Goal: Information Seeking & Learning: Find specific page/section

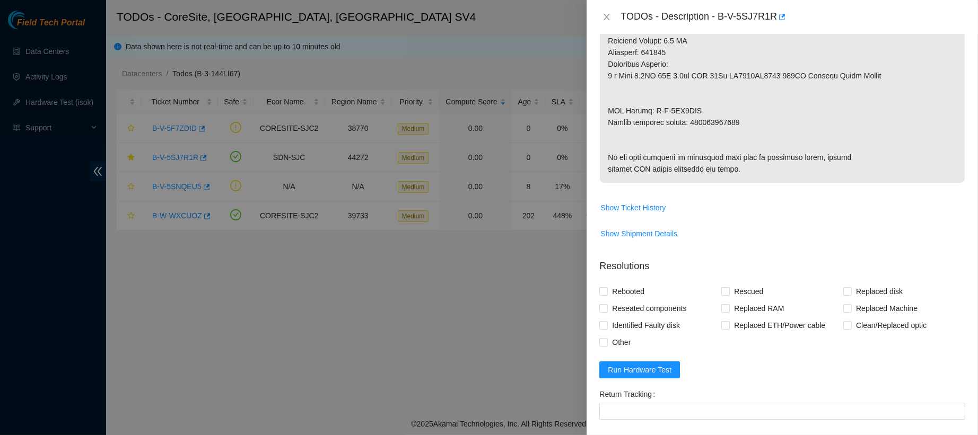
scroll to position [545, 0]
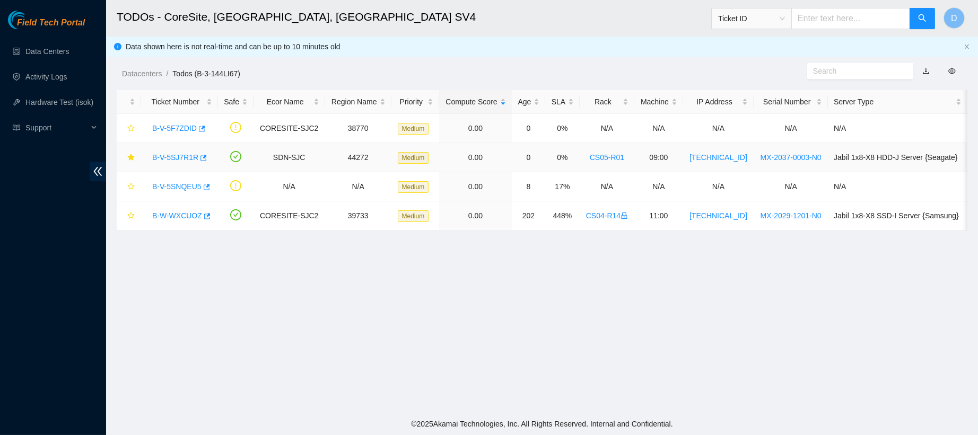
click at [172, 146] on td "B-V-5SJ7R1R" at bounding box center [179, 157] width 77 height 29
click at [177, 159] on link "B-V-5SJ7R1R" at bounding box center [175, 157] width 46 height 8
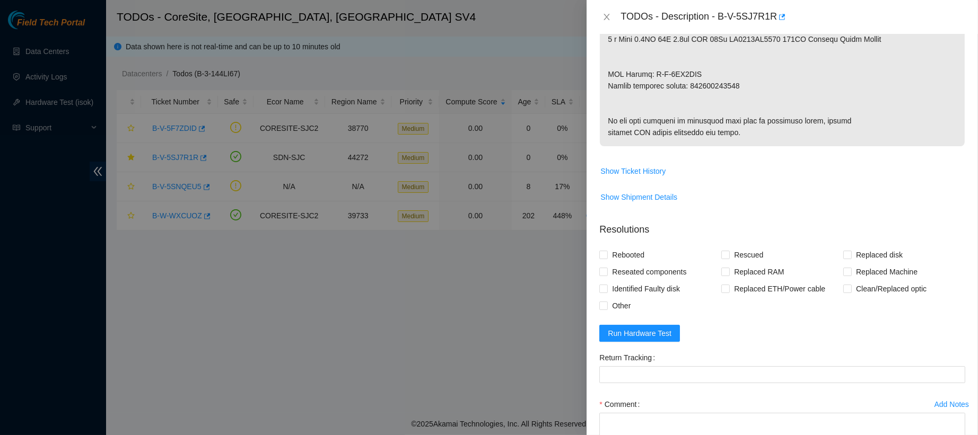
scroll to position [700, 0]
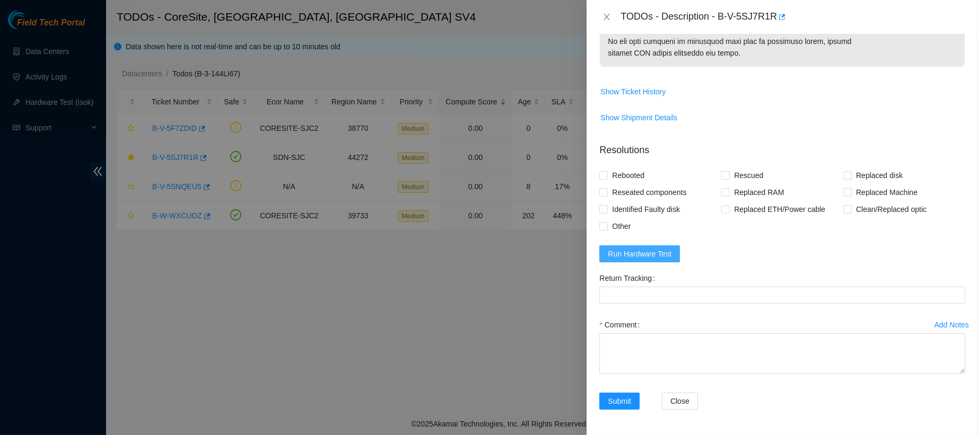
click at [614, 254] on span "Run Hardware Test" at bounding box center [639, 254] width 64 height 12
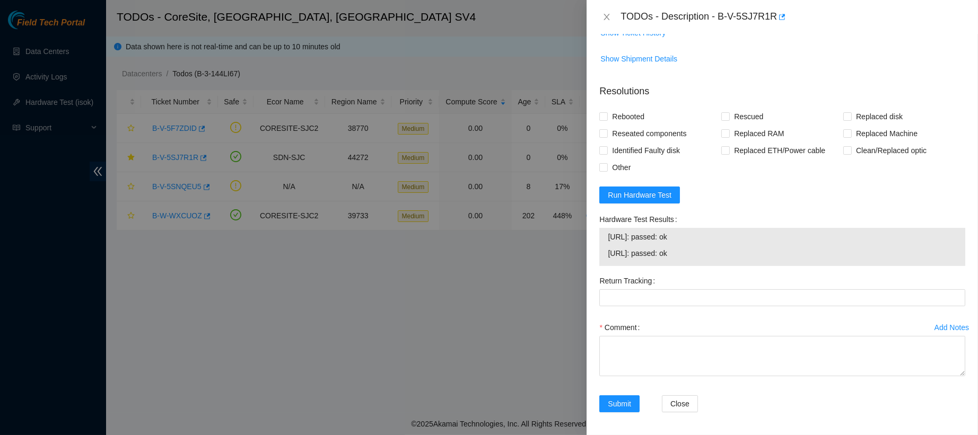
scroll to position [742, 0]
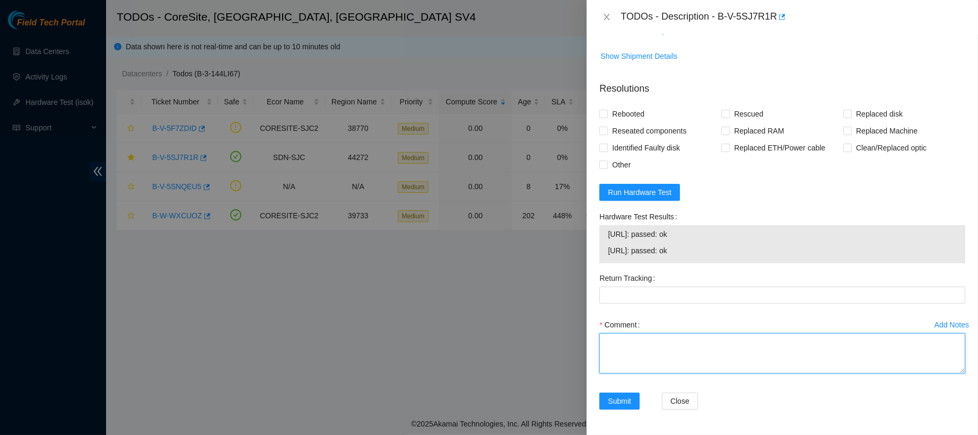
click at [661, 366] on textarea "Comment" at bounding box center [782, 353] width 366 height 40
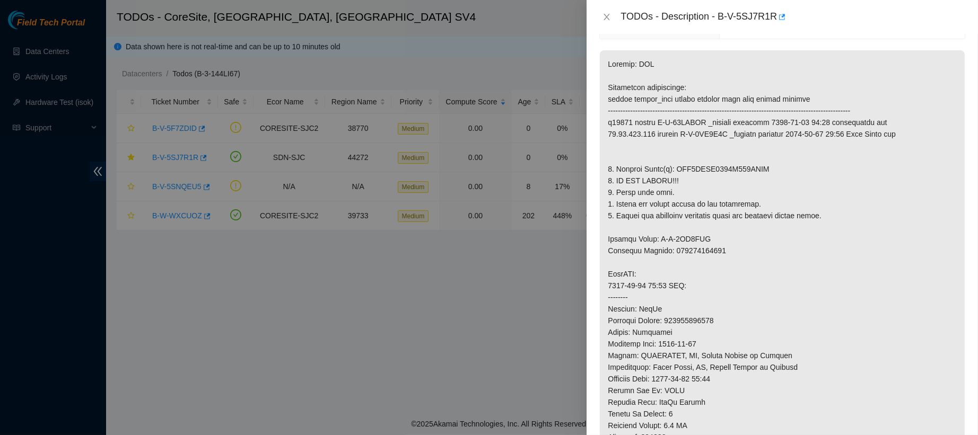
scroll to position [0, 0]
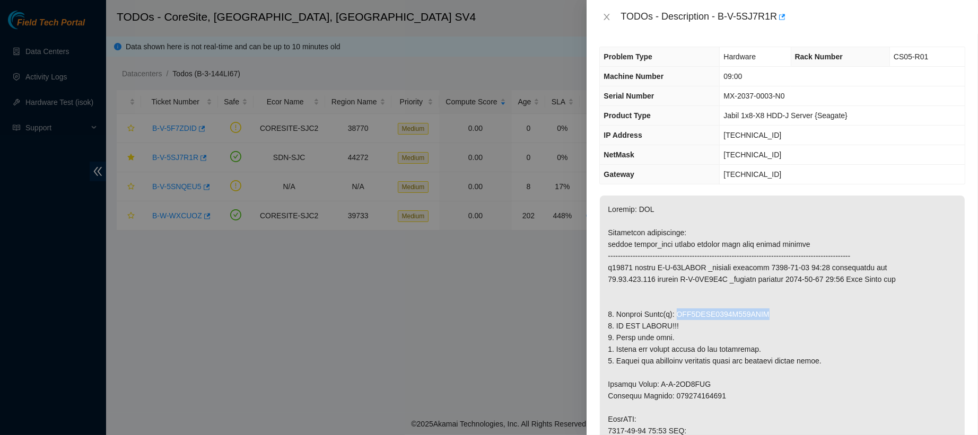
drag, startPoint x: 673, startPoint y: 313, endPoint x: 768, endPoint y: 315, distance: 94.4
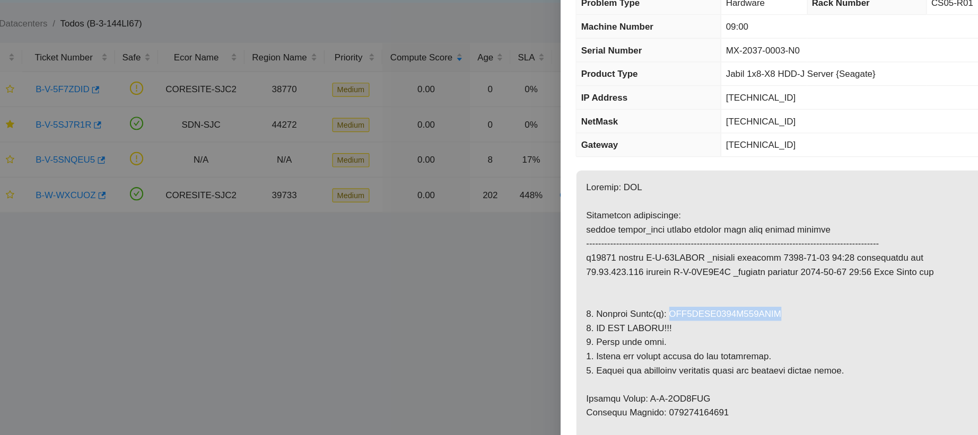
copy p "WFK6LRRC0000C028KGZJ"
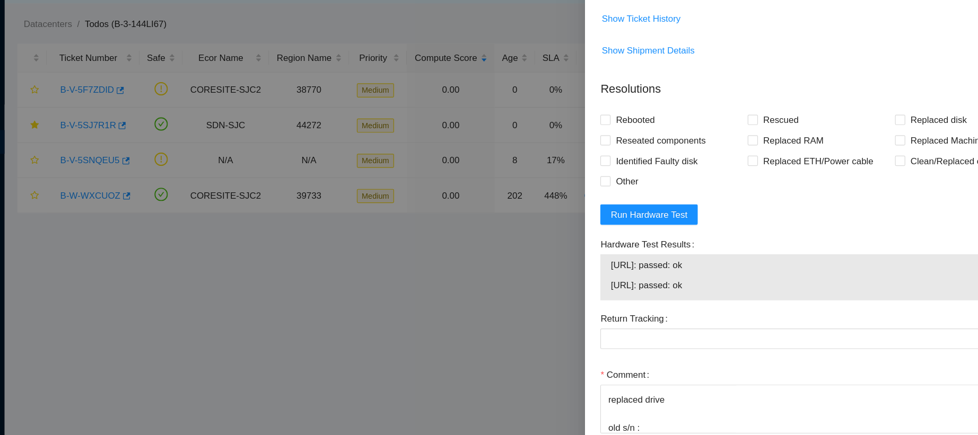
scroll to position [762, 0]
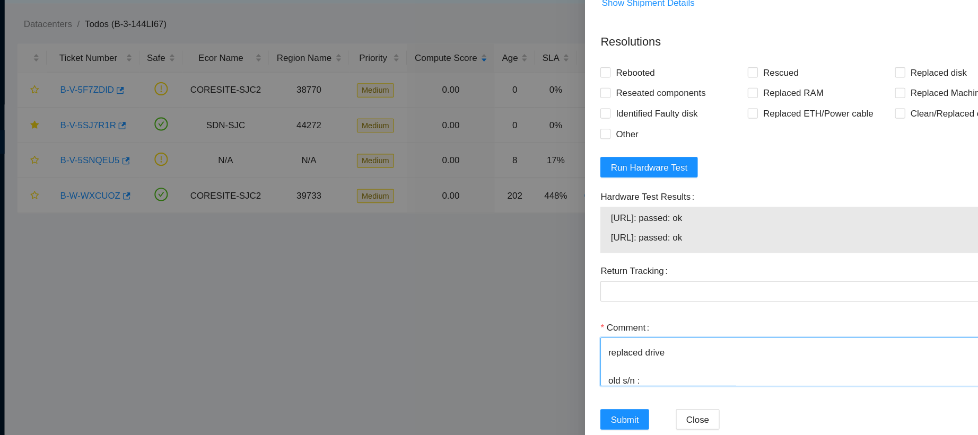
click at [641, 369] on textarea "contacted nocc to confirm ticket was safe verified s/n on machine connected mon…" at bounding box center [782, 353] width 366 height 40
paste textarea "WFK6LRRC0000C028KGZJ"
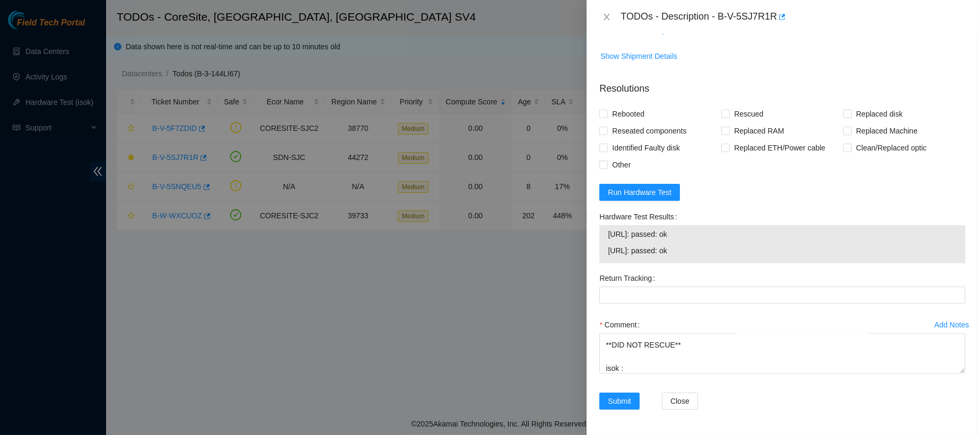
drag, startPoint x: 608, startPoint y: 236, endPoint x: 709, endPoint y: 251, distance: 102.3
click at [709, 251] on tbody "[URL]: passed: ok [URL]: passed: ok" at bounding box center [782, 244] width 350 height 33
copy tbody "[URL]: passed: ok [URL]: passed: ok"
click at [631, 369] on textarea "contacted nocc to confirm ticket was safe verified s/n on machine connected mon…" at bounding box center [782, 353] width 366 height 40
paste textarea "[URL]: passed: ok [URL]: passed: ok"
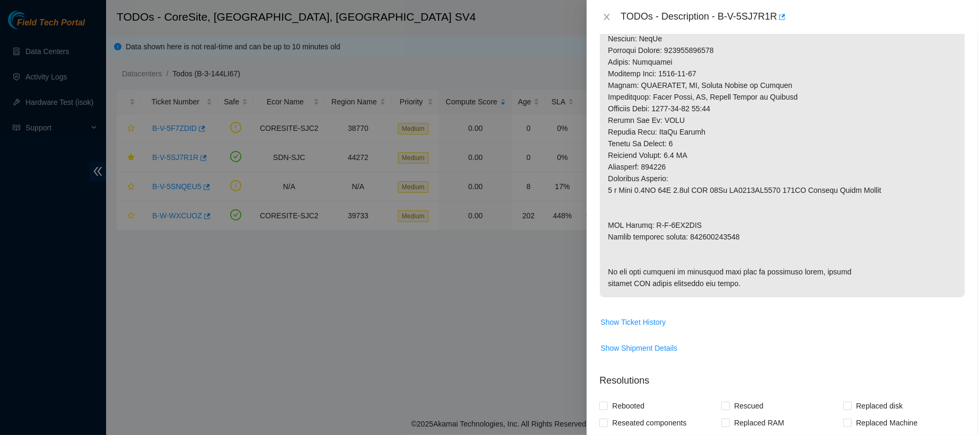
scroll to position [413, 0]
drag, startPoint x: 608, startPoint y: 224, endPoint x: 707, endPoint y: 228, distance: 98.7
click at [707, 228] on p at bounding box center [782, 40] width 365 height 517
copy p "RMA Return: B-V-5SM7IGM"
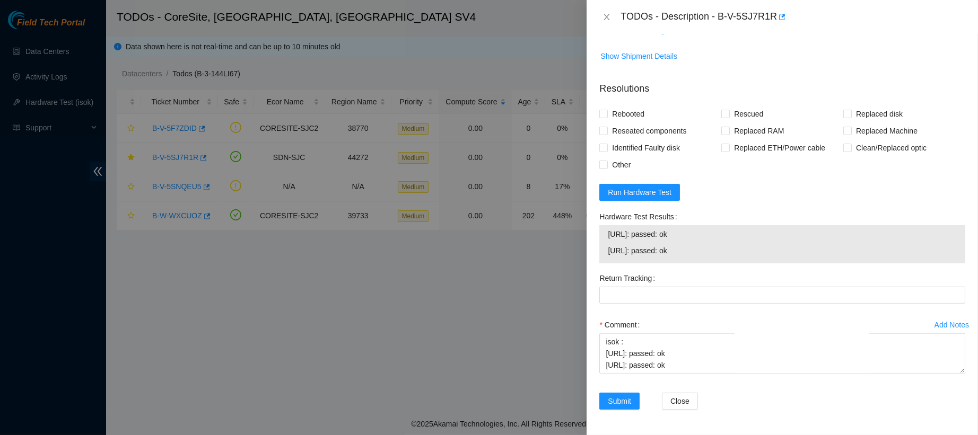
click at [602, 378] on div "Comment contacted nocc to confirm ticket was safe verified s/n on machine conne…" at bounding box center [782, 348] width 366 height 64
click at [604, 374] on div "Comment contacted nocc to confirm ticket was safe verified s/n on machine conne…" at bounding box center [782, 348] width 366 height 64
click at [608, 372] on textarea "contacted nocc to confirm ticket was safe verified s/n on machine connected mon…" at bounding box center [782, 353] width 366 height 40
paste textarea "RMA Return: B-V-5SM7IGM"
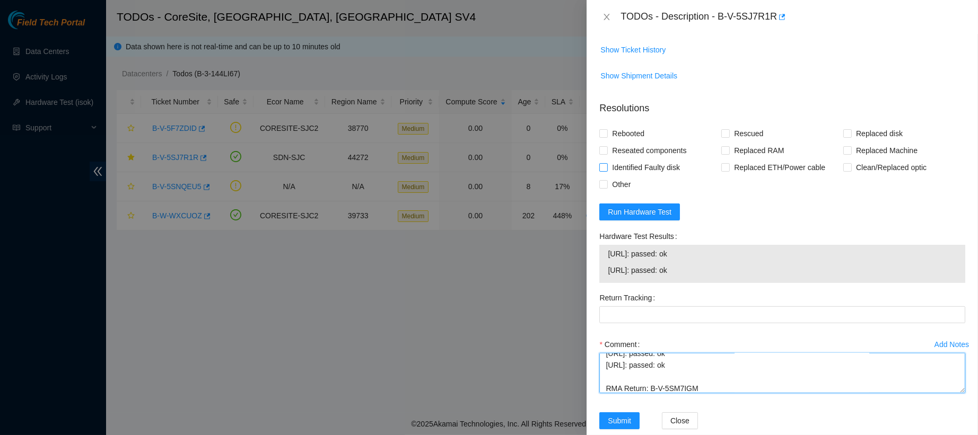
scroll to position [686, 0]
type textarea "contacted nocc to confirm ticket was safe verified s/n on machine connected mon…"
click at [617, 144] on span "Rebooted" at bounding box center [627, 135] width 41 height 17
click at [606, 138] on input "Rebooted" at bounding box center [602, 134] width 7 height 7
checkbox input "true"
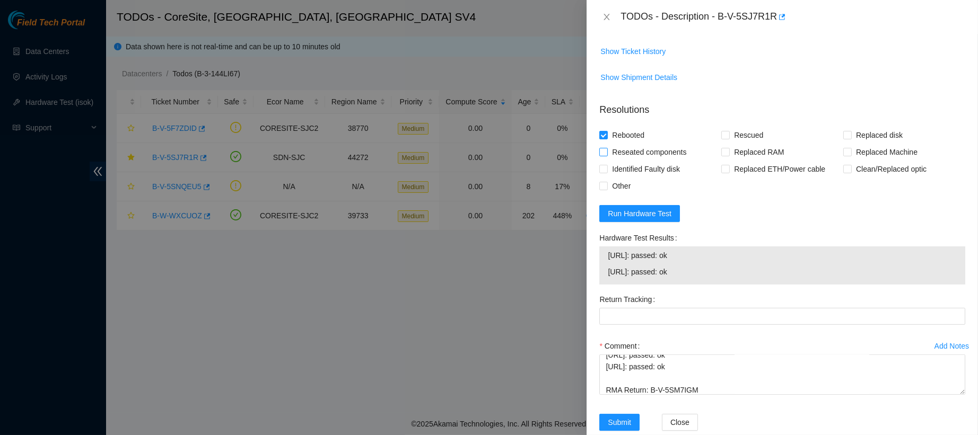
click at [646, 161] on span "Reseated components" at bounding box center [648, 152] width 83 height 17
click at [606, 155] on input "Reseated components" at bounding box center [602, 151] width 7 height 7
checkbox input "true"
click at [860, 144] on span "Replaced disk" at bounding box center [878, 135] width 55 height 17
click at [850, 138] on input "Replaced disk" at bounding box center [846, 134] width 7 height 7
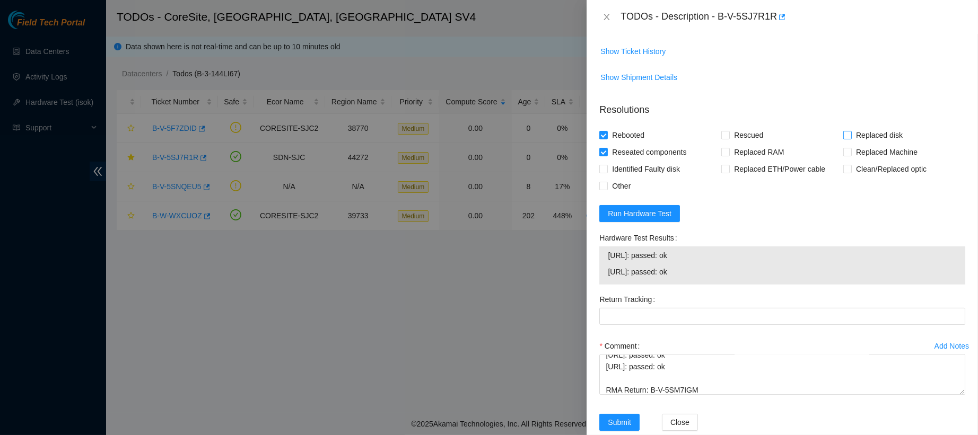
checkbox input "true"
click at [623, 161] on span "Reseated components" at bounding box center [648, 152] width 83 height 17
click at [606, 155] on input "Reseated components" at bounding box center [602, 151] width 7 height 7
checkbox input "false"
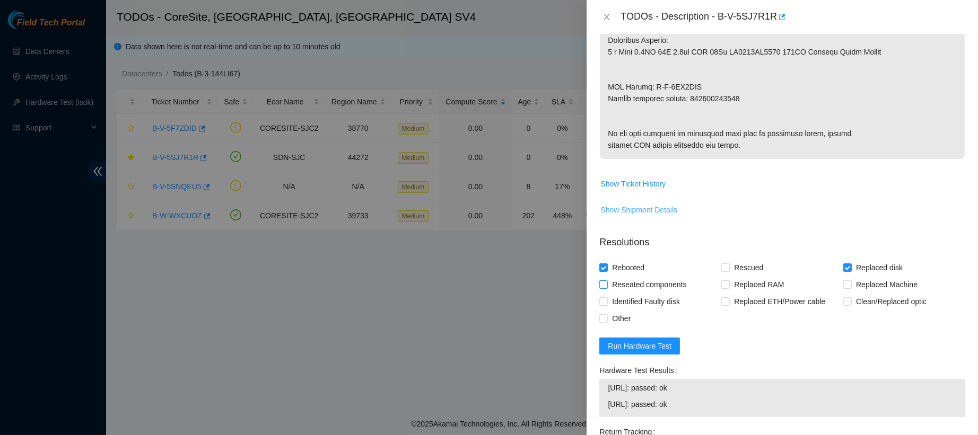
scroll to position [553, 0]
drag, startPoint x: 690, startPoint y: 97, endPoint x: 743, endPoint y: 99, distance: 53.6
copy p "463470040305"
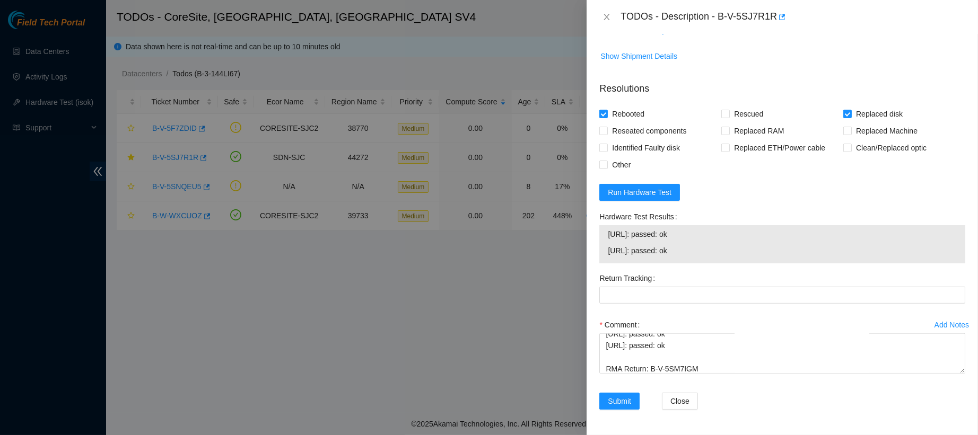
click at [649, 269] on div "Hardware Test Results [URL]: passed: ok [URL]: passed: ok" at bounding box center [782, 238] width 374 height 61
click at [629, 290] on Tracking "Return Tracking" at bounding box center [782, 295] width 366 height 17
paste Tracking "463470040305"
type Tracking "463470040305"
click at [735, 267] on div "Hardware Test Results [URL]: passed: ok [URL]: passed: ok" at bounding box center [782, 238] width 374 height 61
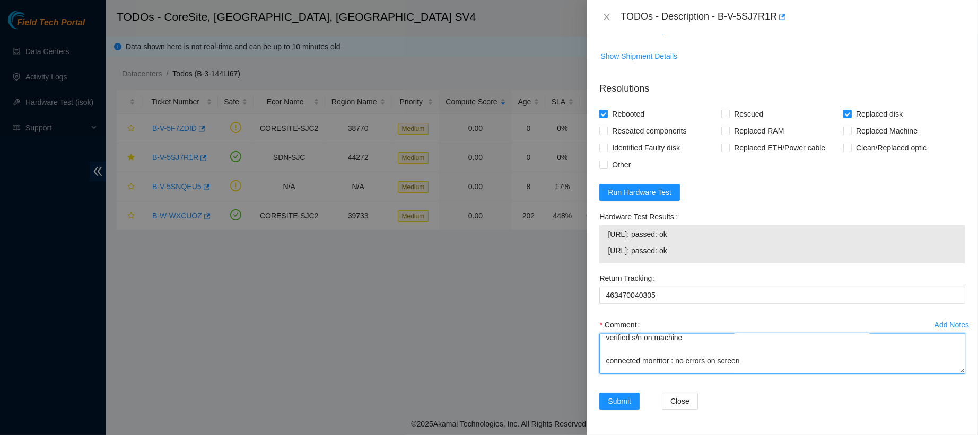
scroll to position [0, 0]
drag, startPoint x: 711, startPoint y: 368, endPoint x: 550, endPoint y: 279, distance: 184.6
click at [550, 279] on div "TODOs - Description - B-V-5SJ7R1R Problem Type Hardware Rack Number CS05-R01 Ma…" at bounding box center [489, 217] width 978 height 435
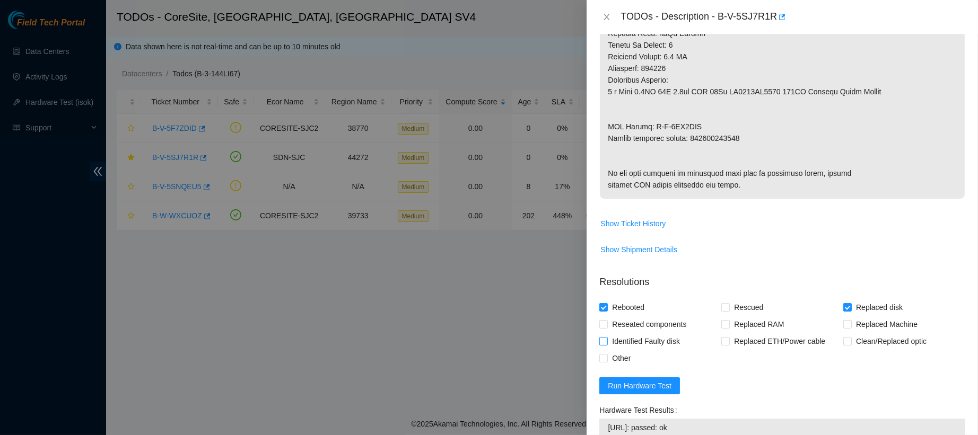
scroll to position [512, 0]
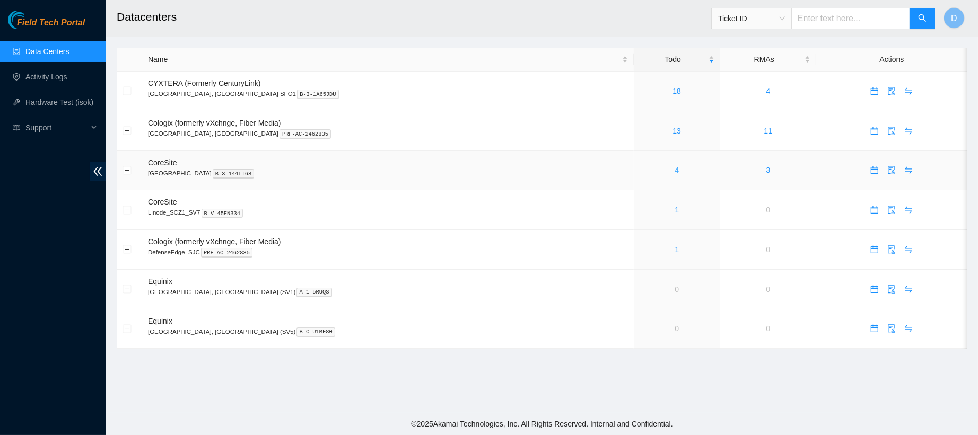
click at [674, 169] on link "4" at bounding box center [676, 170] width 4 height 8
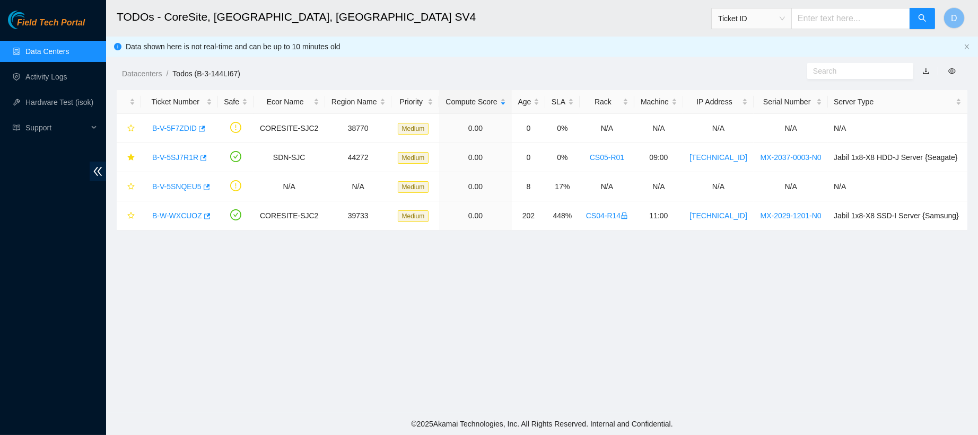
click at [69, 52] on link "Data Centers" at bounding box center [46, 51] width 43 height 8
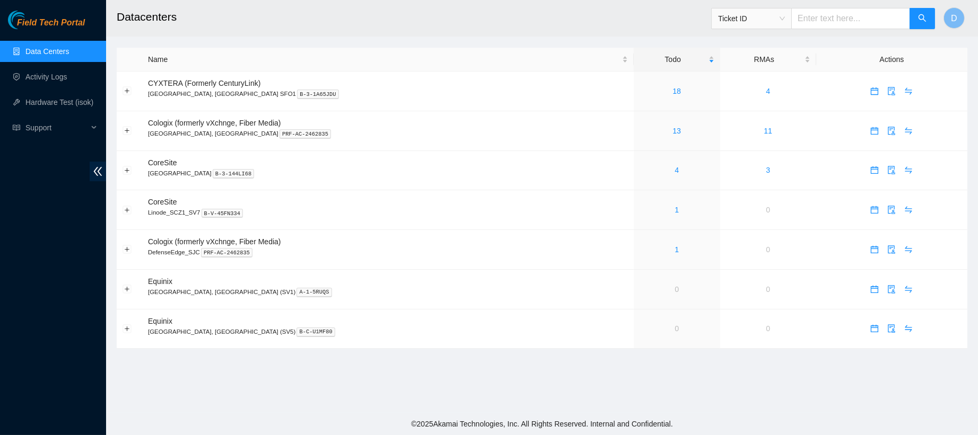
click at [735, 21] on span "Ticket ID" at bounding box center [751, 19] width 67 height 16
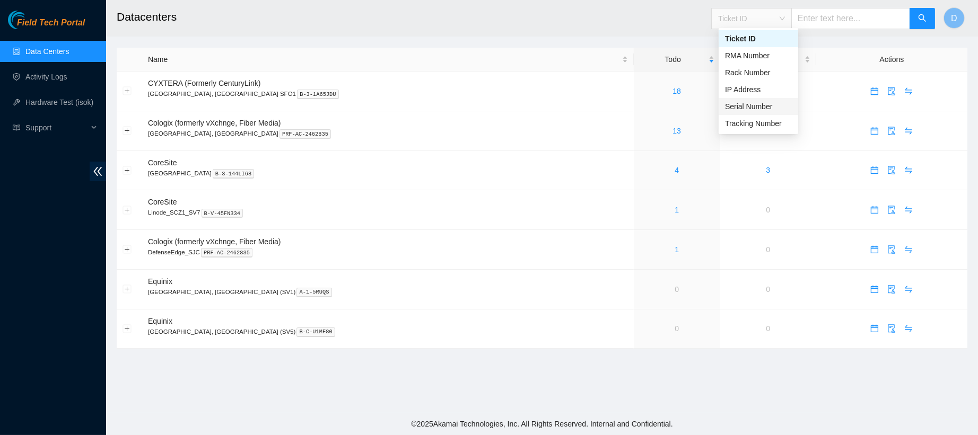
click at [744, 107] on div "Serial Number" at bounding box center [758, 107] width 67 height 12
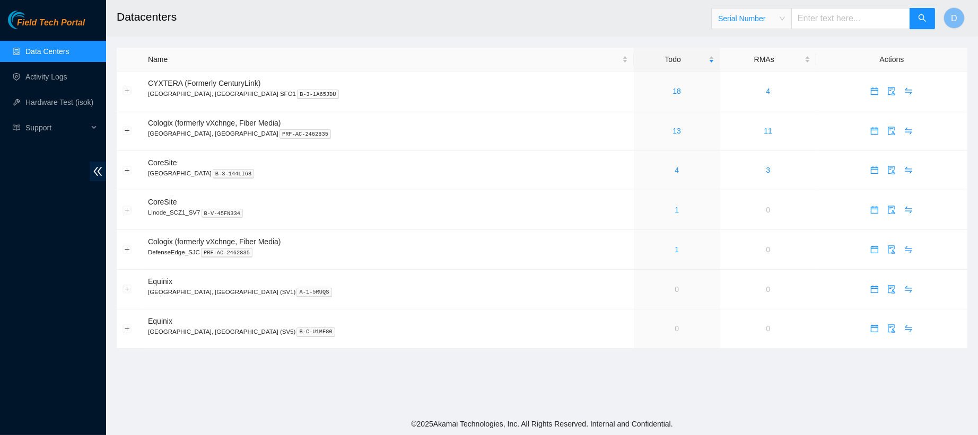
click at [822, 25] on input "text" at bounding box center [850, 18] width 119 height 21
paste input "C20M11917"
type input "C20M11917"
click at [927, 20] on button "button" at bounding box center [921, 18] width 25 height 21
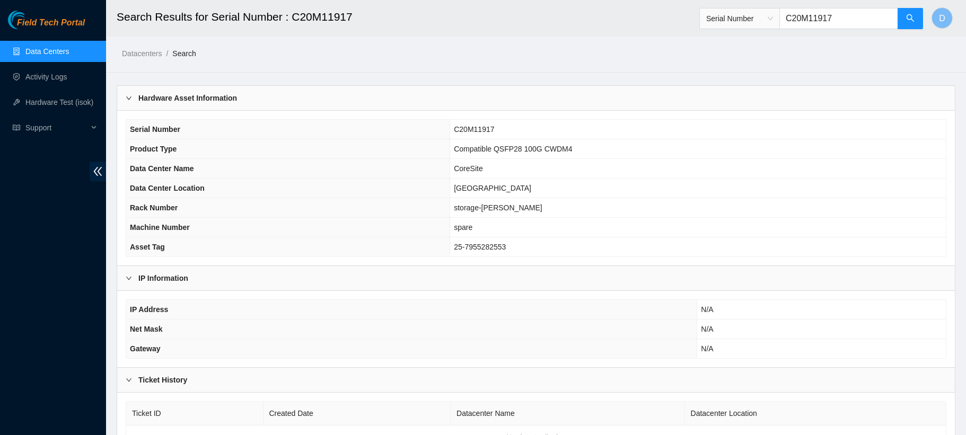
click at [814, 17] on input "C20M11917" at bounding box center [838, 18] width 119 height 21
paste input "09347120"
click at [901, 22] on button "button" at bounding box center [909, 18] width 25 height 21
click at [833, 18] on input "C2009347120" at bounding box center [838, 18] width 119 height 21
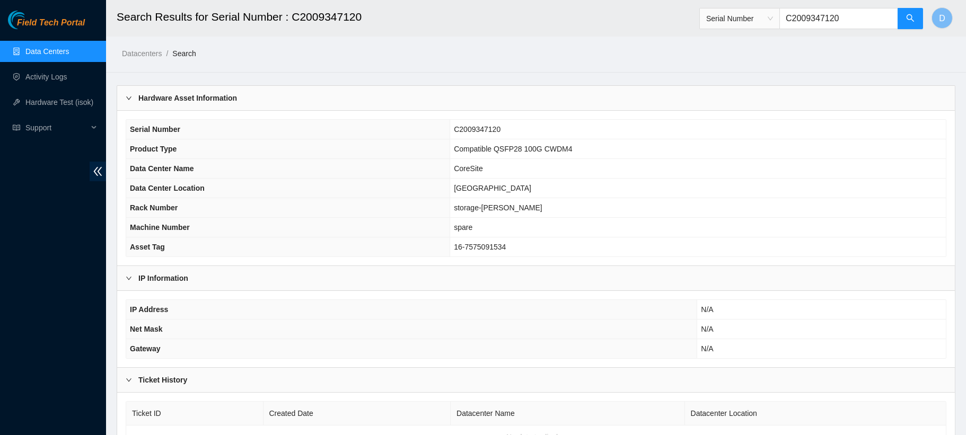
click at [833, 18] on input "C2009347120" at bounding box center [838, 18] width 119 height 21
paste input "H07916"
click at [921, 17] on button "button" at bounding box center [909, 18] width 25 height 21
click at [798, 14] on input "C20H07916" at bounding box center [838, 18] width 119 height 21
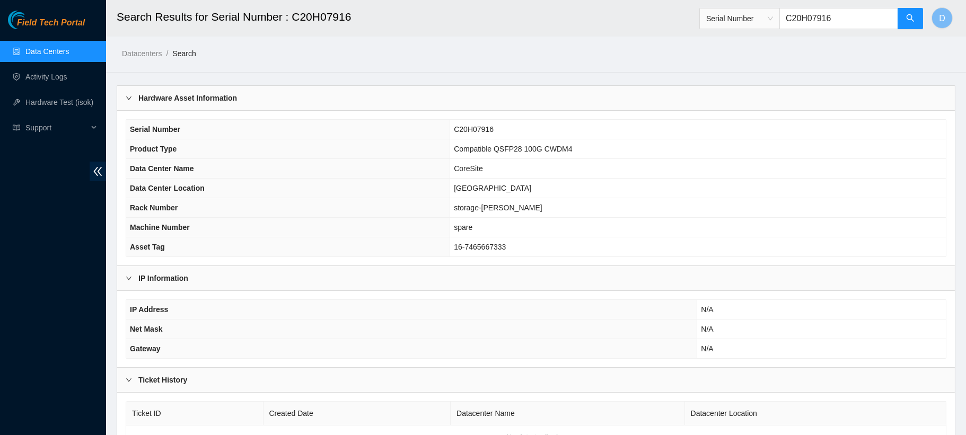
paste input "0738973"
click at [907, 14] on icon "search" at bounding box center [910, 18] width 8 height 8
click at [822, 17] on input "C2007389736" at bounding box center [838, 18] width 119 height 21
paste input "90725"
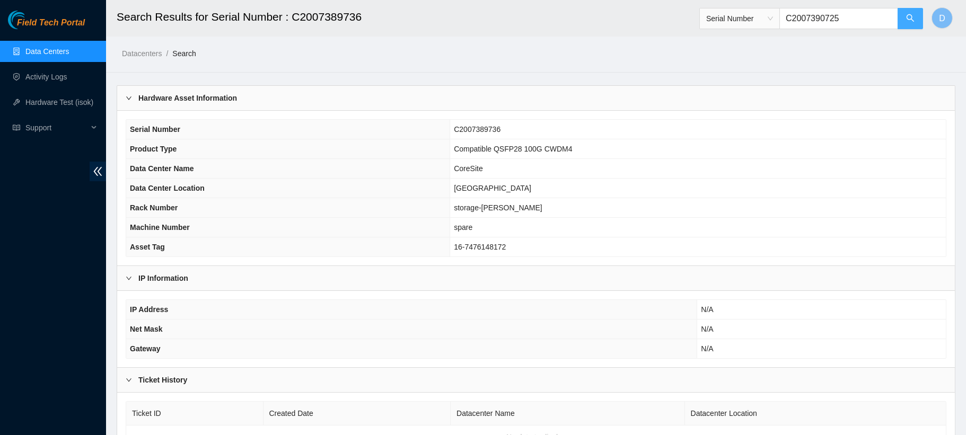
click at [909, 13] on button "button" at bounding box center [909, 18] width 25 height 21
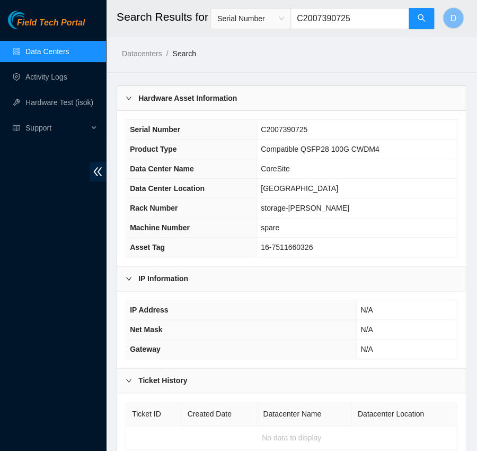
click at [368, 28] on input "C2007390725" at bounding box center [349, 18] width 119 height 21
paste input "H0670"
type input "C20H06705"
click at [417, 21] on icon "search" at bounding box center [421, 18] width 8 height 8
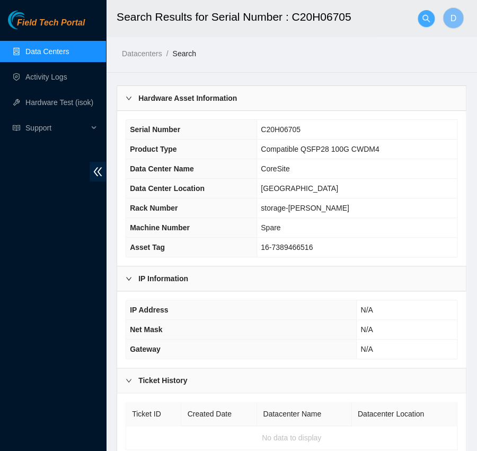
click at [433, 20] on span "search" at bounding box center [426, 18] width 16 height 8
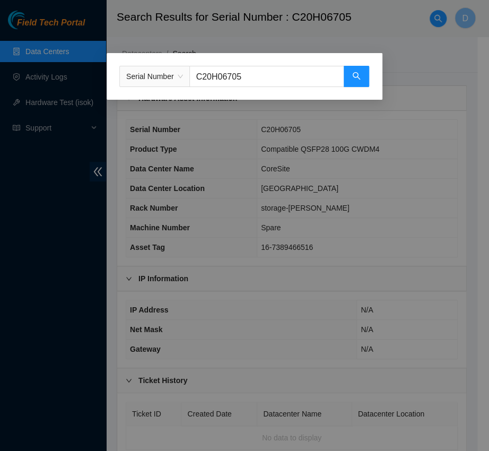
click at [230, 77] on input "C20H06705" at bounding box center [266, 76] width 155 height 21
paste input "0739038"
type input "C2007390385"
click at [352, 71] on button "button" at bounding box center [356, 76] width 25 height 21
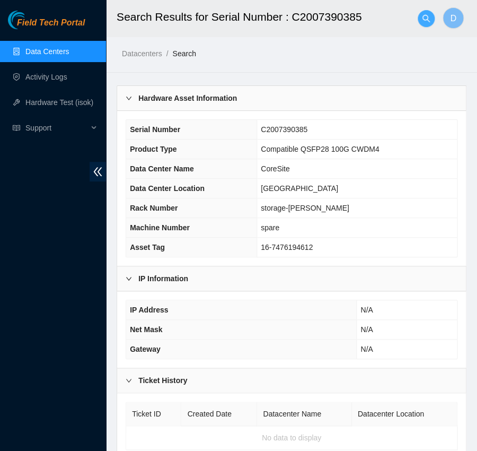
click at [429, 15] on icon "search" at bounding box center [426, 18] width 8 height 8
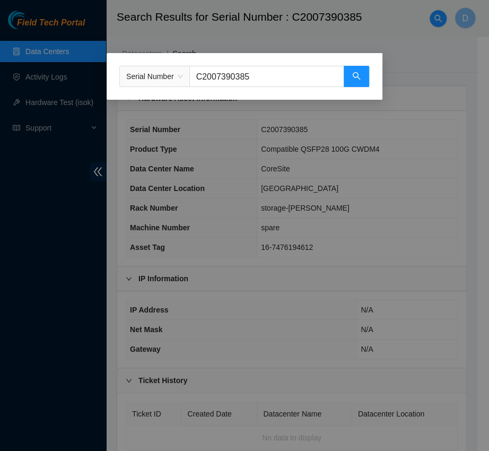
click at [271, 89] on div "Serial Number C2007390385" at bounding box center [245, 76] width 276 height 47
click at [262, 73] on input "C2007390385" at bounding box center [266, 76] width 155 height 21
paste input "1060"
type input "C2007391060"
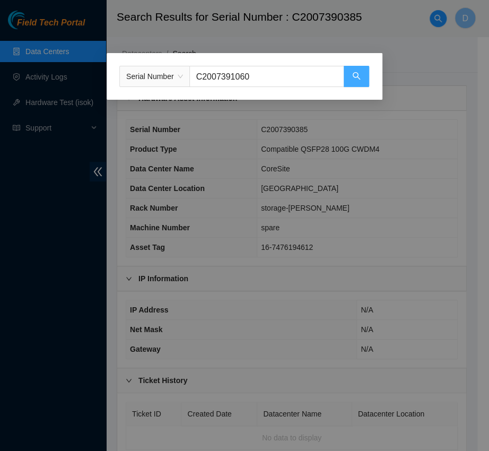
click at [353, 83] on button "button" at bounding box center [356, 76] width 25 height 21
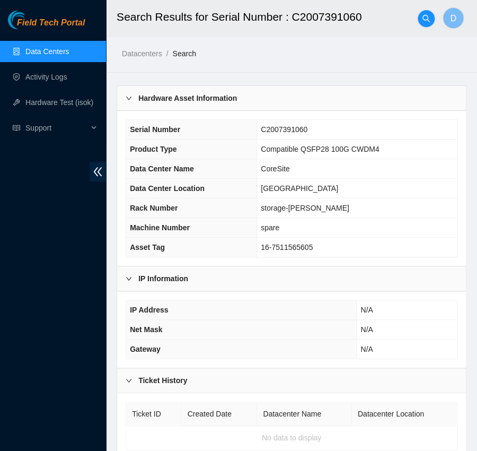
click at [416, 28] on h2 "Search Results for Serial Number : C2007391060" at bounding box center [276, 17] width 319 height 34
click at [419, 24] on button "button" at bounding box center [426, 18] width 17 height 17
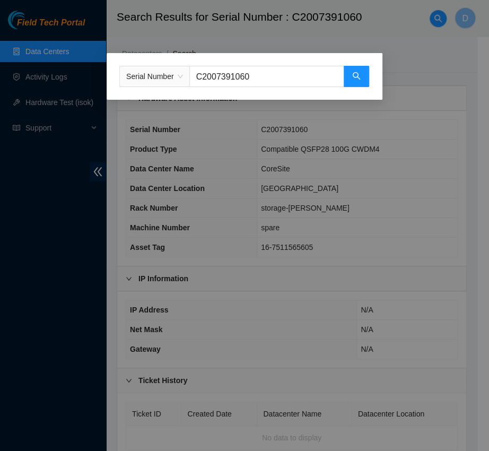
click at [284, 77] on input "C2007391060" at bounding box center [266, 76] width 155 height 21
paste input "S21EB11E4"
type input "S21EB11E4"
click at [347, 75] on button "button" at bounding box center [356, 76] width 25 height 21
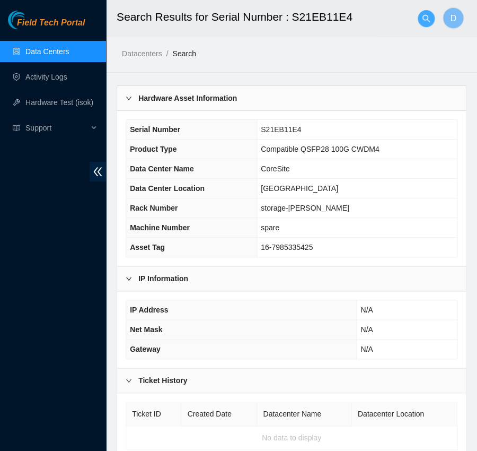
click at [419, 21] on span "search" at bounding box center [426, 18] width 16 height 8
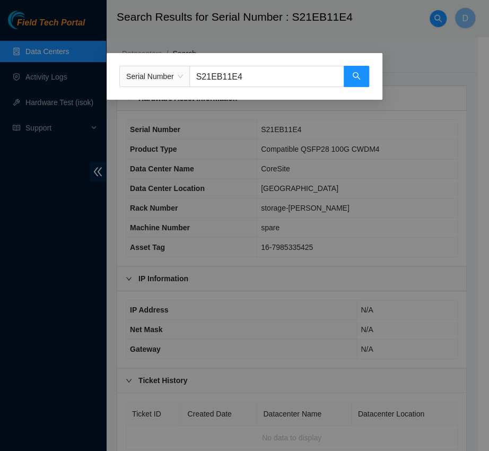
click at [304, 78] on input "S21EB11E4" at bounding box center [266, 76] width 155 height 21
paste input "C20K09799"
type input "C20K09799"
click at [362, 71] on button "button" at bounding box center [356, 76] width 25 height 21
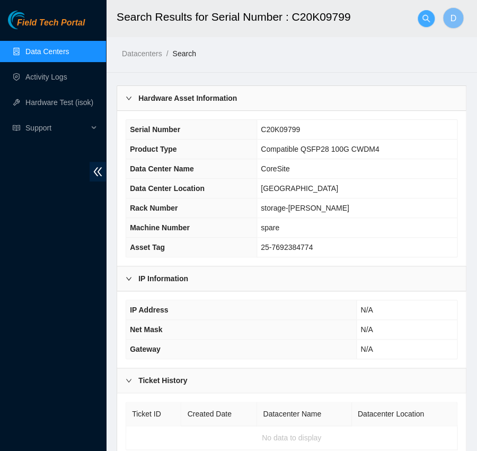
click at [426, 19] on icon "search" at bounding box center [426, 18] width 8 height 8
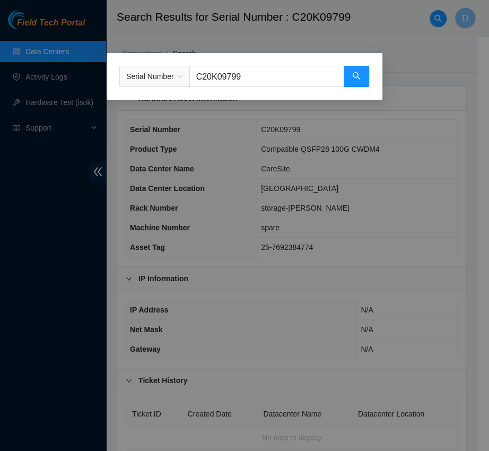
click at [279, 74] on input "C20K09799" at bounding box center [266, 76] width 155 height 21
paste input "H06968"
type input "C20H06968"
click at [359, 77] on icon "search" at bounding box center [356, 76] width 8 height 8
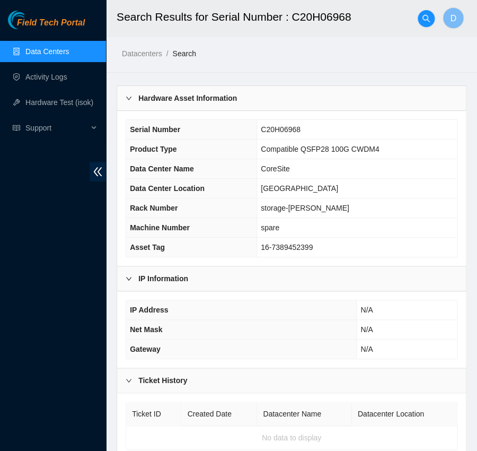
click at [425, 29] on div at bounding box center [426, 19] width 17 height 34
click at [427, 19] on icon "search" at bounding box center [425, 17] width 7 height 7
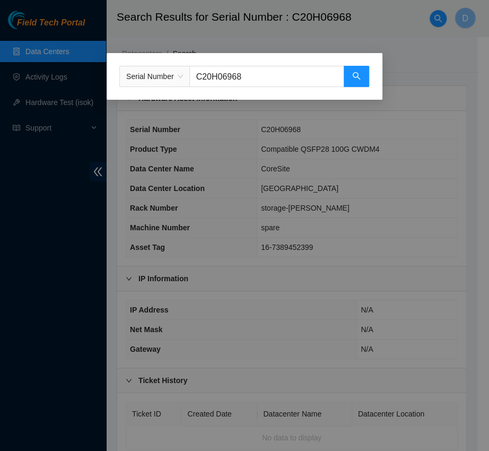
click at [293, 65] on div "Serial Number C20H06968" at bounding box center [245, 76] width 276 height 47
click at [284, 71] on input "C20H06968" at bounding box center [266, 76] width 155 height 21
paste input "S21EB126F"
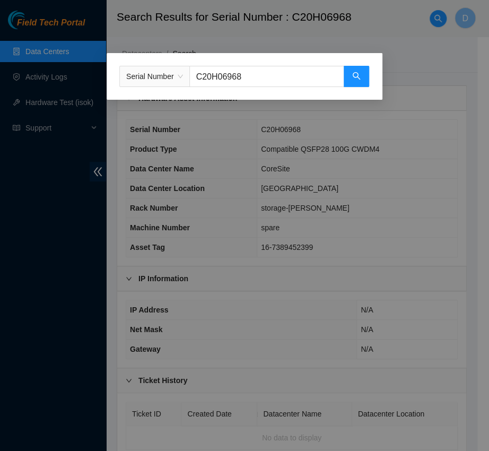
type input "S21EB126F"
click at [358, 68] on button "button" at bounding box center [356, 76] width 25 height 21
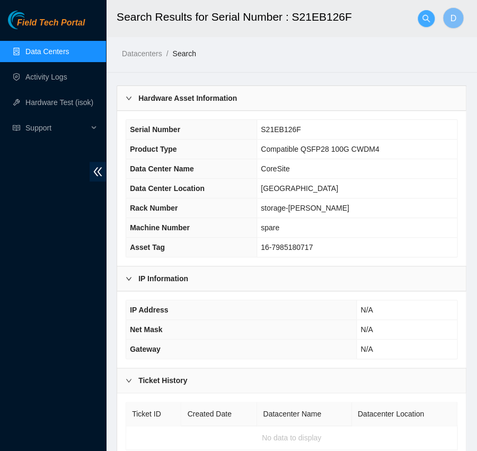
click at [424, 17] on icon "search" at bounding box center [426, 18] width 8 height 8
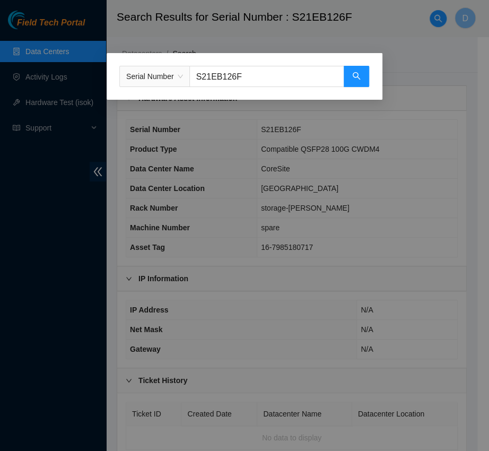
click at [246, 72] on input "S21EB126F" at bounding box center [266, 76] width 155 height 21
paste input "C2007390257"
type input "C2007390257"
click at [348, 77] on button "button" at bounding box center [356, 76] width 25 height 21
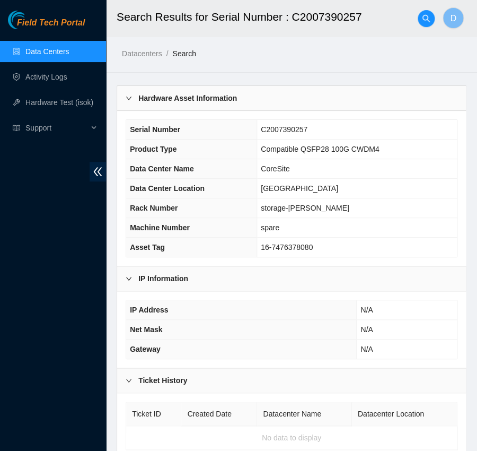
click at [417, 14] on h2 "Search Results for Serial Number : C2007390257" at bounding box center [276, 17] width 319 height 34
click at [420, 16] on span "search" at bounding box center [426, 18] width 16 height 8
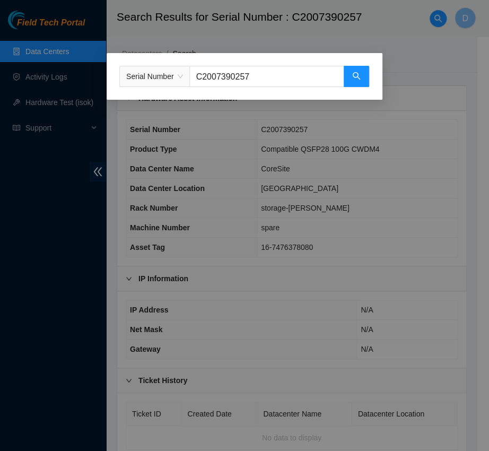
click at [281, 81] on input "C2007390257" at bounding box center [266, 76] width 155 height 21
paste input "89739"
type input "C2007389739"
click at [353, 80] on icon "search" at bounding box center [356, 76] width 8 height 8
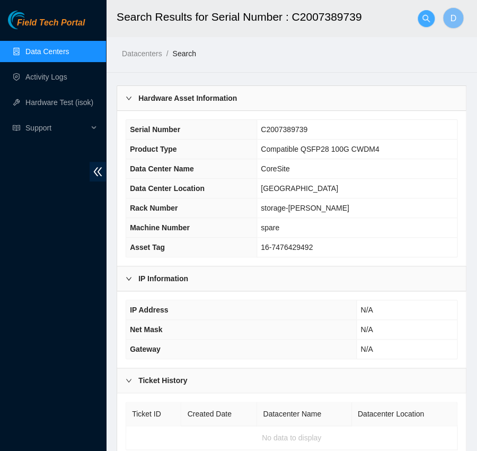
click at [423, 19] on icon "search" at bounding box center [425, 17] width 7 height 7
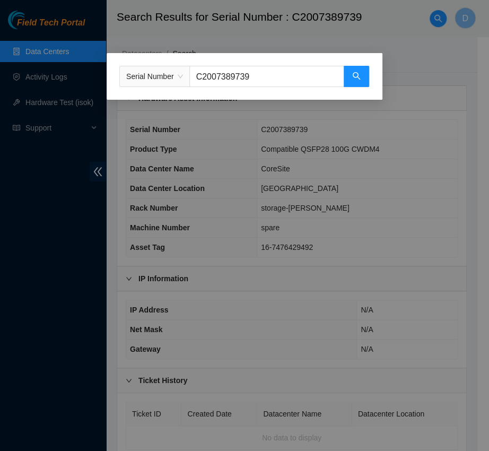
click at [274, 72] on input "C2007389739" at bounding box center [266, 76] width 155 height 21
paste input "K0320"
type input "C20K03209"
click at [365, 79] on button "button" at bounding box center [356, 76] width 25 height 21
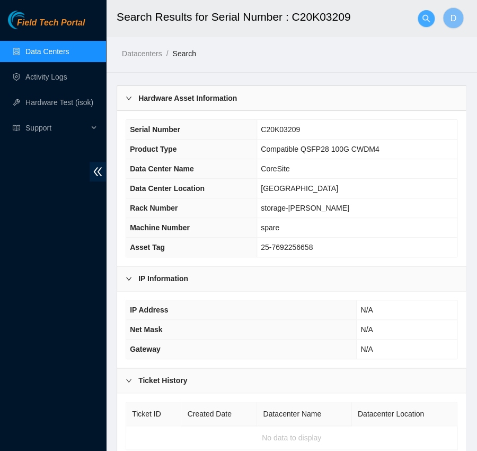
click at [423, 26] on button "button" at bounding box center [426, 18] width 17 height 17
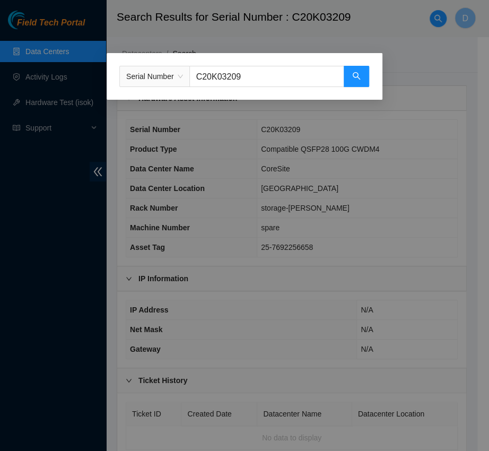
click at [254, 83] on input "C20K03209" at bounding box center [266, 76] width 155 height 21
paste input "07391062"
type input "C2007391062"
click at [351, 66] on button "button" at bounding box center [356, 76] width 25 height 21
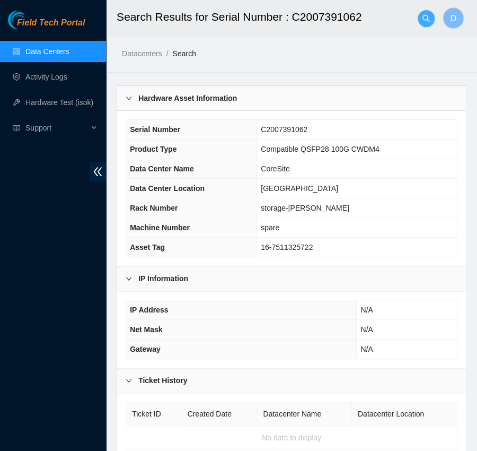
click at [424, 24] on button "button" at bounding box center [426, 18] width 17 height 17
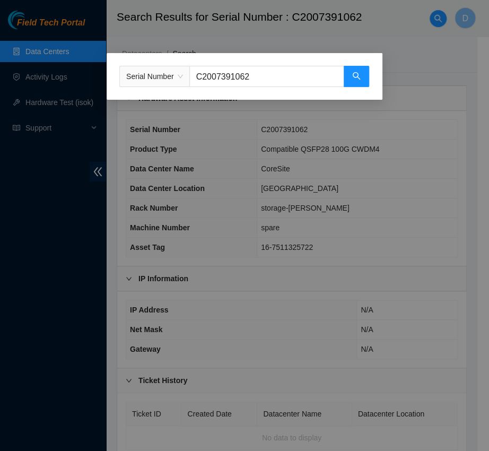
click at [291, 80] on input "C2007391062" at bounding box center [266, 76] width 155 height 21
paste input "S21EB11FL"
type input "S21EB11FL"
click at [365, 80] on button "button" at bounding box center [356, 76] width 25 height 21
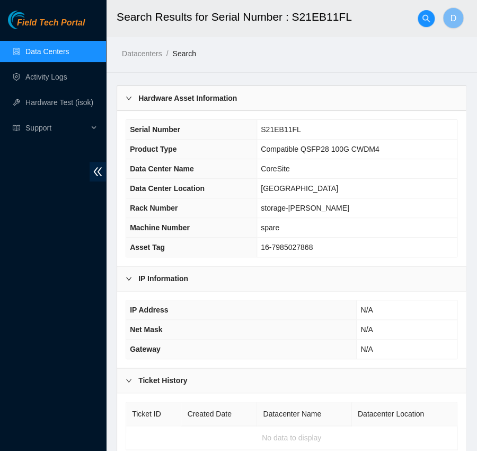
click at [418, 14] on div at bounding box center [426, 19] width 17 height 34
click at [432, 24] on div at bounding box center [426, 19] width 17 height 34
click at [427, 22] on icon "search" at bounding box center [426, 18] width 8 height 8
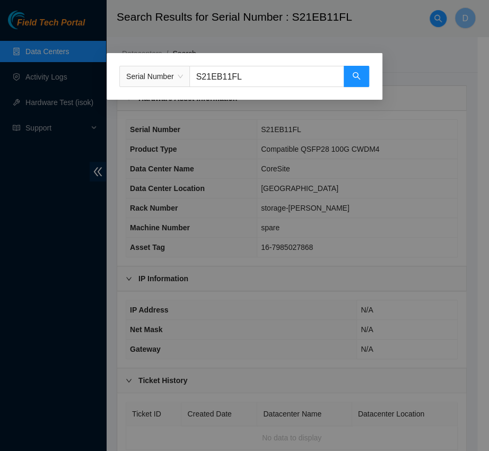
click at [283, 65] on div "Serial Number S21EB11FL" at bounding box center [245, 76] width 276 height 47
click at [253, 74] on input "S21EB11FL" at bounding box center [266, 76] width 155 height 21
paste input "DB01HT"
type input "S21DB01HT"
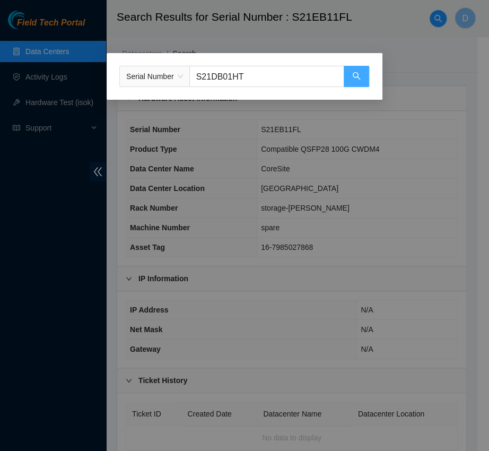
click at [360, 75] on icon "search" at bounding box center [356, 76] width 8 height 8
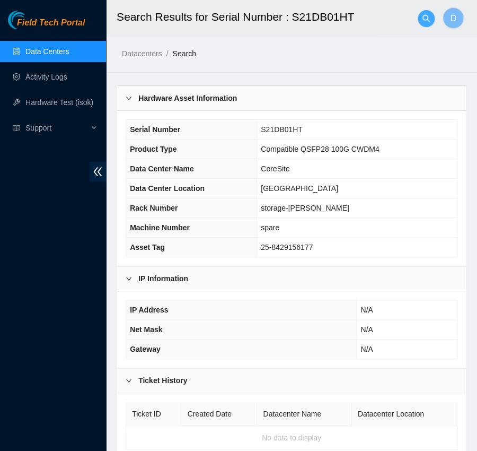
click at [422, 14] on icon "search" at bounding box center [426, 18] width 8 height 8
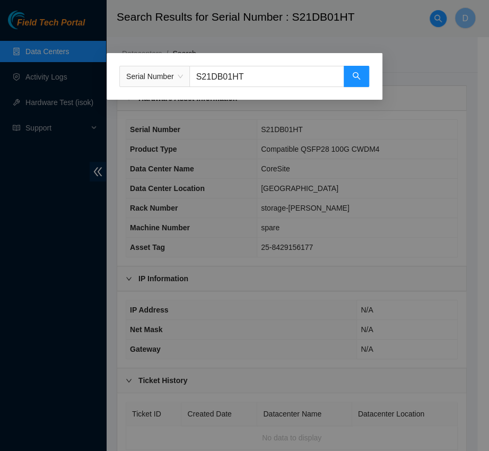
click at [286, 76] on input "S21DB01HT" at bounding box center [266, 76] width 155 height 21
paste input "C2007390236"
type input "C2007390236"
click at [350, 76] on button "button" at bounding box center [356, 76] width 25 height 21
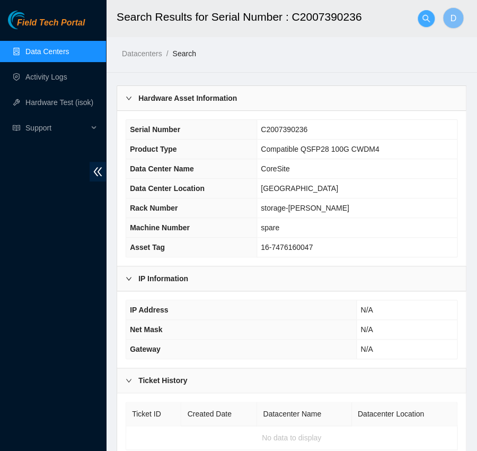
click at [422, 14] on icon "search" at bounding box center [426, 18] width 8 height 8
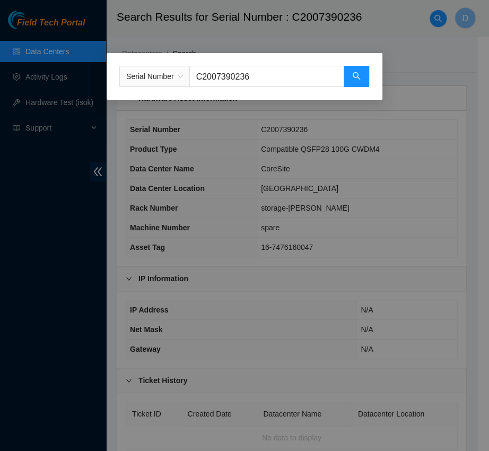
click at [288, 73] on input "C2007390236" at bounding box center [266, 76] width 155 height 21
paste input "9347475"
type input "C2009347475"
click at [288, 73] on input "C2009347475" at bounding box center [266, 76] width 155 height 21
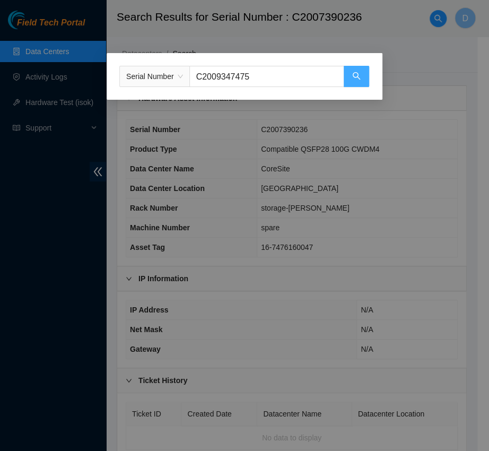
click at [356, 71] on button "button" at bounding box center [356, 76] width 25 height 21
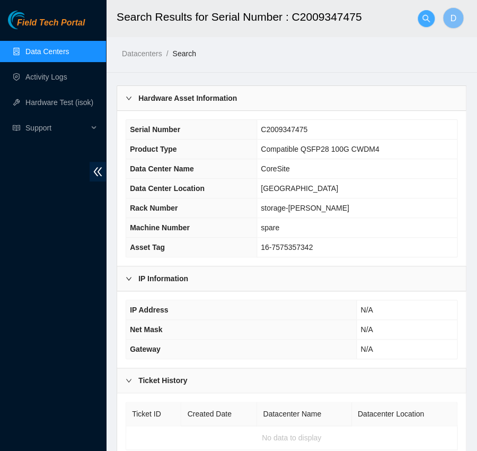
click at [422, 18] on icon "search" at bounding box center [425, 17] width 7 height 7
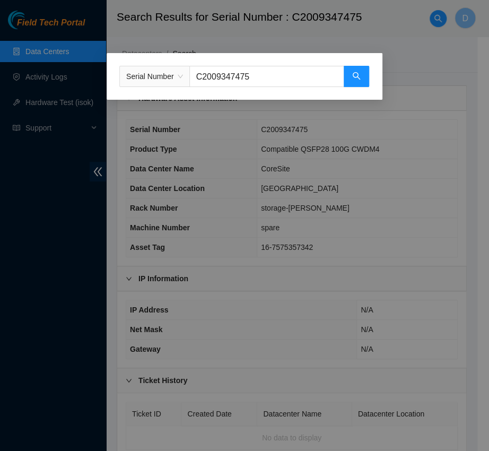
click at [296, 68] on input "C2009347475" at bounding box center [266, 76] width 155 height 21
paste input "7389111"
type input "C2007389111"
click at [359, 73] on icon "search" at bounding box center [356, 76] width 8 height 8
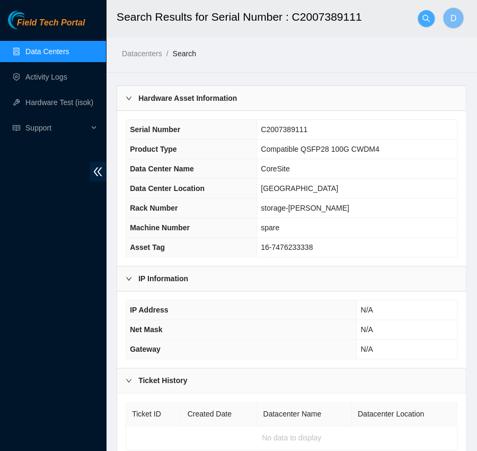
click at [423, 24] on button "button" at bounding box center [426, 18] width 17 height 17
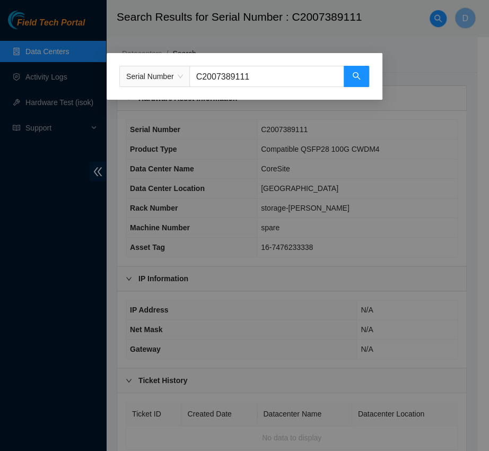
click at [283, 72] on input "C2007389111" at bounding box center [266, 76] width 155 height 21
paste input "74"
type input "C2007389741"
click at [354, 75] on icon "search" at bounding box center [356, 76] width 8 height 8
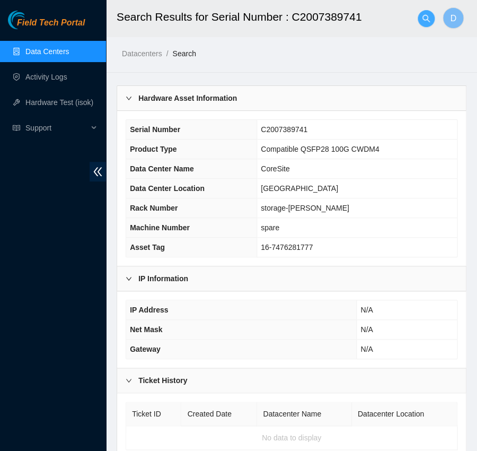
click at [419, 21] on span "search" at bounding box center [426, 18] width 16 height 8
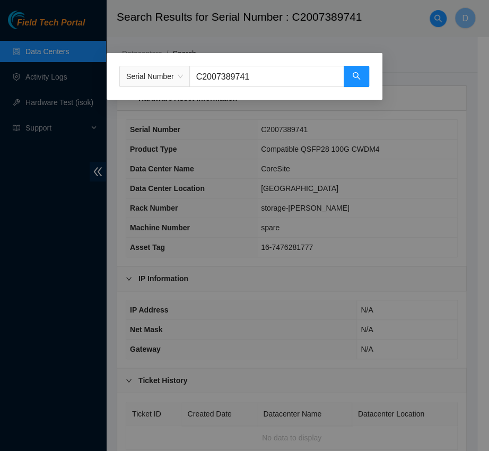
click at [302, 71] on input "C2007389741" at bounding box center [266, 76] width 155 height 21
paste input "90550"
type input "C2007390550"
click at [373, 83] on div "Serial Number C2007390550" at bounding box center [245, 76] width 276 height 47
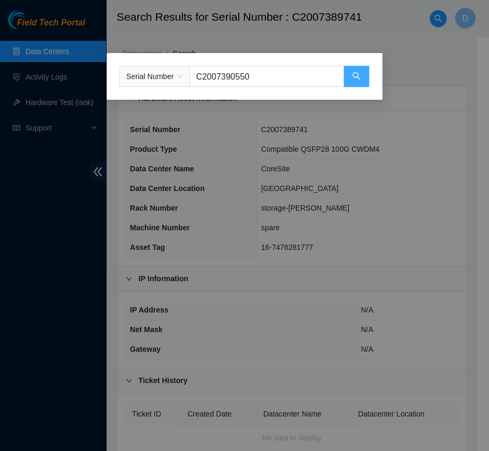
click at [352, 76] on icon "search" at bounding box center [356, 76] width 8 height 8
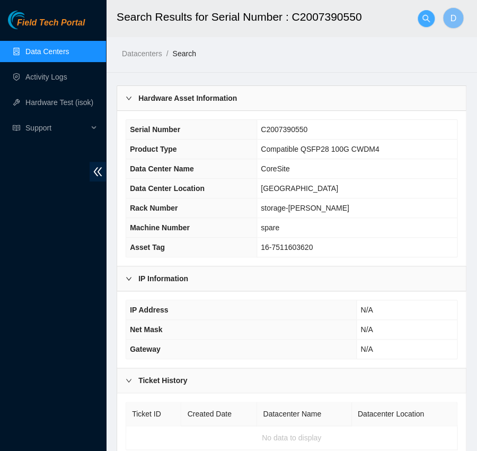
click at [426, 22] on icon "search" at bounding box center [426, 18] width 8 height 8
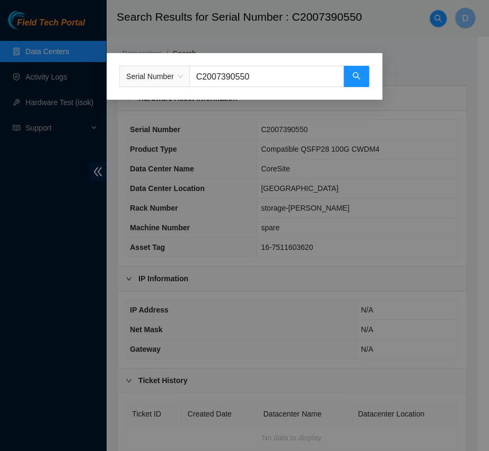
click at [301, 81] on input "C2007390550" at bounding box center [266, 76] width 155 height 21
paste input "934737"
type input "C2009347370"
click at [301, 81] on input "C2009347370" at bounding box center [266, 76] width 155 height 21
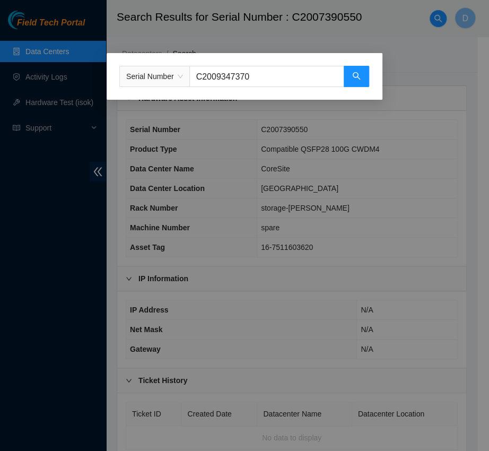
click at [301, 81] on input "C2009347370" at bounding box center [266, 76] width 155 height 21
click at [359, 75] on icon "search" at bounding box center [356, 76] width 8 height 8
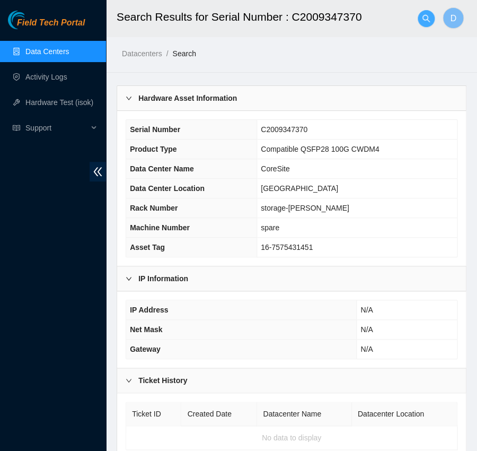
click at [428, 14] on icon "search" at bounding box center [426, 18] width 8 height 8
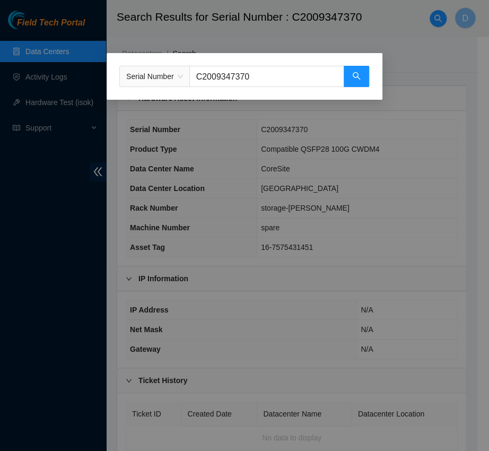
click at [300, 78] on input "C2009347370" at bounding box center [266, 76] width 155 height 21
paste input "S21EB11CD"
type input "S21EB11CD"
click at [300, 78] on input "S21EB11CD" at bounding box center [266, 76] width 155 height 21
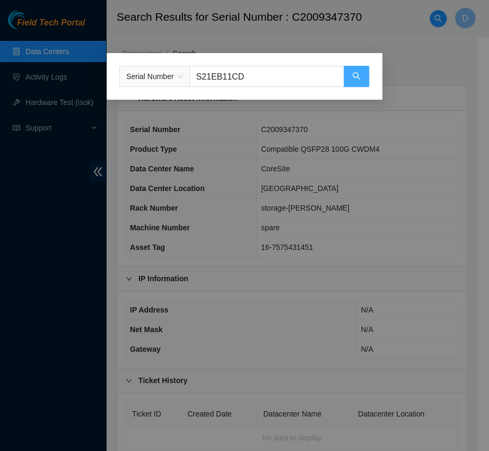
click at [344, 68] on button "button" at bounding box center [356, 76] width 25 height 21
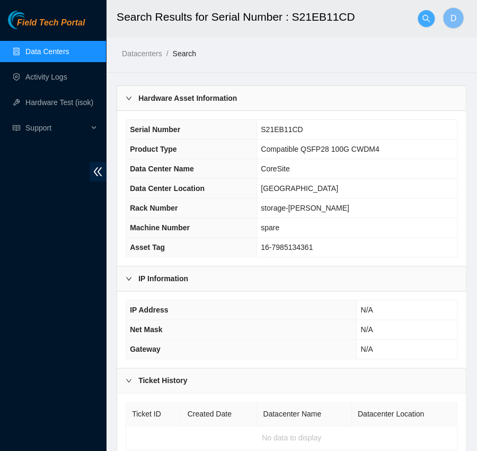
click at [433, 17] on span "search" at bounding box center [426, 18] width 16 height 8
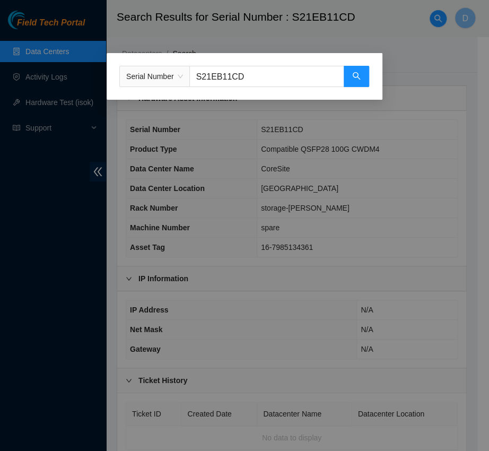
click at [305, 69] on input "S21EB11CD" at bounding box center [266, 76] width 155 height 21
paste input "C2009347802"
type input "C2009347802"
click at [353, 76] on icon "search" at bounding box center [356, 76] width 8 height 8
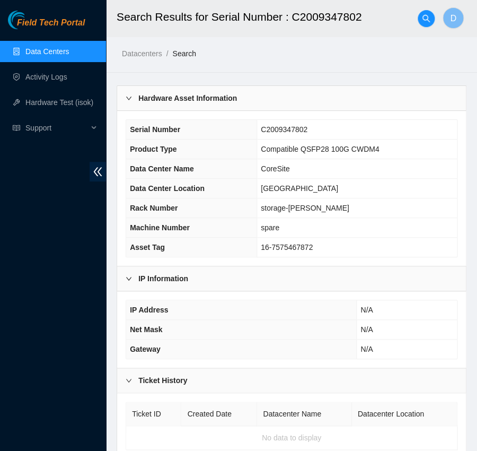
click at [420, 25] on div at bounding box center [426, 19] width 17 height 34
click at [422, 18] on icon "search" at bounding box center [426, 18] width 8 height 8
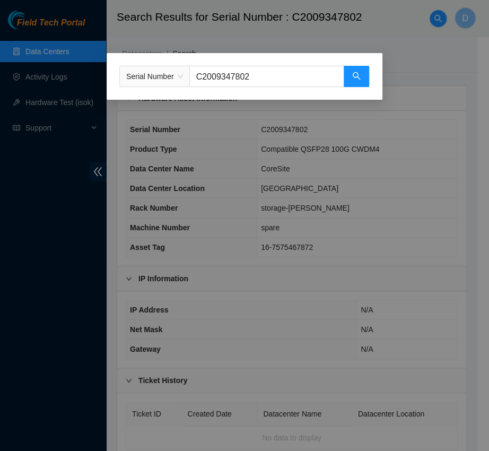
click at [281, 71] on input "C2009347802" at bounding box center [266, 76] width 155 height 21
paste input "S21DB01FH"
type input "S21DB01FH"
click at [360, 76] on icon "search" at bounding box center [356, 76] width 8 height 8
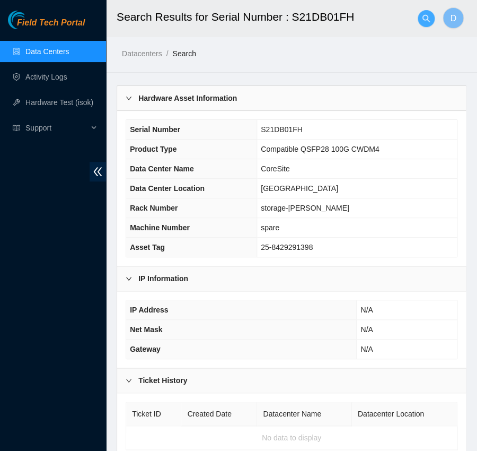
click at [422, 20] on icon "search" at bounding box center [426, 18] width 8 height 8
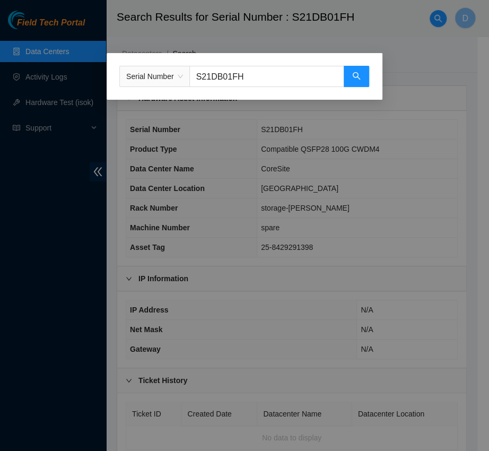
click at [307, 75] on input "S21DB01FH" at bounding box center [266, 76] width 155 height 21
paste input "C20M24729"
type input "C20M24729"
click at [362, 80] on button "button" at bounding box center [356, 76] width 25 height 21
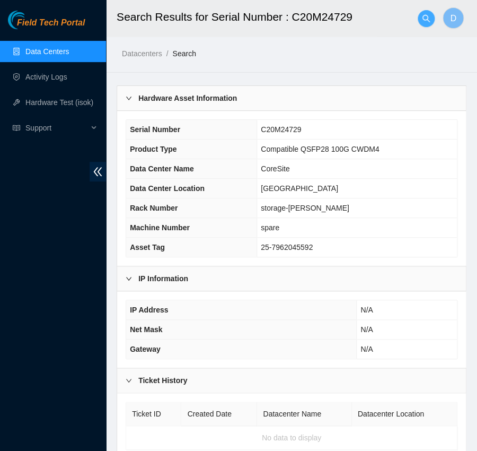
click at [420, 16] on span "search" at bounding box center [426, 18] width 16 height 8
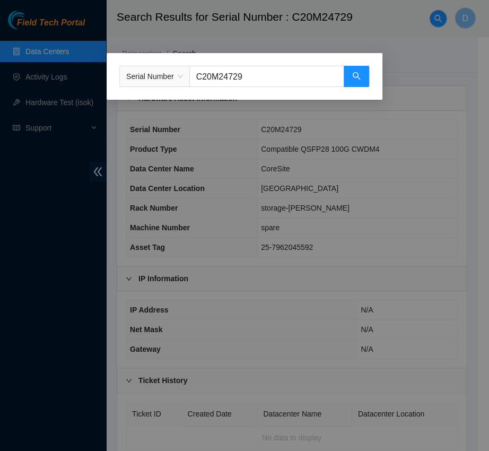
click at [254, 76] on input "C20M24729" at bounding box center [266, 76] width 155 height 21
paste input "H06226"
type input "C20H06226"
click at [357, 77] on icon "search" at bounding box center [356, 76] width 8 height 8
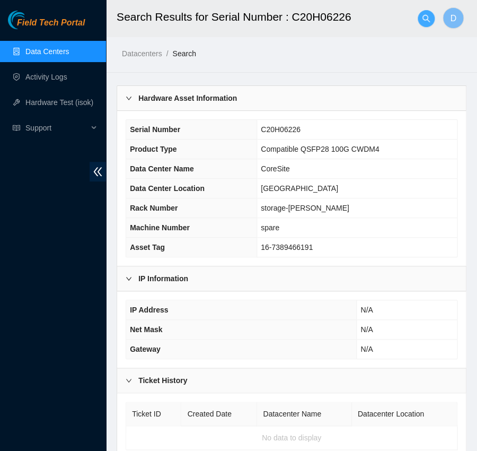
click at [422, 13] on button "button" at bounding box center [426, 18] width 17 height 17
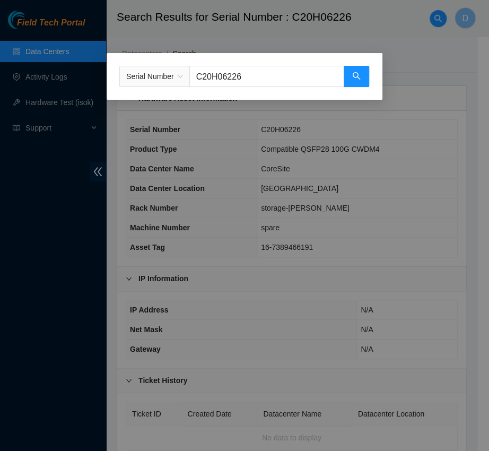
click at [272, 72] on input "C20H06226" at bounding box center [266, 76] width 155 height 21
paste input "07390732"
type input "C2007390732"
click at [344, 74] on button "button" at bounding box center [356, 76] width 25 height 21
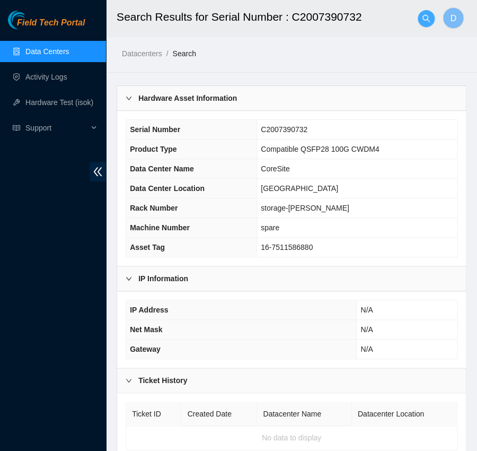
click at [423, 20] on icon "search" at bounding box center [425, 17] width 7 height 7
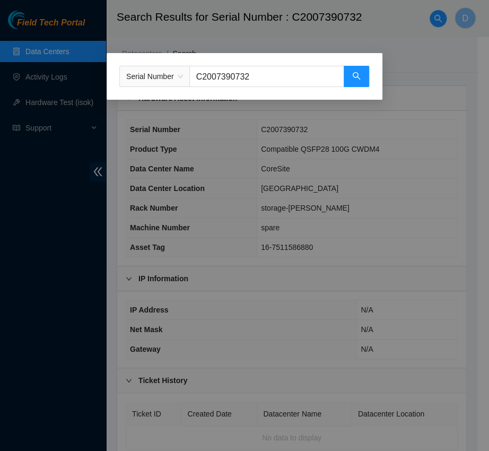
click at [292, 66] on input "C2007390732" at bounding box center [266, 76] width 155 height 21
paste input "596"
type input "C2007390596"
click at [356, 74] on icon "search" at bounding box center [356, 76] width 8 height 8
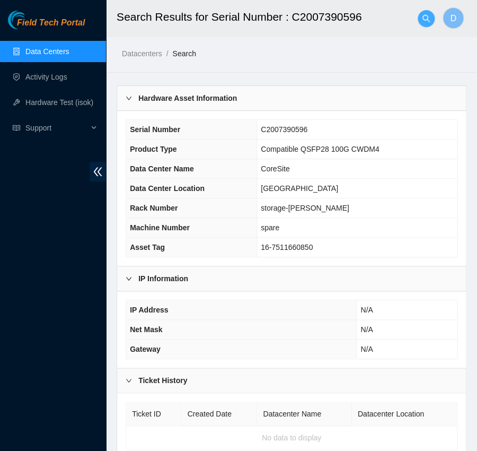
click at [422, 17] on icon "search" at bounding box center [425, 17] width 7 height 7
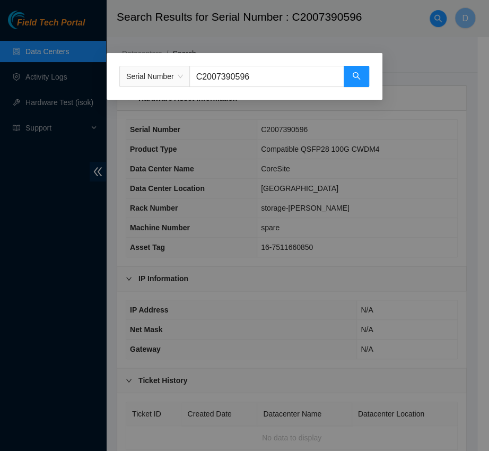
click at [292, 72] on input "C2007390596" at bounding box center [266, 76] width 155 height 21
paste input "7"
type input "C2007390597"
click at [357, 75] on icon "search" at bounding box center [356, 75] width 7 height 7
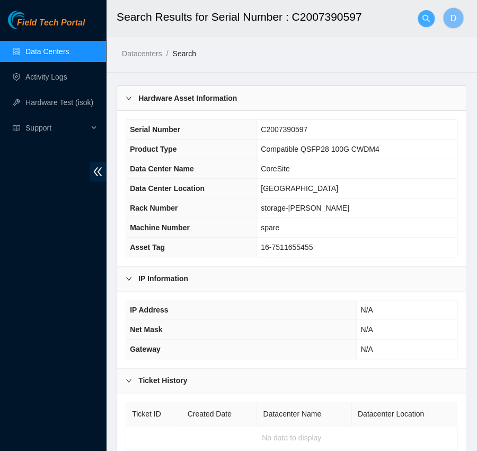
click at [428, 22] on icon "search" at bounding box center [426, 18] width 8 height 8
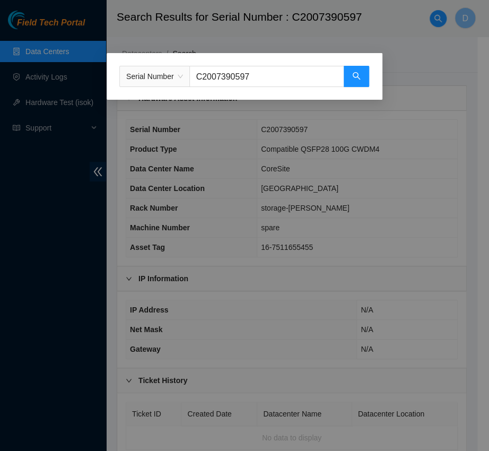
click at [310, 69] on input "C2007390597" at bounding box center [266, 76] width 155 height 21
paste input "S21HB00E5"
type input "S21HB00E5"
click at [310, 69] on input "S21HB00E5" at bounding box center [266, 76] width 155 height 21
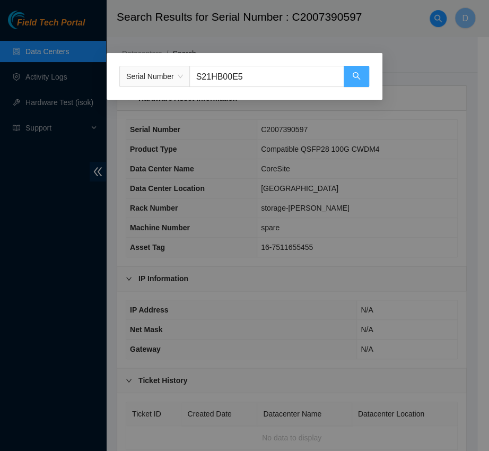
click at [360, 73] on icon "search" at bounding box center [356, 76] width 8 height 8
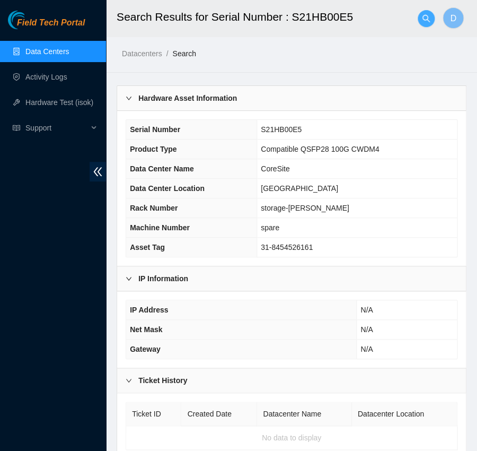
click at [419, 16] on span "search" at bounding box center [426, 18] width 16 height 8
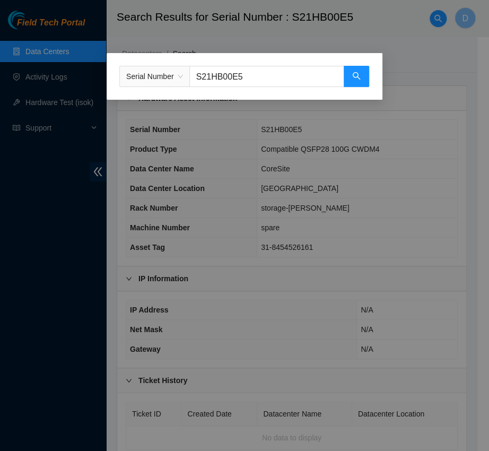
click at [279, 72] on input "S21HB00E5" at bounding box center [266, 76] width 155 height 21
paste input "C2009346801"
type input "C2009346801"
click at [279, 72] on input "C2009346801" at bounding box center [266, 76] width 155 height 21
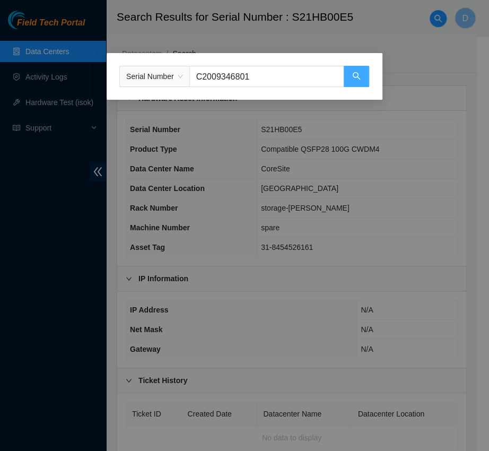
click at [364, 72] on button "button" at bounding box center [356, 76] width 25 height 21
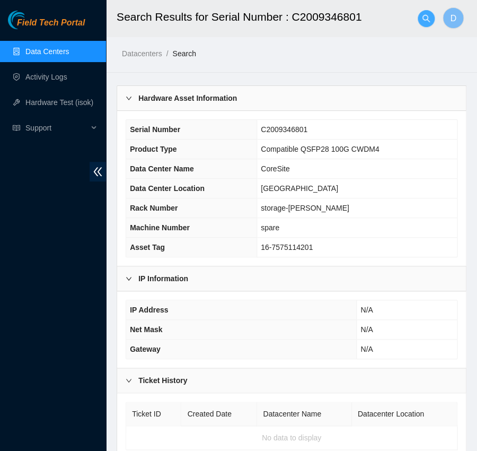
click at [427, 15] on icon "search" at bounding box center [426, 18] width 8 height 8
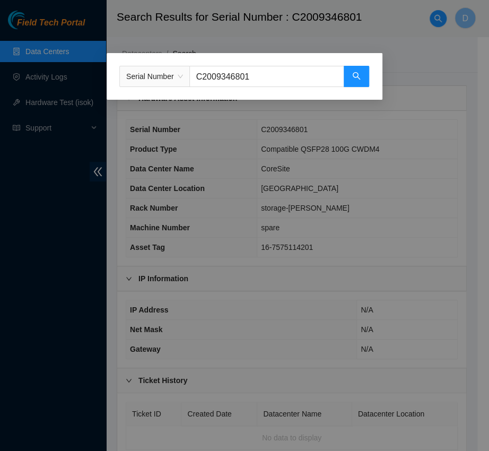
click at [292, 74] on input "C2009346801" at bounding box center [266, 76] width 155 height 21
paste input "7389109"
type input "C2007389109"
click at [358, 72] on button "button" at bounding box center [356, 76] width 25 height 21
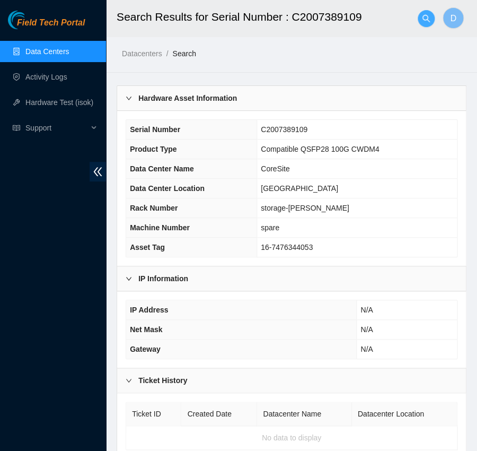
click at [425, 12] on button "button" at bounding box center [426, 18] width 17 height 17
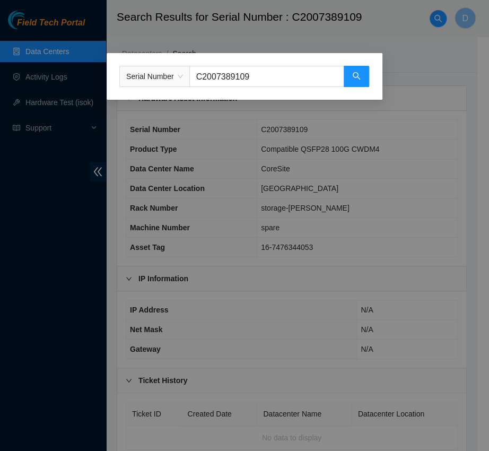
click at [295, 77] on input "C2007389109" at bounding box center [266, 76] width 155 height 21
paste input "9346803"
type input "C2009346803"
click at [358, 77] on icon "search" at bounding box center [356, 76] width 8 height 8
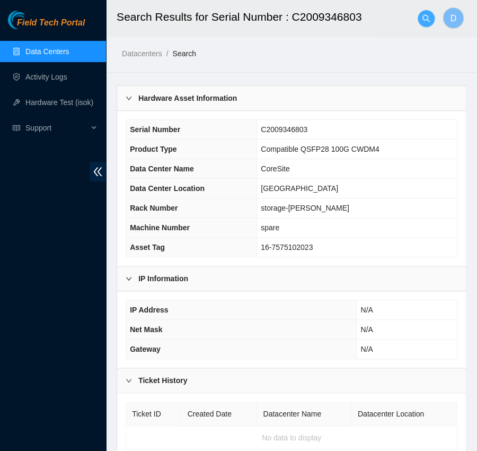
click at [420, 21] on span "search" at bounding box center [426, 18] width 16 height 8
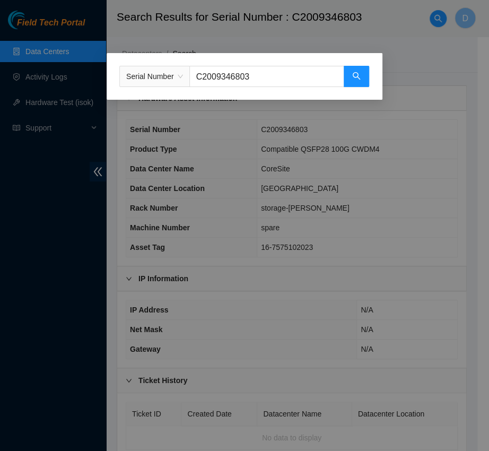
click at [285, 69] on input "C2009346803" at bounding box center [266, 76] width 155 height 21
paste input "7390548"
type input "C2007390548"
click at [357, 80] on icon "search" at bounding box center [356, 76] width 8 height 8
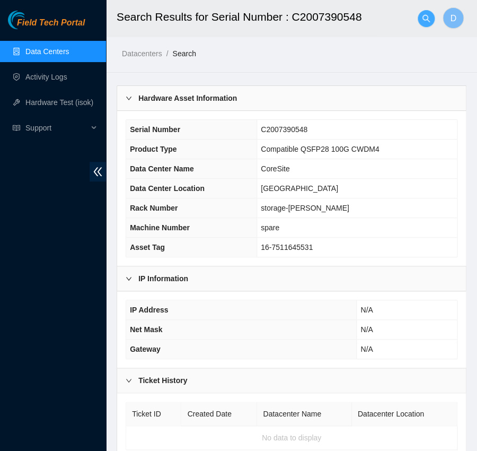
click at [420, 20] on span "search" at bounding box center [426, 18] width 16 height 8
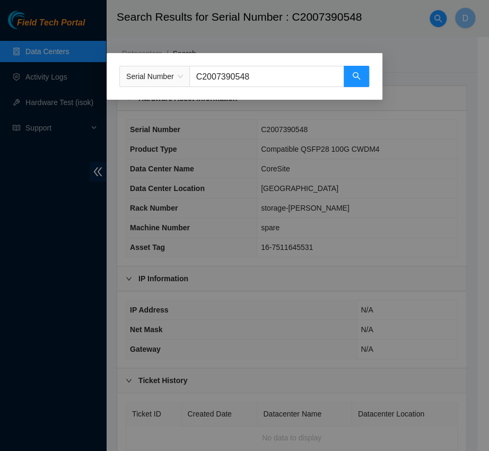
click at [290, 80] on input "C2007390548" at bounding box center [266, 76] width 155 height 21
paste input "89981"
type input "C2007389981"
click at [362, 80] on button "button" at bounding box center [356, 76] width 25 height 21
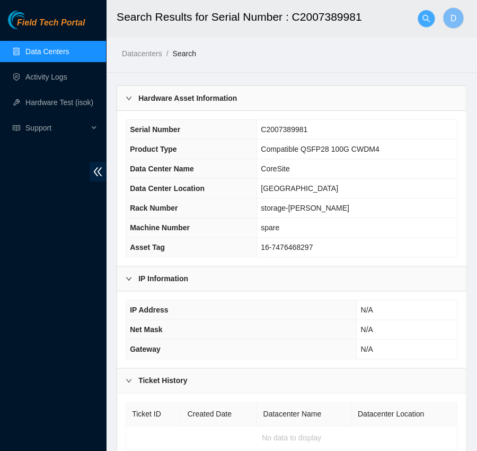
click at [420, 13] on button "button" at bounding box center [426, 18] width 17 height 17
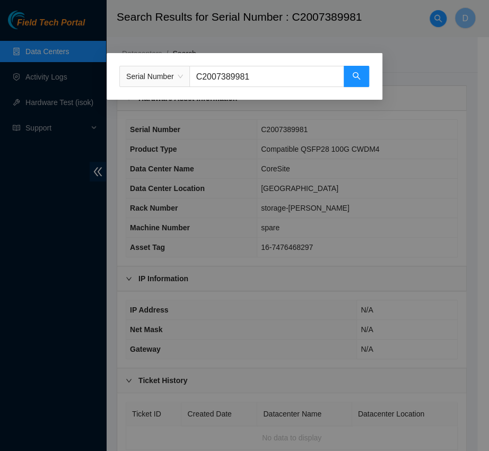
click at [260, 63] on div "Serial Number C2007389981" at bounding box center [245, 76] width 276 height 47
click at [257, 73] on input "C2007389981" at bounding box center [266, 76] width 155 height 21
paste input "M24743"
type input "C20M24743"
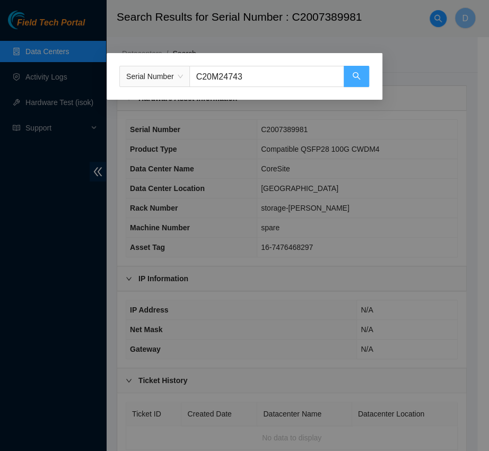
click at [352, 73] on icon "search" at bounding box center [356, 76] width 8 height 8
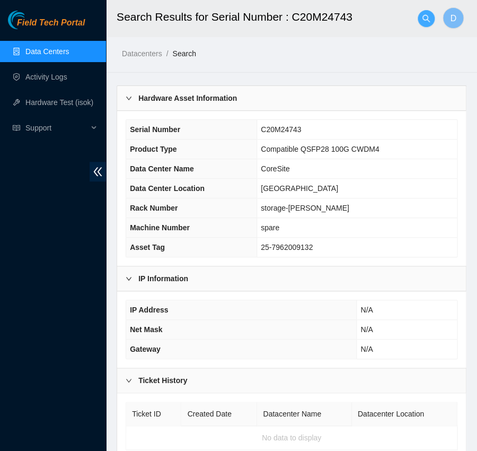
click at [426, 18] on icon "search" at bounding box center [426, 18] width 8 height 8
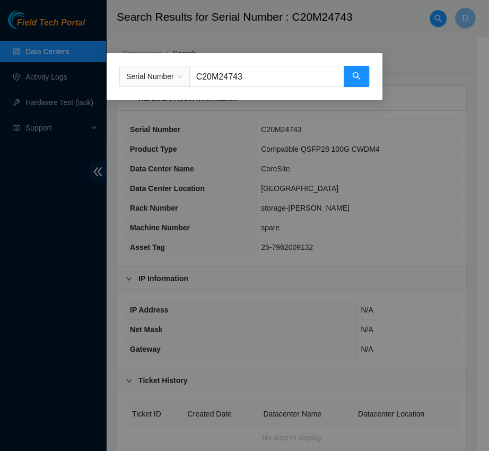
click at [291, 79] on input "C20M24743" at bounding box center [266, 76] width 155 height 21
paste input "07390822"
type input "C2007390822"
click at [351, 72] on button "button" at bounding box center [356, 76] width 25 height 21
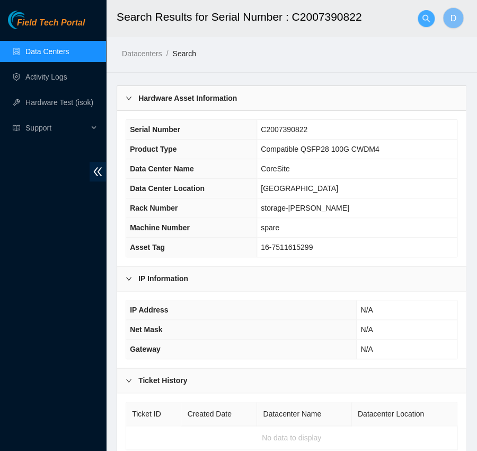
click at [422, 20] on icon "search" at bounding box center [426, 18] width 8 height 8
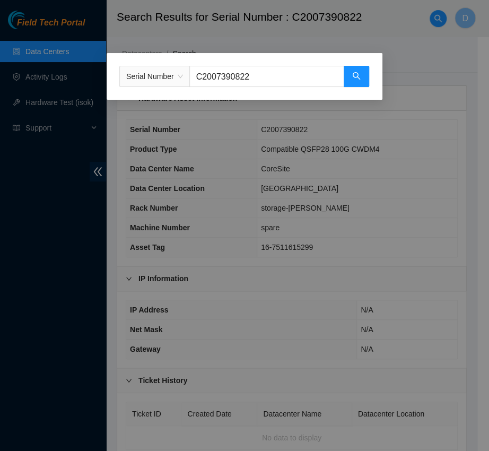
click at [271, 80] on input "C2007390822" at bounding box center [266, 76] width 155 height 21
paste input "89325"
type input "C2007389325"
click at [351, 78] on button "button" at bounding box center [356, 76] width 25 height 21
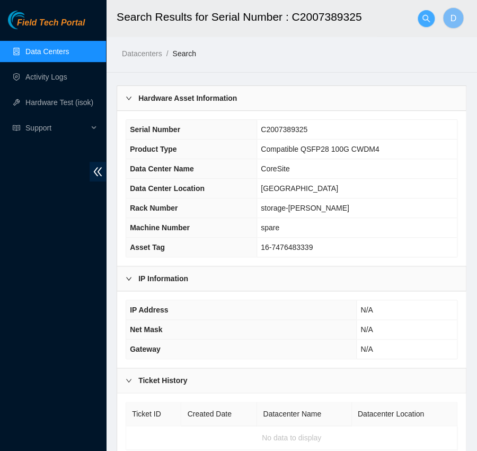
click at [428, 11] on button "button" at bounding box center [426, 18] width 17 height 17
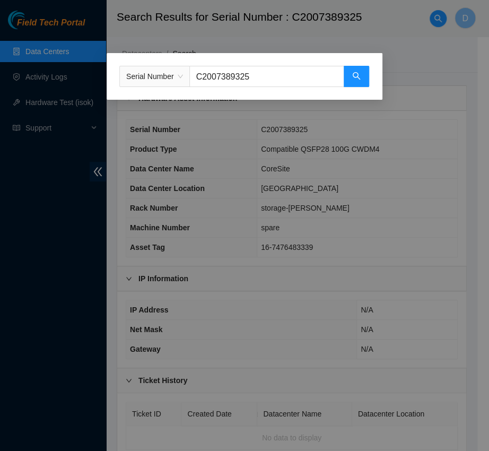
click at [246, 72] on input "C2007389325" at bounding box center [266, 76] width 155 height 21
click at [248, 81] on input "C2007389325" at bounding box center [266, 76] width 155 height 21
paste input "10148809"
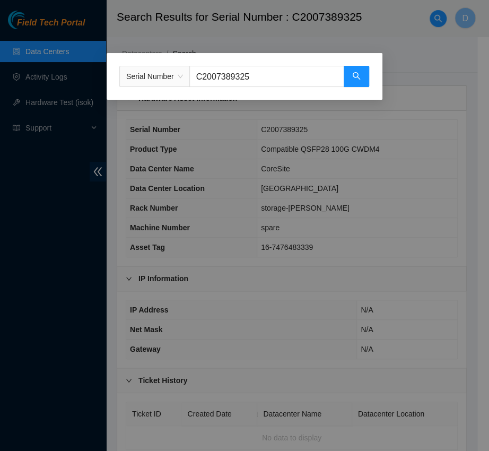
type input "C2010148809"
click at [344, 76] on button "button" at bounding box center [356, 76] width 25 height 21
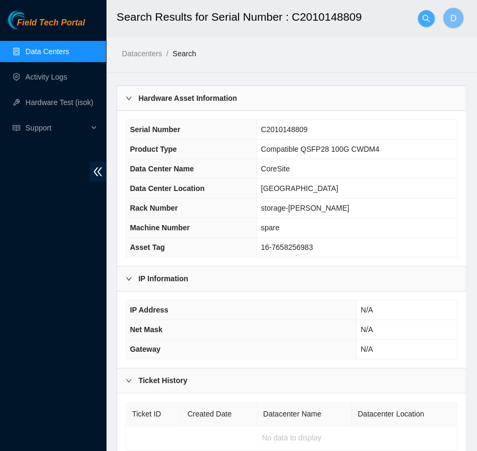
click at [427, 13] on button "button" at bounding box center [426, 18] width 17 height 17
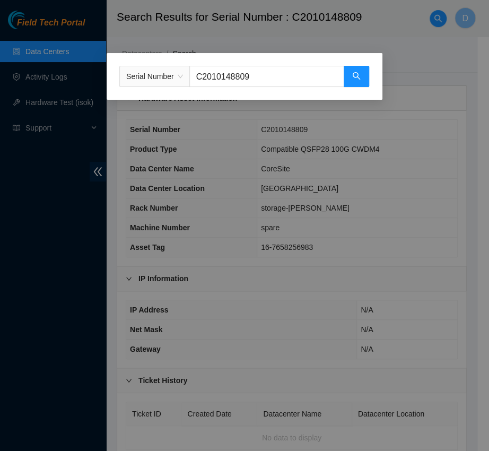
click at [294, 68] on input "C2010148809" at bounding box center [266, 76] width 155 height 21
paste input "09346802"
type input "C2009346802"
click at [358, 79] on icon "search" at bounding box center [356, 76] width 8 height 8
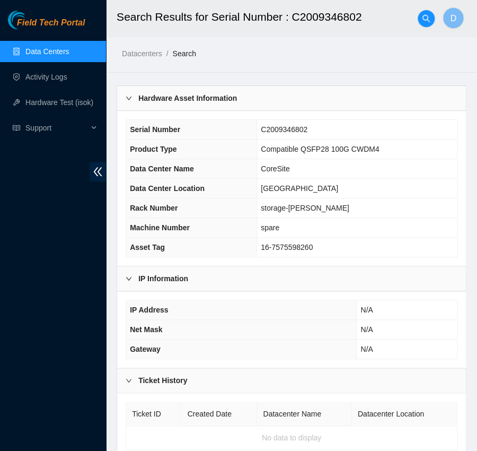
click at [421, 28] on div at bounding box center [426, 19] width 17 height 34
click at [435, 15] on header "Search Results for Serial Number : C2009346802 D" at bounding box center [344, 18] width 477 height 37
click at [426, 21] on icon "search" at bounding box center [426, 18] width 8 height 8
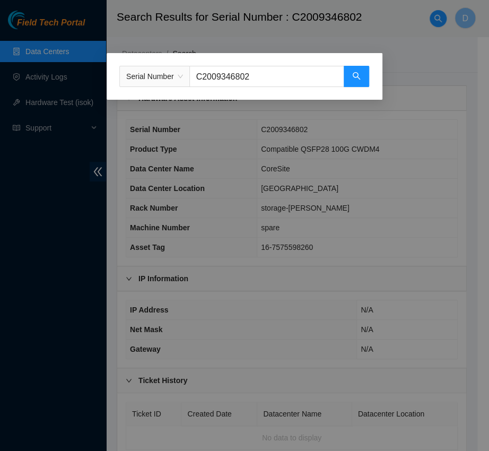
click at [271, 81] on input "C2009346802" at bounding box center [266, 76] width 155 height 21
paste input "7390155"
type input "C2007390155"
click at [368, 68] on button "button" at bounding box center [356, 76] width 25 height 21
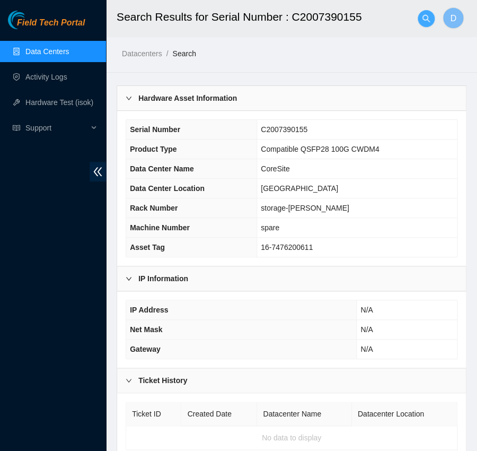
click at [422, 17] on icon "search" at bounding box center [426, 18] width 8 height 8
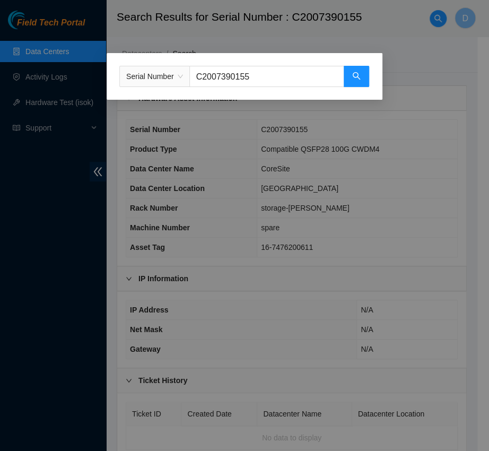
click at [314, 74] on input "C2007390155" at bounding box center [266, 76] width 155 height 21
paste input "598"
type input "C2007390598"
click at [354, 74] on icon "search" at bounding box center [356, 76] width 8 height 8
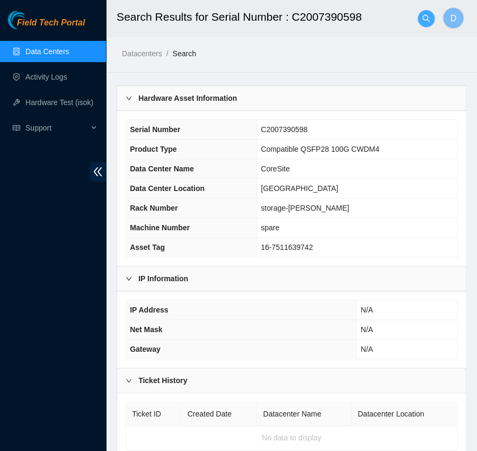
click at [427, 18] on icon "search" at bounding box center [426, 18] width 8 height 8
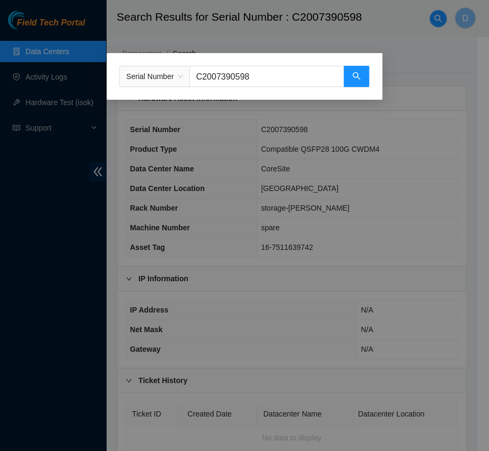
click at [292, 76] on input "C2007390598" at bounding box center [266, 76] width 155 height 21
paste input "89514"
type input "C2007389514"
click at [356, 81] on span "search" at bounding box center [356, 77] width 8 height 10
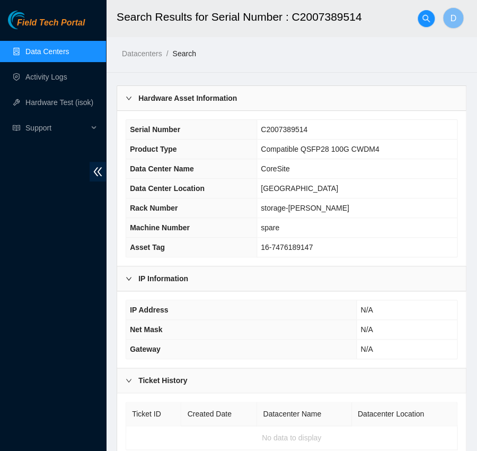
click at [430, 28] on div at bounding box center [426, 19] width 17 height 34
click at [429, 20] on icon "search" at bounding box center [426, 18] width 8 height 8
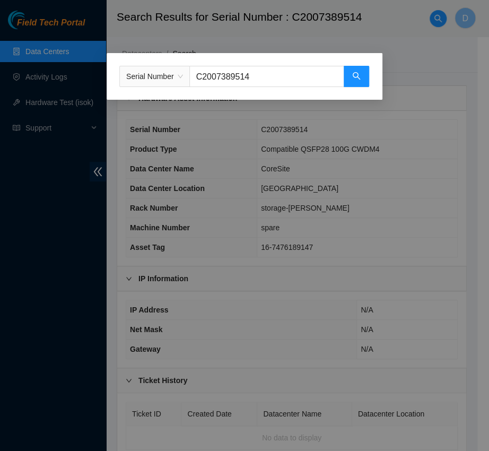
click at [302, 69] on input "C2007389514" at bounding box center [266, 76] width 155 height 21
paste input "90238"
type input "C2007390238"
click at [370, 77] on div "Serial Number C2007390238" at bounding box center [245, 76] width 276 height 47
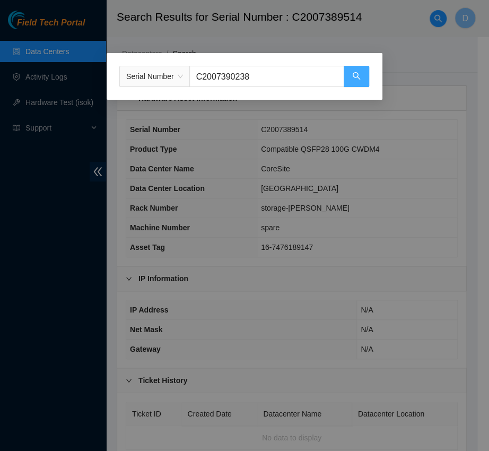
click at [345, 73] on button "button" at bounding box center [356, 76] width 25 height 21
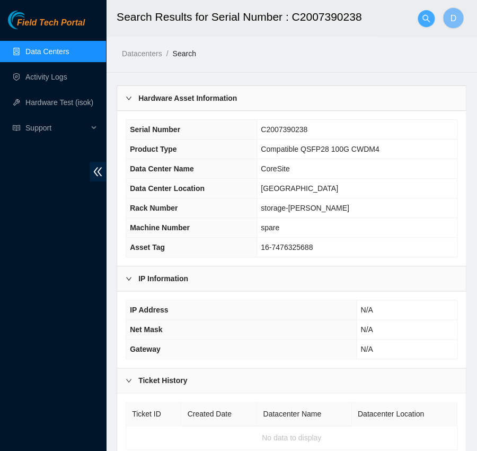
click at [428, 17] on icon "search" at bounding box center [426, 18] width 8 height 8
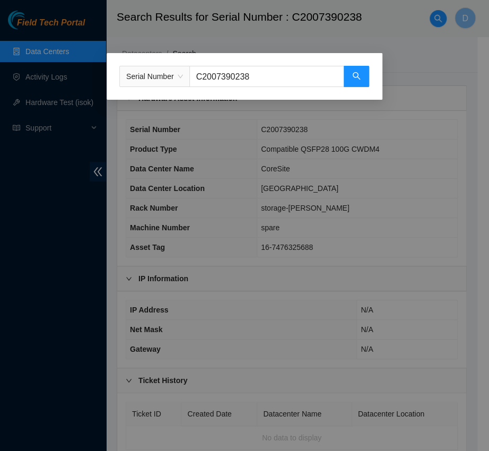
click at [305, 76] on input "C2007390238" at bounding box center [266, 76] width 155 height 21
paste input "M10907"
type input "C20M10907"
click at [367, 77] on button "button" at bounding box center [356, 76] width 25 height 21
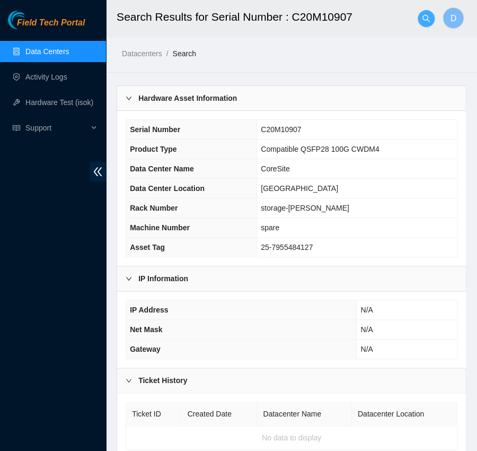
click at [432, 25] on button "button" at bounding box center [426, 18] width 17 height 17
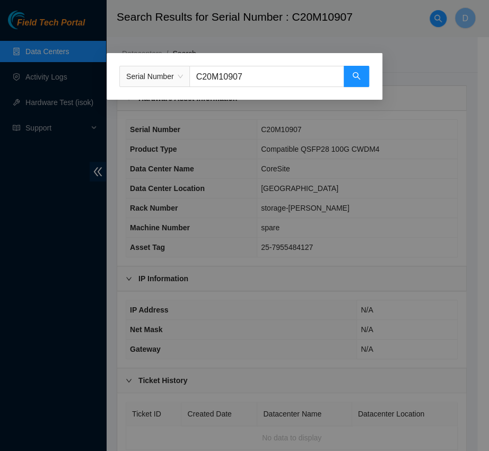
click at [294, 77] on input "C20M10907" at bounding box center [266, 76] width 155 height 21
paste input "10147883"
type input "C2010147883"
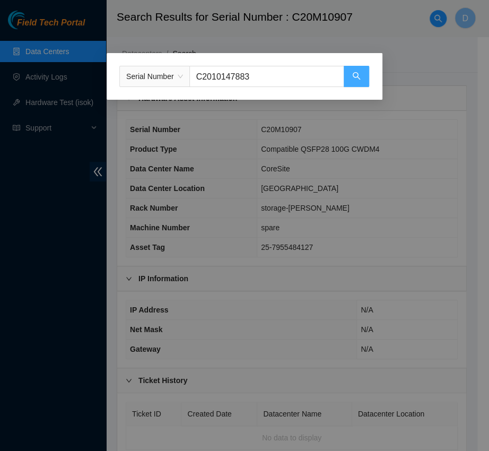
click at [354, 80] on icon "search" at bounding box center [356, 76] width 8 height 8
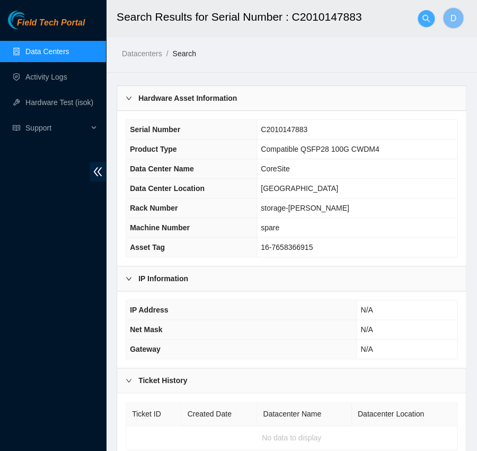
click at [422, 10] on button "button" at bounding box center [426, 18] width 17 height 17
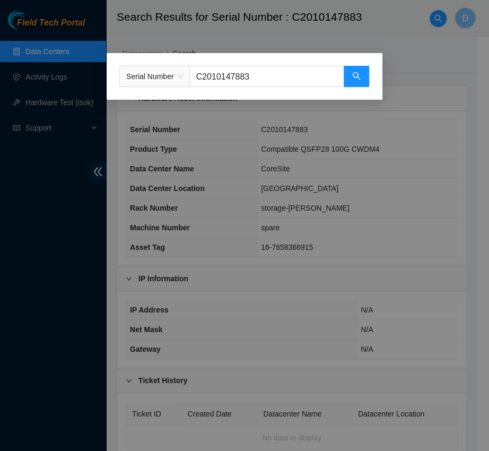
click at [285, 70] on input "C2010147883" at bounding box center [266, 76] width 155 height 21
paste input "07389808"
type input "C2007389808"
click at [349, 78] on button "button" at bounding box center [356, 76] width 25 height 21
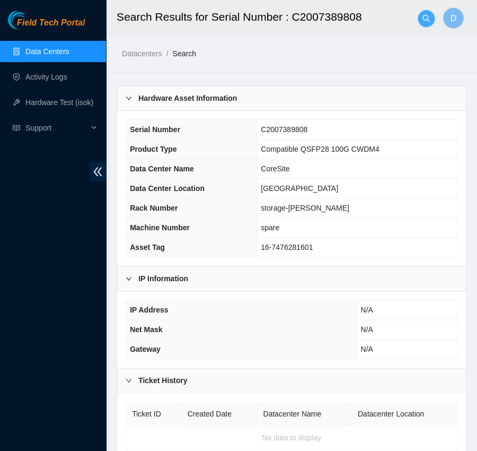
click at [423, 16] on icon "search" at bounding box center [426, 18] width 8 height 8
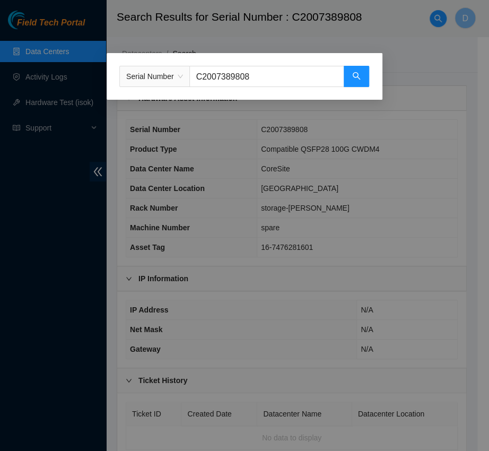
click at [288, 76] on input "C2007389808" at bounding box center [266, 76] width 155 height 21
paste input "90239"
type input "C2007390239"
click at [356, 76] on icon "search" at bounding box center [356, 76] width 8 height 8
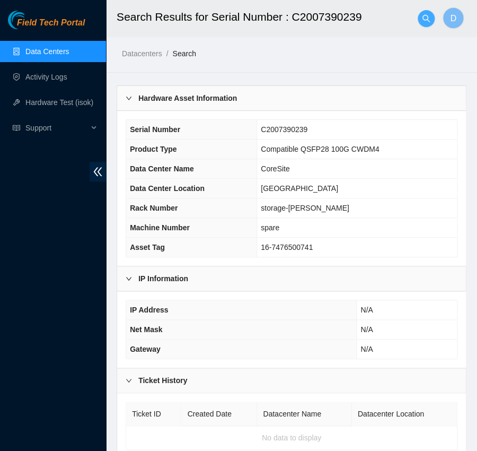
click at [425, 15] on icon "search" at bounding box center [425, 17] width 7 height 7
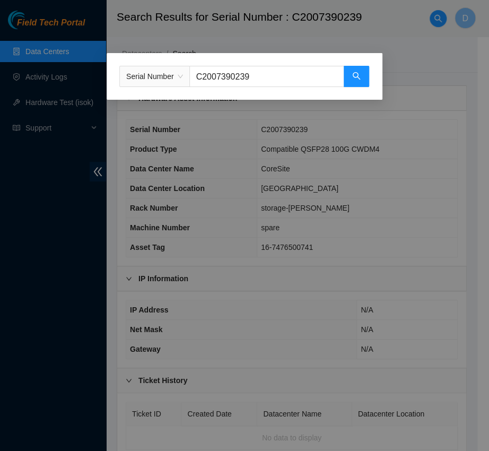
click at [271, 80] on input "C2007390239" at bounding box center [266, 76] width 155 height 21
paste input "89513"
type input "C2007389513"
click at [355, 77] on icon "search" at bounding box center [356, 76] width 8 height 8
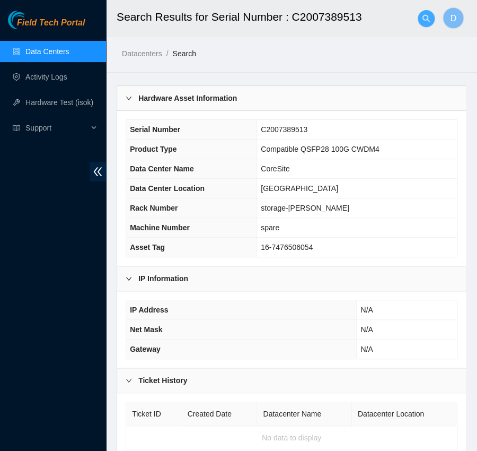
click at [425, 26] on button "button" at bounding box center [426, 18] width 17 height 17
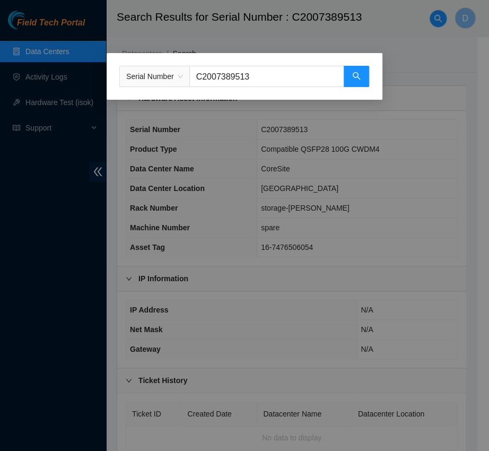
click at [297, 65] on div "Serial Number C2007389513" at bounding box center [245, 76] width 276 height 47
click at [294, 72] on input "C2007389513" at bounding box center [266, 76] width 155 height 21
paste input "2"
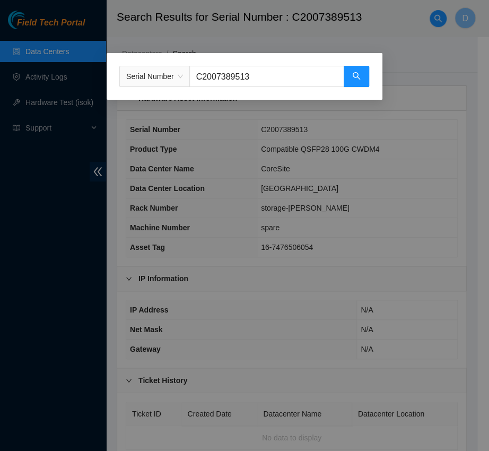
type input "C2007389512"
click at [362, 73] on button "button" at bounding box center [356, 76] width 25 height 21
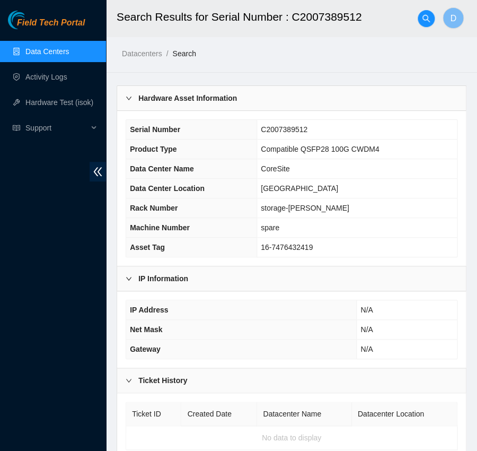
click at [418, 13] on div at bounding box center [426, 19] width 17 height 34
click at [420, 15] on span "search" at bounding box center [426, 18] width 16 height 8
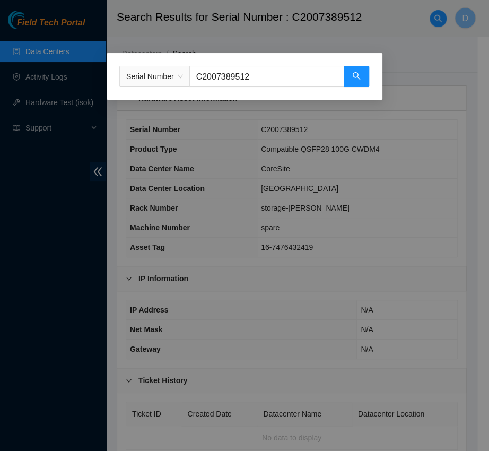
click at [316, 79] on input "C2007389512" at bounding box center [266, 76] width 155 height 21
paste input "S21DB01F"
type input "S21DB01F2"
click at [356, 73] on icon "search" at bounding box center [356, 75] width 7 height 7
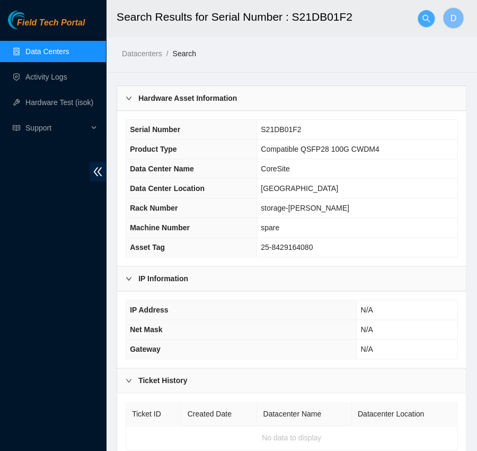
click at [425, 20] on icon "search" at bounding box center [425, 17] width 7 height 7
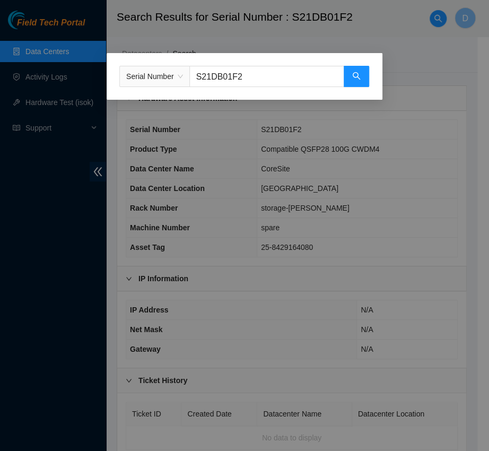
click at [261, 81] on input "S21DB01F2" at bounding box center [266, 76] width 155 height 21
paste input "C20M25168"
type input "C20M25168"
click at [358, 80] on icon "search" at bounding box center [356, 76] width 8 height 8
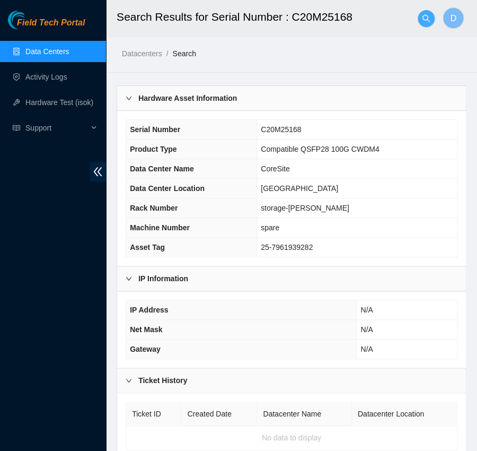
click at [427, 26] on button "button" at bounding box center [426, 18] width 17 height 17
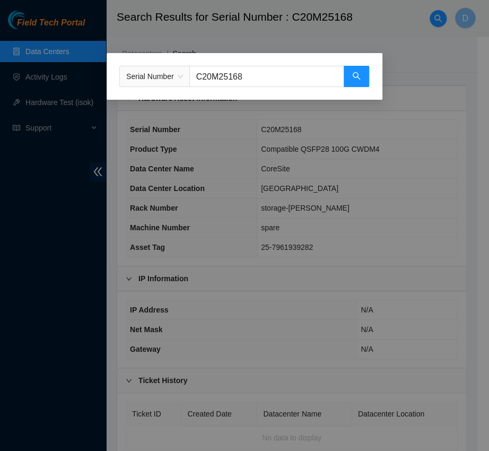
click at [279, 75] on input "C20M25168" at bounding box center [266, 76] width 155 height 21
paste input "K10040"
type input "C20K10040"
click at [344, 78] on button "button" at bounding box center [356, 76] width 25 height 21
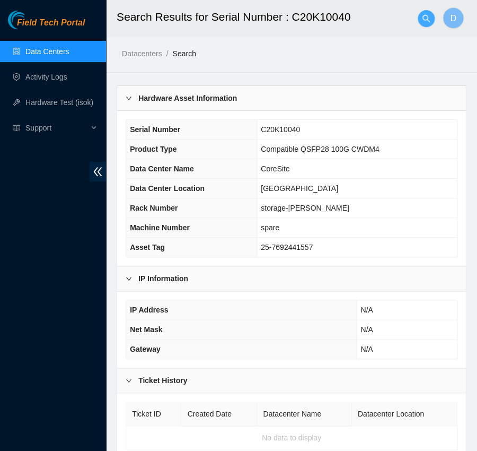
click at [431, 21] on span "search" at bounding box center [426, 18] width 16 height 8
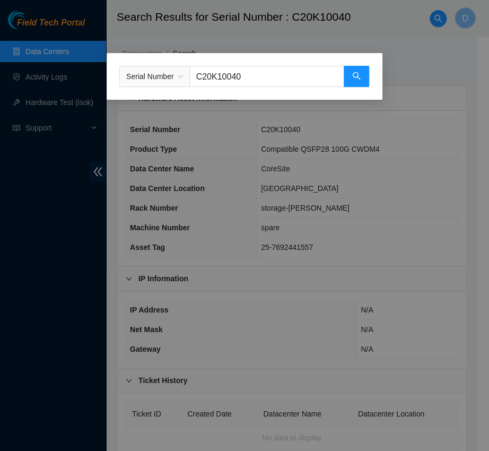
click at [293, 73] on input "C20K10040" at bounding box center [266, 76] width 155 height 21
paste input "07389324"
type input "C2007389324"
click at [373, 79] on div "Serial Number C2007389324" at bounding box center [245, 76] width 276 height 47
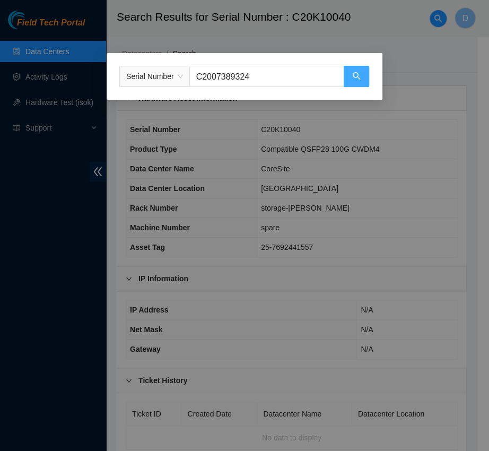
click at [360, 80] on button "button" at bounding box center [356, 76] width 25 height 21
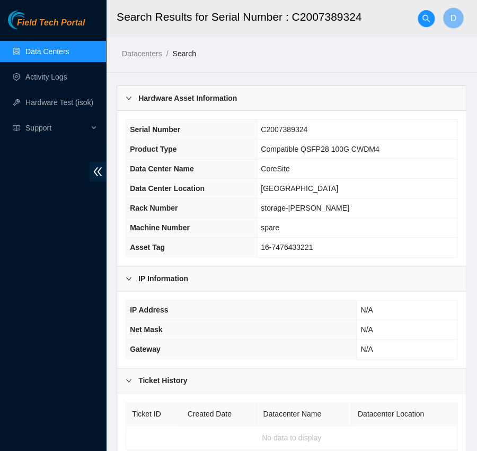
click at [418, 12] on div at bounding box center [426, 19] width 17 height 34
click at [422, 15] on icon "search" at bounding box center [426, 18] width 8 height 8
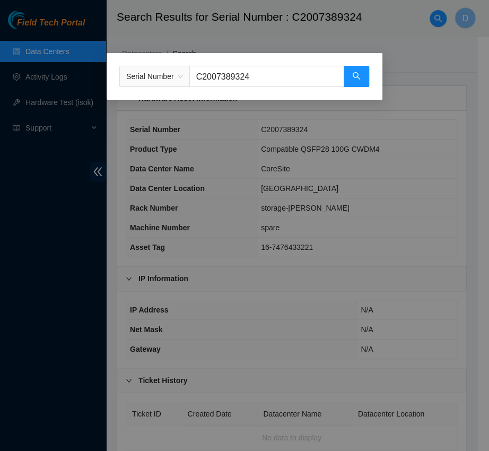
click at [297, 81] on input "C2007389324" at bounding box center [266, 76] width 155 height 21
paste input "515"
type input "C2007389515"
click at [369, 77] on div "Serial Number C2007389515" at bounding box center [245, 76] width 276 height 47
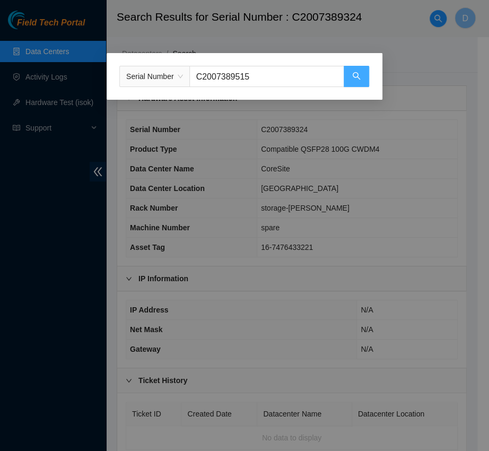
click at [357, 74] on icon "search" at bounding box center [356, 75] width 7 height 7
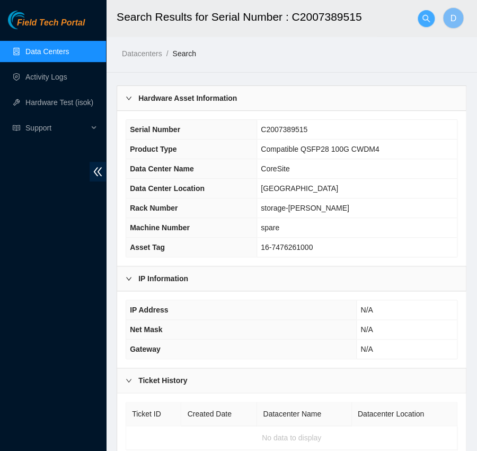
click at [424, 21] on icon "search" at bounding box center [426, 18] width 8 height 8
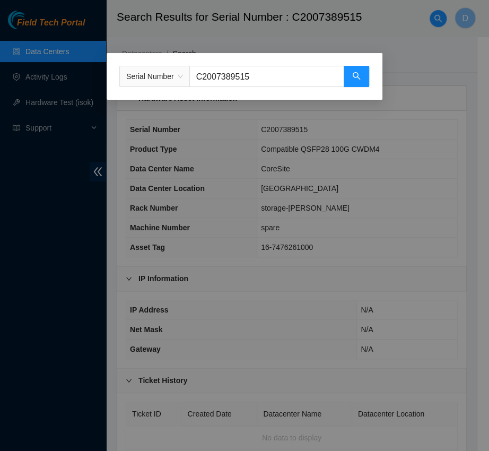
click at [303, 76] on input "C2007389515" at bounding box center [266, 76] width 155 height 21
paste input "91047"
type input "C2007391047"
click at [362, 77] on button "button" at bounding box center [356, 76] width 25 height 21
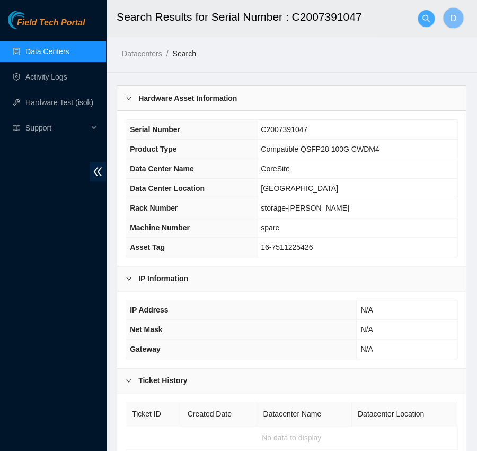
click at [425, 17] on icon "search" at bounding box center [426, 18] width 8 height 8
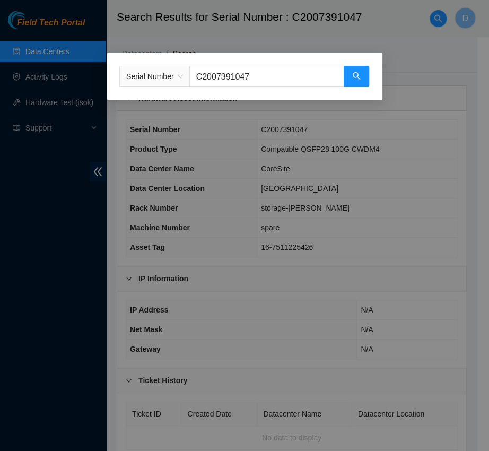
click at [268, 85] on input "C2007391047" at bounding box center [266, 76] width 155 height 21
paste input "K08364"
type input "C20K08364"
click at [355, 77] on icon "search" at bounding box center [356, 76] width 8 height 8
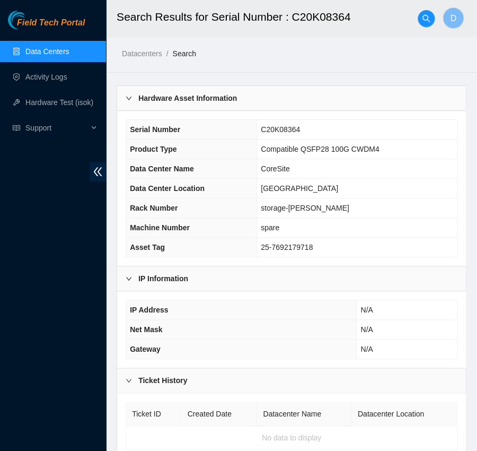
click at [355, 77] on main "Search Results for Serial Number : C20K08364 D Datacenters / Search / Hardware …" at bounding box center [291, 234] width 371 height 469
click at [426, 13] on button "button" at bounding box center [426, 18] width 17 height 17
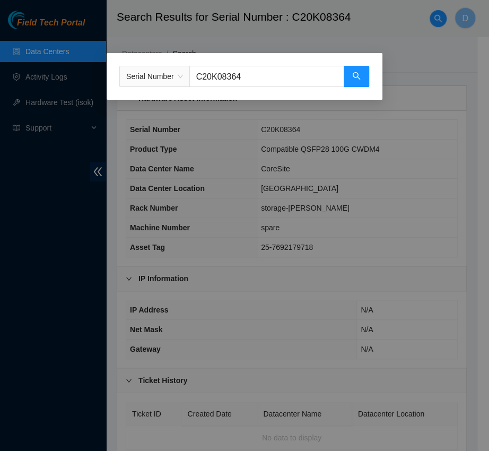
click at [276, 74] on input "C20K08364" at bounding box center [266, 76] width 155 height 21
paste input "H06619"
type input "C20H06619"
click at [350, 76] on button "button" at bounding box center [356, 76] width 25 height 21
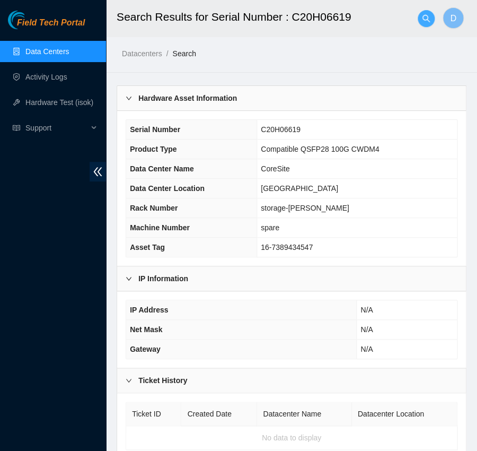
click at [422, 20] on icon "search" at bounding box center [426, 18] width 8 height 8
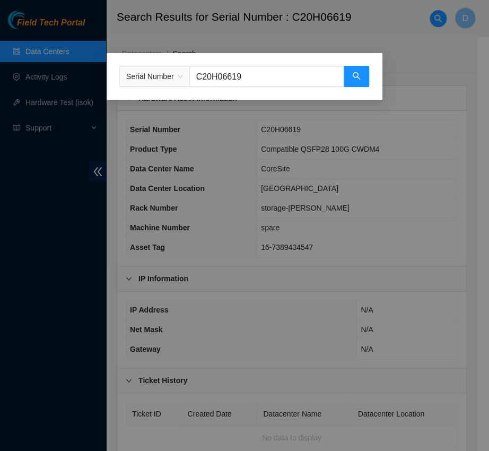
click at [230, 86] on input "C20H06619" at bounding box center [266, 76] width 155 height 21
paste input "53"
type input "C20H06653"
click at [362, 94] on div "Serial Number C20H06653" at bounding box center [245, 76] width 276 height 47
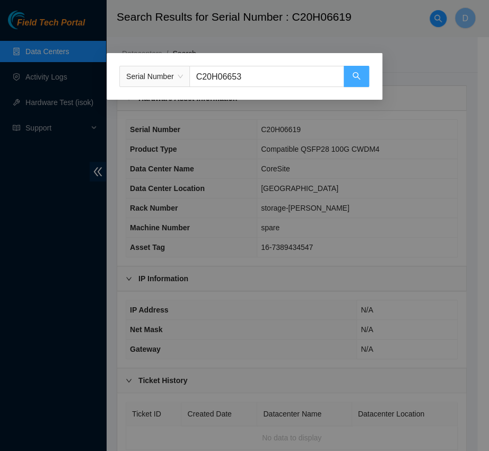
click at [356, 80] on icon "search" at bounding box center [356, 76] width 8 height 8
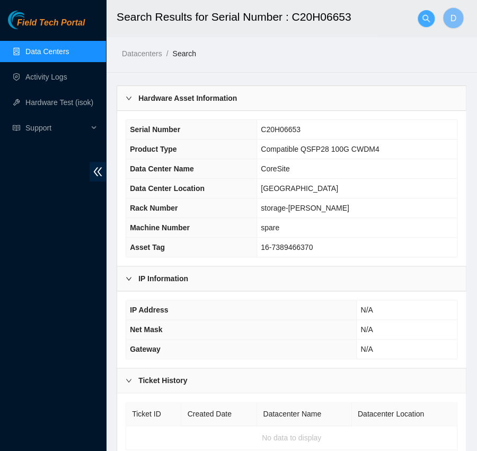
click at [425, 23] on button "button" at bounding box center [426, 18] width 17 height 17
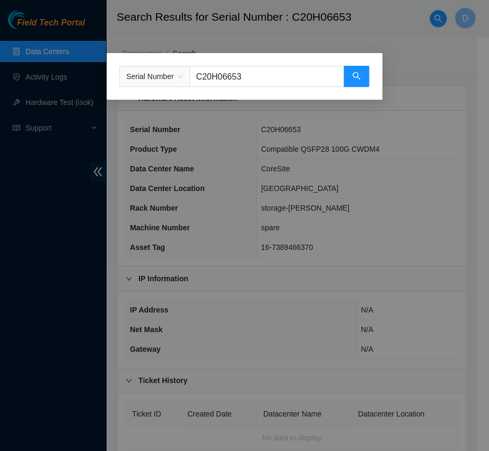
click at [270, 68] on input "C20H06653" at bounding box center [266, 76] width 155 height 21
paste input "S21DB027R"
type input "S21DB027R"
click at [362, 76] on button "button" at bounding box center [356, 76] width 25 height 21
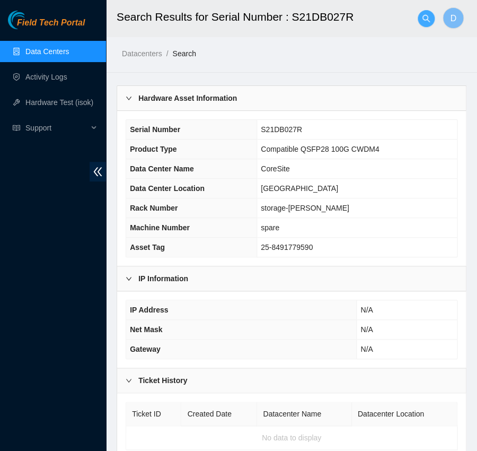
click at [426, 12] on button "button" at bounding box center [426, 18] width 17 height 17
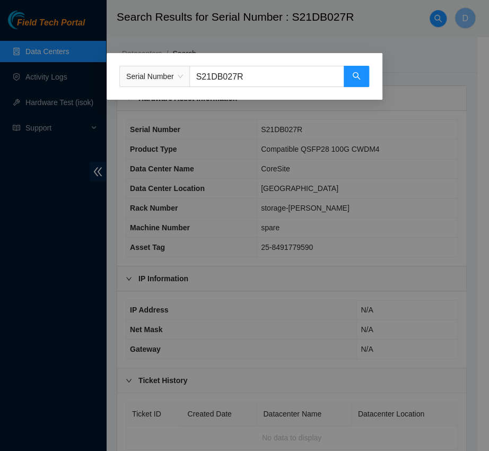
click at [275, 69] on input "S21DB027R" at bounding box center [266, 76] width 155 height 21
paste input "C20M12041"
type input "C20M12041"
click at [353, 73] on icon "search" at bounding box center [356, 76] width 8 height 8
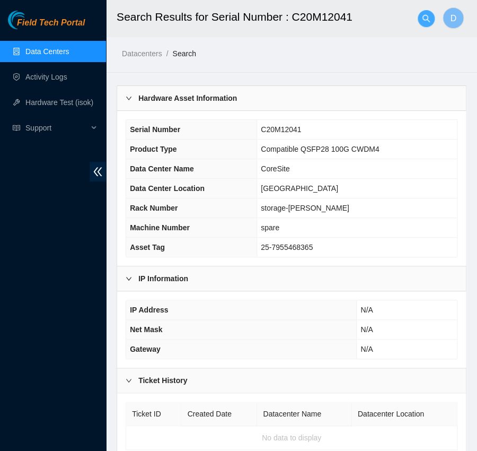
click at [427, 19] on icon "search" at bounding box center [426, 18] width 8 height 8
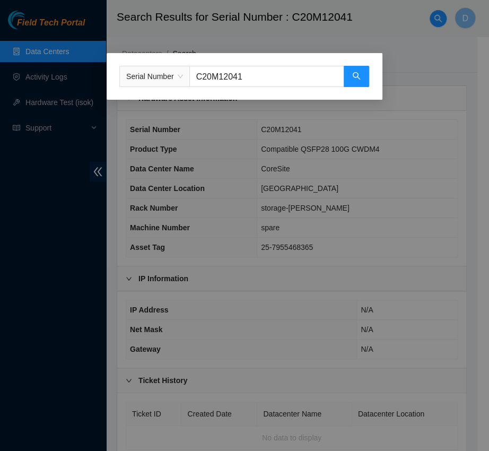
click at [262, 82] on input "C20M12041" at bounding box center [266, 76] width 155 height 21
paste input "h9q2010938"
type input "h9q2010938"
click at [352, 76] on icon "search" at bounding box center [356, 76] width 8 height 8
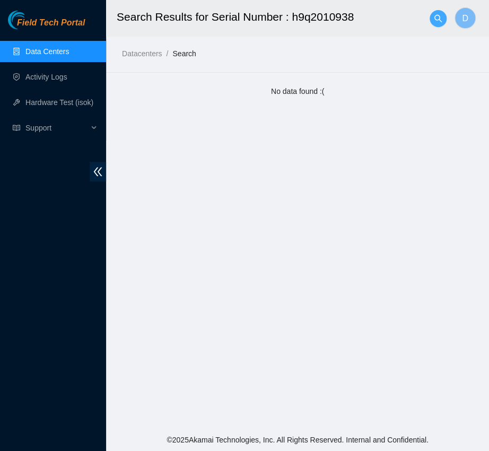
click at [432, 21] on span "search" at bounding box center [438, 18] width 16 height 8
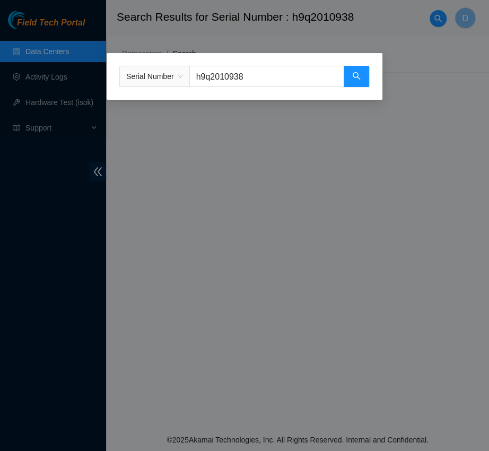
click at [294, 73] on input "h9q2010938" at bounding box center [266, 76] width 155 height 21
paste input "ls10370257"
type input "ls10370257"
click at [352, 77] on icon "search" at bounding box center [356, 76] width 8 height 8
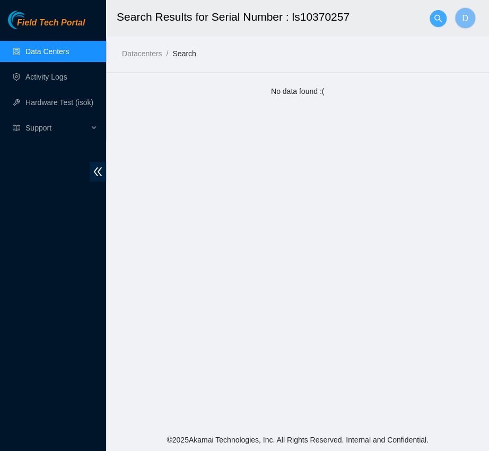
click at [442, 14] on icon "search" at bounding box center [438, 18] width 8 height 8
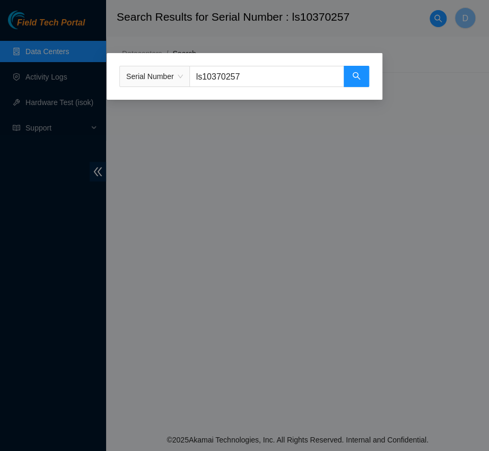
click at [298, 72] on input "ls10370257" at bounding box center [266, 76] width 155 height 21
paste input "cls1028602"
type input "cls10286027"
click at [355, 71] on button "button" at bounding box center [356, 76] width 25 height 21
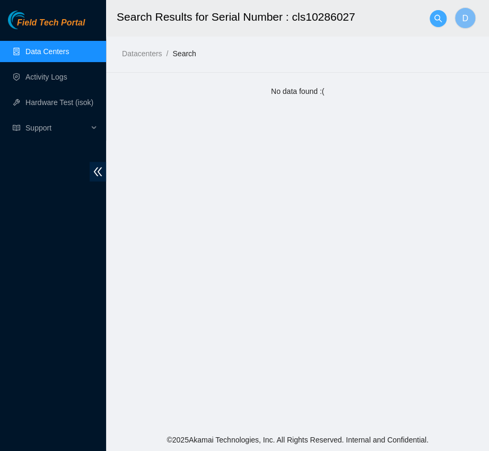
click at [432, 15] on span "search" at bounding box center [438, 18] width 16 height 8
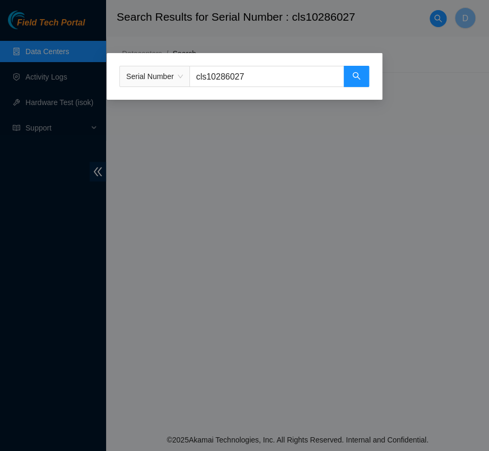
click at [285, 73] on input "cls10286027" at bounding box center [266, 76] width 155 height 21
paste input "s1212050844"
type input "s1212050844"
click at [356, 74] on icon "search" at bounding box center [356, 76] width 8 height 8
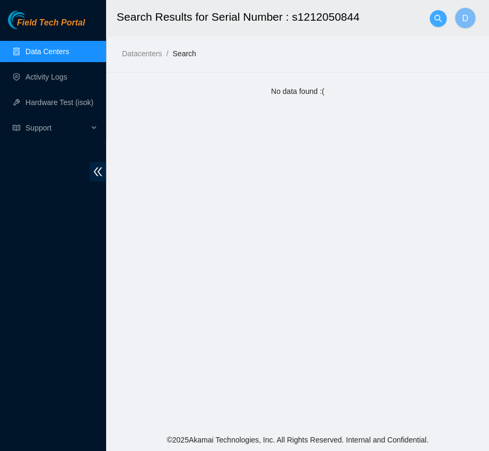
click at [432, 18] on span "search" at bounding box center [438, 18] width 16 height 8
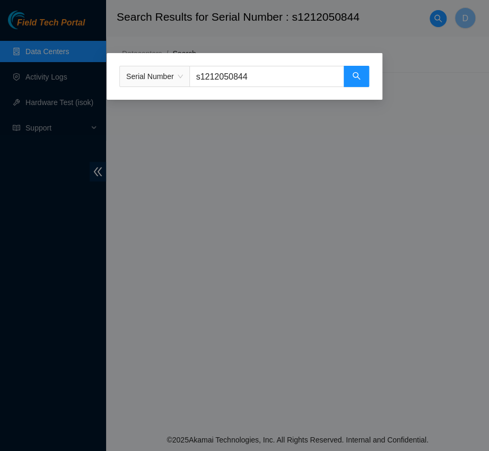
click at [289, 71] on input "s1212050844" at bounding box center [266, 76] width 155 height 21
paste input "cl04r50402"
type input "cl04r50402"
click at [360, 75] on icon "search" at bounding box center [356, 76] width 8 height 8
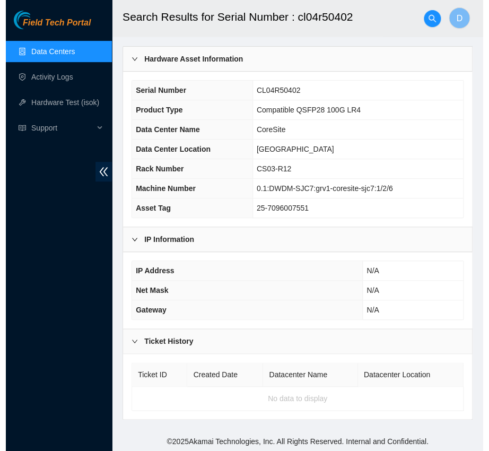
scroll to position [40, 0]
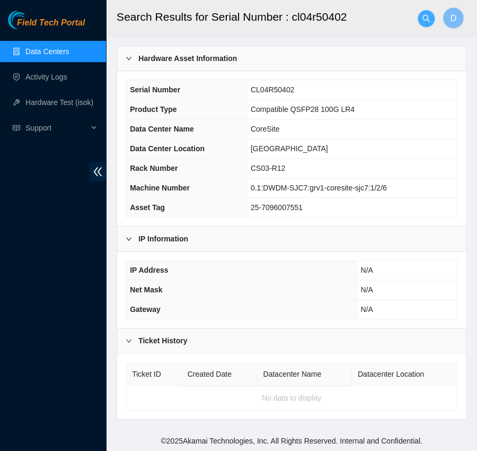
click at [418, 15] on span "search" at bounding box center [426, 18] width 16 height 8
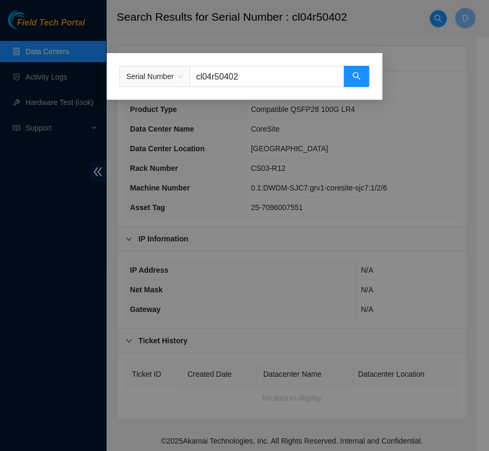
click at [289, 72] on input "cl04r50402" at bounding box center [266, 76] width 155 height 21
paste input "s1212170130"
type input "s1212170130"
click at [365, 78] on button "button" at bounding box center [356, 76] width 25 height 21
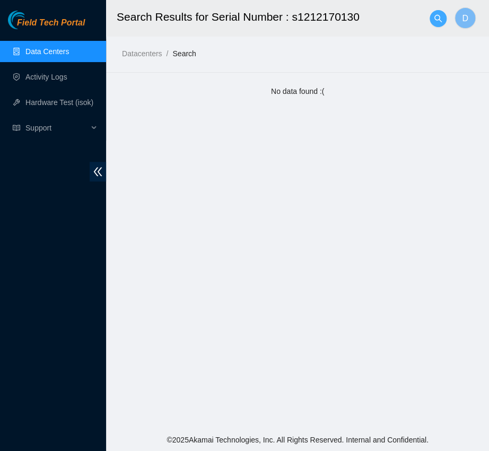
click at [434, 16] on icon "search" at bounding box center [438, 18] width 8 height 8
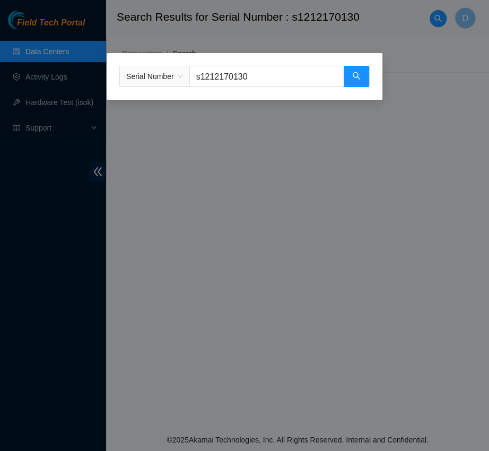
click at [267, 68] on input "s1212170130" at bounding box center [266, 76] width 155 height 21
paste input "ls10370082"
type input "ls10370082"
click at [365, 76] on button "button" at bounding box center [356, 76] width 25 height 21
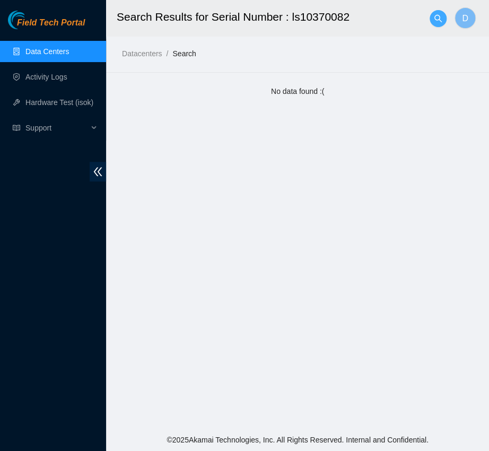
click at [438, 24] on button "button" at bounding box center [437, 18] width 17 height 17
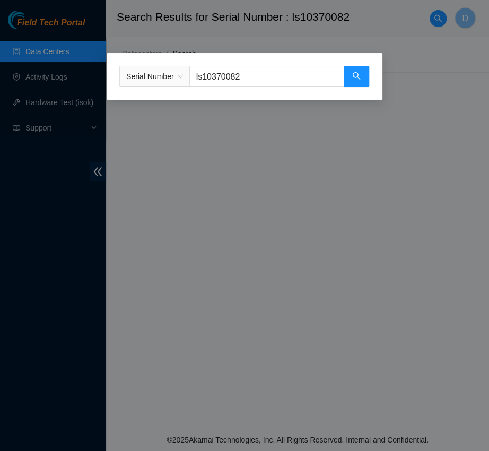
click at [279, 66] on input "ls10370082" at bounding box center [266, 76] width 155 height 21
paste input "n152516j6745"
type input "n152516j6745"
click at [351, 82] on button "button" at bounding box center [356, 76] width 25 height 21
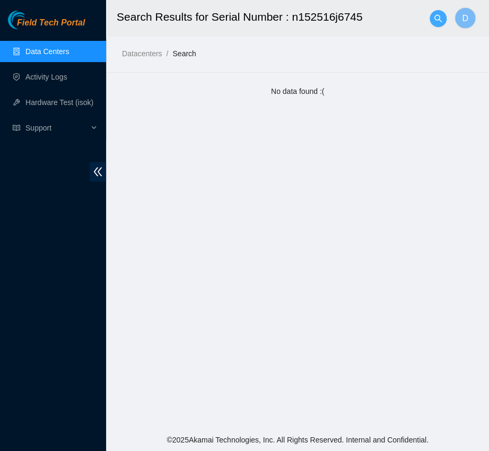
click at [436, 13] on button "button" at bounding box center [437, 18] width 17 height 17
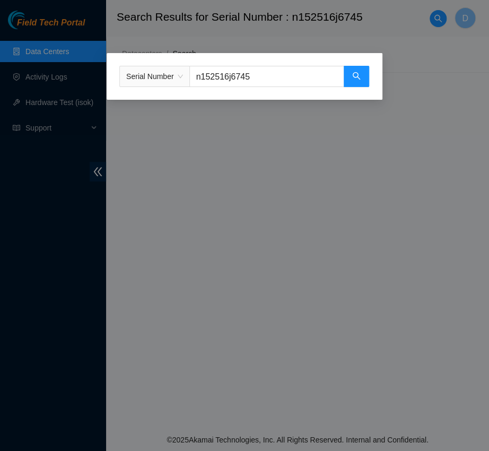
click at [256, 85] on input "n152516j6745" at bounding box center [266, 76] width 155 height 21
paste input "s21hb00af"
type input "s21hb00af"
click at [336, 82] on input "s21hb00af" at bounding box center [266, 76] width 155 height 21
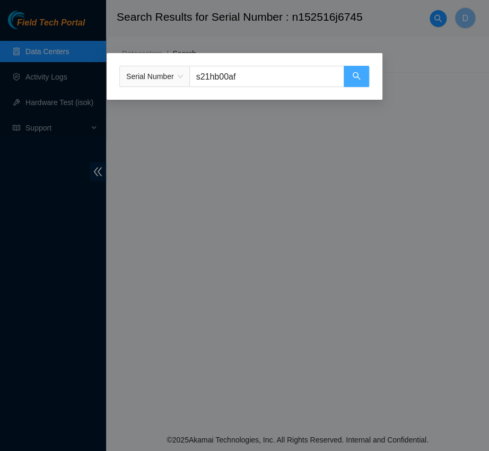
click at [350, 77] on button "button" at bounding box center [356, 76] width 25 height 21
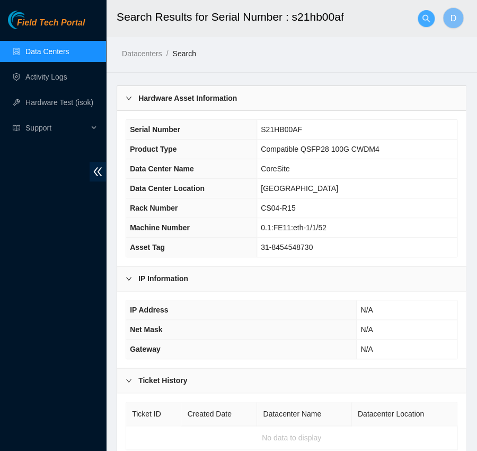
click at [429, 23] on button "button" at bounding box center [426, 18] width 17 height 17
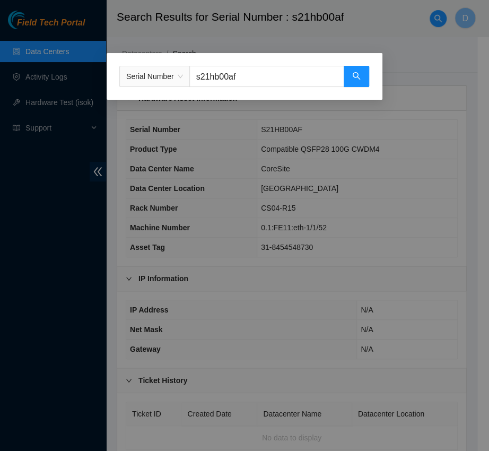
click at [262, 76] on input "s21hb00af" at bounding box center [266, 76] width 155 height 21
paste input "c21g07257"
type input "c21g07257"
click at [367, 83] on button "button" at bounding box center [356, 76] width 25 height 21
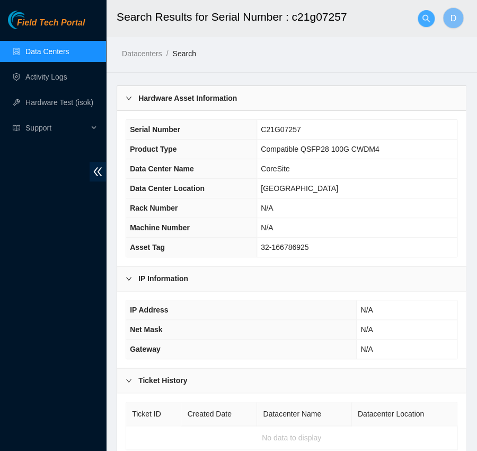
click at [427, 21] on icon "search" at bounding box center [426, 18] width 8 height 8
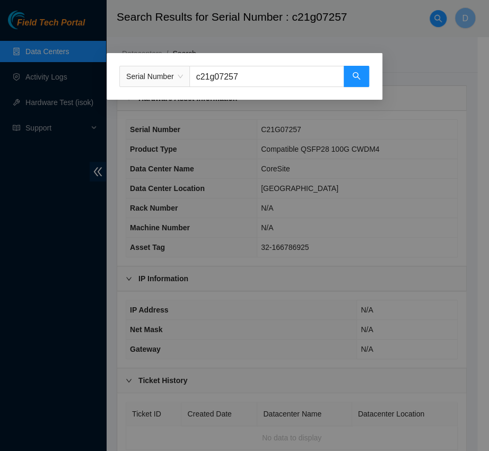
click at [258, 80] on input "c21g07257" at bounding box center [266, 76] width 155 height 21
paste input "s23db0azu"
type input "s23db0azu"
click at [356, 80] on icon "search" at bounding box center [356, 76] width 8 height 8
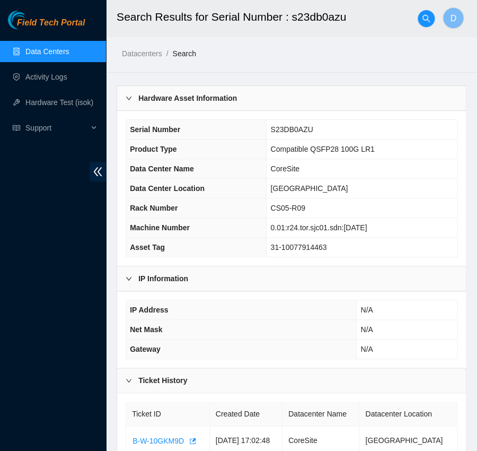
scroll to position [46, 0]
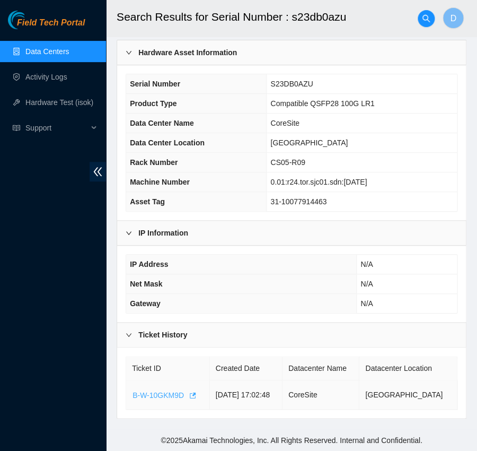
click at [155, 394] on span "B-W-10GKM9D" at bounding box center [158, 395] width 51 height 12
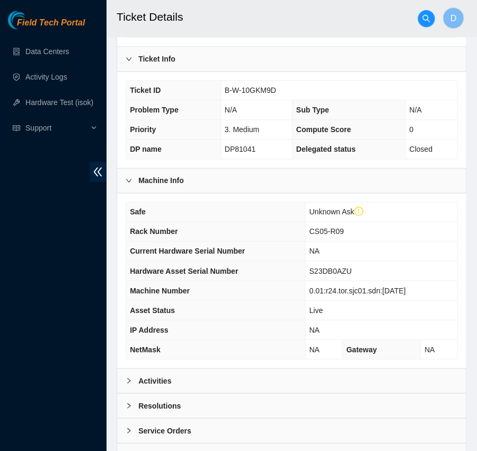
scroll to position [253, 0]
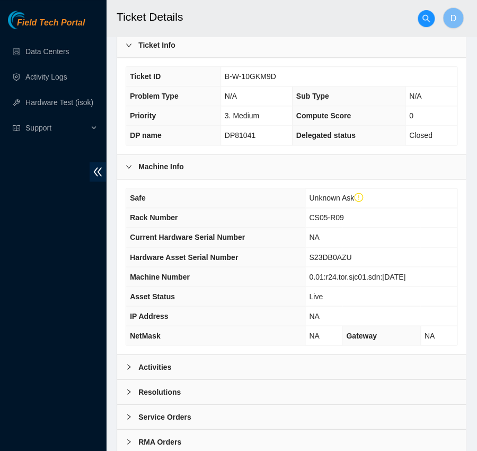
click at [128, 363] on icon "right" at bounding box center [129, 366] width 6 height 6
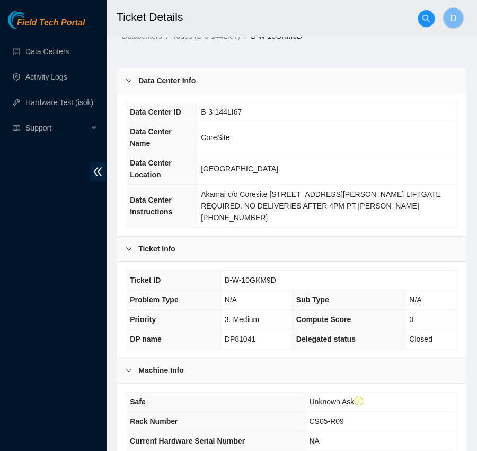
scroll to position [0, 0]
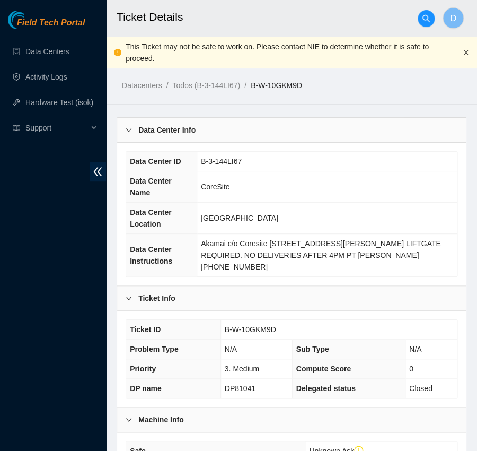
click at [466, 50] on icon "close" at bounding box center [466, 52] width 4 height 5
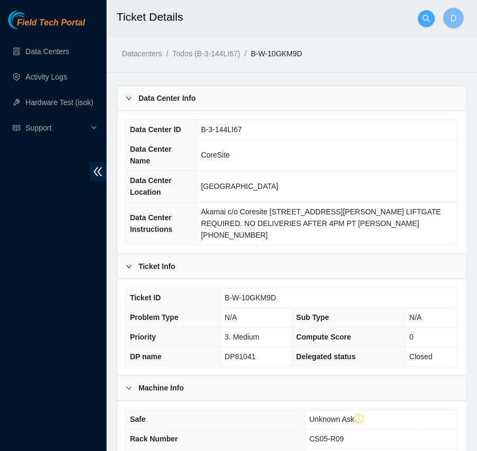
click at [419, 16] on span "search" at bounding box center [426, 18] width 16 height 8
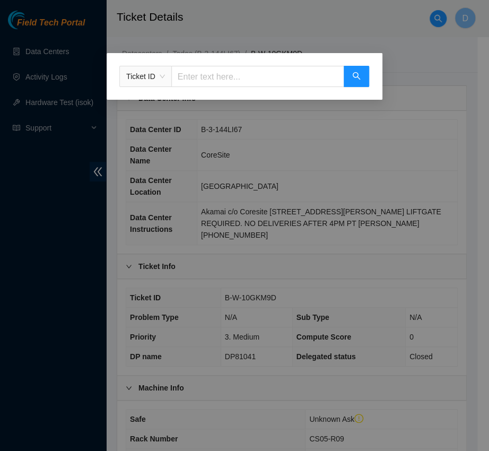
click at [286, 77] on input "text" at bounding box center [257, 76] width 173 height 21
click at [164, 78] on span "Ticket ID" at bounding box center [145, 76] width 39 height 16
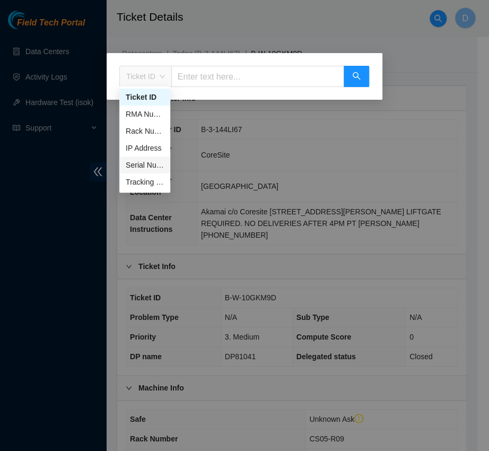
click at [157, 160] on div "Serial Number" at bounding box center [145, 165] width 38 height 12
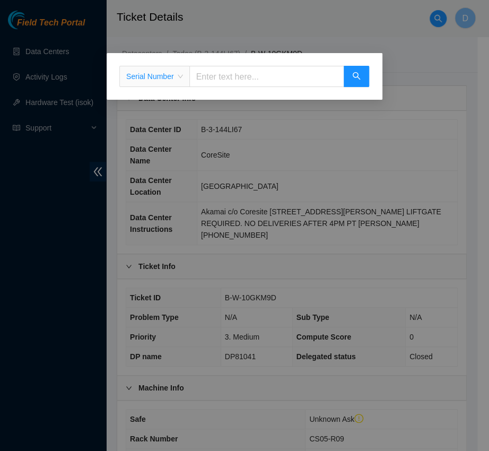
click at [260, 63] on div "Serial Number Serial Number" at bounding box center [245, 76] width 276 height 47
click at [235, 82] on input "text" at bounding box center [266, 76] width 155 height 21
paste input "c2001155633"
type input "c2001155633"
click at [348, 78] on button "button" at bounding box center [356, 76] width 25 height 21
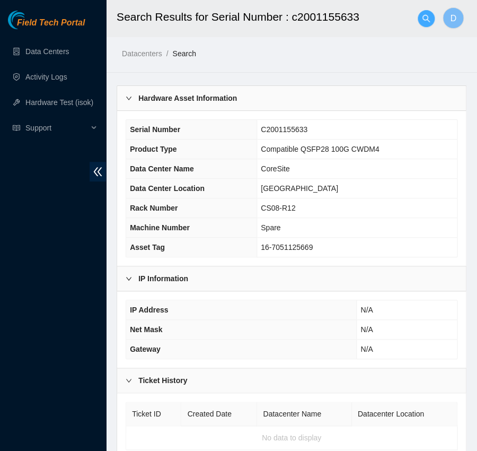
click at [427, 17] on icon "search" at bounding box center [425, 17] width 7 height 7
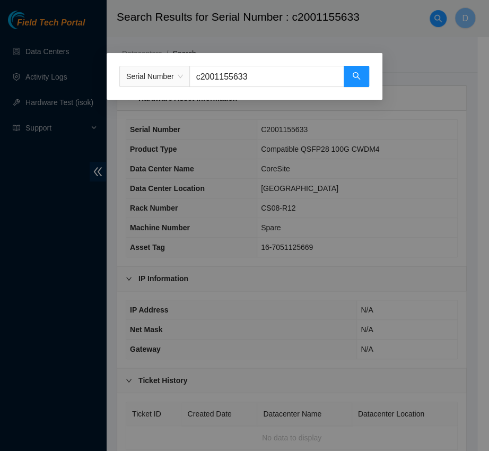
click at [284, 82] on input "c2001155633" at bounding box center [266, 76] width 155 height 21
paste input "4275405"
type input "c2004275405"
click at [364, 76] on button "button" at bounding box center [356, 76] width 25 height 21
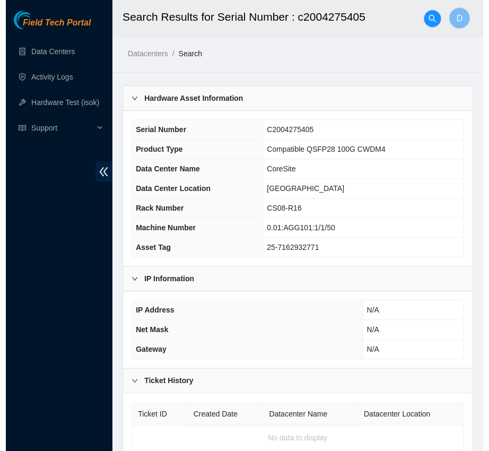
scroll to position [40, 0]
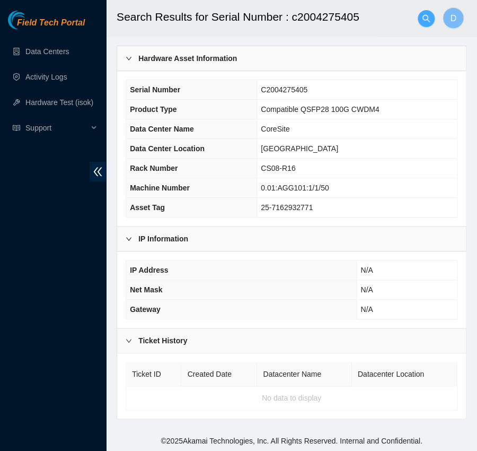
click at [429, 22] on icon "search" at bounding box center [425, 17] width 7 height 7
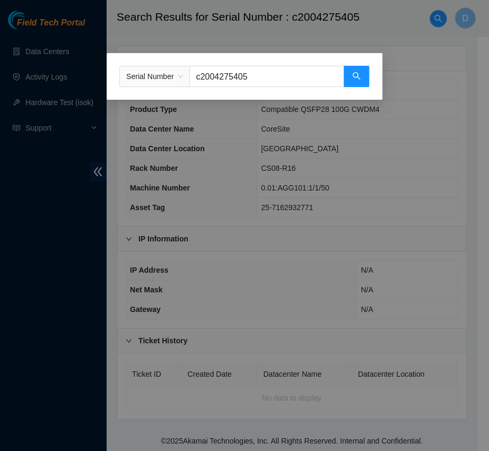
click at [250, 81] on input "c2004275405" at bounding box center [266, 76] width 155 height 21
paste input "s21eb1241"
type input "s21eb1241"
click at [346, 74] on button "button" at bounding box center [356, 76] width 25 height 21
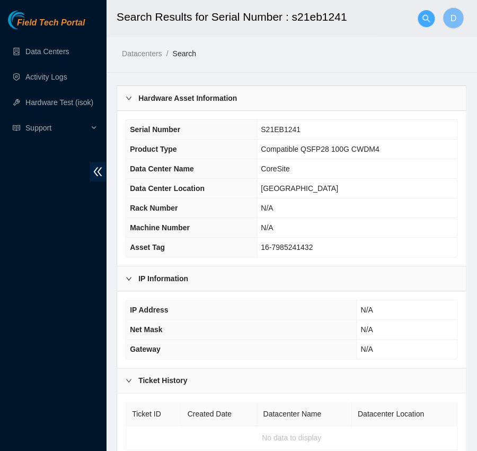
click at [430, 19] on span "search" at bounding box center [426, 18] width 16 height 8
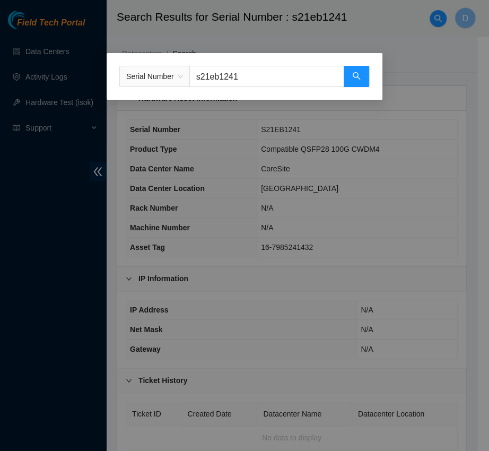
click at [313, 69] on input "s21eb1241" at bounding box center [266, 76] width 155 height 21
paste input "k9rt000285"
type input "k9rt000285"
click at [365, 80] on button "button" at bounding box center [356, 76] width 25 height 21
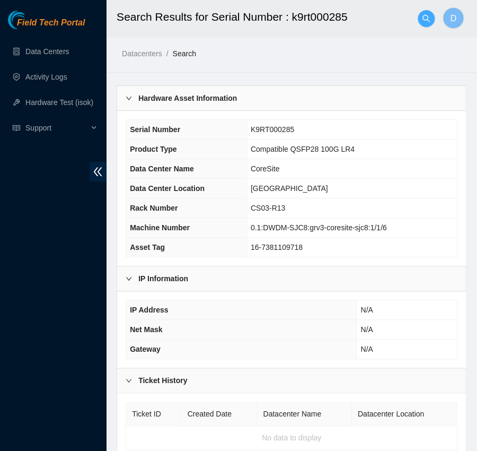
click at [422, 16] on icon "search" at bounding box center [426, 18] width 8 height 8
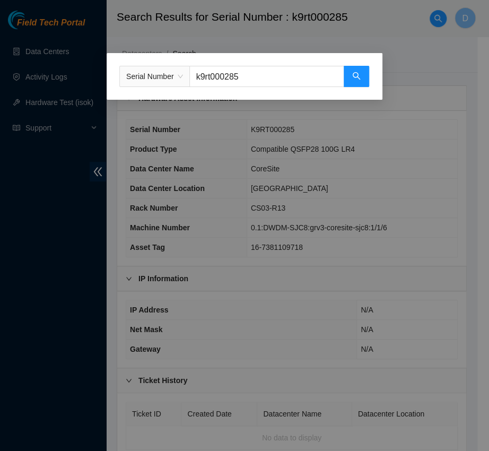
click at [320, 81] on input "k9rt000285" at bounding box center [266, 76] width 155 height 21
paste input "l3nt000187"
type input "l3nt000187"
click at [349, 81] on button "button" at bounding box center [356, 76] width 25 height 21
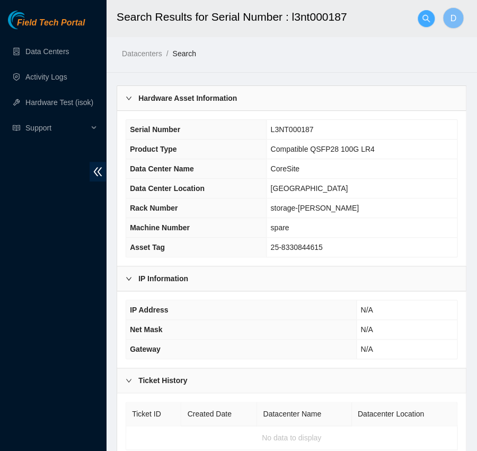
click at [422, 14] on icon "search" at bounding box center [426, 18] width 8 height 8
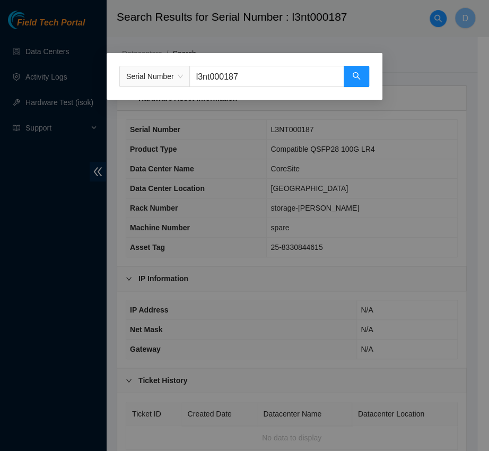
click at [292, 78] on input "l3nt000187" at bounding box center [266, 76] width 155 height 21
paste input "jcat000283"
type input "jcat000283"
click at [362, 78] on button "button" at bounding box center [356, 76] width 25 height 21
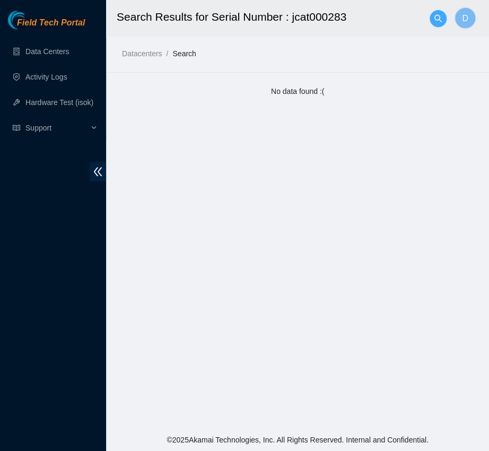
click at [439, 12] on button "button" at bounding box center [437, 18] width 17 height 17
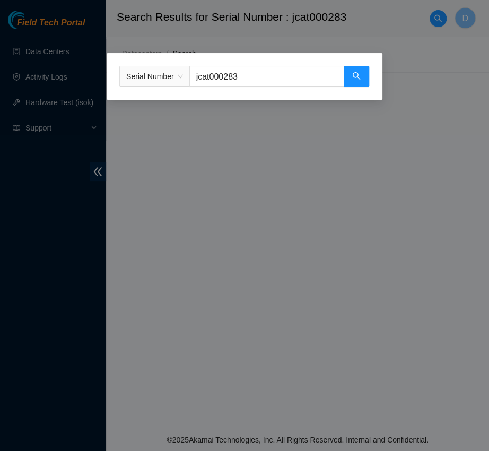
click at [292, 84] on input "jcat000283" at bounding box center [266, 76] width 155 height 21
paste input "c2009346961"
type input "c2009346961"
click at [348, 80] on button "button" at bounding box center [356, 76] width 25 height 21
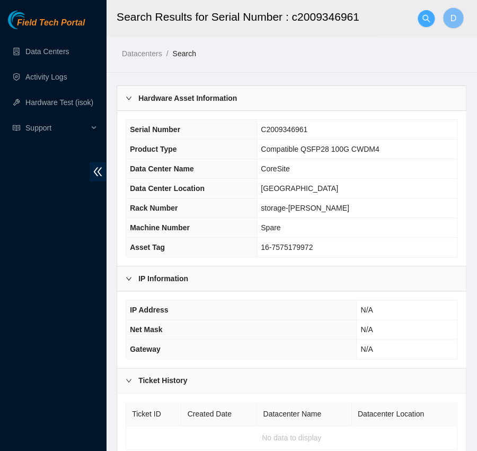
click at [426, 13] on button "button" at bounding box center [426, 18] width 17 height 17
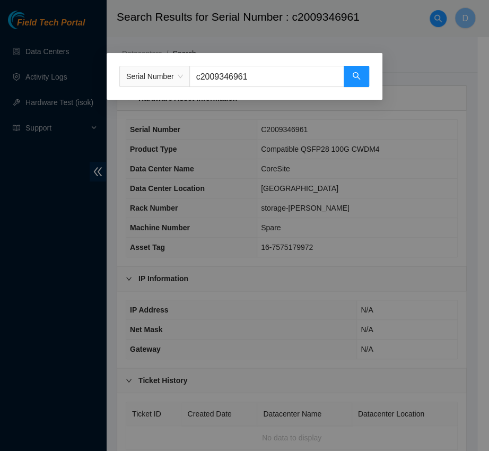
click at [311, 80] on input "c2009346961" at bounding box center [266, 76] width 155 height 21
paste input "s21eb127f"
type input "s21eb127f"
click at [363, 76] on button "button" at bounding box center [356, 76] width 25 height 21
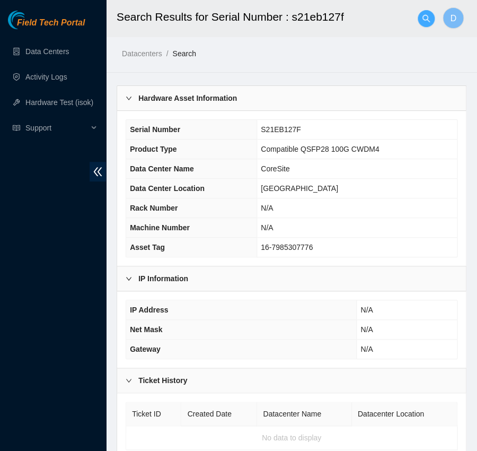
click at [424, 13] on button "button" at bounding box center [426, 18] width 17 height 17
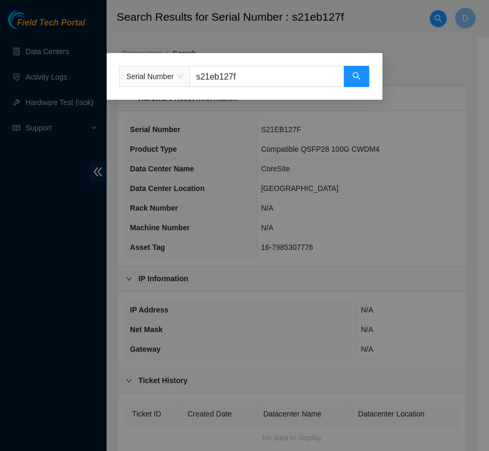
click at [310, 76] on input "s21eb127f" at bounding box center [266, 76] width 155 height 21
paste input "08p"
type input "s21eb108p"
click at [356, 78] on icon "search" at bounding box center [356, 76] width 8 height 8
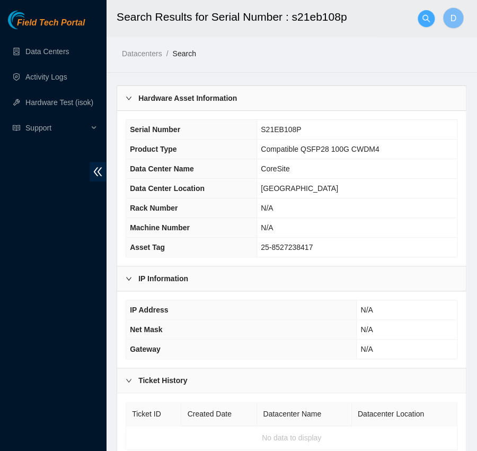
click at [422, 12] on button "button" at bounding box center [426, 18] width 17 height 17
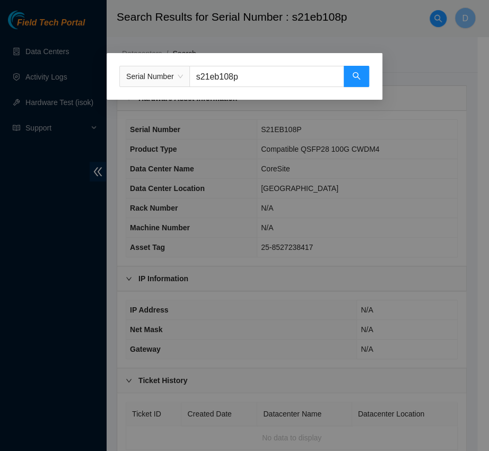
click at [287, 70] on input "s21eb108p" at bounding box center [266, 76] width 155 height 21
paste input "inhbe7320250"
type input "inhbe7320250"
click at [353, 77] on icon "search" at bounding box center [356, 76] width 8 height 8
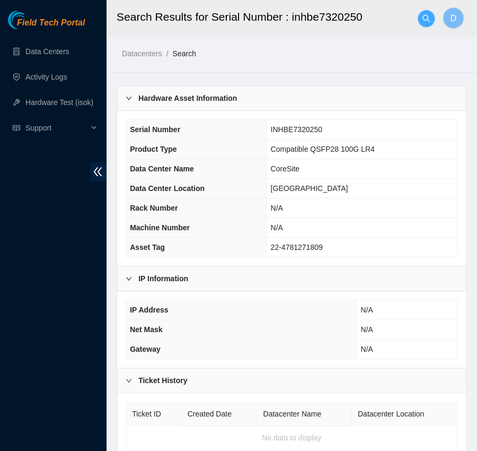
click at [422, 21] on icon "search" at bounding box center [426, 18] width 8 height 8
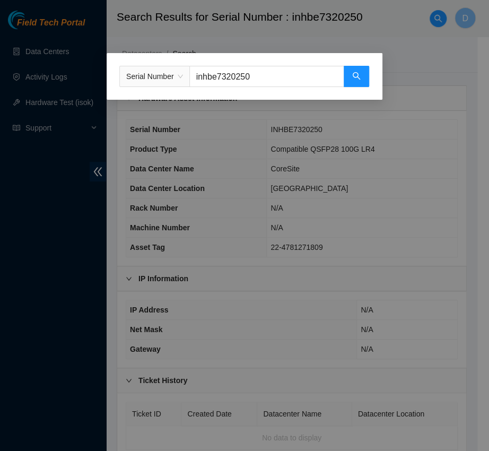
click at [299, 78] on input "inhbe7320250" at bounding box center [266, 76] width 155 height 21
paste input "u25a823"
type input "u25a823"
click at [373, 73] on div "Serial Number u25a823" at bounding box center [245, 76] width 276 height 47
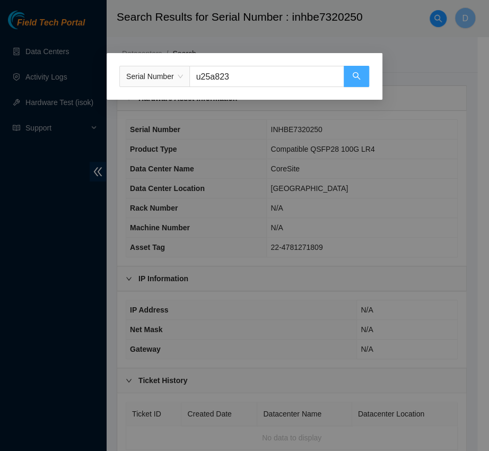
click at [348, 74] on button "button" at bounding box center [356, 76] width 25 height 21
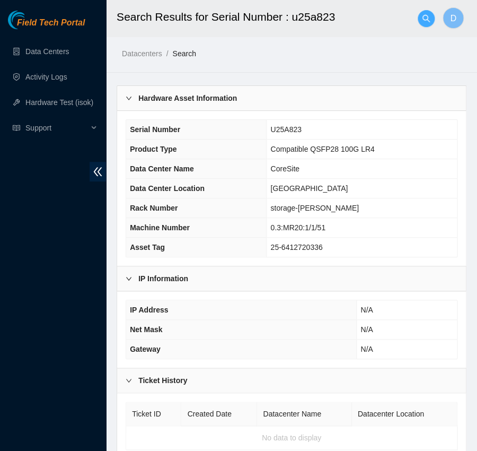
click at [418, 21] on span "search" at bounding box center [426, 18] width 16 height 8
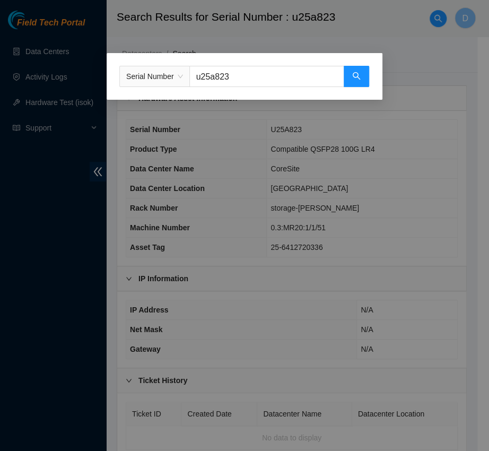
click at [306, 74] on input "u25a823" at bounding box center [266, 76] width 155 height 21
paste input "inhbe7320241"
type input "inhbe7320241"
click at [360, 75] on button "button" at bounding box center [356, 76] width 25 height 21
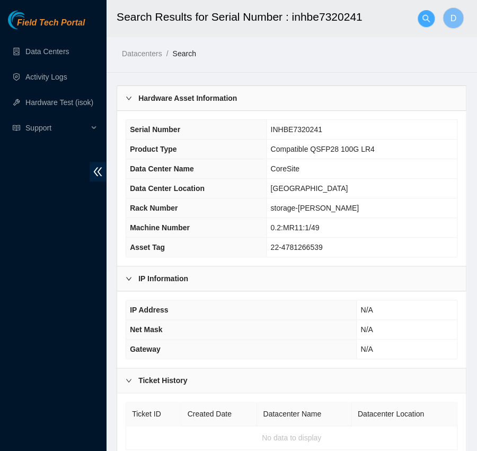
click at [426, 21] on icon "search" at bounding box center [426, 18] width 8 height 8
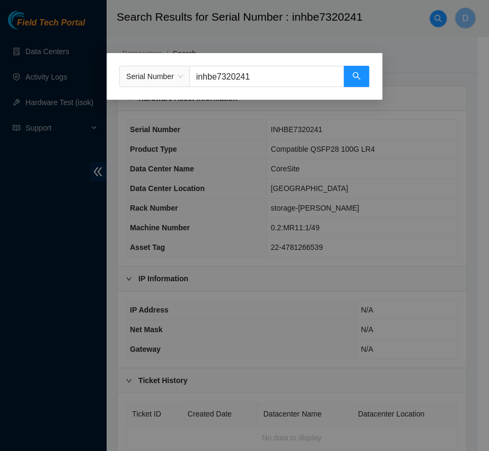
click at [292, 66] on input "inhbe7320241" at bounding box center [266, 76] width 155 height 21
paste input "jbt6000190"
type input "injbt6000190"
click at [356, 83] on button "button" at bounding box center [356, 76] width 25 height 21
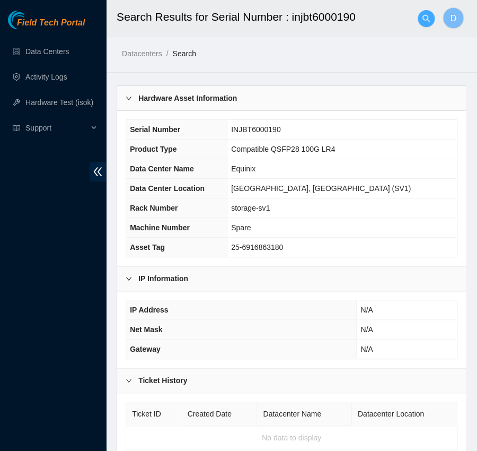
click at [422, 23] on button "button" at bounding box center [426, 18] width 17 height 17
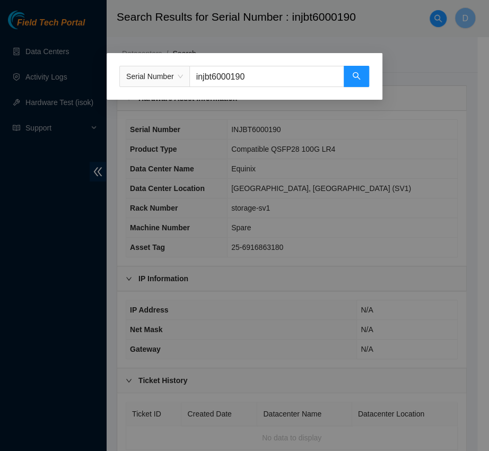
click at [287, 78] on input "injbt6000190" at bounding box center [266, 76] width 155 height 21
paste input "c200739070"
type input "c2007390700"
click at [363, 80] on button "button" at bounding box center [356, 76] width 25 height 21
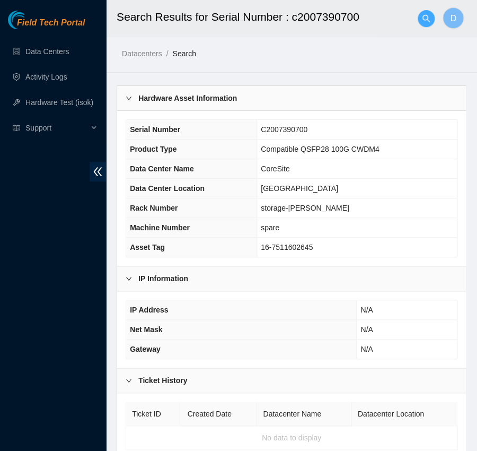
click at [429, 15] on icon "search" at bounding box center [426, 18] width 8 height 8
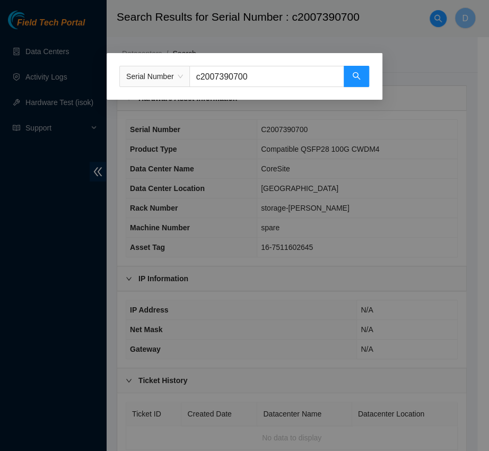
click at [243, 76] on input "c2007390700" at bounding box center [266, 76] width 155 height 21
paste input "m12933"
type input "c20m12933"
click at [347, 75] on button "button" at bounding box center [356, 76] width 25 height 21
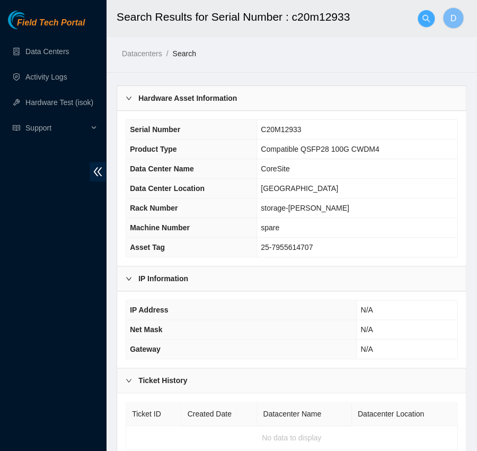
click at [423, 21] on icon "search" at bounding box center [426, 18] width 8 height 8
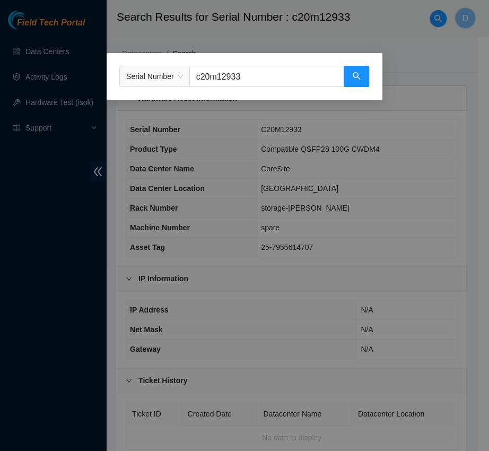
click at [270, 71] on input "c20m12933" at bounding box center [266, 76] width 155 height 21
paste input "s23db0c7m"
type input "s23db0c7m"
click at [353, 72] on button "button" at bounding box center [356, 76] width 25 height 21
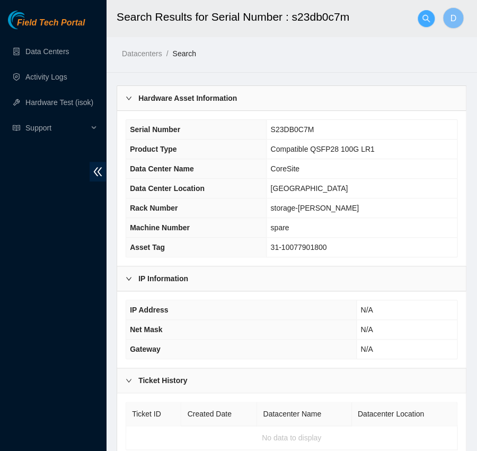
click at [424, 19] on icon "search" at bounding box center [426, 18] width 8 height 8
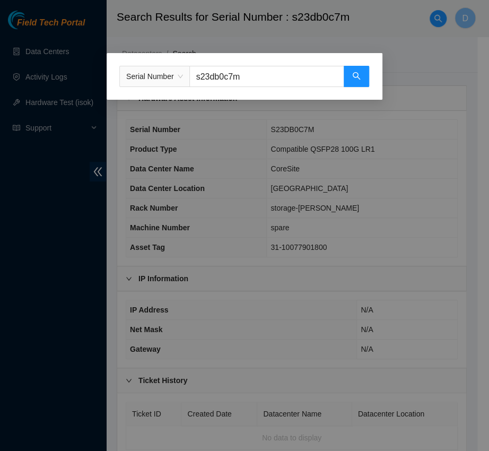
click at [253, 72] on input "s23db0c7m" at bounding box center [266, 76] width 155 height 21
paste input "jcat000031"
type input "jcat000031"
click at [368, 76] on span "Serial Number jcat000031" at bounding box center [244, 76] width 250 height 21
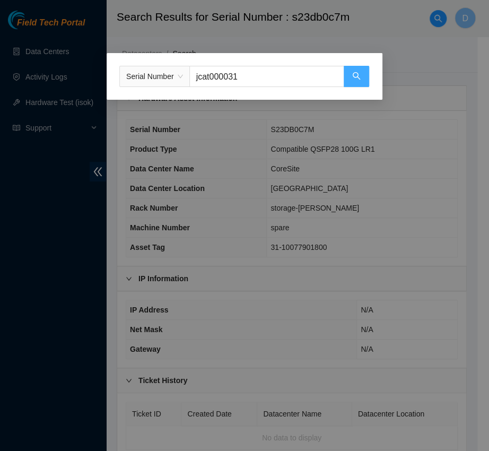
click at [364, 76] on button "button" at bounding box center [356, 76] width 25 height 21
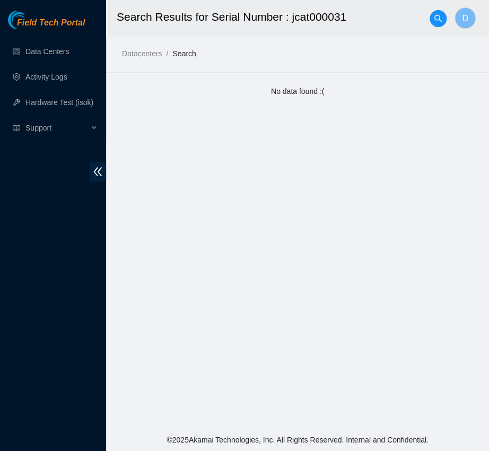
click at [429, 11] on div at bounding box center [437, 19] width 17 height 34
click at [436, 14] on icon "search" at bounding box center [437, 17] width 7 height 7
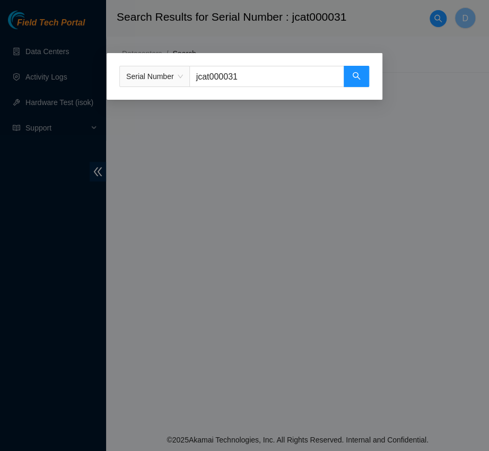
click at [253, 74] on input "jcat000031" at bounding box center [266, 76] width 155 height 21
paste input "i5s2004786"
type input "i5s2004786"
click at [353, 82] on button "button" at bounding box center [356, 76] width 25 height 21
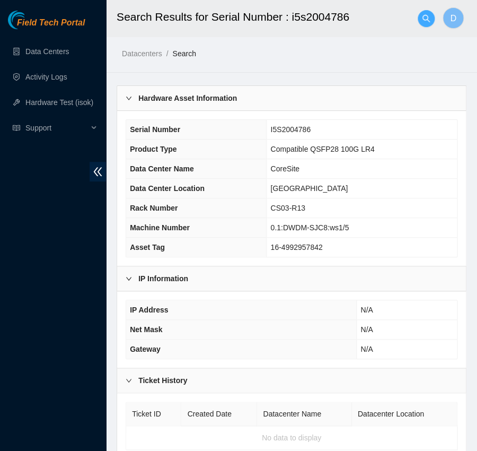
click at [425, 24] on button "button" at bounding box center [426, 18] width 17 height 17
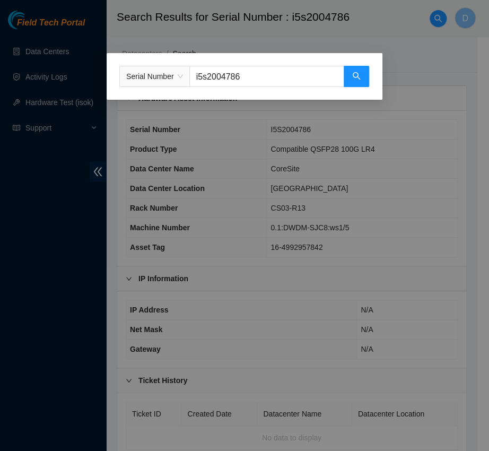
click at [293, 79] on input "i5s2004786" at bounding box center [266, 76] width 155 height 21
paste input "s20kb0j1"
type input "s20kb0j16"
click at [350, 85] on button "button" at bounding box center [356, 76] width 25 height 21
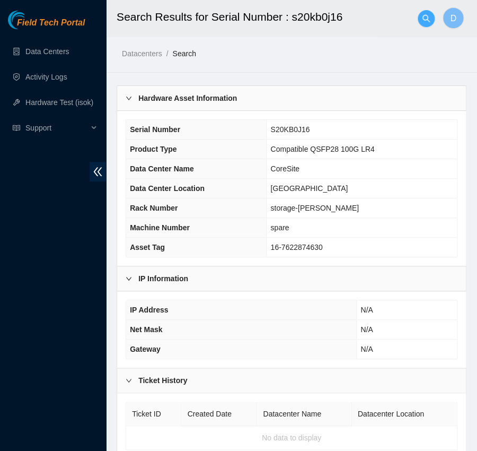
click at [432, 15] on span "search" at bounding box center [426, 18] width 16 height 8
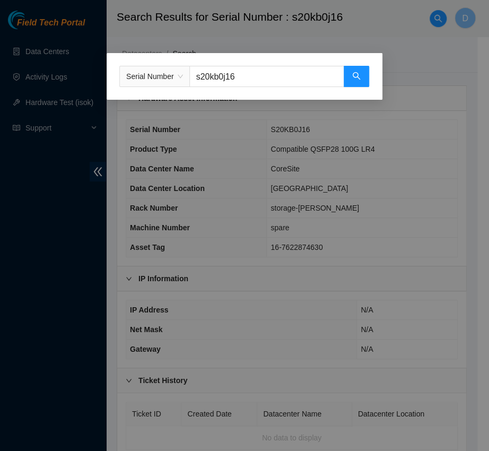
click at [306, 84] on input "s20kb0j16" at bounding box center [266, 76] width 155 height 21
paste input "3db0b2b"
type input "s23db0b2b"
click at [345, 70] on button "button" at bounding box center [356, 76] width 25 height 21
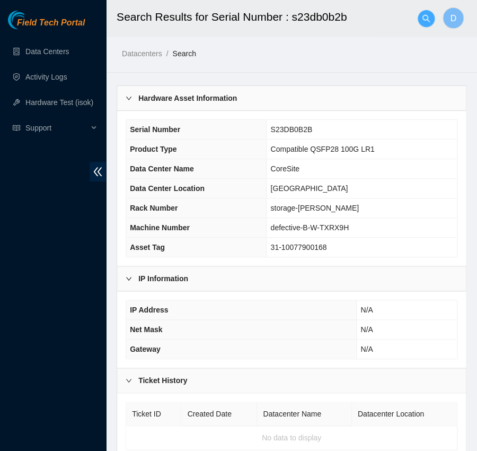
click at [418, 14] on span "search" at bounding box center [426, 18] width 16 height 8
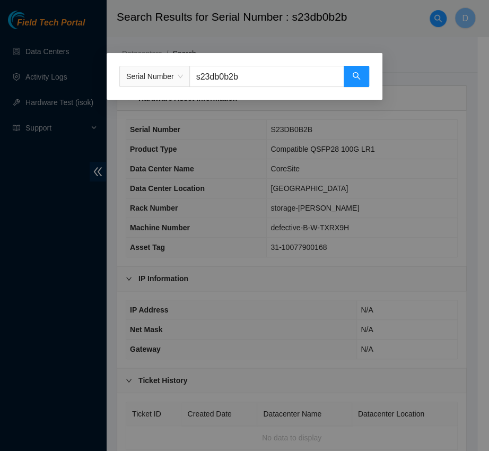
click at [272, 74] on input "s23db0b2b" at bounding box center [266, 76] width 155 height 21
paste input "i5s2004775"
type input "i5s2004775"
click at [357, 85] on button "button" at bounding box center [356, 76] width 25 height 21
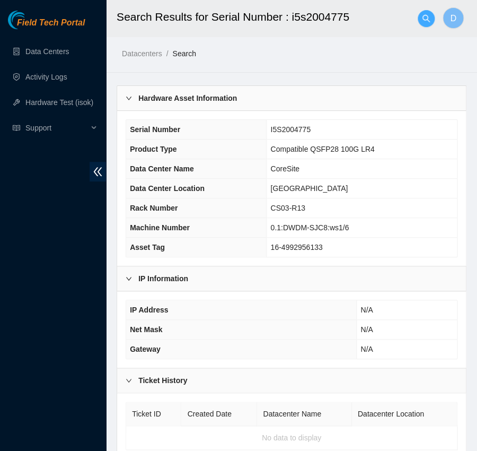
click at [419, 14] on span "search" at bounding box center [426, 18] width 16 height 8
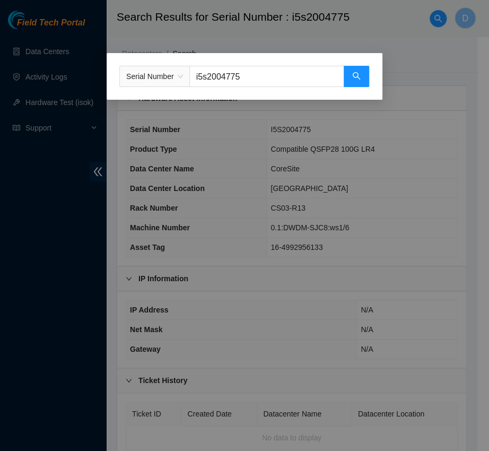
click at [321, 73] on input "i5s2004775" at bounding box center [266, 76] width 155 height 21
paste input "c20m11412"
type input "c20m11412"
click at [356, 74] on icon "search" at bounding box center [356, 75] width 7 height 7
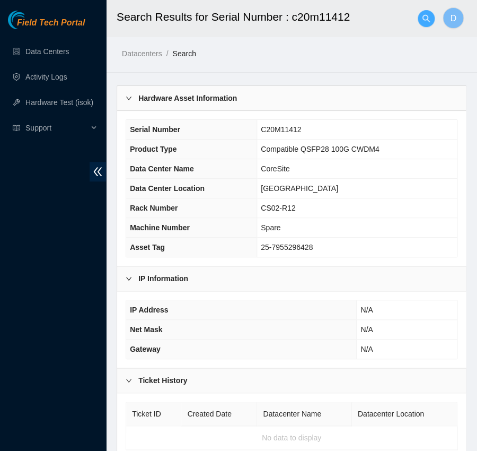
click at [426, 16] on icon "search" at bounding box center [426, 18] width 8 height 8
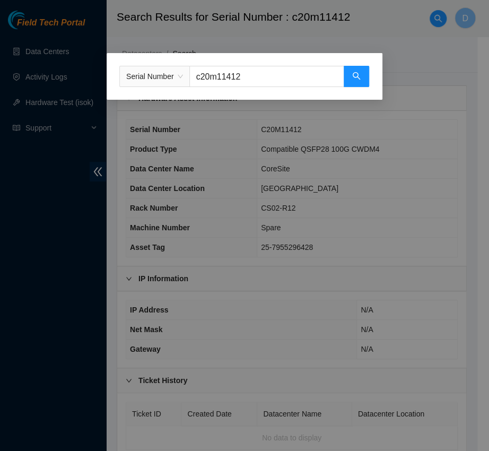
click at [277, 83] on input "c20m11412" at bounding box center [266, 76] width 155 height 21
paste input "ls10279737"
type input "cls10279737"
click at [351, 86] on button "button" at bounding box center [356, 76] width 25 height 21
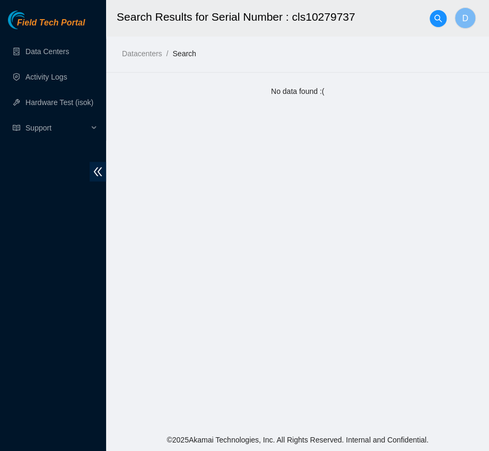
click at [433, 27] on div at bounding box center [437, 19] width 17 height 34
click at [432, 24] on button "button" at bounding box center [437, 18] width 17 height 17
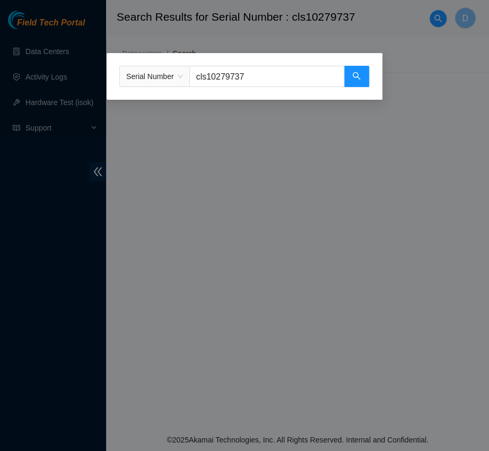
click at [294, 86] on input "cls10279737" at bounding box center [266, 76] width 155 height 21
paste input "jcat000025"
type input "jcat000025"
click at [349, 81] on button "button" at bounding box center [356, 76] width 25 height 21
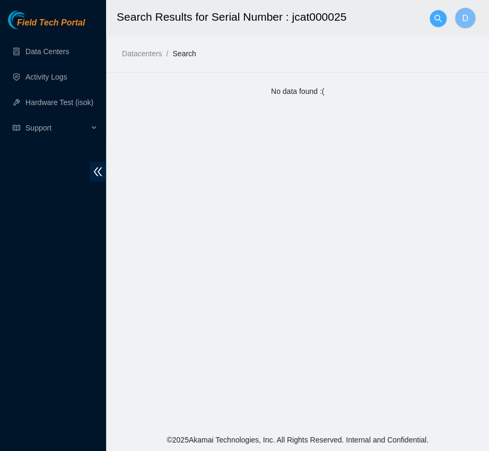
click at [441, 16] on icon "search" at bounding box center [438, 18] width 8 height 8
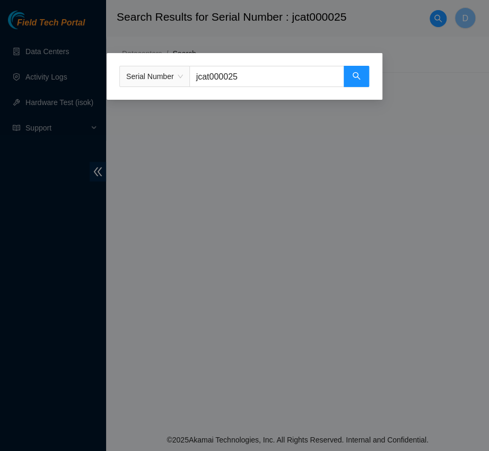
click at [290, 74] on input "jcat000025" at bounding box center [266, 76] width 155 height 21
paste input "ls10305456"
type input "ls10305456"
click at [348, 83] on button "button" at bounding box center [356, 76] width 25 height 21
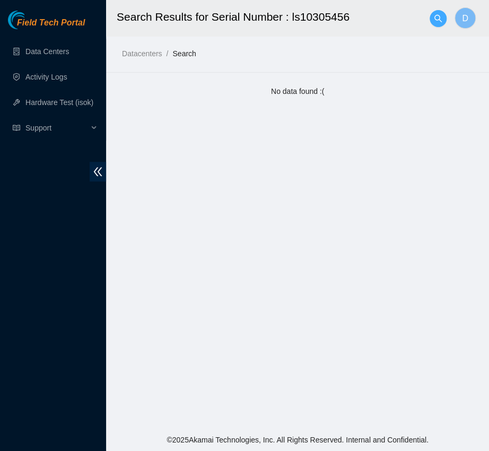
click at [441, 14] on icon "search" at bounding box center [438, 18] width 8 height 8
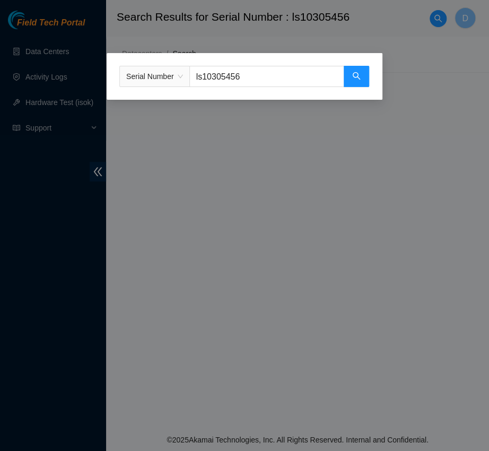
click at [296, 76] on input "ls10305456" at bounding box center [266, 76] width 155 height 21
paste input "cls10286737"
type input "cls10286737"
click at [357, 83] on button "button" at bounding box center [356, 76] width 25 height 21
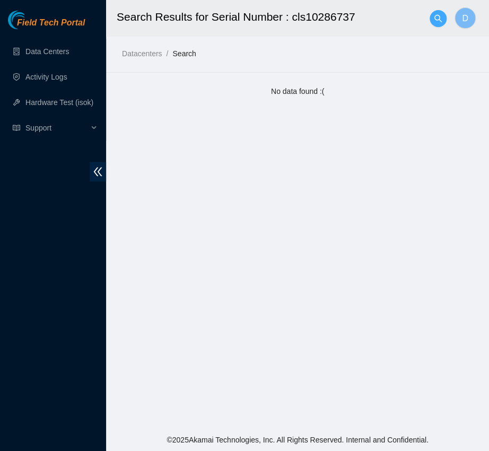
click at [433, 23] on button "button" at bounding box center [437, 18] width 17 height 17
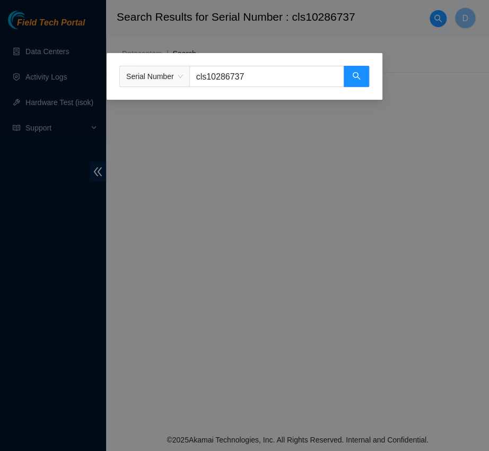
click at [313, 76] on input "cls10286737" at bounding box center [266, 76] width 155 height 21
paste input "04r50090"
type input "cl04r50090"
click at [363, 70] on button "button" at bounding box center [356, 76] width 25 height 21
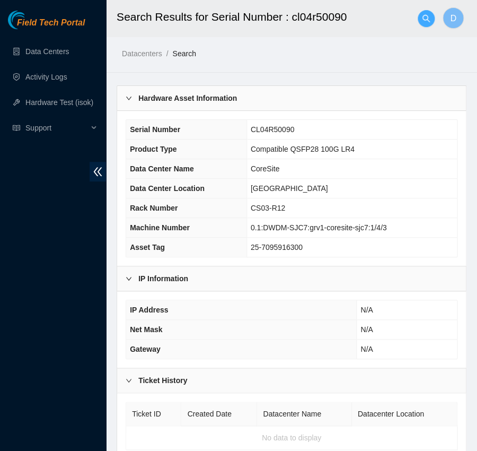
click at [423, 19] on icon "search" at bounding box center [425, 17] width 7 height 7
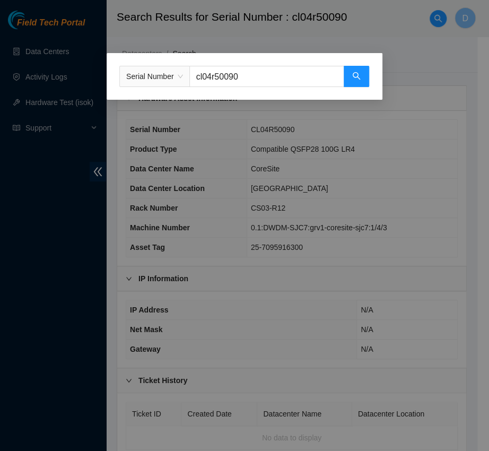
click at [304, 64] on div "Serial Number cl04r50090" at bounding box center [245, 76] width 276 height 47
click at [290, 75] on input "cl04r50090" at bounding box center [266, 76] width 155 height 21
paste input "s21eb10gl"
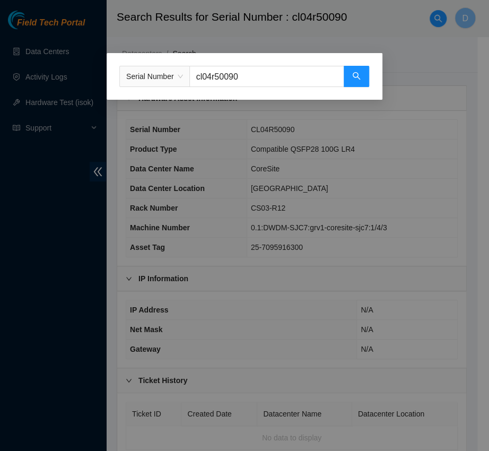
type input "s21eb10gl"
click at [356, 84] on button "button" at bounding box center [356, 76] width 25 height 21
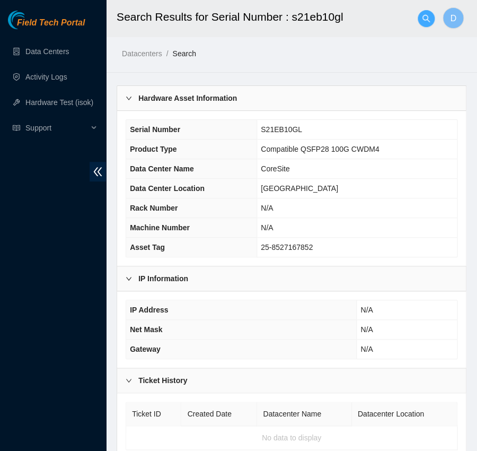
click at [421, 23] on button "button" at bounding box center [426, 18] width 17 height 17
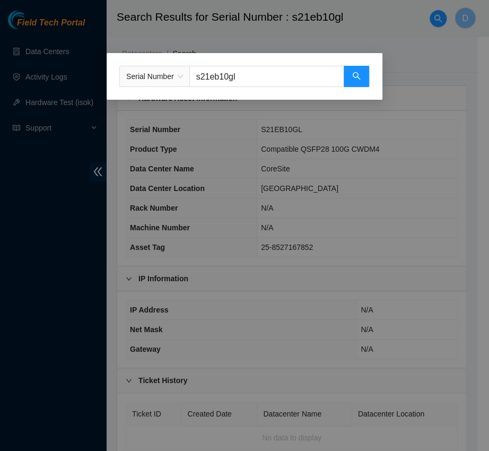
click at [288, 83] on input "s21eb10gl" at bounding box center [266, 76] width 155 height 21
paste input "c20m11227"
type input "c20m11227"
click at [364, 78] on button "button" at bounding box center [356, 76] width 25 height 21
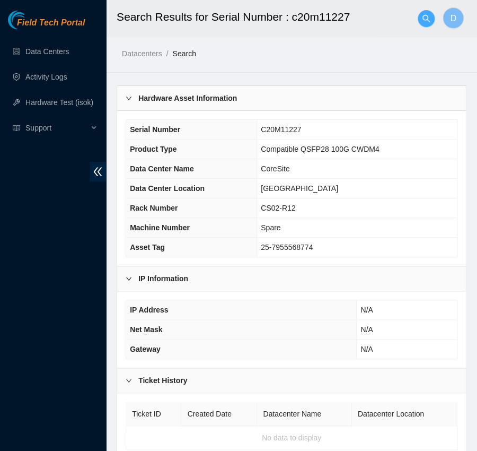
click at [426, 16] on icon "search" at bounding box center [426, 18] width 8 height 8
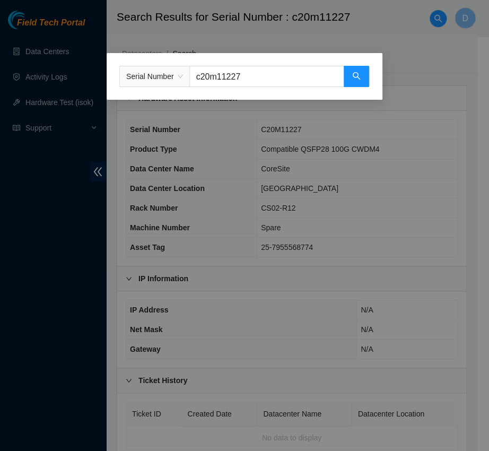
click at [309, 72] on input "c20m11227" at bounding box center [266, 76] width 155 height 21
paste input "jc5t000392"
type input "jc5t000392"
click at [350, 73] on button "button" at bounding box center [356, 76] width 25 height 21
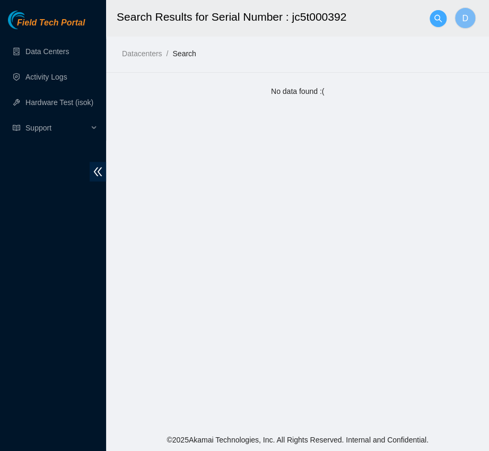
click at [435, 14] on icon "search" at bounding box center [438, 18] width 8 height 8
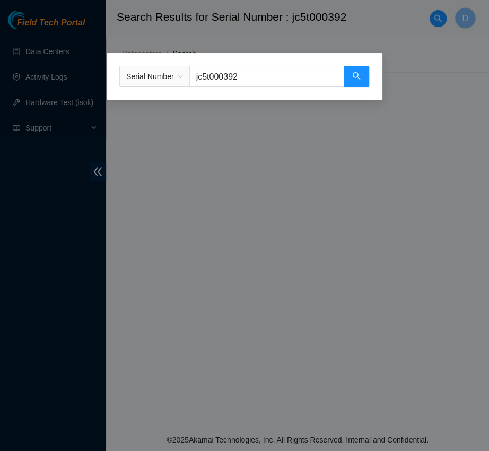
click at [303, 81] on input "jc5t000392" at bounding box center [266, 76] width 155 height 21
paste input "ct000206"
type input "jcct000206"
click at [354, 66] on button "button" at bounding box center [356, 76] width 25 height 21
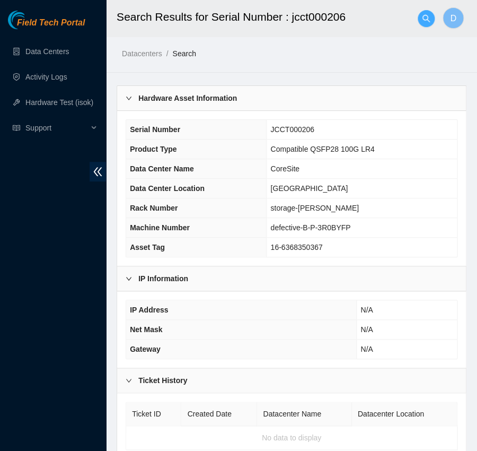
click at [422, 20] on icon "search" at bounding box center [426, 18] width 8 height 8
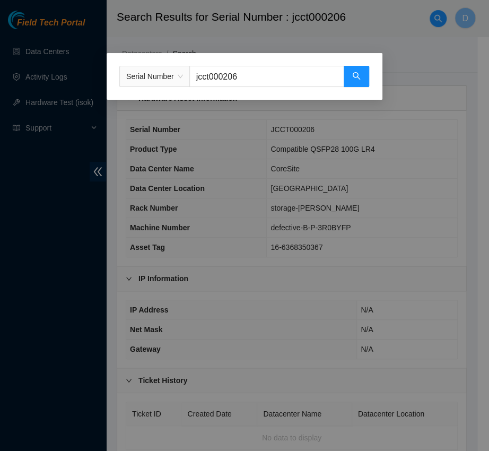
click at [278, 85] on input "jcct000206" at bounding box center [266, 76] width 155 height 21
paste input "ls10305337"
type input "ls10305337"
click at [358, 77] on icon "search" at bounding box center [356, 76] width 8 height 8
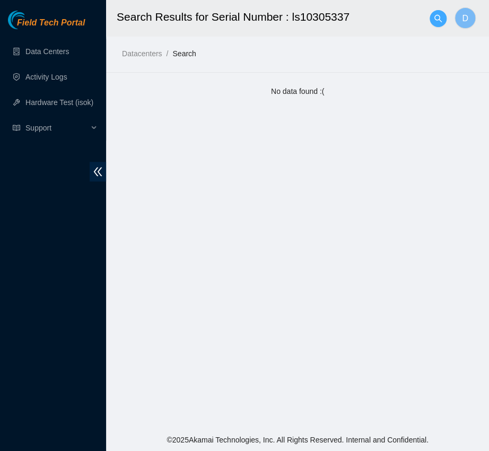
click at [437, 13] on button "button" at bounding box center [437, 18] width 17 height 17
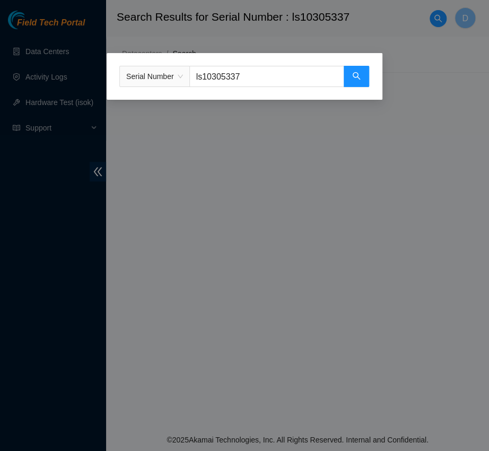
click at [311, 74] on input "ls10305337" at bounding box center [266, 76] width 155 height 21
paste input "c20m26942"
type input "c20m26942"
click at [361, 74] on button "button" at bounding box center [356, 76] width 25 height 21
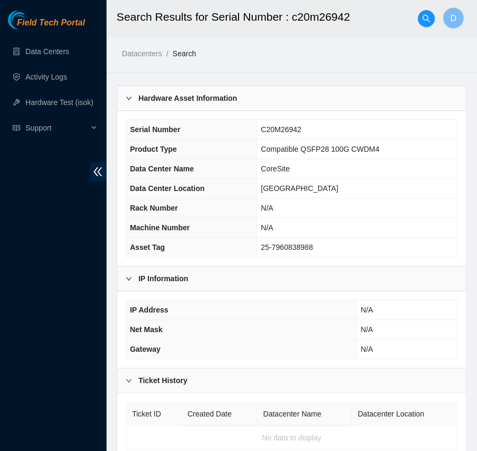
click at [419, 29] on div at bounding box center [426, 19] width 17 height 34
click at [419, 28] on div at bounding box center [426, 19] width 17 height 34
click at [422, 25] on button "button" at bounding box center [426, 18] width 17 height 17
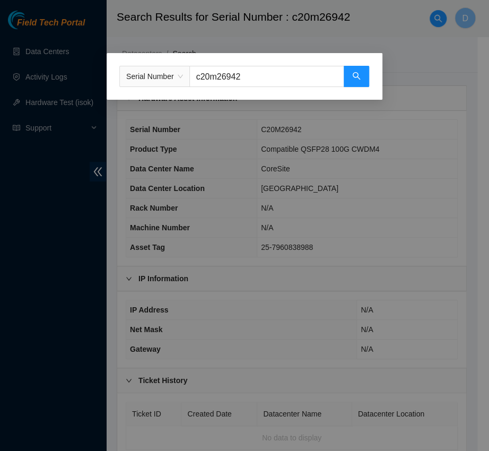
click at [286, 73] on input "c20m26942" at bounding box center [266, 76] width 155 height 21
paste input "09346755"
type input "c2009346755"
click at [359, 74] on icon "search" at bounding box center [356, 76] width 8 height 8
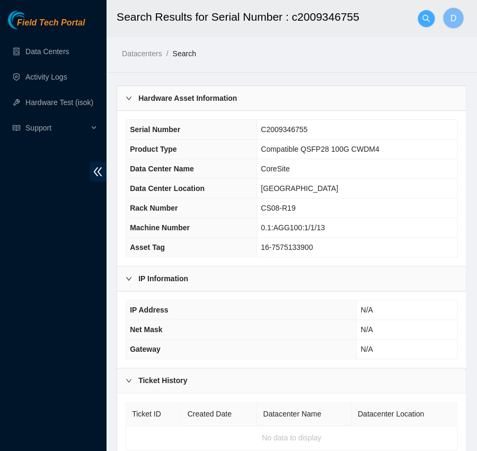
click at [419, 15] on span "search" at bounding box center [426, 18] width 16 height 8
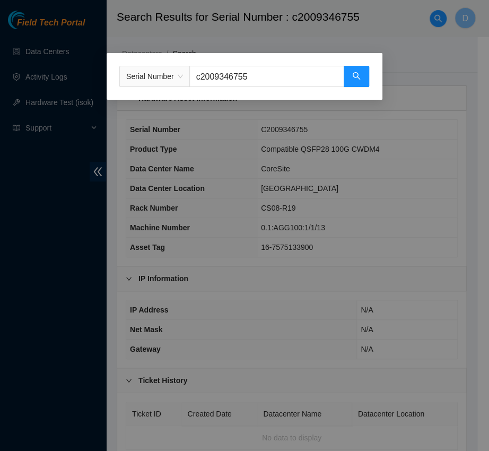
click at [304, 70] on input "c2009346755" at bounding box center [266, 76] width 155 height 21
paste input "s21db01jy"
type input "s21db01jy"
click at [360, 74] on button "button" at bounding box center [356, 76] width 25 height 21
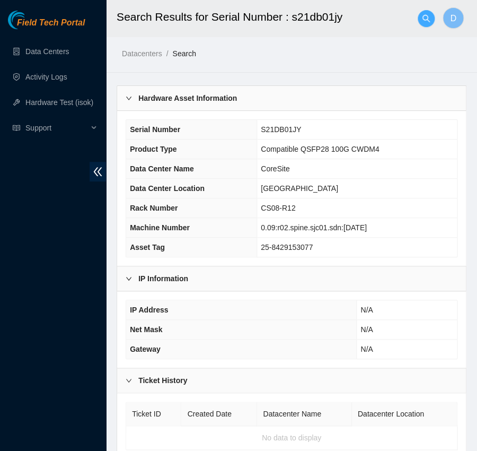
click at [426, 21] on icon "search" at bounding box center [426, 18] width 8 height 8
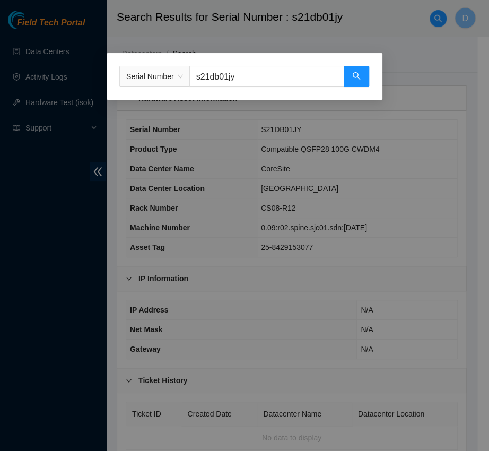
click at [276, 66] on input "s21db01jy" at bounding box center [266, 76] width 155 height 21
paste input "cls10286665"
type input "cls10286665"
click at [351, 81] on button "button" at bounding box center [356, 76] width 25 height 21
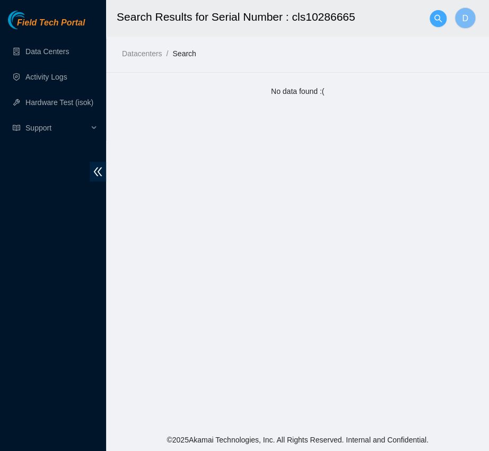
click at [434, 16] on icon "search" at bounding box center [437, 17] width 7 height 7
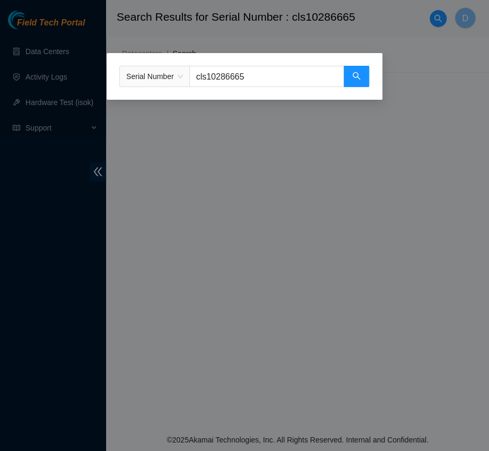
click at [284, 82] on input "cls10286665" at bounding box center [266, 76] width 155 height 21
paste input "21h02920"
type input "c21h02920"
click at [365, 79] on button "button" at bounding box center [356, 76] width 25 height 21
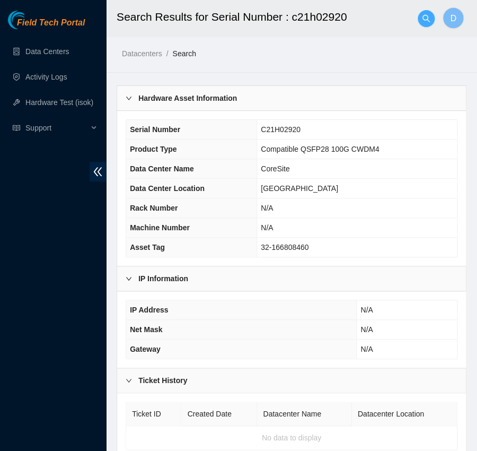
click at [422, 14] on icon "search" at bounding box center [426, 18] width 8 height 8
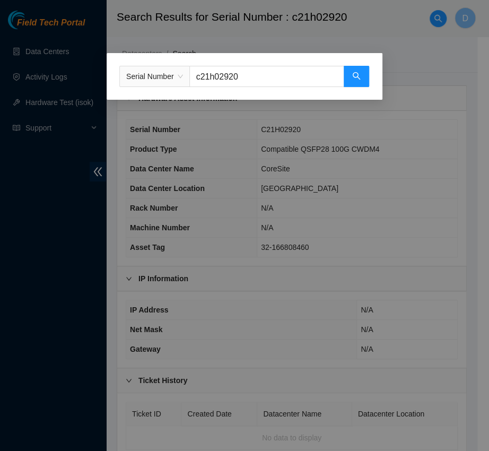
click at [236, 76] on input "c21h02920" at bounding box center [266, 76] width 155 height 21
paste input "ls10287257"
type input "cls10287257"
click at [358, 83] on button "button" at bounding box center [356, 76] width 25 height 21
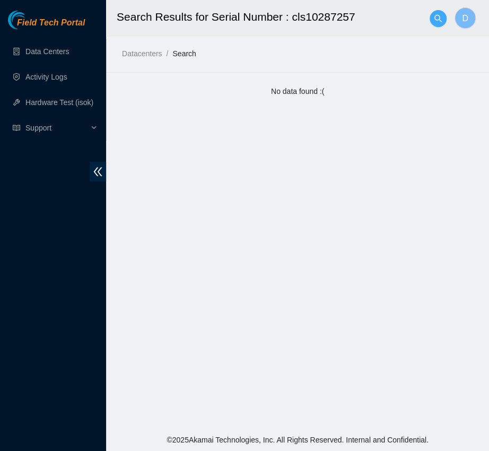
click at [441, 20] on icon "search" at bounding box center [438, 18] width 8 height 8
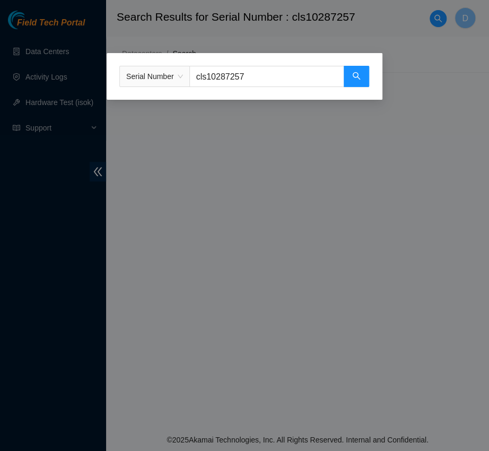
click at [268, 78] on input "cls10287257" at bounding box center [266, 76] width 155 height 21
paste input "s21eb11tp"
type input "s21eb11tp"
click at [350, 80] on button "button" at bounding box center [356, 76] width 25 height 21
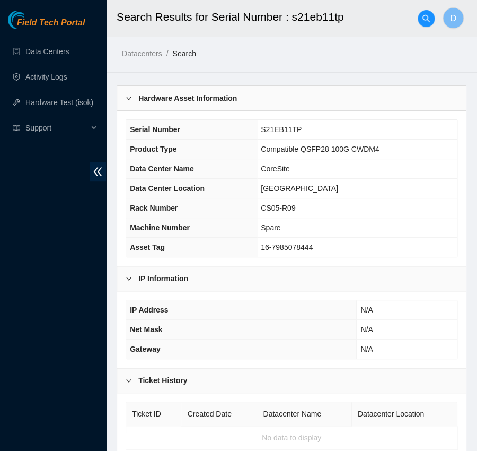
click at [421, 10] on div at bounding box center [426, 19] width 17 height 34
click at [426, 19] on icon "search" at bounding box center [425, 17] width 7 height 7
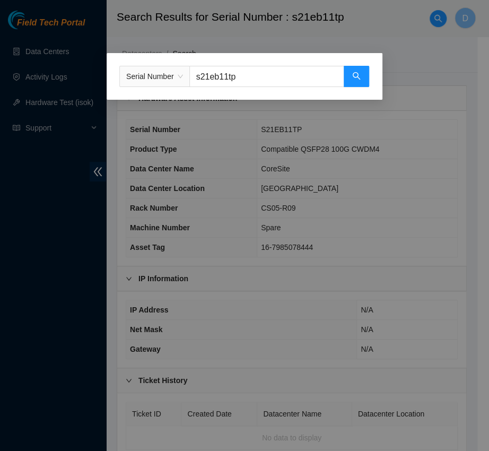
click at [281, 71] on input "s21eb11tp" at bounding box center [266, 76] width 155 height 21
paste input "c2009346753"
type input "c2009346753"
click at [359, 75] on icon "search" at bounding box center [356, 76] width 8 height 8
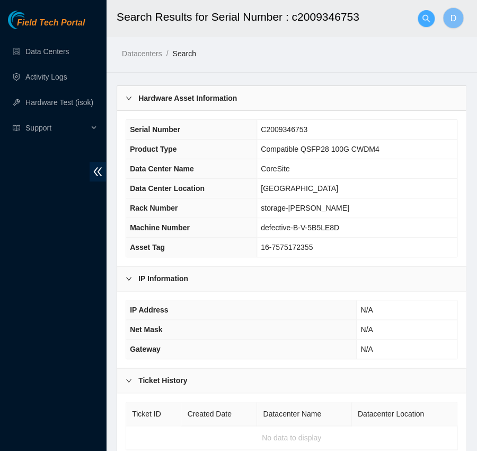
click at [429, 12] on button "button" at bounding box center [426, 18] width 17 height 17
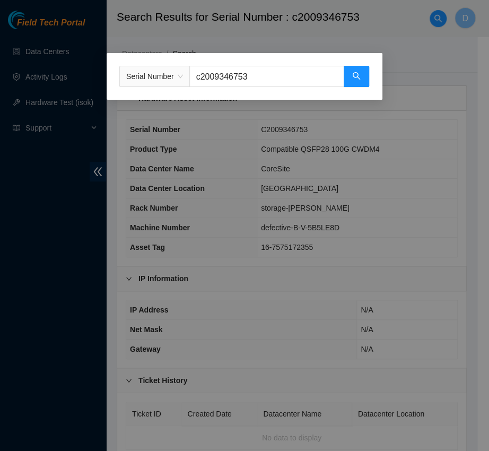
click at [257, 77] on input "c2009346753" at bounding box center [266, 76] width 155 height 21
paste input "l3kt000424"
type input "l3kt000424"
click at [361, 76] on button "button" at bounding box center [356, 76] width 25 height 21
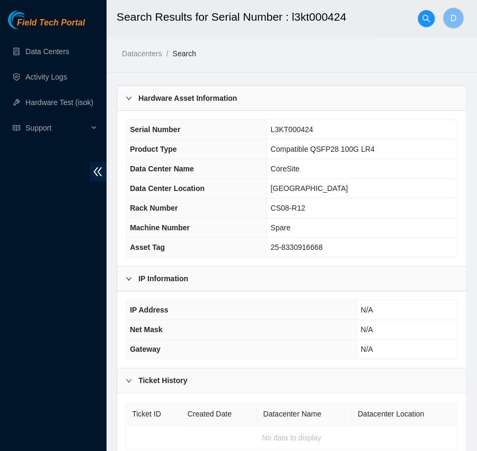
click at [437, 20] on header "Search Results for Serial Number : l3kt000424 D" at bounding box center [344, 18] width 477 height 37
click at [435, 24] on header "Search Results for Serial Number : l3kt000424 D" at bounding box center [344, 18] width 477 height 37
click at [432, 24] on button "button" at bounding box center [426, 18] width 17 height 17
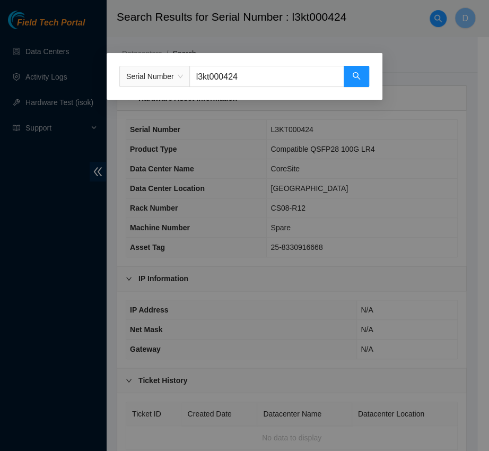
click at [307, 74] on input "l3kt000424" at bounding box center [266, 76] width 155 height 21
paste input "u28afls"
type input "u28afls"
click at [359, 76] on icon "search" at bounding box center [356, 76] width 8 height 8
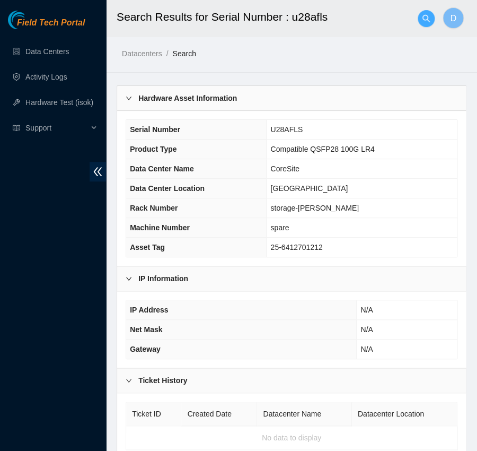
click at [433, 15] on span "search" at bounding box center [426, 18] width 16 height 8
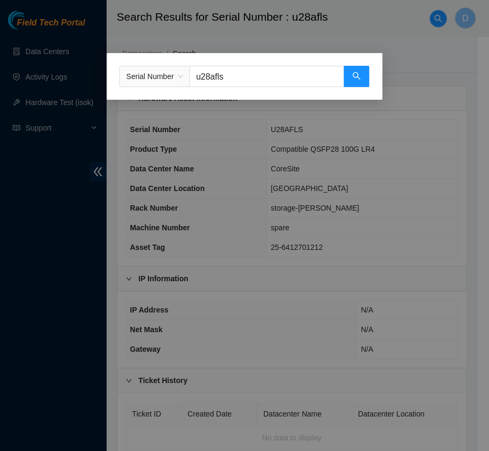
click at [320, 75] on input "u28afls" at bounding box center [266, 76] width 155 height 21
paste input "ls10306038"
type input "ls10306038"
click at [357, 75] on icon "search" at bounding box center [356, 75] width 7 height 7
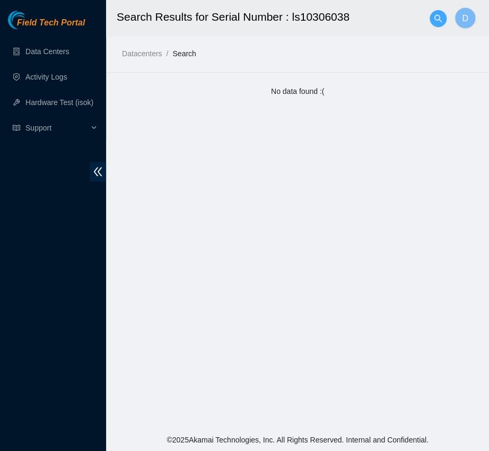
click at [432, 15] on span "search" at bounding box center [438, 18] width 16 height 8
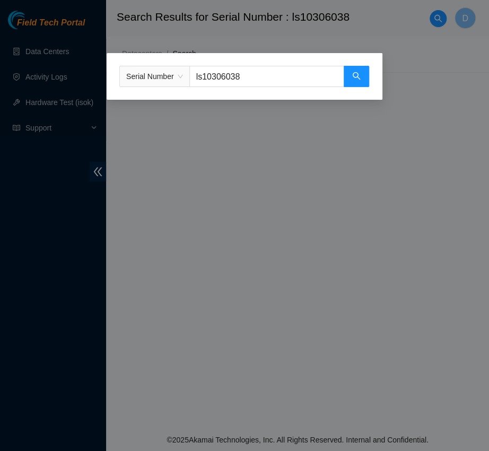
click at [284, 74] on input "ls10306038" at bounding box center [266, 76] width 155 height 21
paste input "c2004275815"
type input "c2004275815"
click at [353, 72] on icon "search" at bounding box center [356, 76] width 8 height 8
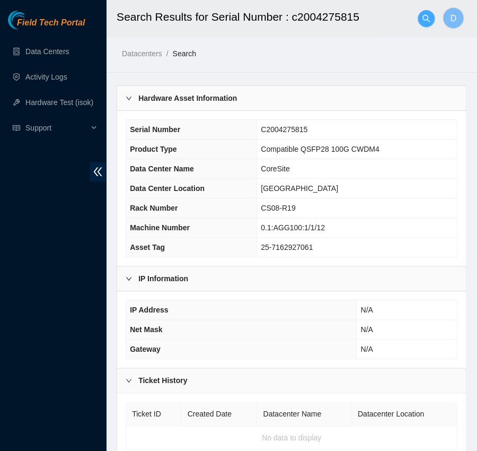
click at [425, 21] on icon "search" at bounding box center [426, 18] width 8 height 8
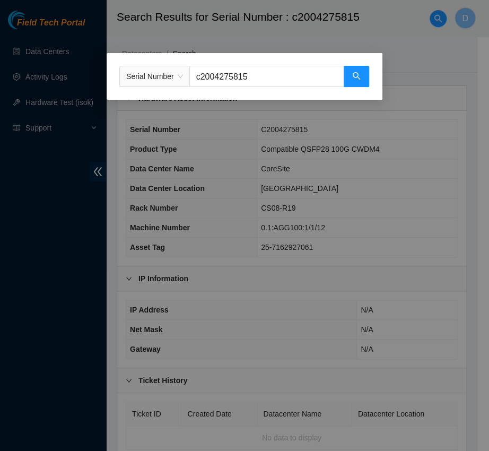
click at [252, 83] on input "c2004275815" at bounding box center [266, 76] width 155 height 21
paste input "ls10287113"
type input "cls10287113"
click at [344, 80] on button "button" at bounding box center [356, 76] width 25 height 21
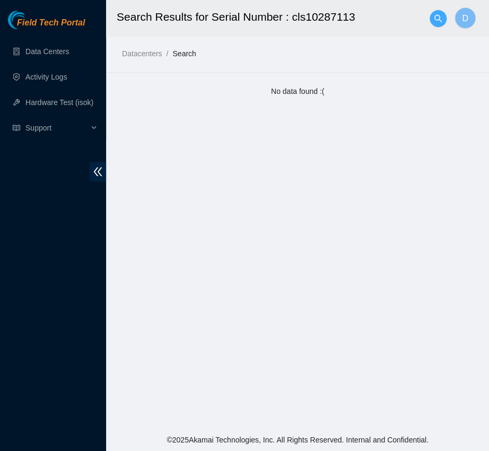
click at [438, 15] on icon "search" at bounding box center [437, 17] width 7 height 7
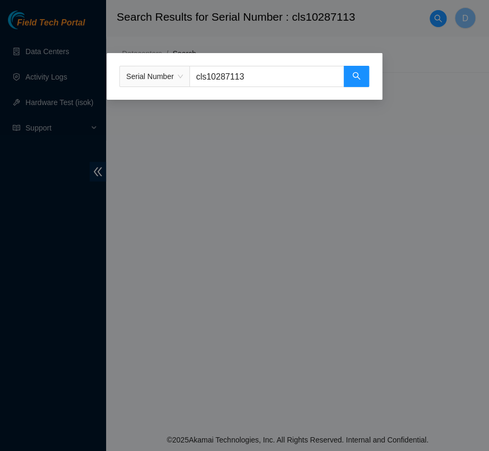
click at [297, 76] on input "cls10287113" at bounding box center [266, 76] width 155 height 21
paste input "2007389810"
type input "c2007389810"
click at [362, 82] on button "button" at bounding box center [356, 76] width 25 height 21
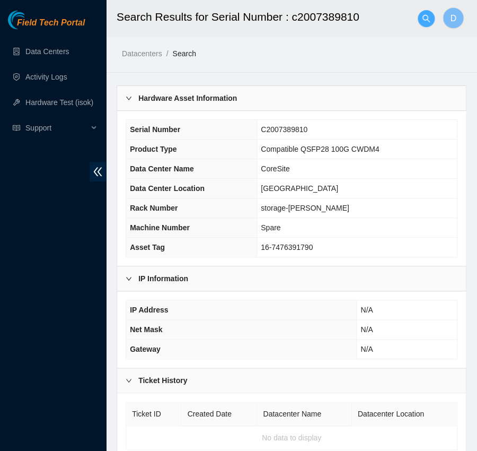
click at [419, 22] on span "search" at bounding box center [426, 18] width 16 height 8
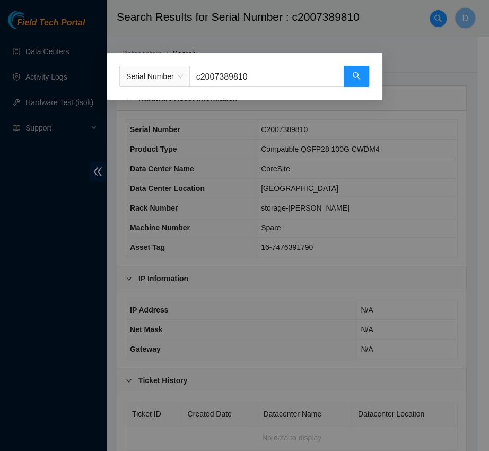
click at [291, 77] on input "c2007389810" at bounding box center [266, 76] width 155 height 21
paste input "9346145"
type input "c2009346145"
click at [360, 78] on button "button" at bounding box center [356, 76] width 25 height 21
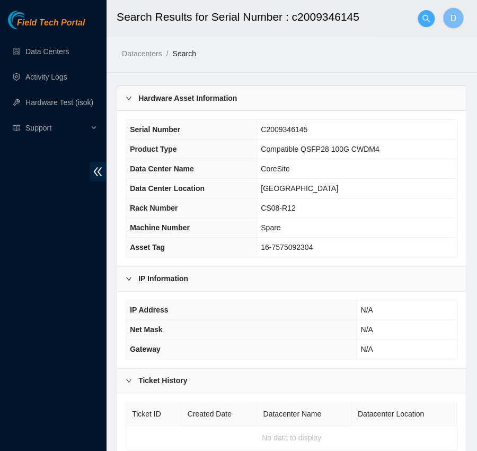
click at [422, 13] on button "button" at bounding box center [426, 18] width 17 height 17
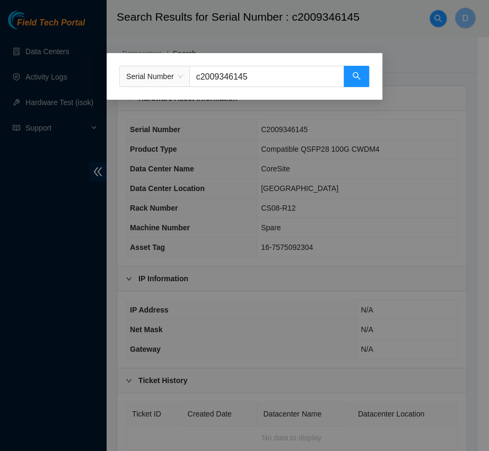
click at [267, 72] on input "c2009346145" at bounding box center [266, 76] width 155 height 21
paste input "s23db0c5n"
type input "s23db0c5n"
click at [358, 80] on icon "search" at bounding box center [356, 76] width 8 height 8
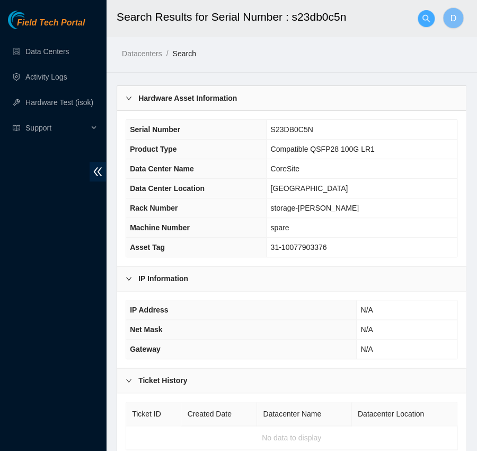
click at [428, 19] on icon "search" at bounding box center [426, 18] width 8 height 8
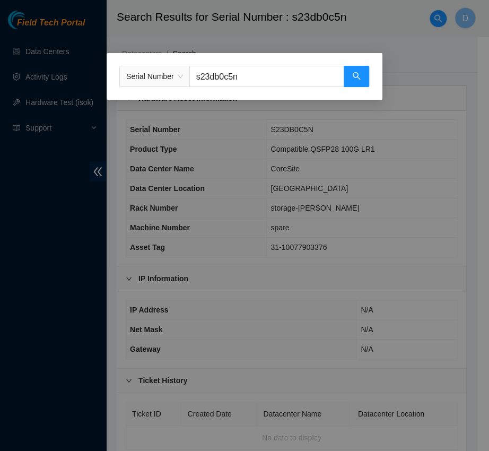
click at [309, 69] on input "s23db0c5n" at bounding box center [266, 76] width 155 height 21
paste input "cls10287364"
type input "cls10287364"
click at [364, 69] on button "button" at bounding box center [356, 76] width 25 height 21
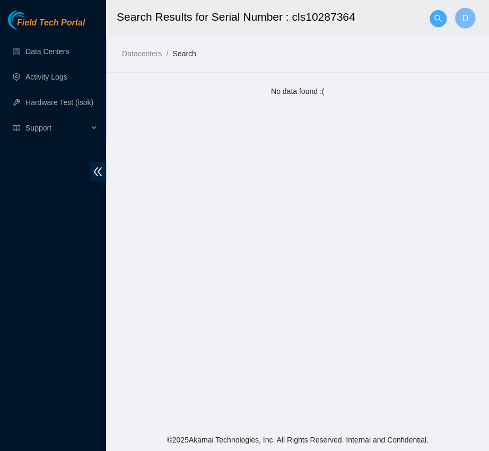
click at [433, 11] on button "button" at bounding box center [437, 18] width 17 height 17
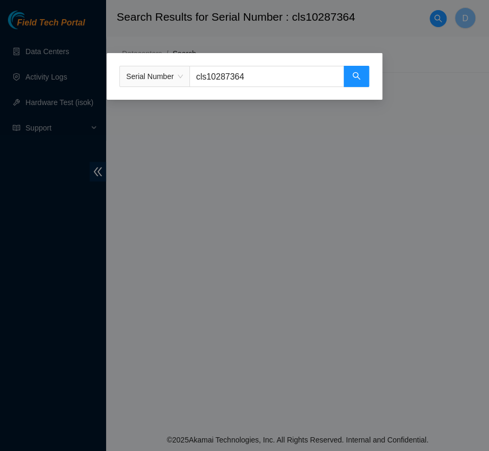
click at [302, 68] on input "cls10287364" at bounding box center [266, 76] width 155 height 21
paste input "2009346290"
type input "c2009346290"
click at [350, 77] on button "button" at bounding box center [356, 76] width 25 height 21
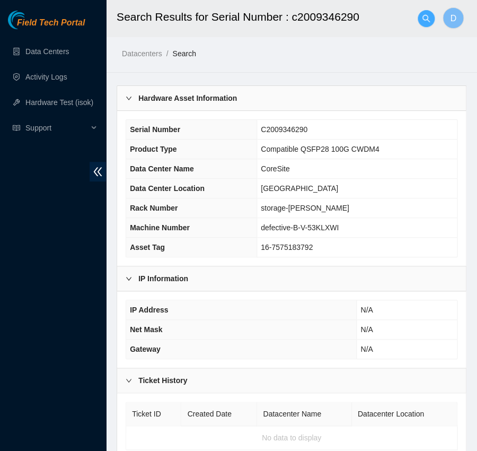
click at [426, 18] on icon "search" at bounding box center [426, 18] width 8 height 8
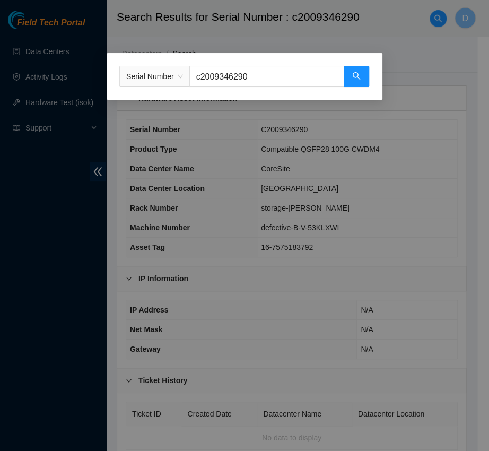
click at [260, 72] on input "c2009346290" at bounding box center [266, 76] width 155 height 21
paste input "inkan3630858"
type input "inkan3630858"
click at [357, 79] on icon "search" at bounding box center [356, 76] width 8 height 8
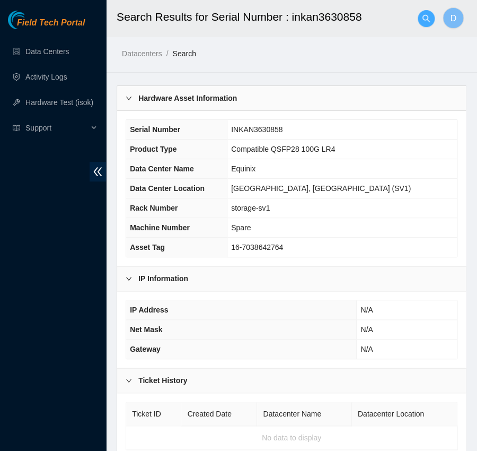
click at [428, 19] on icon "search" at bounding box center [426, 18] width 8 height 8
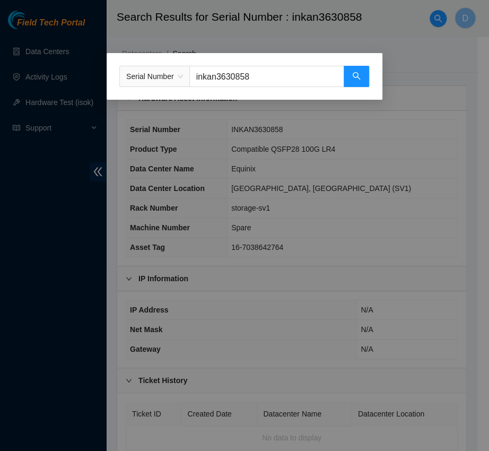
click at [279, 68] on input "inkan3630858" at bounding box center [266, 76] width 155 height 21
paste input "s23db0c6n"
type input "s23db0c6n"
click at [347, 67] on button "button" at bounding box center [356, 76] width 25 height 21
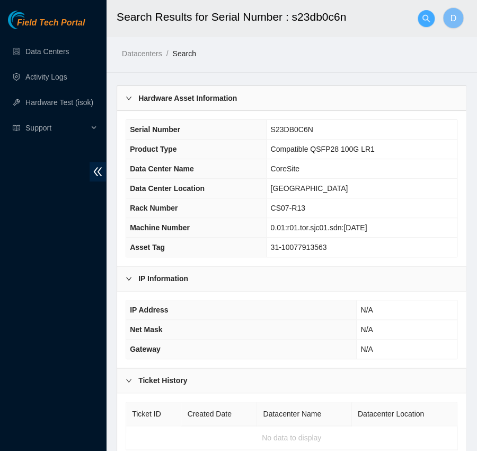
click at [423, 12] on button "button" at bounding box center [426, 18] width 17 height 17
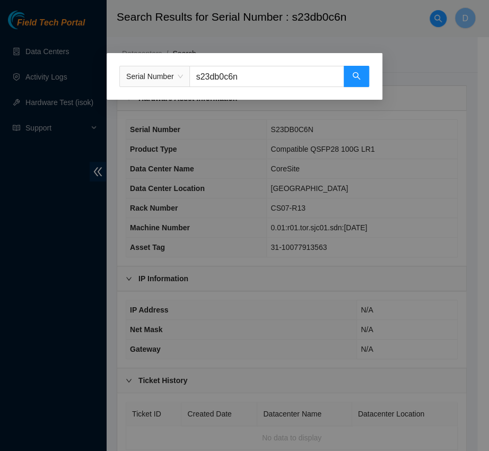
click at [274, 67] on input "s23db0c6n" at bounding box center [266, 76] width 155 height 21
paste input "ls10305185"
type input "ls10305185"
click at [354, 81] on span "search" at bounding box center [356, 77] width 8 height 10
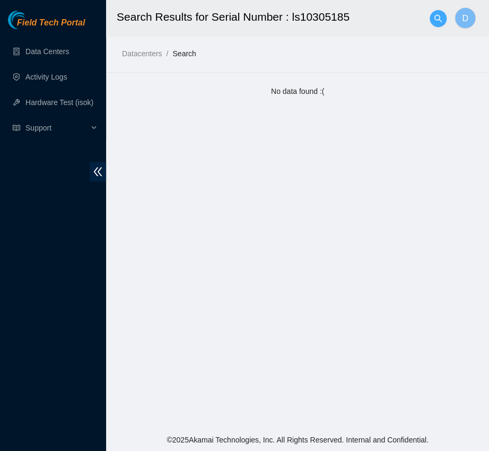
click at [442, 15] on span "search" at bounding box center [438, 18] width 16 height 8
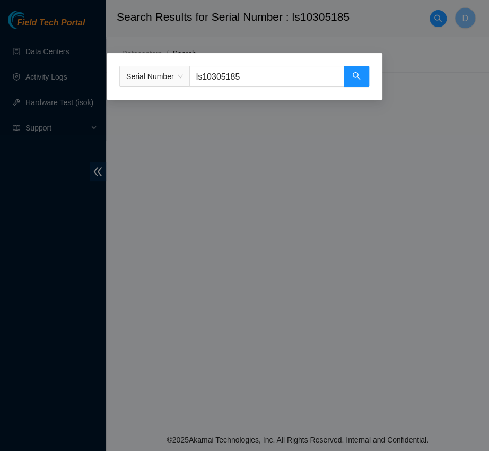
click at [305, 78] on input "ls10305185" at bounding box center [266, 76] width 155 height 21
paste input "jc5t000074"
type input "jc5t000074"
click at [367, 76] on button "button" at bounding box center [356, 76] width 25 height 21
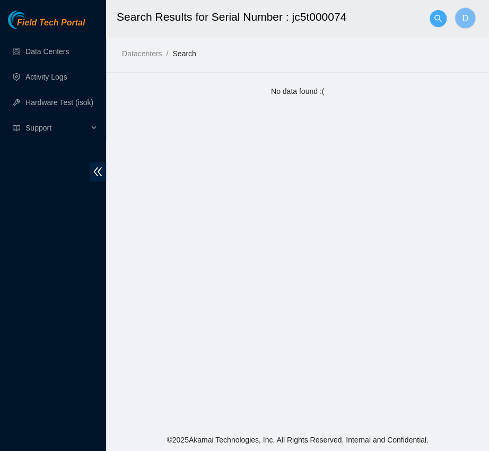
click at [443, 15] on span "search" at bounding box center [438, 18] width 16 height 8
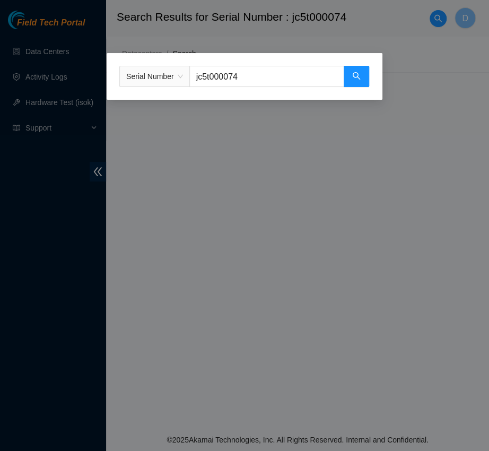
click at [297, 83] on input "jc5t000074" at bounding box center [266, 76] width 155 height 21
paste input "c2009346963"
type input "c2009346963"
click at [360, 80] on button "button" at bounding box center [356, 76] width 25 height 21
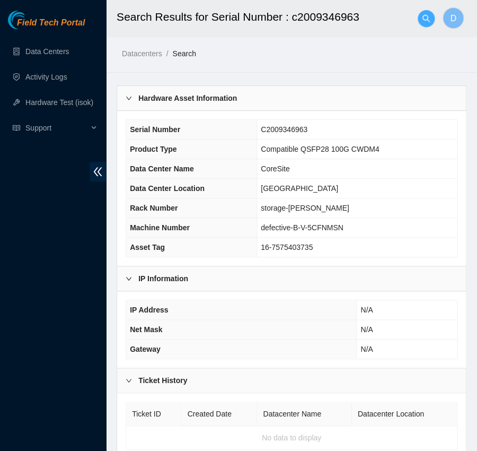
click at [428, 18] on icon "search" at bounding box center [426, 18] width 8 height 8
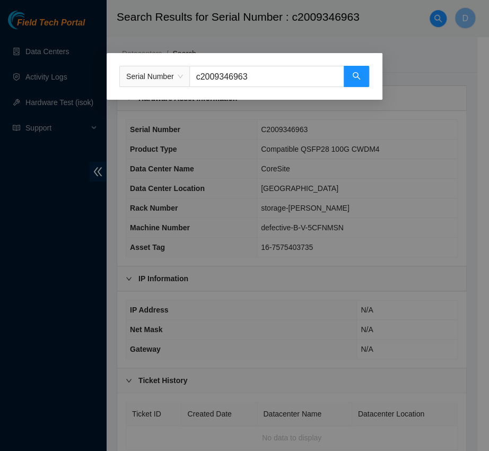
click at [305, 74] on input "c2009346963" at bounding box center [266, 76] width 155 height 21
paste input "ls10287411"
type input "cls10287411"
click at [360, 77] on button "button" at bounding box center [356, 76] width 25 height 21
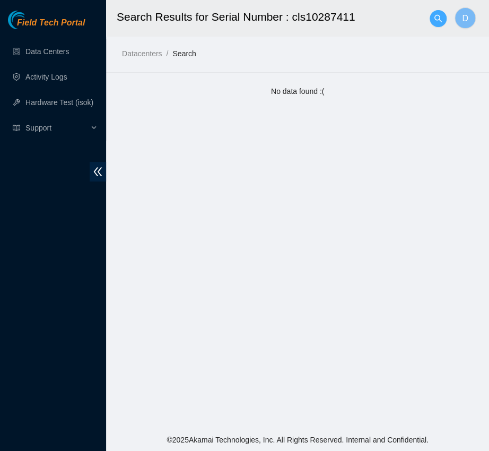
click at [434, 15] on icon "search" at bounding box center [438, 18] width 8 height 8
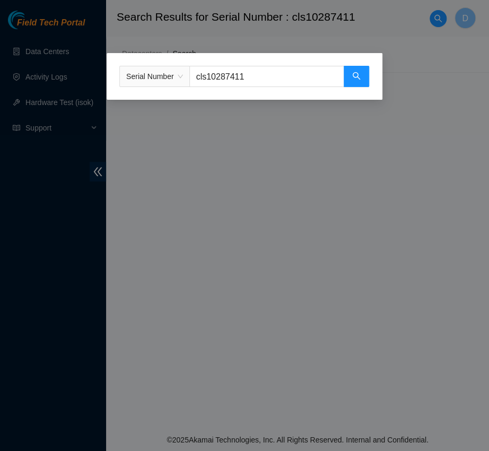
click at [291, 74] on input "cls10287411" at bounding box center [266, 76] width 155 height 21
paste input "2003291810"
type input "c2003291810"
click at [349, 75] on button "button" at bounding box center [356, 76] width 25 height 21
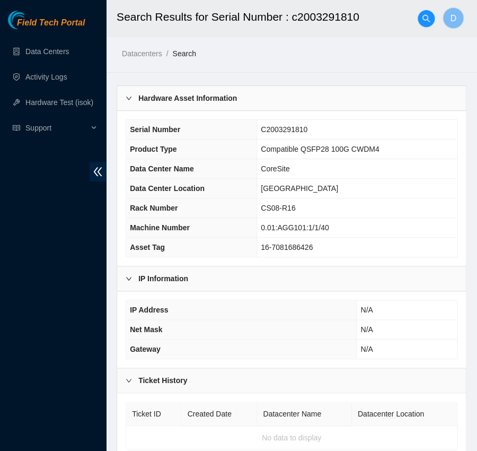
click at [420, 30] on div at bounding box center [426, 19] width 17 height 34
click at [422, 20] on icon "search" at bounding box center [426, 18] width 8 height 8
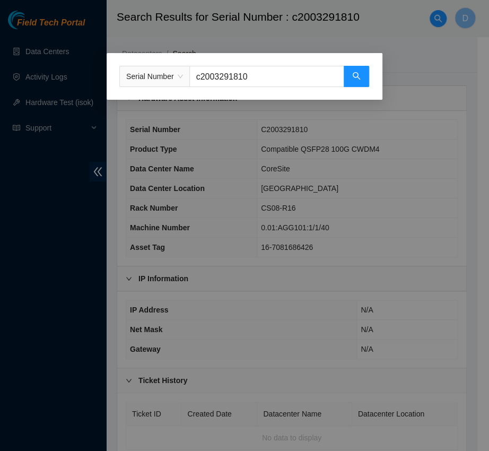
click at [262, 77] on input "c2003291810" at bounding box center [266, 76] width 155 height 21
paste input "7390703"
type input "c2007390703"
click at [358, 74] on icon "search" at bounding box center [356, 76] width 8 height 8
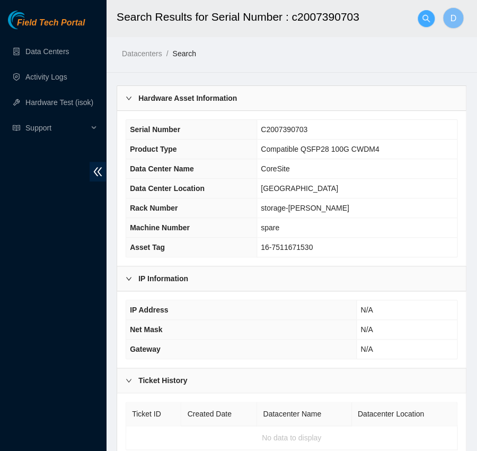
click at [426, 20] on icon "search" at bounding box center [425, 17] width 7 height 7
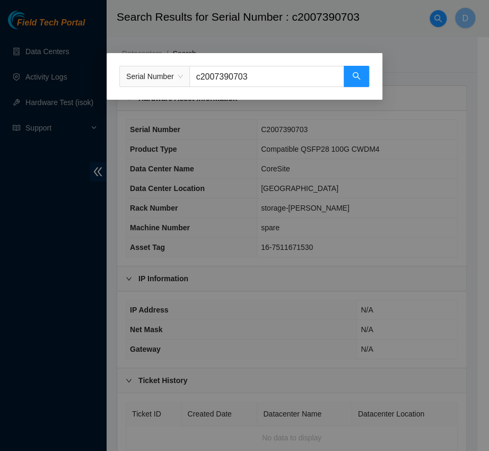
click at [265, 73] on input "c2007390703" at bounding box center [266, 76] width 155 height 21
paste input "s21db01t6"
type input "s21db01t6"
click at [363, 79] on button "button" at bounding box center [356, 76] width 25 height 21
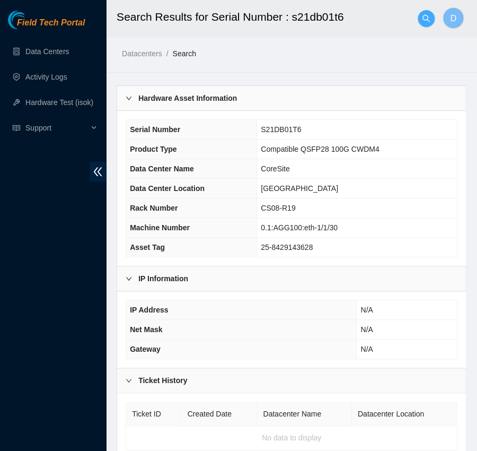
click at [426, 17] on icon "search" at bounding box center [426, 18] width 8 height 8
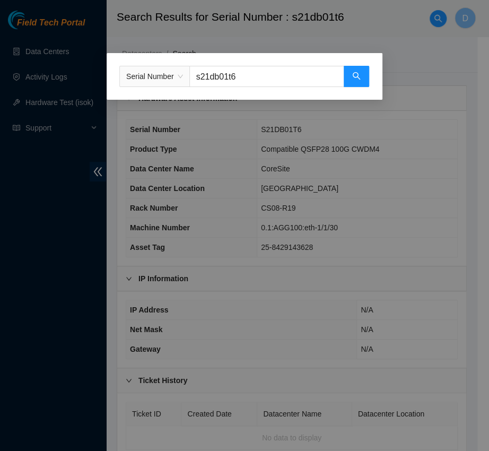
click at [242, 84] on input "s21db01t6" at bounding box center [266, 76] width 155 height 21
paste input "c2010148819"
type input "c2010148819"
click at [357, 78] on icon "search" at bounding box center [356, 76] width 8 height 8
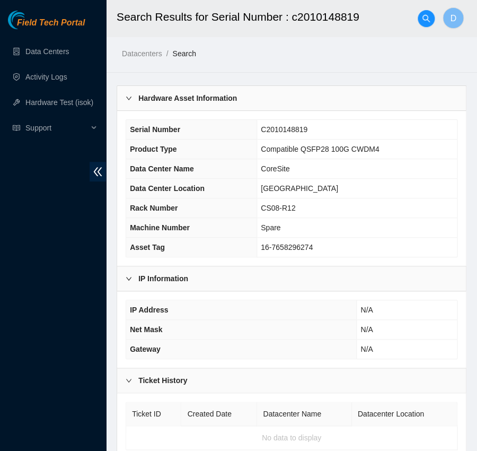
click at [421, 26] on div at bounding box center [426, 19] width 17 height 34
click at [424, 20] on icon "search" at bounding box center [426, 18] width 8 height 8
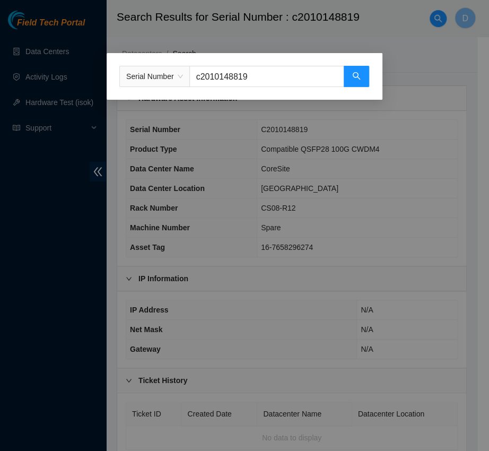
click at [279, 82] on input "c2010148819" at bounding box center [266, 76] width 155 height 21
paste input "ls10304967"
type input "ls10304967"
click at [367, 73] on button "button" at bounding box center [356, 76] width 25 height 21
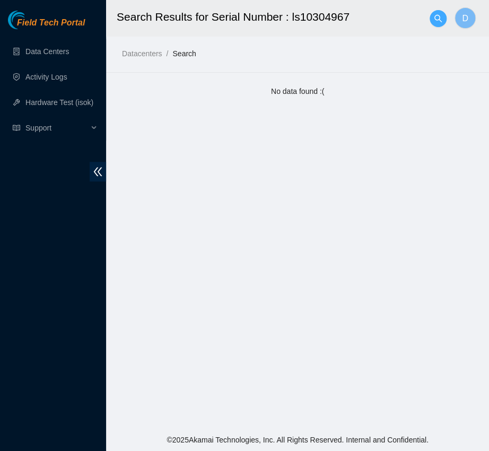
click at [432, 25] on button "button" at bounding box center [437, 18] width 17 height 17
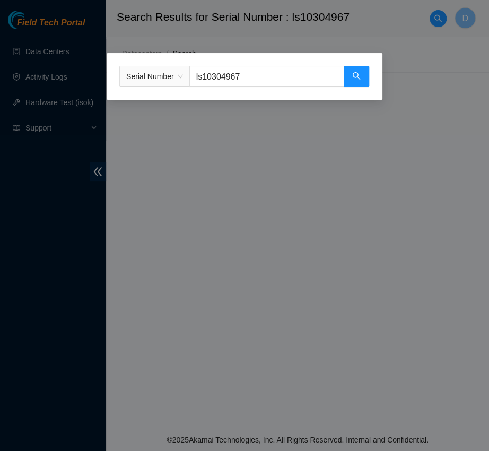
click at [319, 71] on input "ls10304967" at bounding box center [266, 76] width 155 height 21
paste input "cls10286909"
type input "cls10286909"
click at [357, 74] on icon "search" at bounding box center [356, 76] width 8 height 8
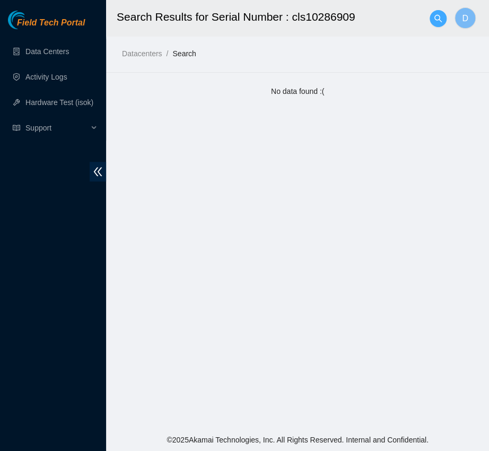
click at [432, 17] on span "search" at bounding box center [438, 18] width 16 height 8
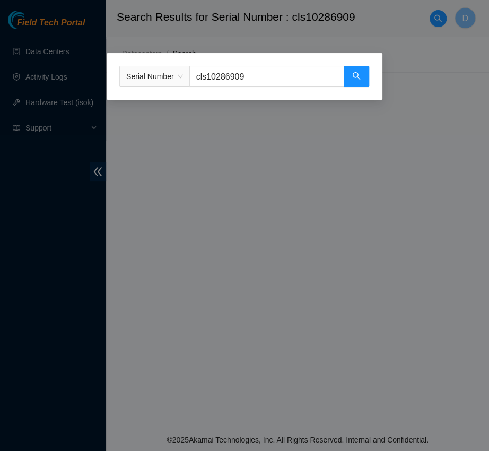
click at [310, 80] on input "cls10286909" at bounding box center [266, 76] width 155 height 21
paste input "ls10305005"
type input "ls10305005"
click at [344, 78] on button "button" at bounding box center [356, 76] width 25 height 21
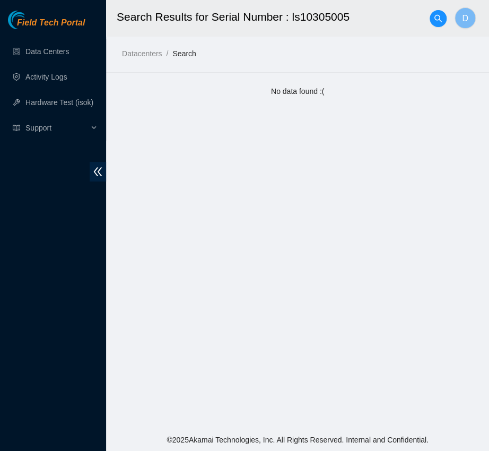
click at [426, 18] on h2 "Search Results for Serial Number : ls10305005" at bounding box center [280, 17] width 327 height 34
click at [434, 18] on icon "search" at bounding box center [437, 17] width 7 height 7
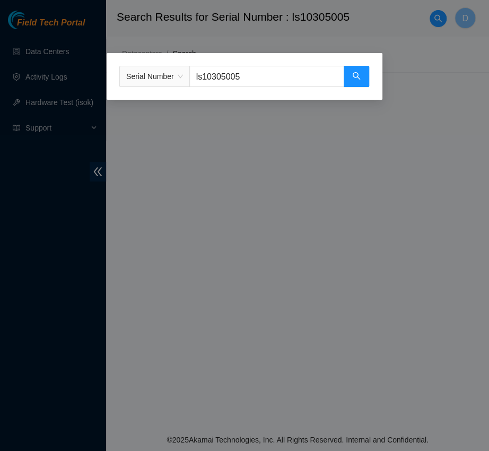
click at [286, 79] on input "ls10305005" at bounding box center [266, 76] width 155 height 21
paste input "s21eb126k"
type input "s21eb126k"
click at [362, 76] on button "button" at bounding box center [356, 76] width 25 height 21
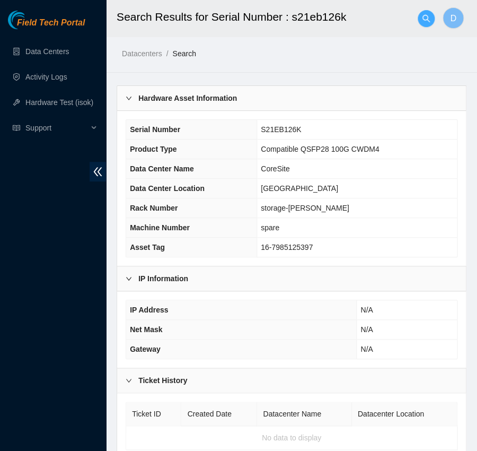
click at [430, 17] on span "search" at bounding box center [426, 18] width 16 height 8
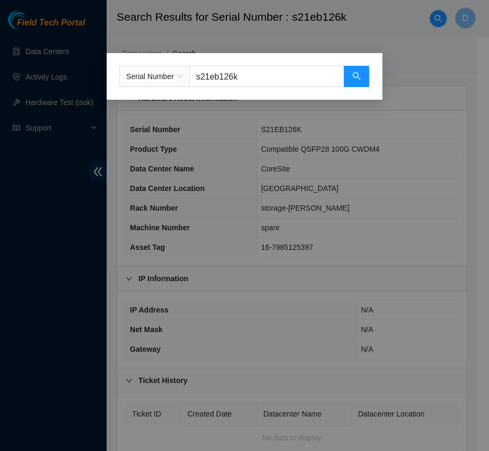
click at [280, 88] on div "Serial Number s21eb126k" at bounding box center [245, 76] width 276 height 47
click at [280, 74] on input "s21eb126k" at bounding box center [266, 76] width 155 height 21
paste input "jcat000032"
type input "jcat000032"
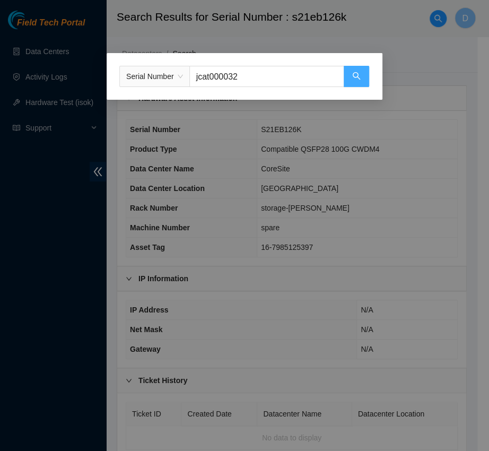
click at [364, 76] on button "button" at bounding box center [356, 76] width 25 height 21
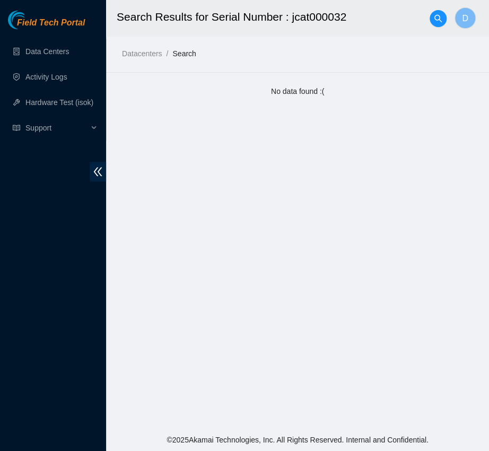
click at [441, 27] on div at bounding box center [437, 19] width 17 height 34
click at [435, 21] on icon "search" at bounding box center [438, 18] width 8 height 8
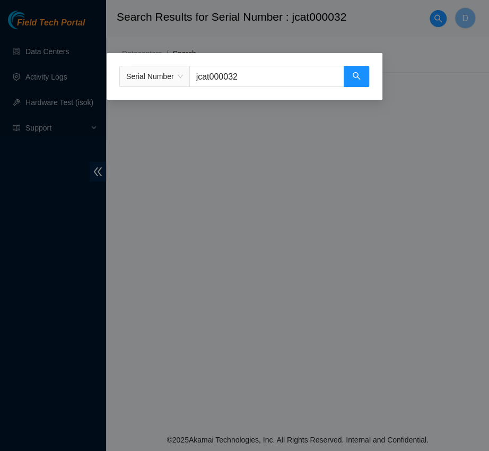
click at [272, 83] on input "jcat000032" at bounding box center [266, 76] width 155 height 21
paste input "c2007389406"
type input "c2007389406"
click at [360, 76] on icon "search" at bounding box center [356, 76] width 8 height 8
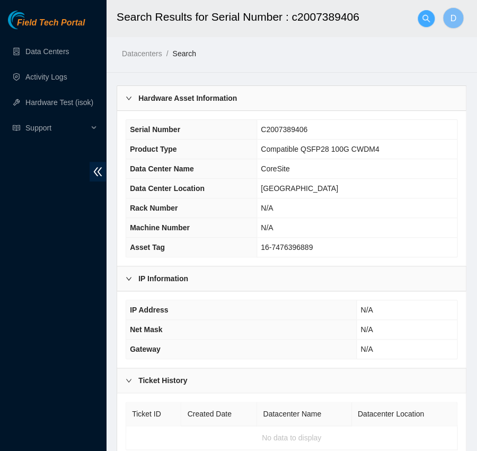
click at [422, 20] on icon "search" at bounding box center [426, 18] width 8 height 8
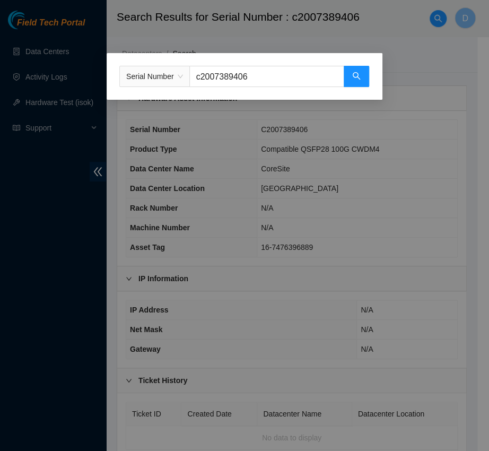
click at [303, 69] on input "c2007389406" at bounding box center [266, 76] width 155 height 21
paste input "inlah6401547"
type input "inlah6401547"
click at [353, 70] on button "button" at bounding box center [356, 76] width 25 height 21
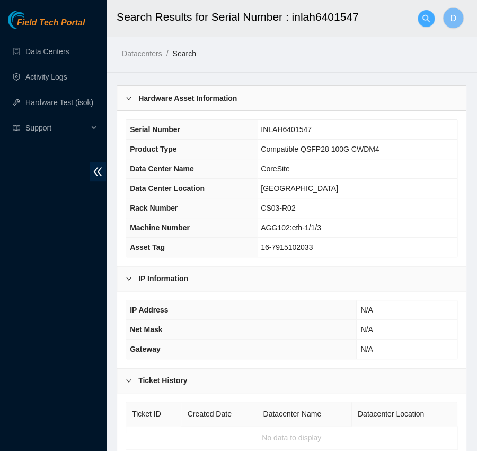
click at [428, 20] on icon "search" at bounding box center [425, 17] width 7 height 7
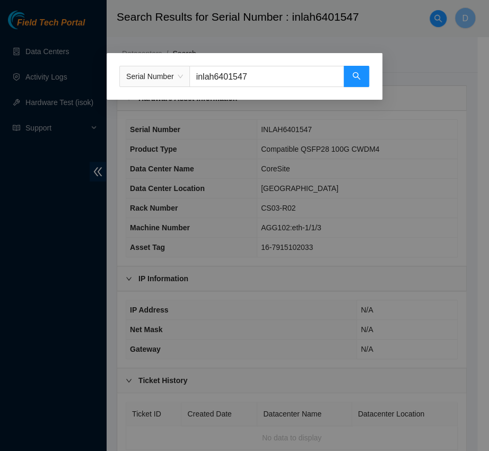
click at [296, 75] on input "inlah6401547" at bounding box center [266, 76] width 155 height 21
paste input "s21db01r2"
type input "s21db01r2"
click at [353, 72] on icon "search" at bounding box center [356, 76] width 8 height 8
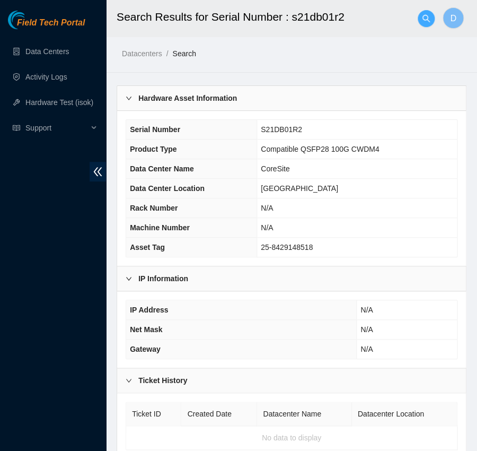
click at [430, 13] on button "button" at bounding box center [426, 18] width 17 height 17
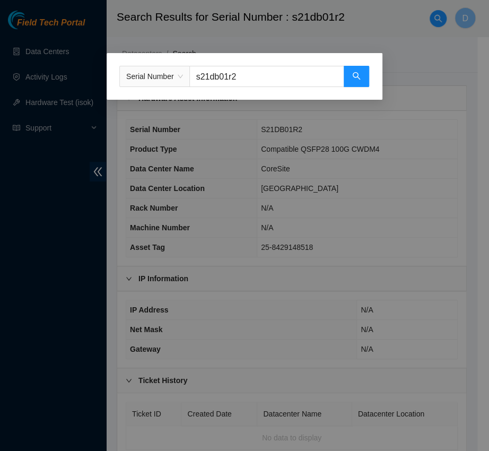
click at [309, 66] on input "s21db01r2" at bounding box center [266, 76] width 155 height 21
paste input "inmbta173041"
type input "inmbta173041"
click at [363, 69] on button "button" at bounding box center [356, 76] width 25 height 21
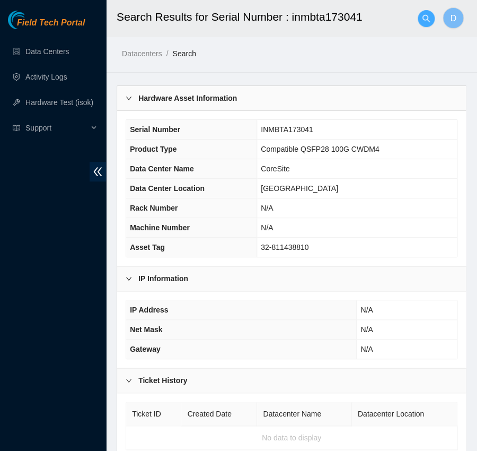
click at [426, 18] on icon "search" at bounding box center [426, 18] width 8 height 8
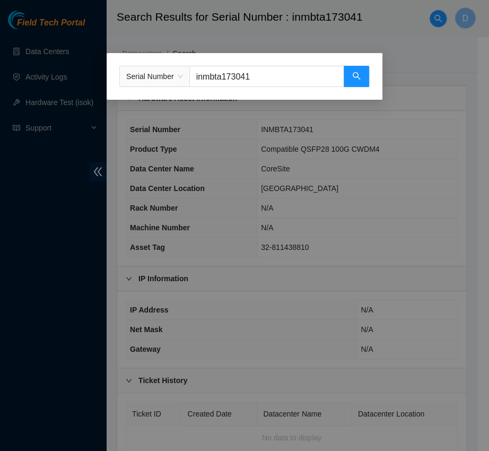
click at [281, 64] on div "Serial Number inmbta173041" at bounding box center [245, 76] width 276 height 47
click at [270, 71] on input "inmbta173041" at bounding box center [266, 76] width 155 height 21
paste input "s1203270422"
type input "s1203270422"
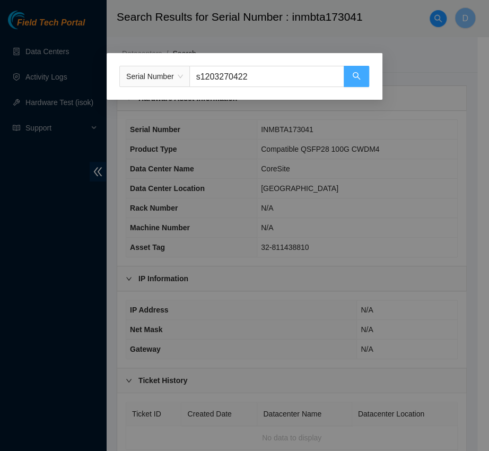
click at [352, 81] on span "search" at bounding box center [356, 77] width 8 height 10
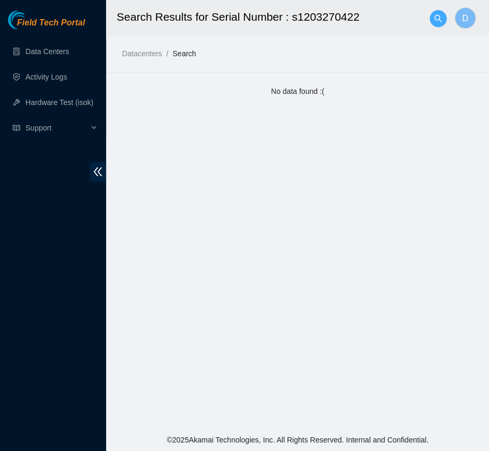
click at [437, 21] on icon "search" at bounding box center [438, 18] width 8 height 8
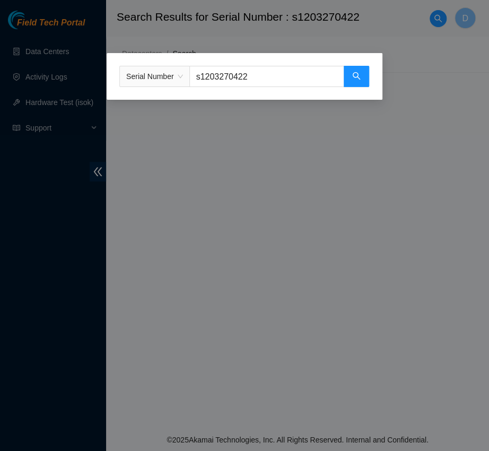
click at [260, 87] on div "Serial Number s1203270422" at bounding box center [245, 76] width 276 height 47
click at [383, 138] on div "Serial Number s1203270422" at bounding box center [244, 225] width 489 height 451
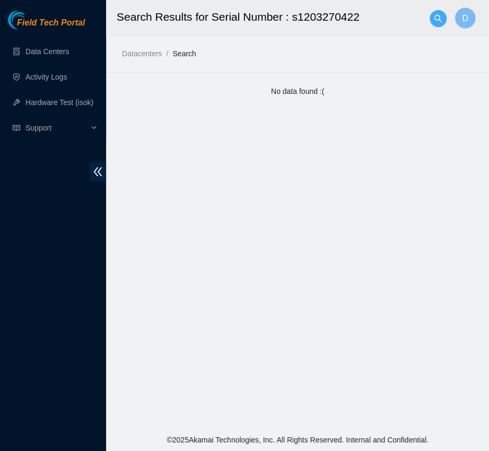
click at [438, 16] on icon "search" at bounding box center [438, 18] width 8 height 8
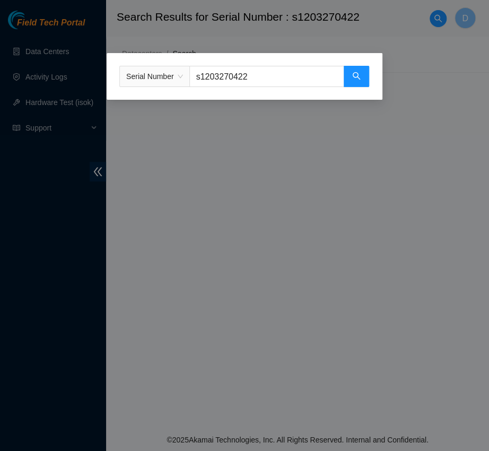
click at [245, 83] on input "s1203270422" at bounding box center [266, 76] width 155 height 21
paste input "inlah6401133"
type input "inlah6401133"
click at [353, 76] on icon "search" at bounding box center [356, 76] width 8 height 8
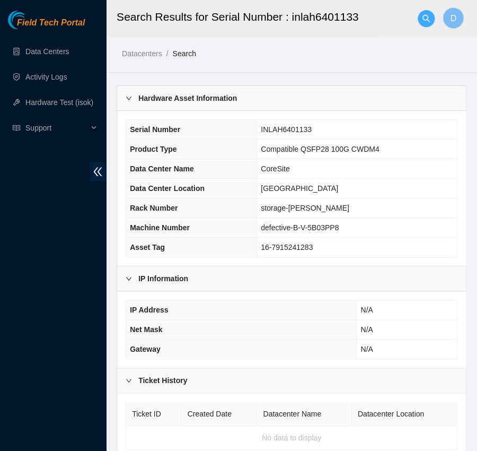
click at [422, 19] on icon "search" at bounding box center [425, 17] width 7 height 7
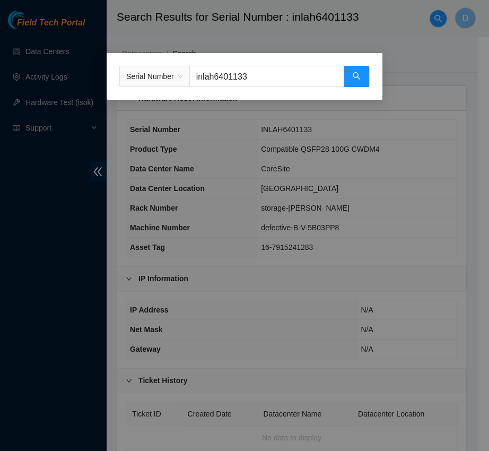
click at [297, 74] on input "inlah6401133" at bounding box center [266, 76] width 155 height 21
paste input "c20l10479"
type input "c20l10479"
click at [359, 69] on button "button" at bounding box center [356, 76] width 25 height 21
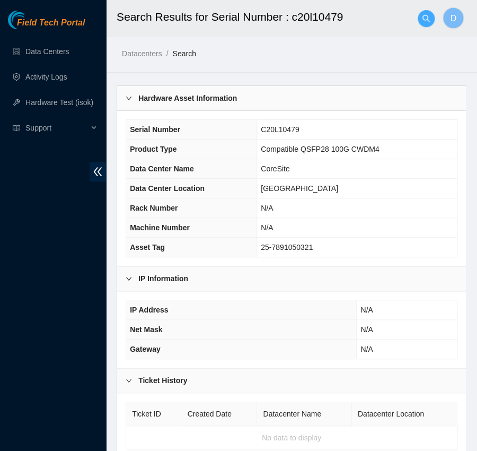
click at [430, 20] on span "search" at bounding box center [426, 18] width 16 height 8
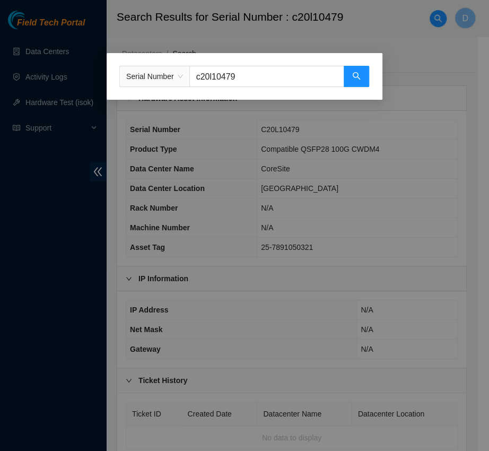
click at [293, 67] on input "c20l10479" at bounding box center [266, 76] width 155 height 21
paste input "qp1j050272"
type input "qp1j050272"
click at [356, 78] on icon "search" at bounding box center [356, 76] width 8 height 8
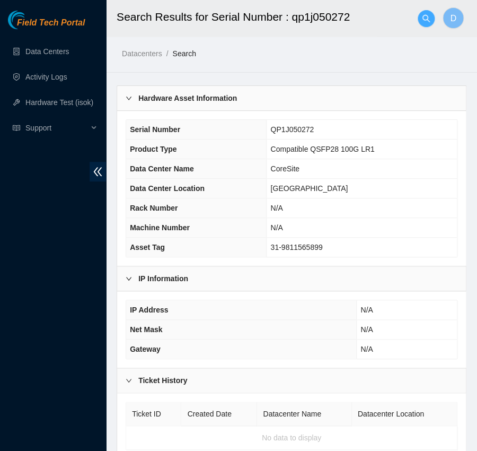
click at [422, 25] on button "button" at bounding box center [426, 18] width 17 height 17
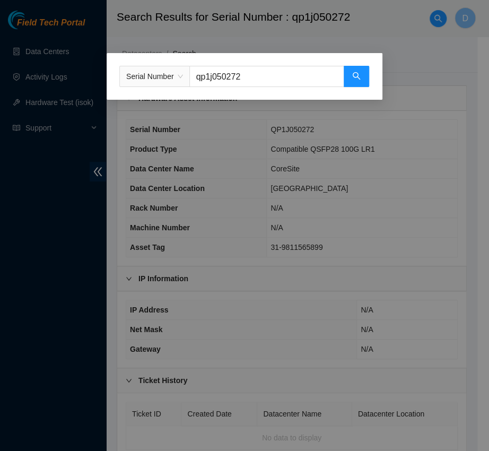
click at [300, 66] on input "qp1j050272" at bounding box center [266, 76] width 155 height 21
paste input "s21eb1190"
type input "s21eb1190"
click at [357, 75] on icon "search" at bounding box center [356, 75] width 7 height 7
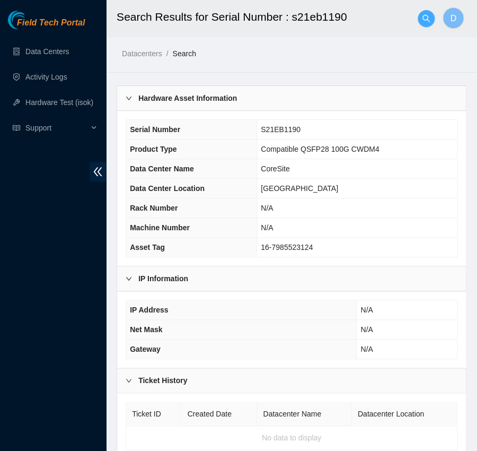
click at [422, 18] on icon "search" at bounding box center [426, 18] width 8 height 8
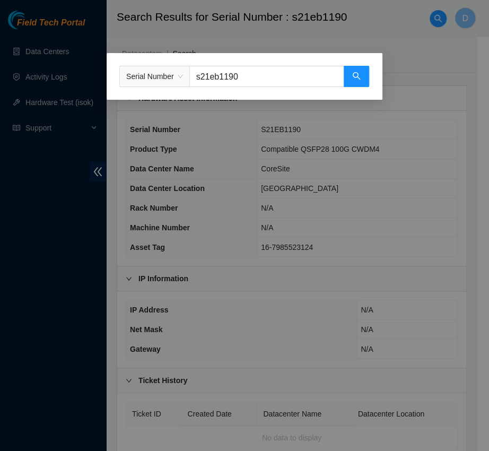
click at [249, 86] on input "s21eb1190" at bounding box center [266, 76] width 155 height 21
paste input "jcat00001"
type input "jcat000010"
click at [352, 74] on icon "search" at bounding box center [356, 76] width 8 height 8
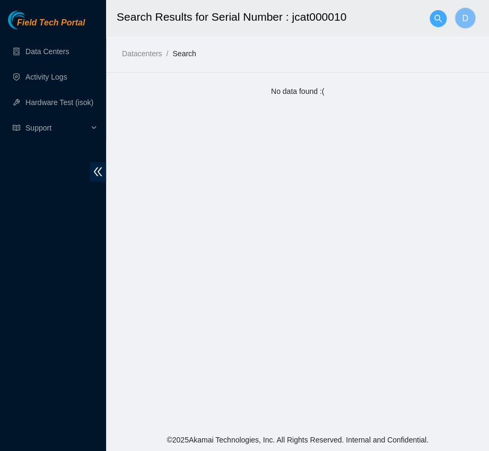
click at [436, 19] on icon "search" at bounding box center [438, 18] width 8 height 8
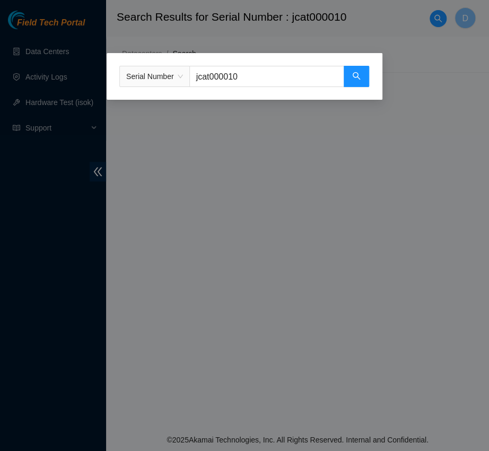
click at [293, 79] on input "jcat000010" at bounding box center [266, 76] width 155 height 21
paste input "cls10288291"
type input "cls10288291"
click at [362, 79] on button "button" at bounding box center [356, 76] width 25 height 21
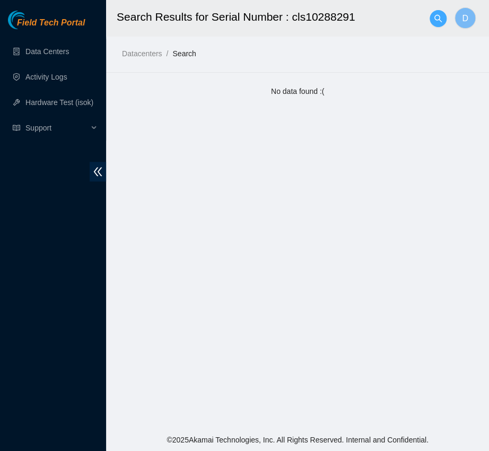
click at [432, 15] on span "search" at bounding box center [438, 18] width 16 height 8
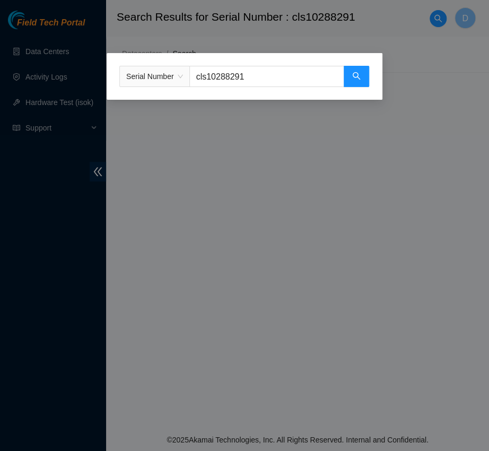
click at [276, 84] on input "cls10288291" at bounding box center [266, 76] width 155 height 21
paste input "ls10305626"
type input "ls10305626"
click at [354, 77] on icon "search" at bounding box center [356, 75] width 7 height 7
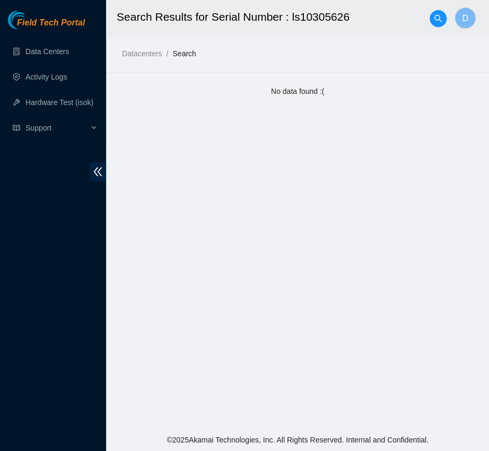
click at [433, 8] on div at bounding box center [437, 19] width 17 height 34
click at [436, 16] on icon "search" at bounding box center [438, 18] width 8 height 8
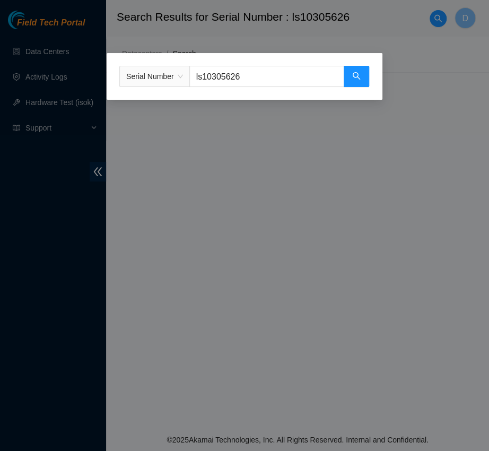
click at [262, 81] on input "ls10305626" at bounding box center [266, 76] width 155 height 21
paste input "6143"
type input "ls10306143"
click at [362, 78] on button "button" at bounding box center [356, 76] width 25 height 21
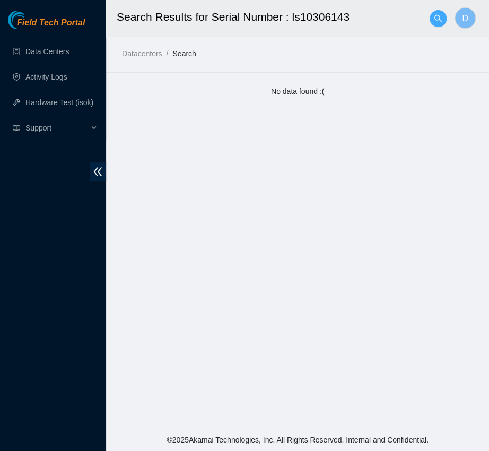
click at [436, 23] on button "button" at bounding box center [437, 18] width 17 height 17
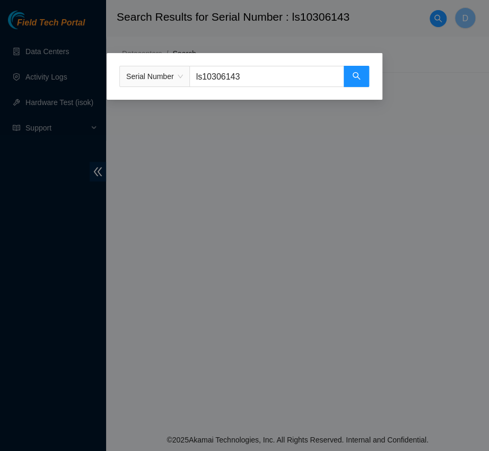
click at [279, 81] on input "ls10306143" at bounding box center [266, 76] width 155 height 21
paste input "cls10287749"
type input "cls10287749"
click at [352, 81] on span "search" at bounding box center [356, 77] width 8 height 10
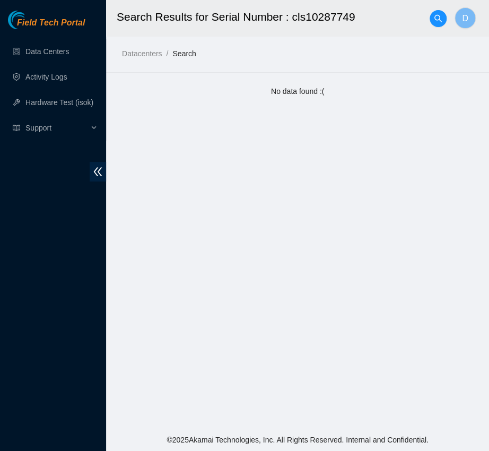
click at [445, 11] on div at bounding box center [437, 19] width 17 height 34
click at [441, 13] on button "button" at bounding box center [437, 18] width 17 height 17
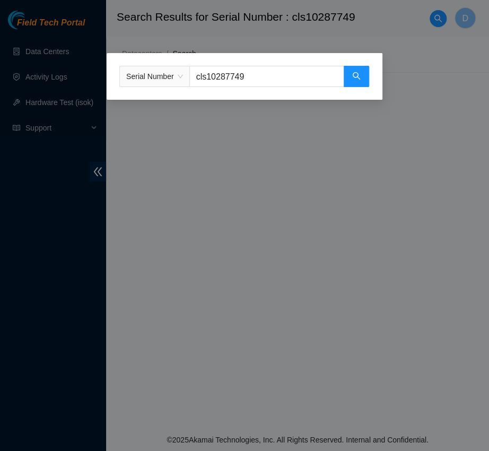
click at [280, 81] on input "cls10287749" at bounding box center [266, 76] width 155 height 21
paste input "258"
type input "cls10287258"
click at [368, 71] on span "Serial Number cls10287258" at bounding box center [244, 76] width 250 height 21
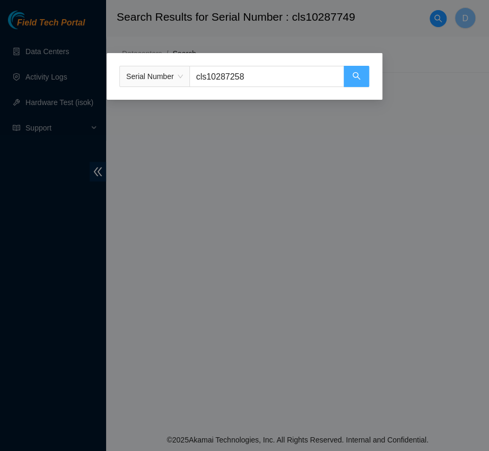
click at [344, 79] on button "button" at bounding box center [356, 76] width 25 height 21
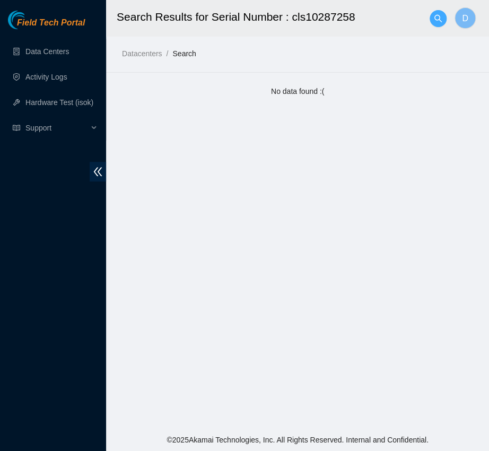
click at [436, 23] on button "button" at bounding box center [437, 18] width 17 height 17
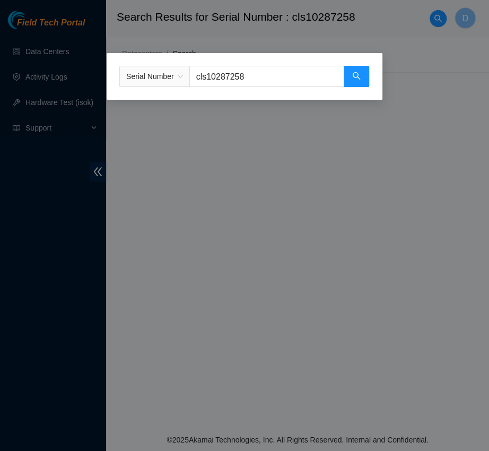
click at [279, 72] on input "cls10287258" at bounding box center [266, 76] width 155 height 21
paste input "20l0492"
type input "c20l04928"
click at [339, 81] on input "c20l04928" at bounding box center [266, 76] width 155 height 21
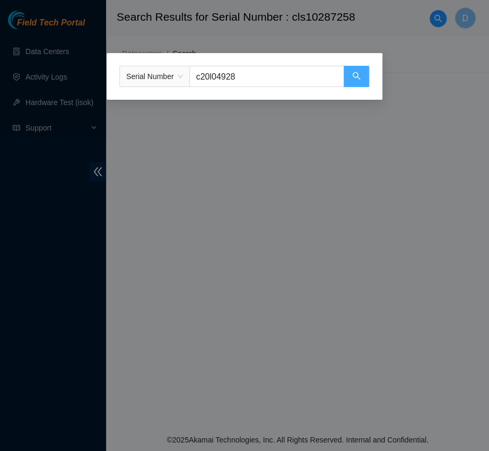
click at [361, 80] on button "button" at bounding box center [356, 76] width 25 height 21
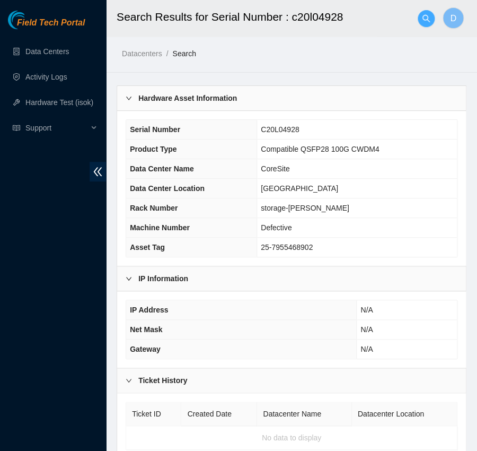
click at [427, 20] on icon "search" at bounding box center [426, 18] width 8 height 8
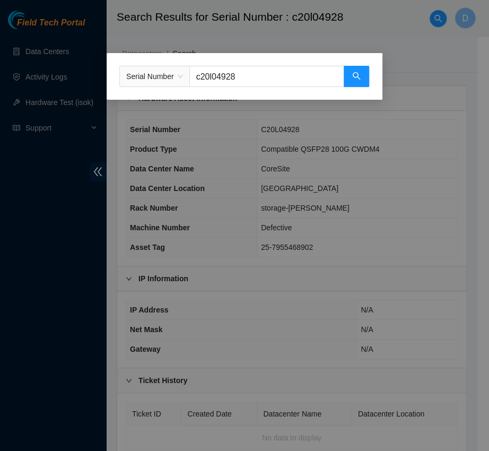
click at [276, 66] on input "c20l04928" at bounding box center [266, 76] width 155 height 21
paste input "07393597"
type input "c2007393597"
click at [350, 76] on button "button" at bounding box center [356, 76] width 25 height 21
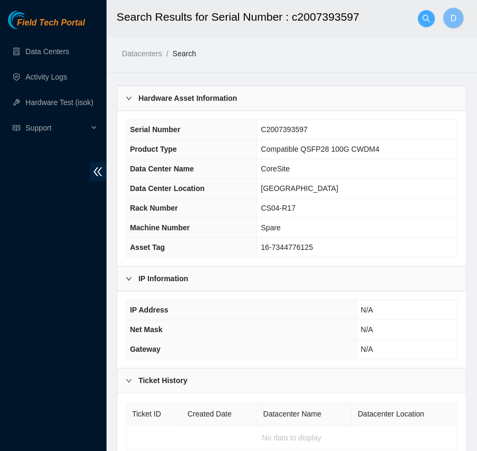
click at [432, 18] on span "search" at bounding box center [426, 18] width 16 height 8
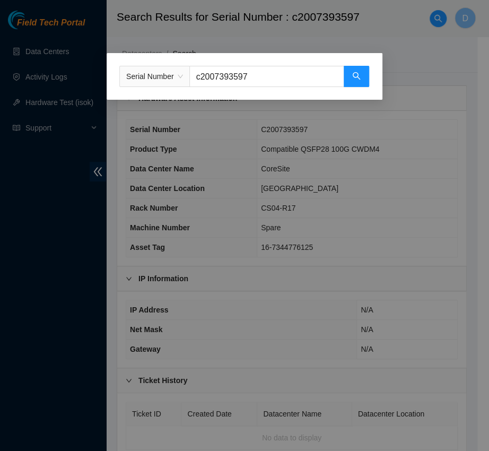
click at [300, 72] on input "c2007393597" at bounding box center [266, 76] width 155 height 21
paste input "252"
type input "c2007392527"
click at [370, 76] on div "Serial Number c2007392527" at bounding box center [245, 76] width 276 height 47
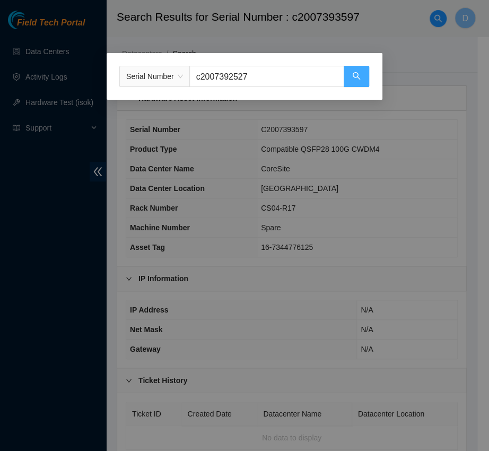
click at [355, 75] on icon "search" at bounding box center [356, 76] width 8 height 8
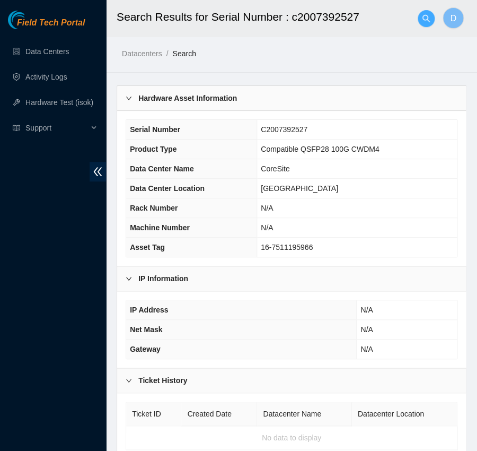
click at [428, 21] on icon "search" at bounding box center [425, 17] width 7 height 7
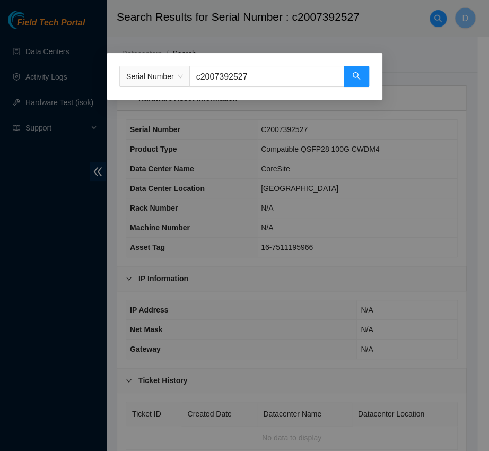
click at [274, 82] on input "c2007392527" at bounding box center [266, 76] width 155 height 21
paste input "0821"
type input "c2007390821"
click at [353, 76] on icon "search" at bounding box center [356, 75] width 7 height 7
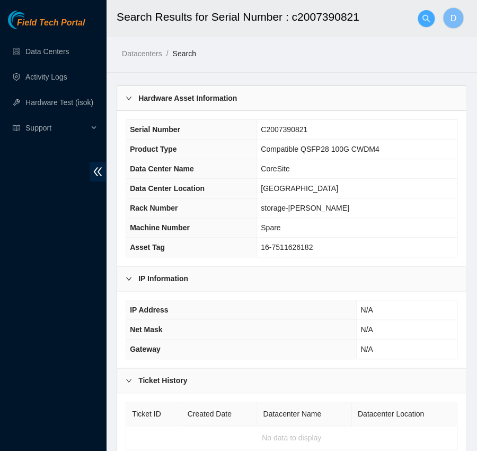
click at [424, 24] on button "button" at bounding box center [426, 18] width 17 height 17
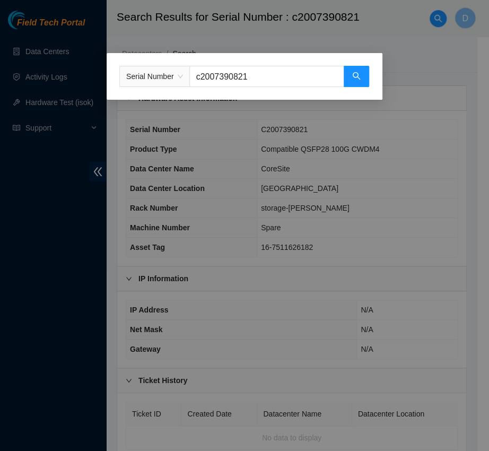
click at [289, 73] on input "c2007390821" at bounding box center [266, 76] width 155 height 21
paste input "934780"
type input "c2009347801"
click at [362, 77] on button "button" at bounding box center [356, 76] width 25 height 21
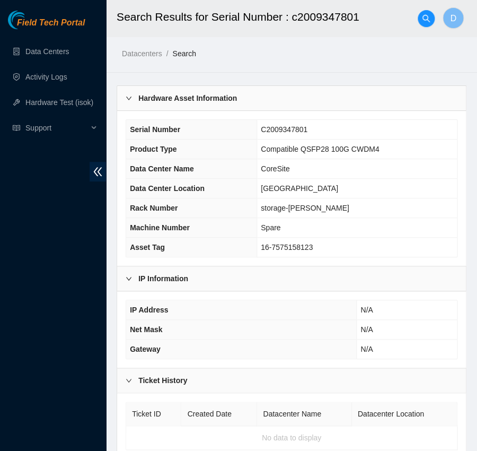
click at [422, 5] on div at bounding box center [426, 19] width 17 height 34
click at [422, 10] on div at bounding box center [426, 19] width 17 height 34
click at [427, 14] on icon "search" at bounding box center [426, 18] width 8 height 8
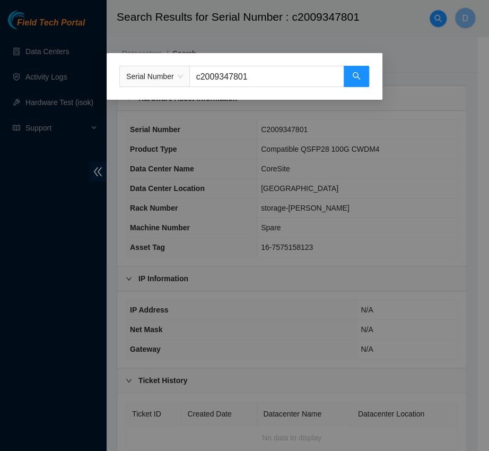
click at [266, 68] on input "c2009347801" at bounding box center [266, 76] width 155 height 21
paste input "7389167"
type input "c2007389167"
click at [350, 76] on button "button" at bounding box center [356, 76] width 25 height 21
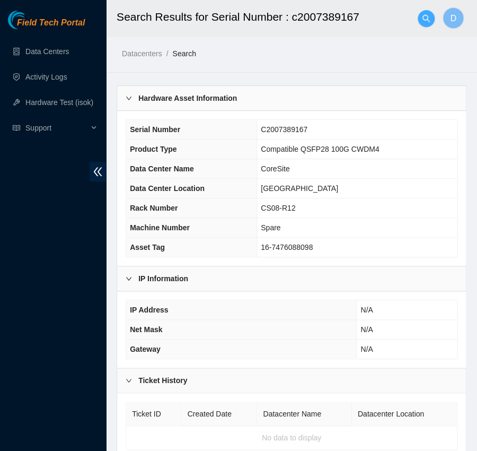
click at [423, 19] on icon "search" at bounding box center [425, 17] width 7 height 7
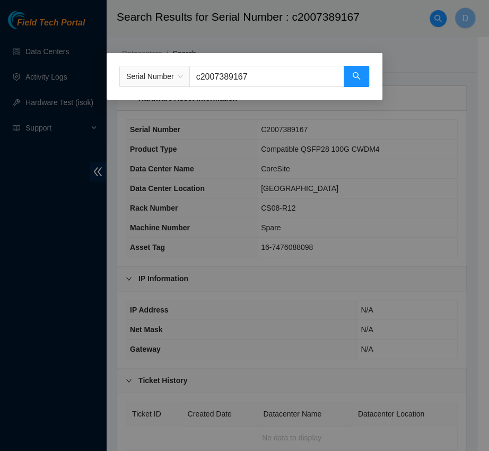
click at [263, 74] on input "c2007389167" at bounding box center [266, 76] width 155 height 21
paste input "532"
type input "c2007389532"
click at [358, 76] on icon "search" at bounding box center [356, 76] width 8 height 8
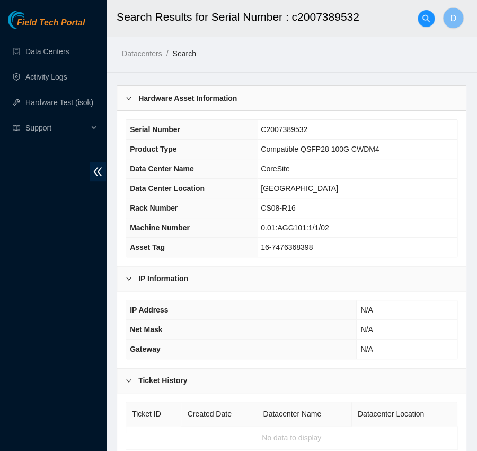
click at [416, 17] on h2 "Search Results for Serial Number : c2007389532" at bounding box center [276, 17] width 319 height 34
click at [419, 17] on span "search" at bounding box center [426, 18] width 16 height 8
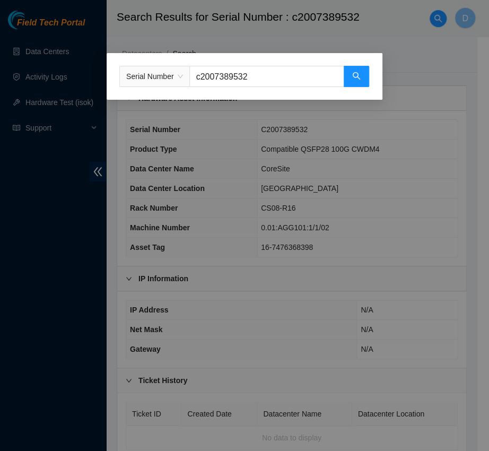
click at [276, 69] on input "c2007389532" at bounding box center [266, 76] width 155 height 21
paste input "inlal9230006"
type input "inlal9230006"
click at [352, 78] on icon "search" at bounding box center [356, 76] width 8 height 8
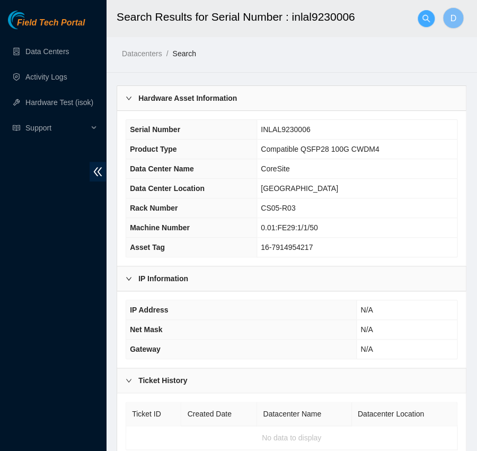
click at [420, 16] on span "search" at bounding box center [426, 18] width 16 height 8
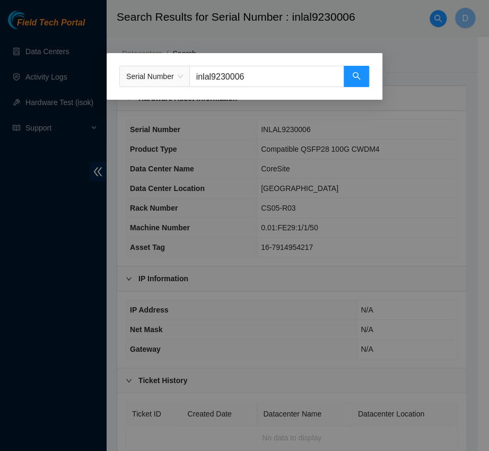
click at [290, 64] on div "Serial Number inlal9230006" at bounding box center [245, 76] width 276 height 47
click at [270, 77] on input "inlal9230006" at bounding box center [266, 76] width 155 height 21
paste input "jc5t000371"
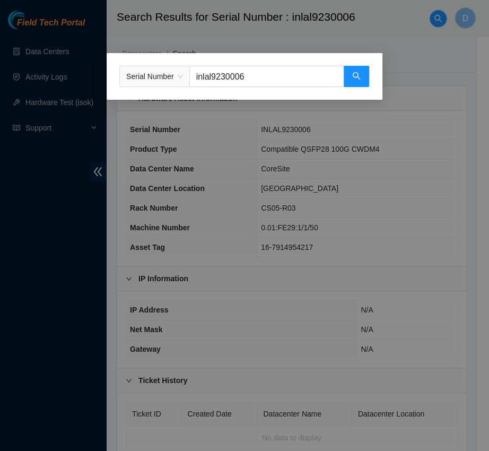
type input "jc5t000371"
click at [350, 73] on button "button" at bounding box center [356, 76] width 25 height 21
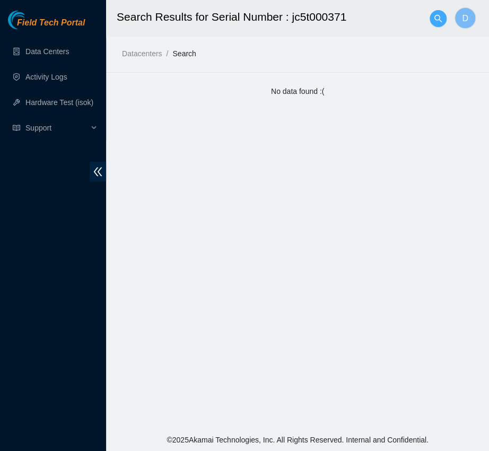
click at [432, 14] on span "search" at bounding box center [438, 18] width 16 height 8
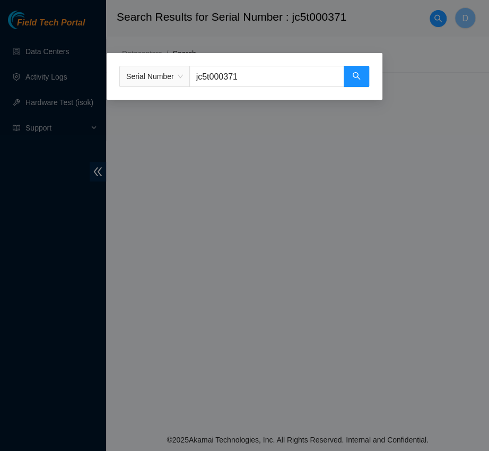
click at [288, 70] on input "jc5t000371" at bounding box center [266, 76] width 155 height 21
paste input "cls10288712"
type input "cls10288712"
click at [354, 72] on button "button" at bounding box center [356, 76] width 25 height 21
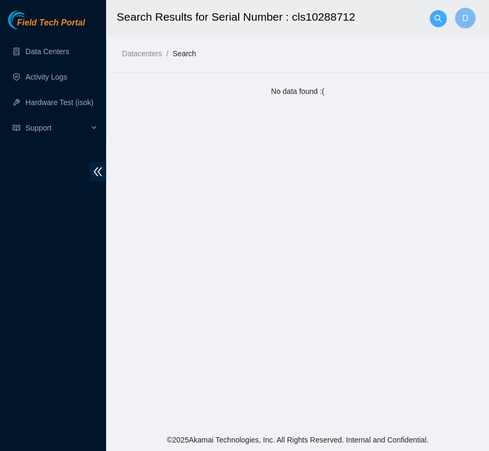
click at [430, 17] on span "search" at bounding box center [438, 18] width 16 height 8
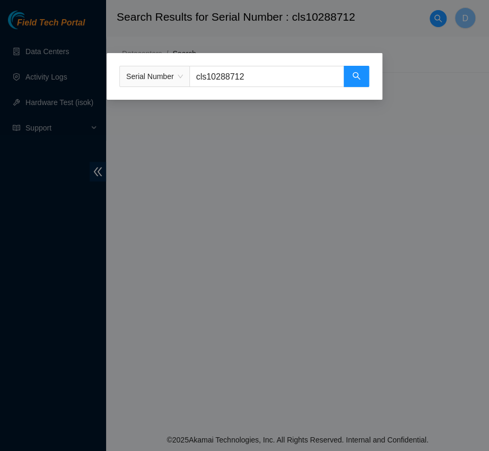
click at [249, 85] on input "cls10288712" at bounding box center [266, 76] width 155 height 21
paste input "2001153850"
type input "c2001153850"
click at [354, 79] on icon "search" at bounding box center [356, 76] width 8 height 8
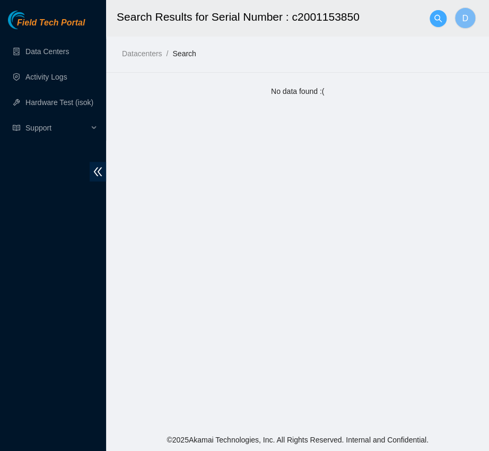
click at [438, 22] on icon "search" at bounding box center [438, 18] width 8 height 8
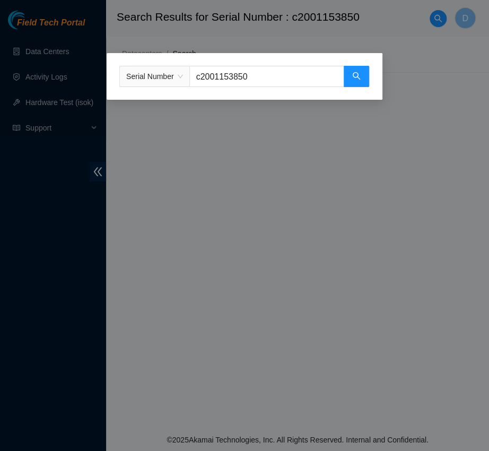
click at [257, 76] on input "c2001153850" at bounding box center [266, 76] width 155 height 21
paste input "934777"
type input "c2009347770"
click at [359, 76] on icon "search" at bounding box center [356, 76] width 8 height 8
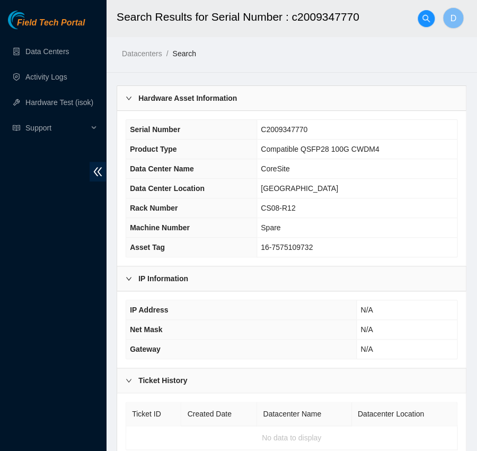
click at [418, 22] on div at bounding box center [426, 19] width 17 height 34
click at [433, 22] on span "search" at bounding box center [426, 18] width 16 height 8
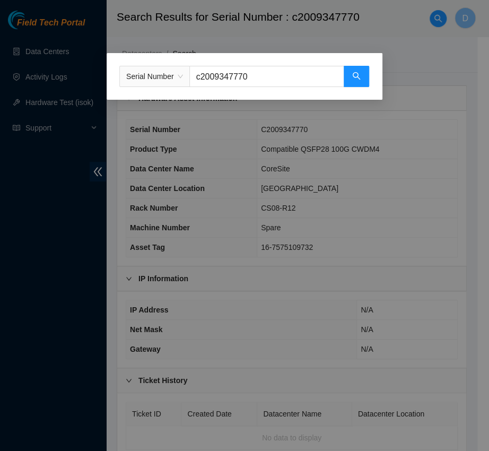
click at [275, 67] on input "c2009347770" at bounding box center [266, 76] width 155 height 21
paste input "ls10306075"
type input "ls10306075"
click at [349, 74] on button "button" at bounding box center [356, 76] width 25 height 21
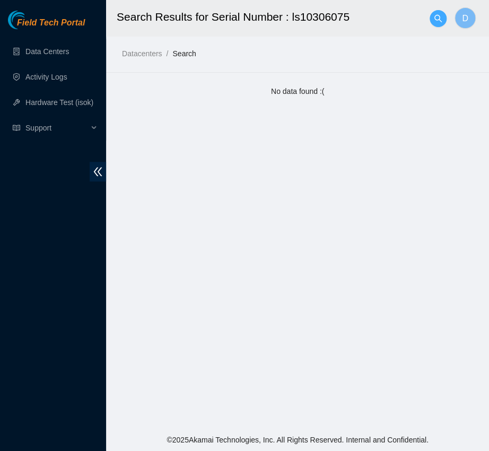
click at [433, 24] on button "button" at bounding box center [437, 18] width 17 height 17
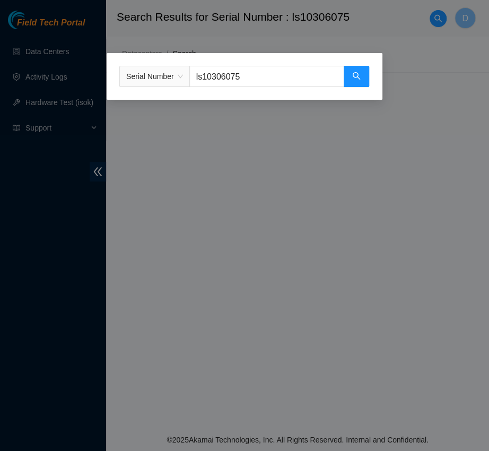
click at [240, 77] on input "ls10306075" at bounding box center [266, 76] width 155 height 21
paste input "c2010148817"
type input "c2010148817"
click at [354, 82] on button "button" at bounding box center [356, 76] width 25 height 21
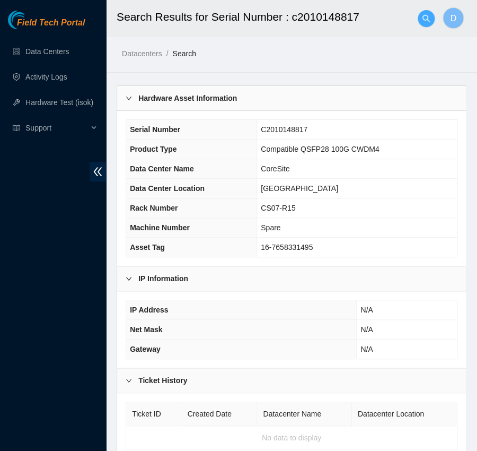
click at [431, 19] on span "search" at bounding box center [426, 18] width 16 height 8
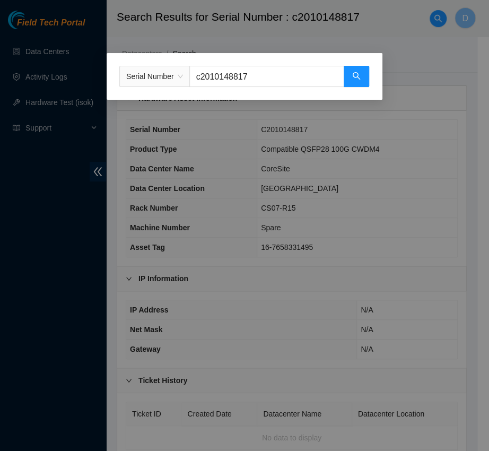
click at [288, 74] on input "c2010148817" at bounding box center [266, 76] width 155 height 21
paste input "s21eb1271"
type input "s21eb1271"
click at [358, 77] on icon "search" at bounding box center [356, 76] width 8 height 8
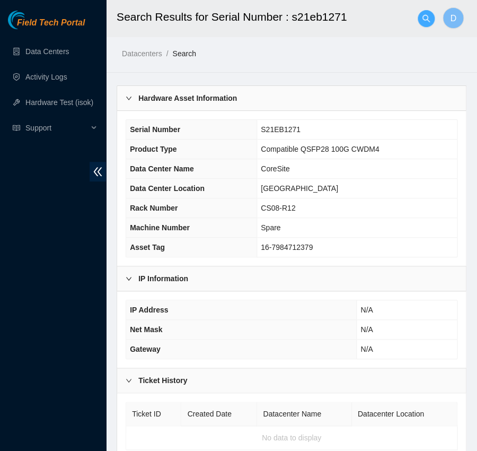
click at [427, 24] on button "button" at bounding box center [426, 18] width 17 height 17
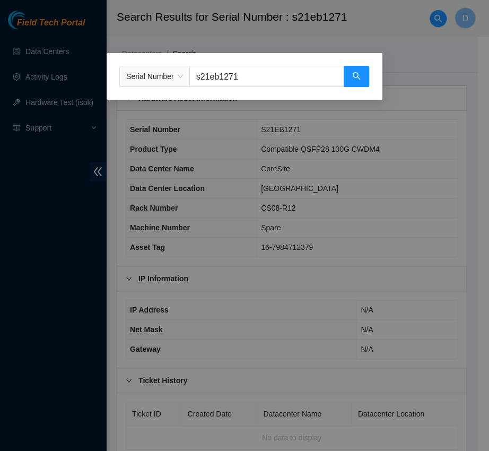
click at [313, 63] on div "Serial Number s21eb1271" at bounding box center [245, 76] width 276 height 47
click at [300, 71] on input "s21eb1271" at bounding box center [266, 76] width 155 height 21
paste input "c2009346342"
type input "c2009346342"
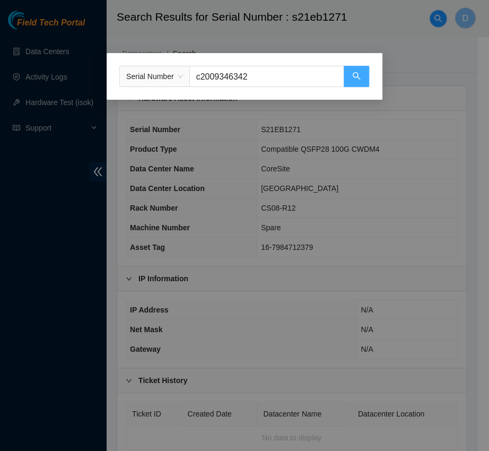
click at [366, 73] on button "button" at bounding box center [356, 76] width 25 height 21
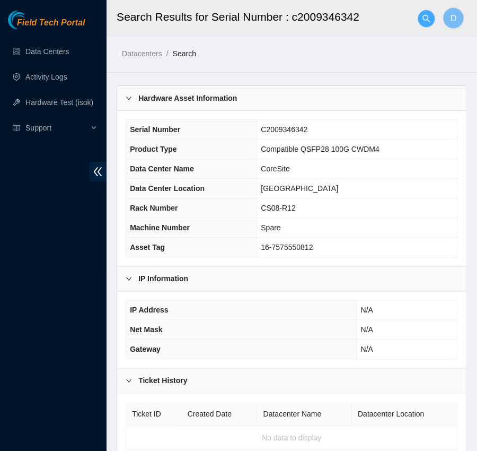
click at [422, 16] on icon "search" at bounding box center [425, 17] width 7 height 7
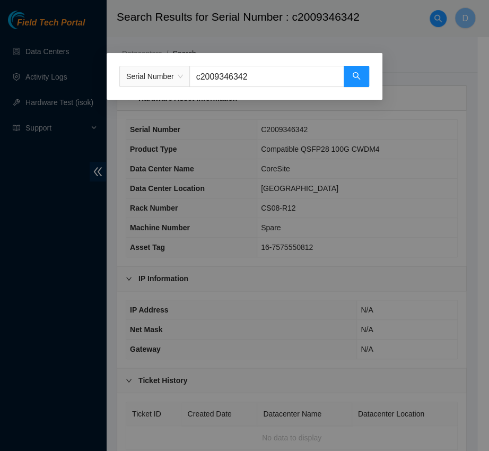
click at [258, 66] on input "c2009346342" at bounding box center [266, 76] width 155 height 21
paste input "inhbe7320087"
type input "inhbe7320087"
click at [362, 82] on button "button" at bounding box center [356, 76] width 25 height 21
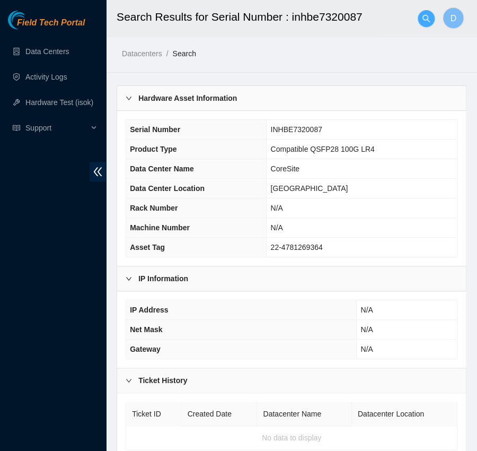
click at [419, 17] on span "search" at bounding box center [426, 18] width 16 height 8
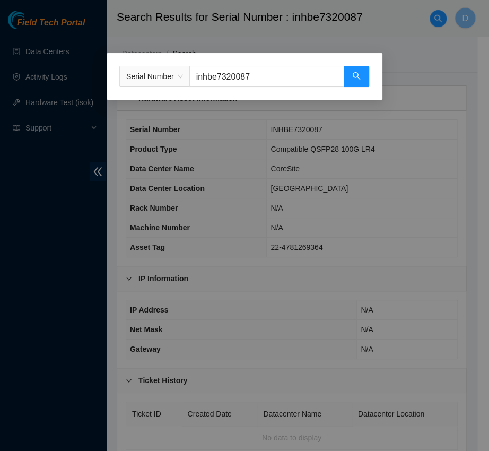
click at [266, 72] on input "inhbe7320087" at bounding box center [266, 76] width 155 height 21
paste input "ls10370371"
type input "ls10370371"
click at [354, 75] on icon "search" at bounding box center [356, 76] width 8 height 8
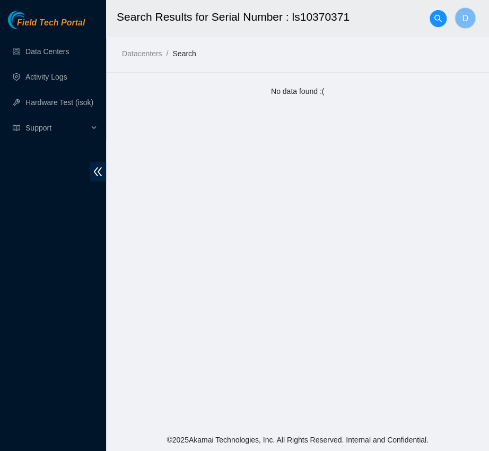
click at [428, 13] on h2 "Search Results for Serial Number : ls10370371" at bounding box center [280, 17] width 327 height 34
click at [439, 14] on icon "search" at bounding box center [438, 18] width 8 height 8
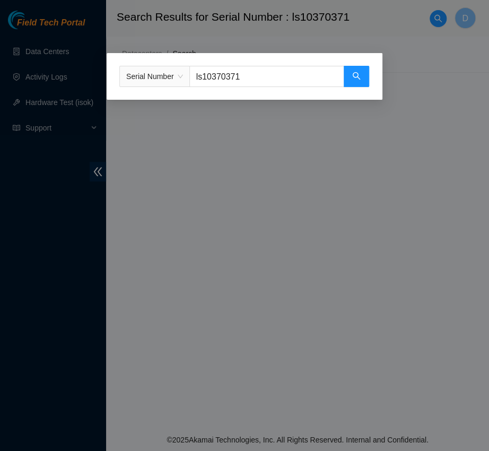
click at [294, 79] on input "ls10370371" at bounding box center [266, 76] width 155 height 21
paste input "xp96l808"
type input "xp96l808"
click at [365, 77] on button "button" at bounding box center [356, 76] width 25 height 21
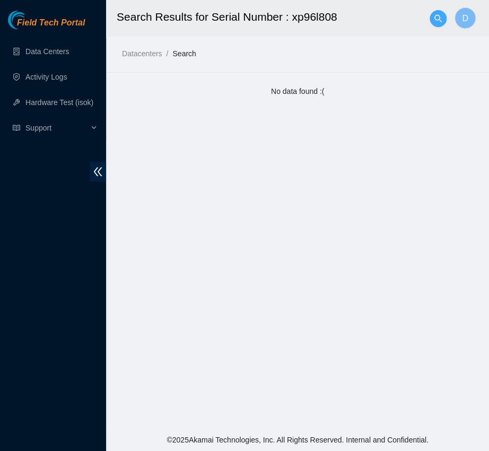
click at [438, 13] on button "button" at bounding box center [437, 18] width 17 height 17
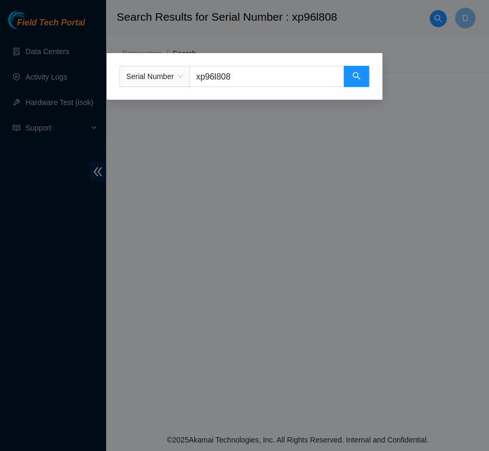
click at [262, 77] on input "xp96l808" at bounding box center [266, 76] width 155 height 21
paste input "c20m06223"
type input "c20m06223"
click at [347, 84] on button "button" at bounding box center [356, 76] width 25 height 21
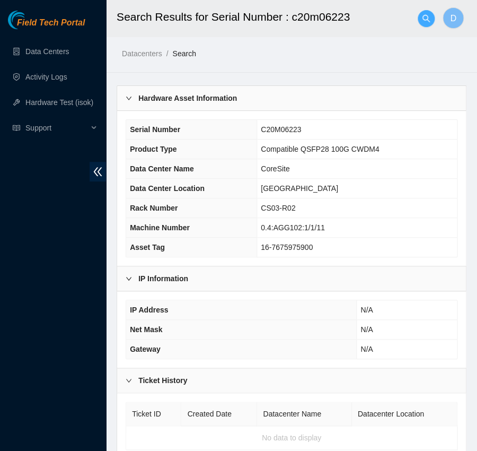
click at [424, 13] on button "button" at bounding box center [426, 18] width 17 height 17
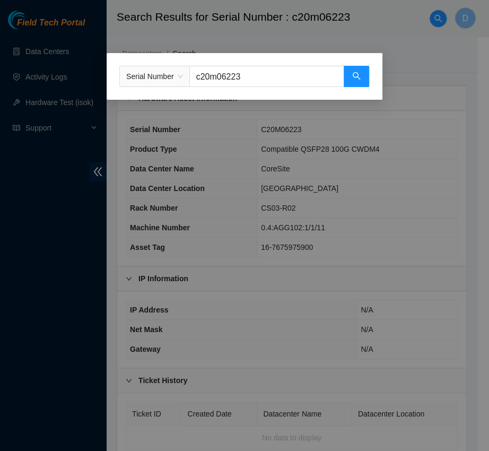
click at [264, 77] on input "c20m06223" at bounding box center [266, 76] width 155 height 21
paste
type input "s23db0c71"
click at [363, 82] on button "button" at bounding box center [356, 76] width 25 height 21
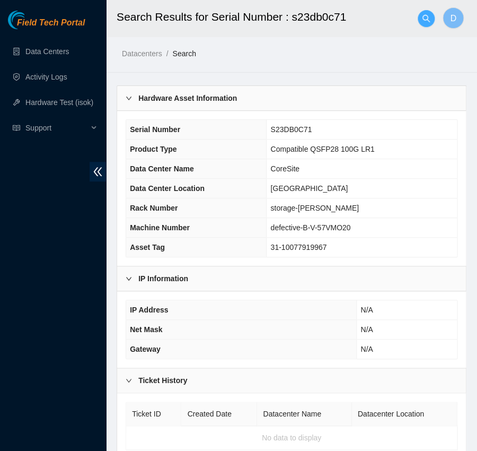
click at [424, 15] on icon "search" at bounding box center [426, 18] width 8 height 8
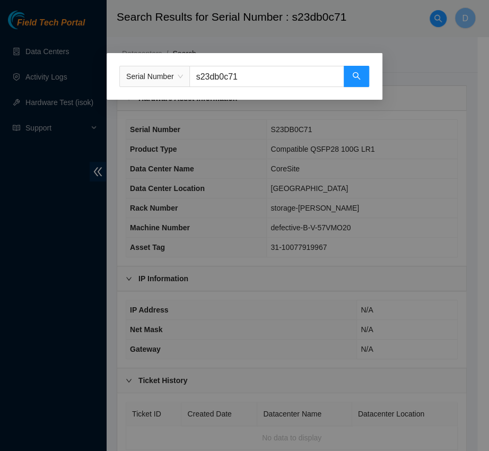
click at [278, 77] on input "s23db0c71" at bounding box center [266, 76] width 155 height 21
type input "k3jt000250"
click at [360, 72] on button "button" at bounding box center [356, 76] width 25 height 21
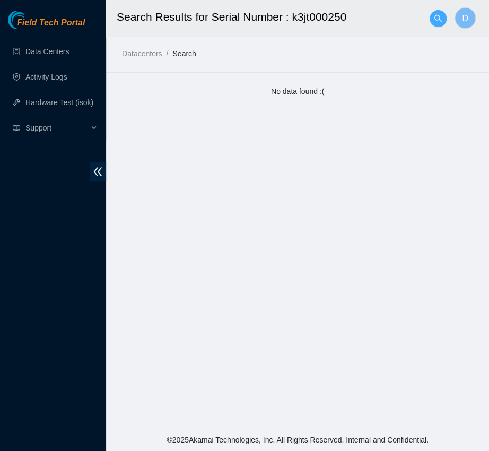
click at [432, 16] on span "search" at bounding box center [438, 18] width 16 height 8
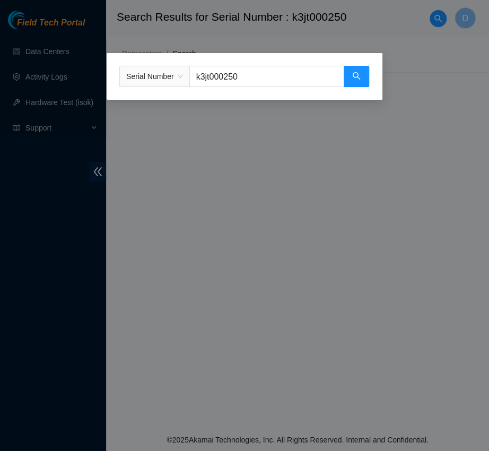
click at [268, 69] on input "k3jt000250" at bounding box center [266, 76] width 155 height 21
type input "c20m26001"
click at [349, 73] on button "button" at bounding box center [356, 76] width 25 height 21
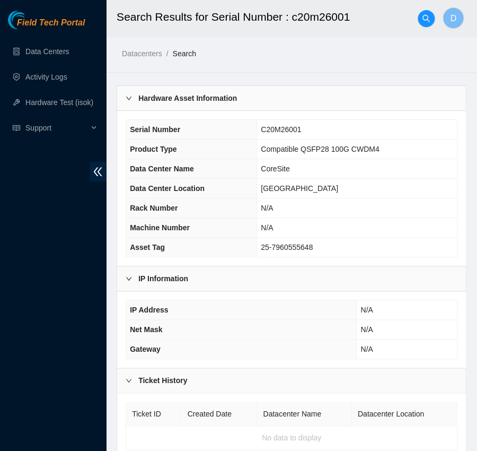
click at [421, 10] on div at bounding box center [426, 19] width 17 height 34
click at [425, 16] on icon "search" at bounding box center [426, 18] width 8 height 8
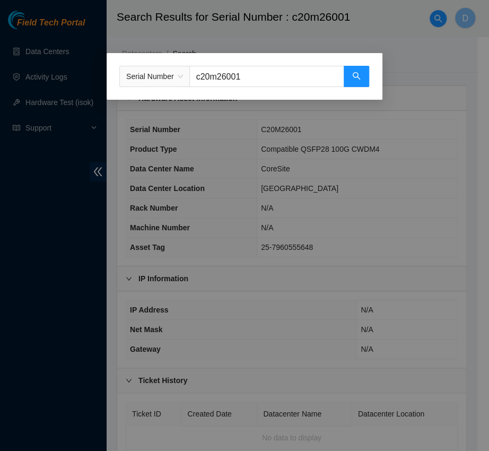
click at [278, 74] on input "c20m26001" at bounding box center [266, 76] width 155 height 21
type input "xp96l2238"
click at [365, 75] on button "button" at bounding box center [356, 76] width 25 height 21
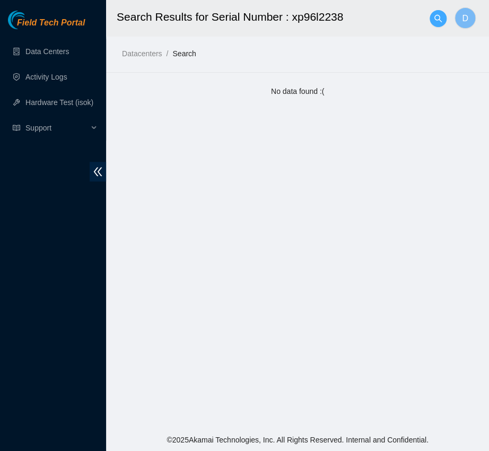
click at [440, 20] on icon "search" at bounding box center [438, 18] width 8 height 8
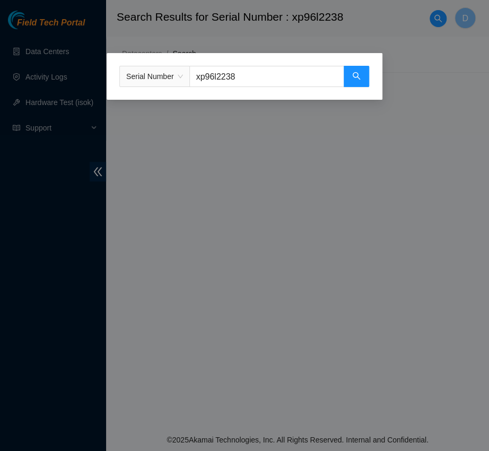
click at [277, 71] on input "xp96l2238" at bounding box center [266, 76] width 155 height 21
type input "s21eb128n"
click at [356, 79] on icon "search" at bounding box center [356, 76] width 8 height 8
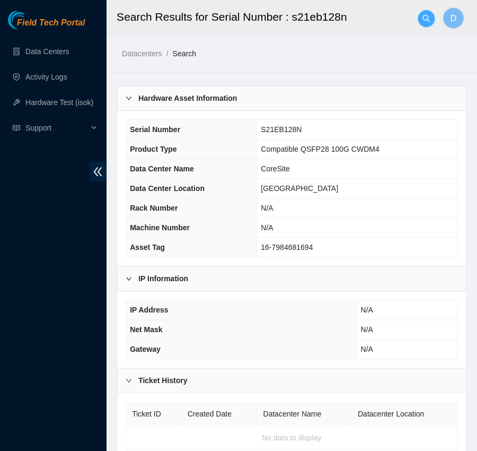
click at [419, 16] on span "search" at bounding box center [426, 18] width 16 height 8
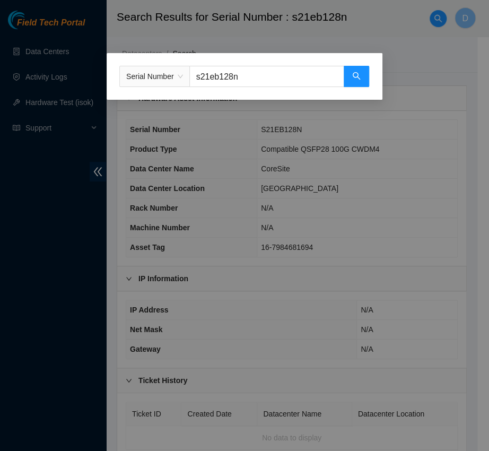
click at [276, 86] on input "s21eb128n" at bounding box center [266, 76] width 155 height 21
type input "c2007391038"
click at [356, 80] on icon "search" at bounding box center [356, 76] width 8 height 8
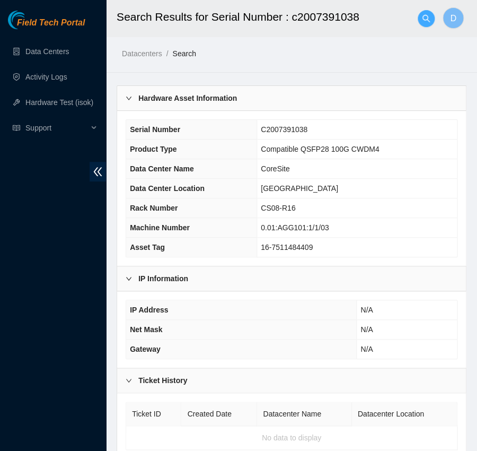
click at [426, 21] on icon "search" at bounding box center [426, 18] width 8 height 8
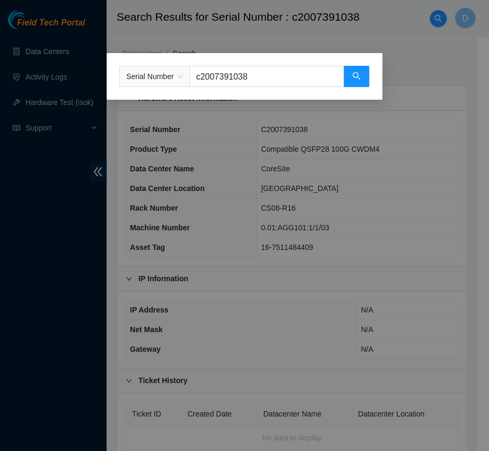
click at [295, 73] on input "c2007391038" at bounding box center [266, 76] width 155 height 21
type input "c20m22760"
click at [367, 74] on button "button" at bounding box center [356, 76] width 25 height 21
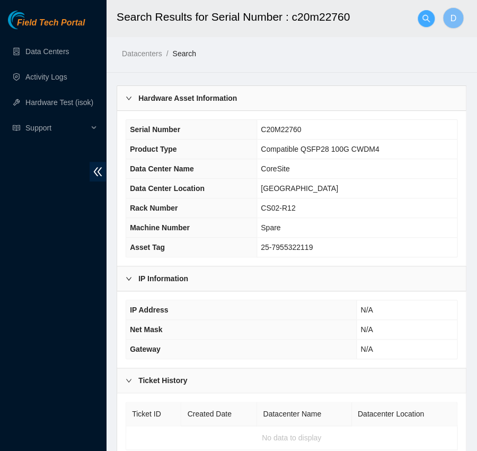
click at [427, 21] on icon "search" at bounding box center [426, 18] width 8 height 8
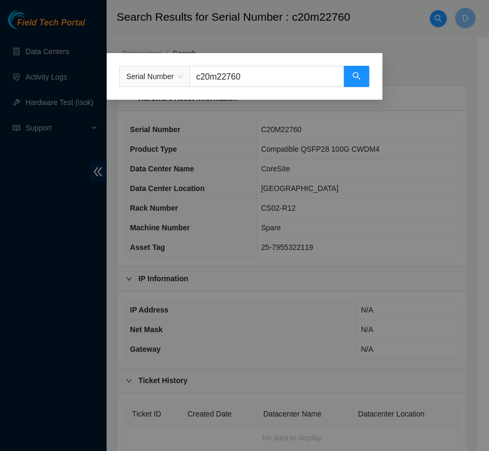
click at [279, 81] on input "c20m22760" at bounding box center [266, 76] width 155 height 21
type input "c2001153948"
click at [360, 73] on icon "search" at bounding box center [356, 76] width 8 height 8
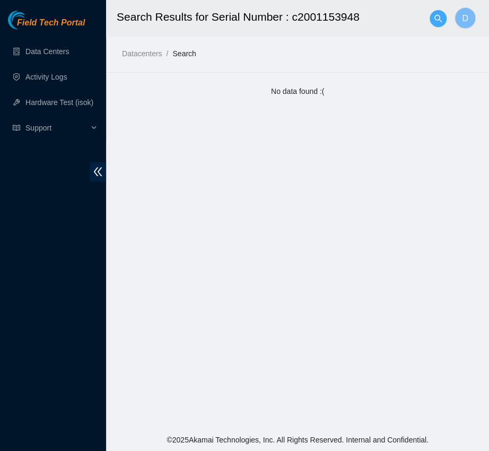
click at [442, 16] on span "search" at bounding box center [438, 18] width 16 height 8
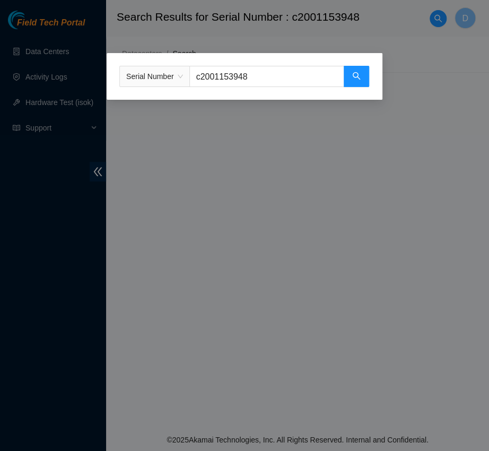
click at [289, 73] on input "c2001153948" at bounding box center [266, 76] width 155 height 21
type input "cls10296369"
click at [351, 82] on button "button" at bounding box center [356, 76] width 25 height 21
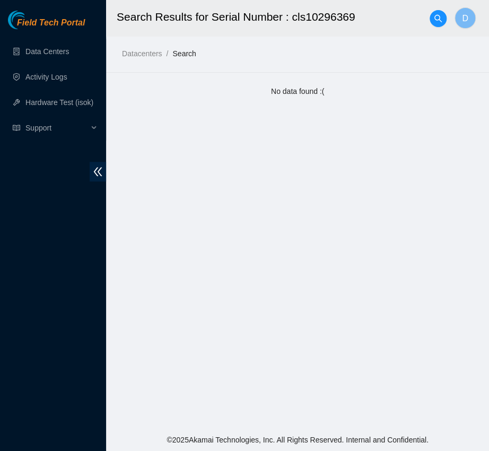
click at [428, 16] on h2 "Search Results for Serial Number : cls10296369" at bounding box center [280, 17] width 327 height 34
click at [430, 16] on span "search" at bounding box center [438, 18] width 16 height 8
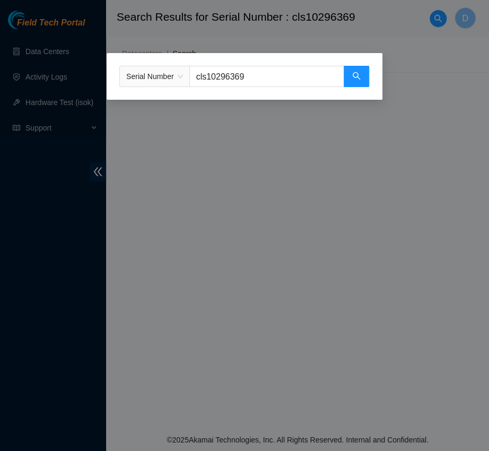
click at [256, 84] on input "cls10296369" at bounding box center [266, 76] width 155 height 21
type input "c2003291809"
click at [349, 84] on button "button" at bounding box center [356, 76] width 25 height 21
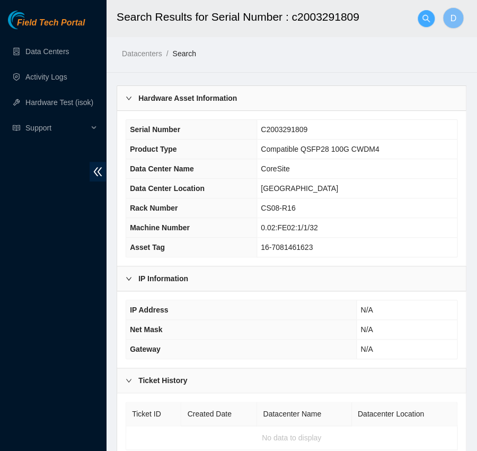
click at [422, 15] on icon "search" at bounding box center [425, 17] width 7 height 7
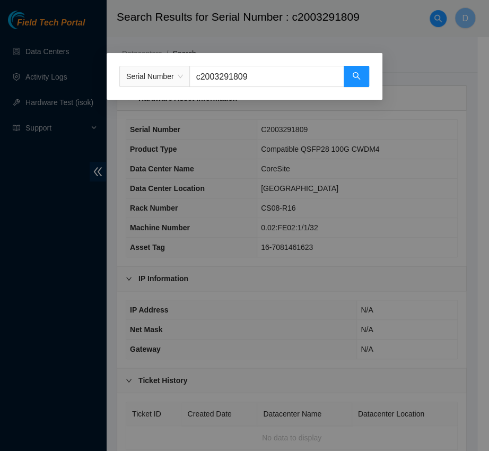
click at [265, 82] on input "c2003291809" at bounding box center [266, 76] width 155 height 21
type input "c2010148693"
click at [356, 77] on icon "search" at bounding box center [356, 76] width 8 height 8
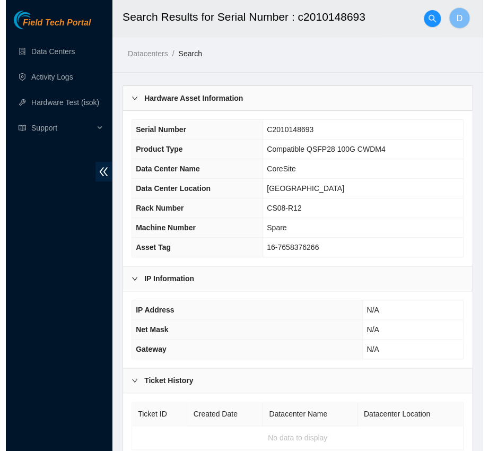
scroll to position [40, 0]
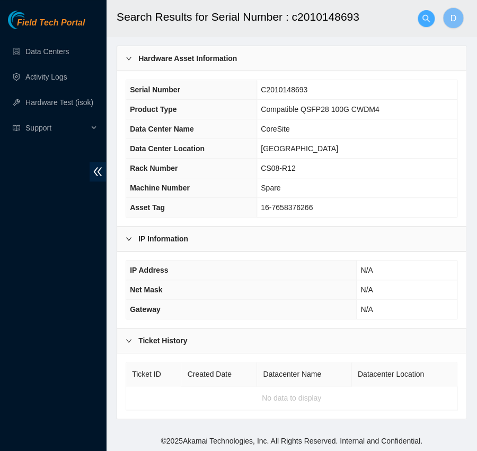
click at [425, 23] on button "button" at bounding box center [426, 18] width 17 height 17
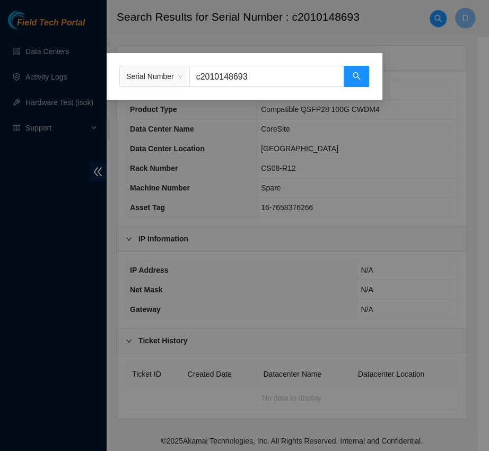
click at [287, 71] on input "c2010148693" at bounding box center [266, 76] width 155 height 21
type input "cls10287181"
click at [362, 77] on button "button" at bounding box center [356, 76] width 25 height 21
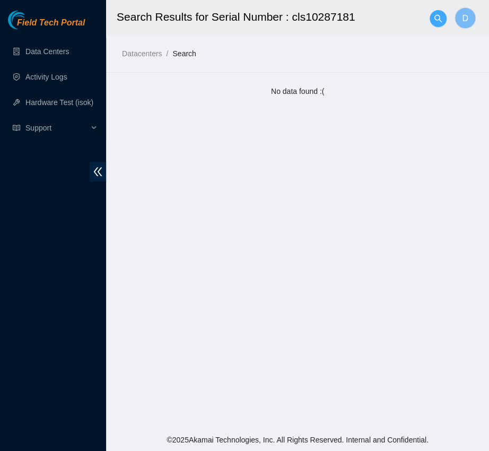
click at [435, 18] on icon "search" at bounding box center [438, 18] width 8 height 8
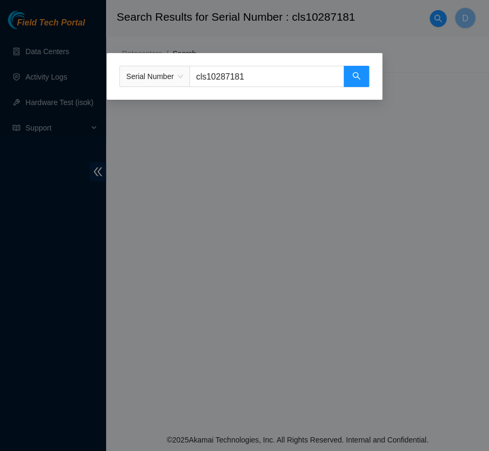
click at [276, 76] on input "cls10287181" at bounding box center [266, 76] width 155 height 21
type input "c21g07776"
click at [355, 80] on icon "search" at bounding box center [356, 76] width 8 height 8
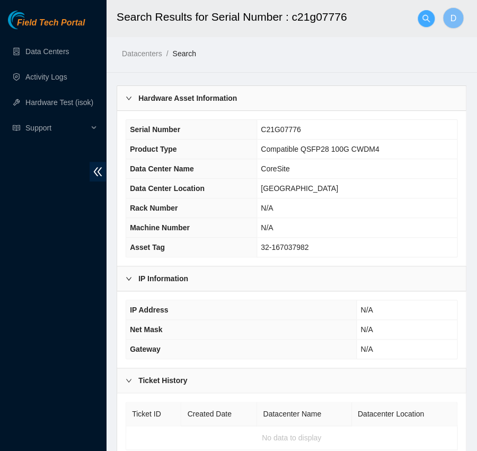
click at [427, 17] on icon "search" at bounding box center [426, 18] width 8 height 8
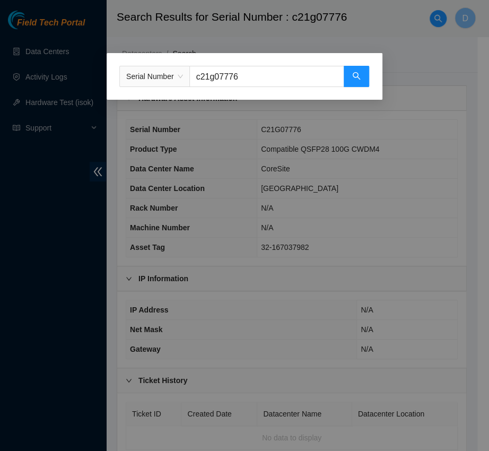
click at [289, 72] on input "c21g07776" at bounding box center [266, 76] width 155 height 21
type input "u1ba2z8"
click at [360, 76] on button "button" at bounding box center [356, 76] width 25 height 21
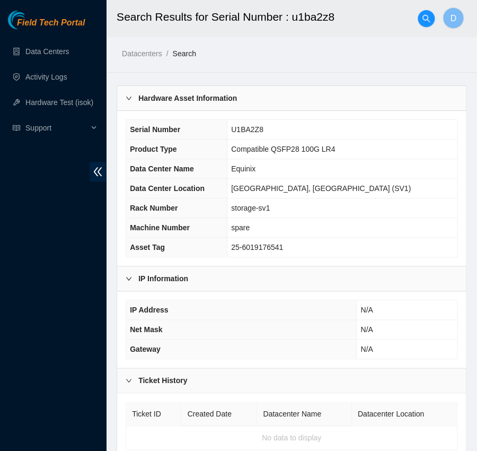
click at [416, 14] on h2 "Search Results for Serial Number : u1ba2z8" at bounding box center [276, 17] width 319 height 34
click at [420, 15] on span "search" at bounding box center [426, 18] width 16 height 8
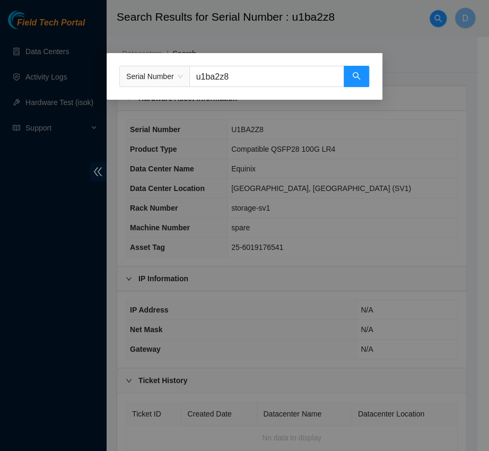
click at [286, 70] on input "u1ba2z8" at bounding box center [266, 76] width 155 height 21
type input "s20gb00e1"
click at [354, 81] on span "search" at bounding box center [356, 77] width 8 height 10
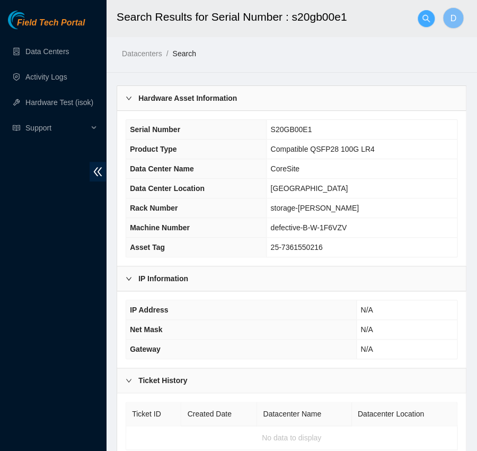
click at [427, 19] on icon "search" at bounding box center [425, 17] width 7 height 7
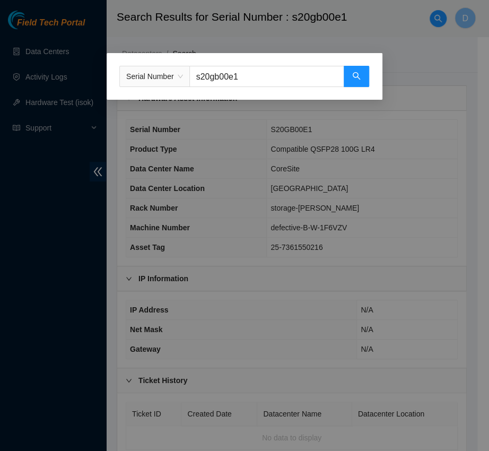
click at [263, 71] on input "s20gb00e1" at bounding box center [266, 76] width 155 height 21
type input "c2001155786"
click at [357, 81] on span "search" at bounding box center [356, 77] width 8 height 10
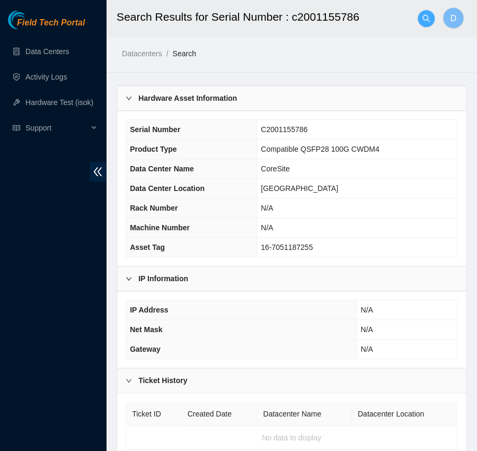
click at [424, 16] on icon "search" at bounding box center [426, 18] width 8 height 8
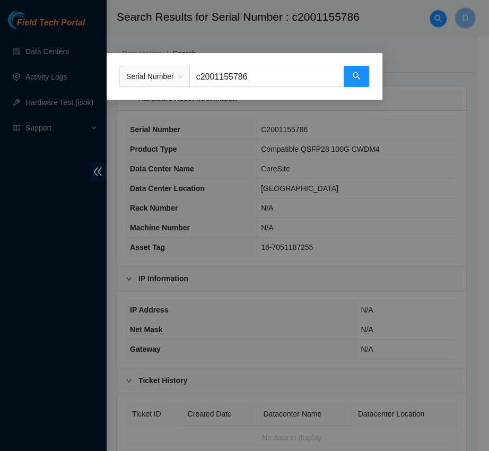
click at [300, 71] on input "c2001155786" at bounding box center [266, 76] width 155 height 21
type input "c21g02170"
click at [357, 77] on icon "search" at bounding box center [356, 76] width 8 height 8
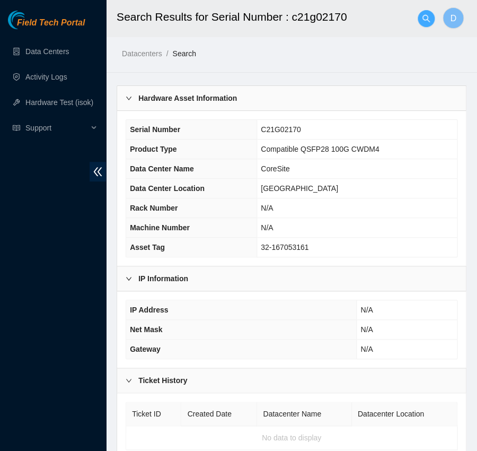
click at [424, 20] on icon "search" at bounding box center [426, 18] width 8 height 8
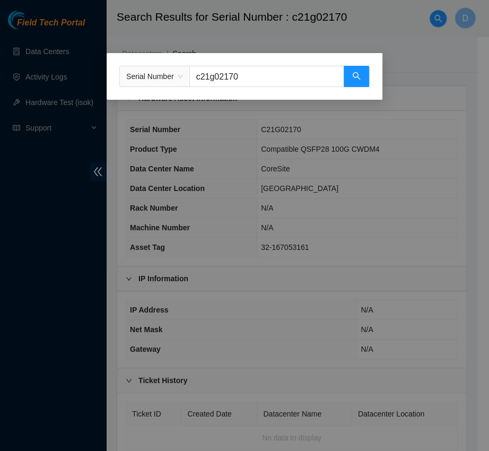
click at [267, 77] on input "c21g02170" at bounding box center [266, 76] width 155 height 21
type input "c2007393486"
click at [363, 82] on button "button" at bounding box center [356, 76] width 25 height 21
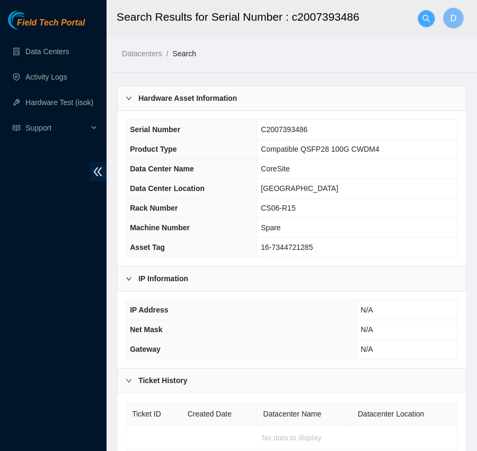
click at [427, 14] on icon "search" at bounding box center [426, 18] width 8 height 8
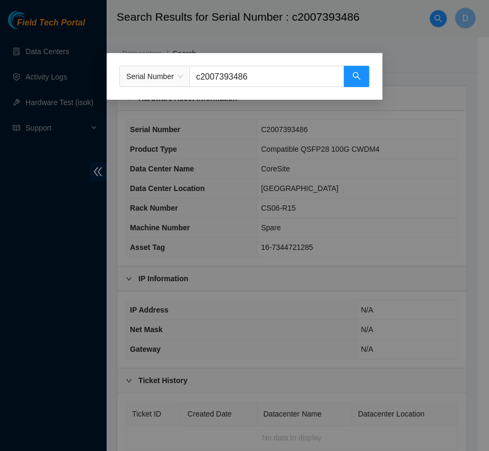
click at [275, 73] on input "c2007393486" at bounding box center [266, 76] width 155 height 21
type input "j7p2004196"
click at [349, 75] on button "button" at bounding box center [356, 76] width 25 height 21
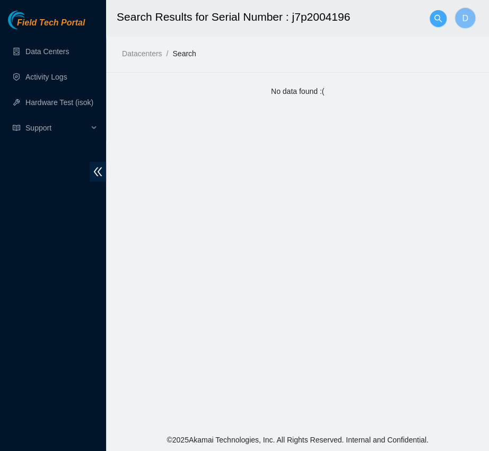
click at [433, 23] on button "button" at bounding box center [437, 18] width 17 height 17
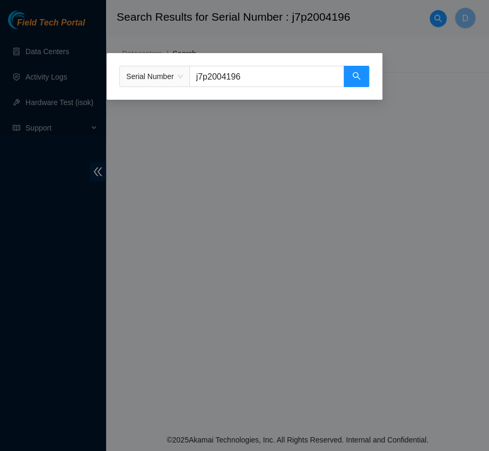
click at [260, 89] on div "Serial Number j7p2004196" at bounding box center [245, 76] width 276 height 47
click at [260, 87] on div "Serial Number j7p2004196" at bounding box center [245, 76] width 276 height 47
click at [256, 83] on input "j7p2004196" at bounding box center [266, 76] width 155 height 21
type input "c2007390384"
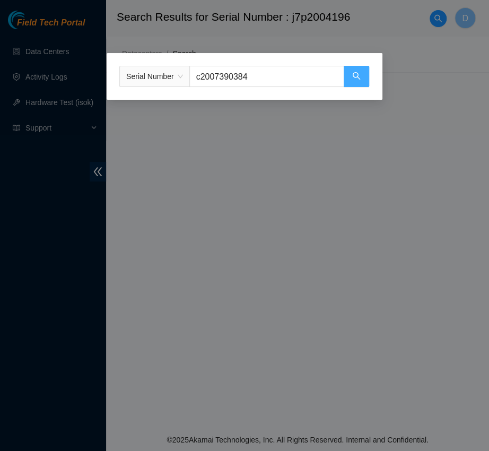
click at [356, 79] on icon "search" at bounding box center [356, 76] width 8 height 8
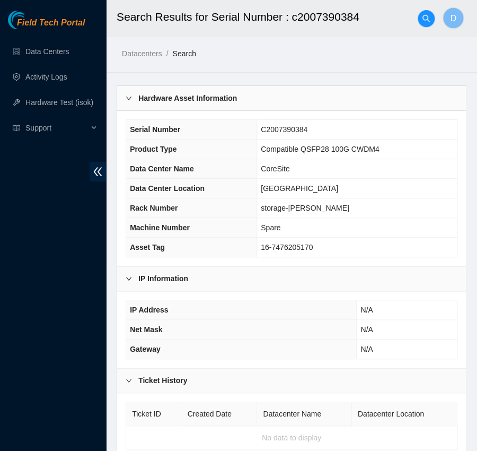
click at [416, 10] on h2 "Search Results for Serial Number : c2007390384" at bounding box center [276, 17] width 319 height 34
click at [422, 14] on icon "search" at bounding box center [426, 18] width 8 height 8
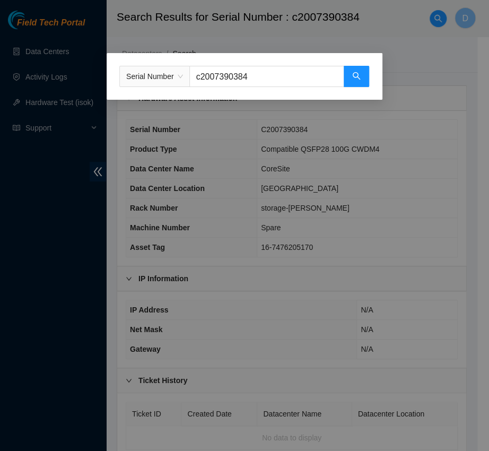
click at [262, 79] on input "c2007390384" at bounding box center [266, 76] width 155 height 21
type input "c20m12214"
click at [363, 80] on button "button" at bounding box center [356, 76] width 25 height 21
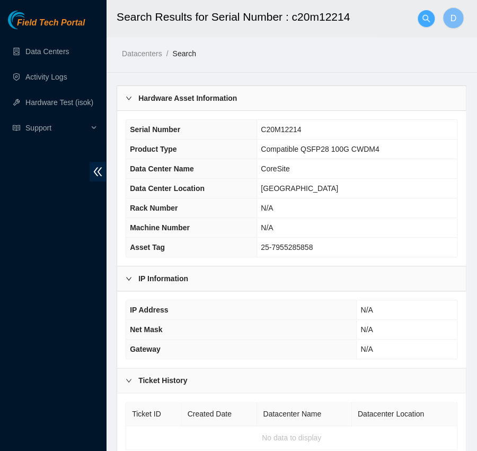
click at [419, 14] on span "search" at bounding box center [426, 18] width 16 height 8
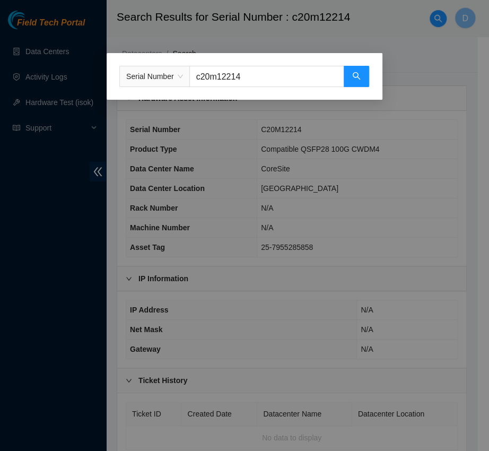
click at [250, 67] on input "c20m12214" at bounding box center [266, 76] width 155 height 21
type input "cls10287221"
click at [357, 81] on span "search" at bounding box center [356, 77] width 8 height 10
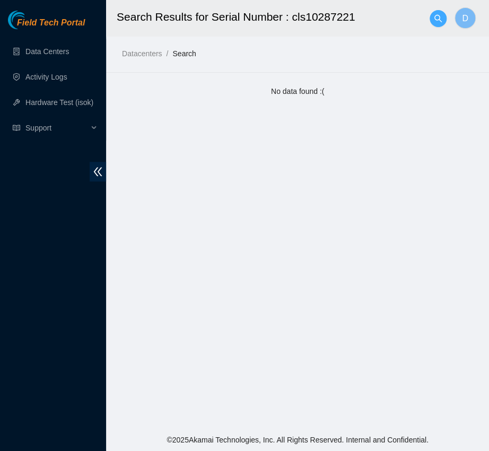
click at [443, 21] on span "search" at bounding box center [438, 18] width 16 height 8
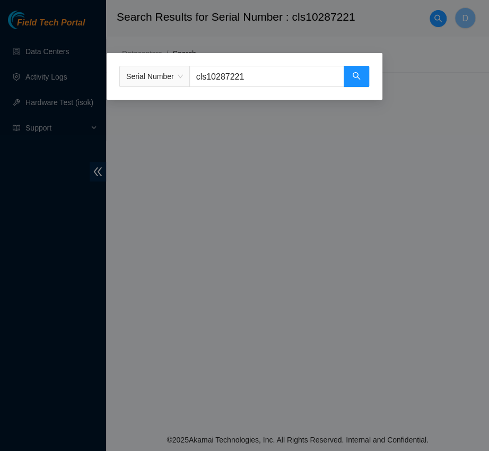
click at [265, 83] on input "cls10287221" at bounding box center [266, 76] width 155 height 21
type input "s1309150259"
click at [364, 81] on button "button" at bounding box center [356, 76] width 25 height 21
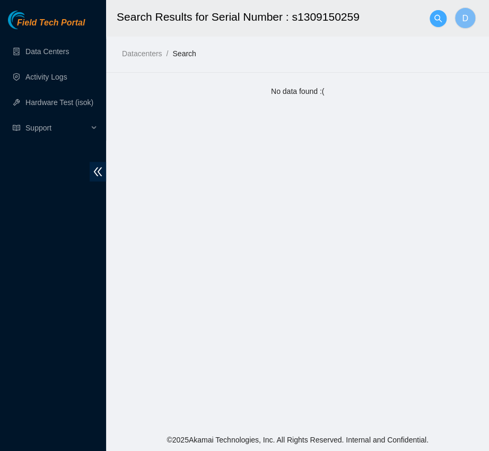
click at [438, 17] on icon "search" at bounding box center [438, 18] width 8 height 8
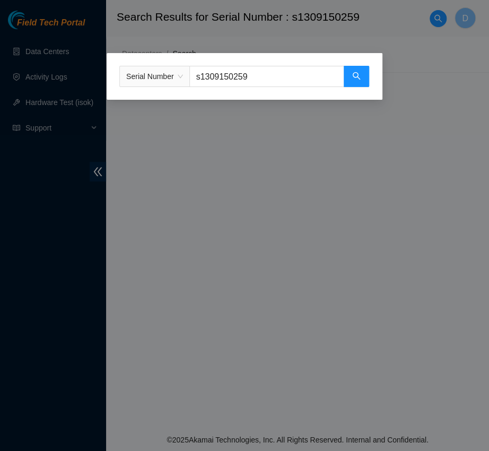
click at [265, 73] on input "s1309150259" at bounding box center [266, 76] width 155 height 21
type input "ls10306120"
click at [360, 76] on button "button" at bounding box center [356, 76] width 25 height 21
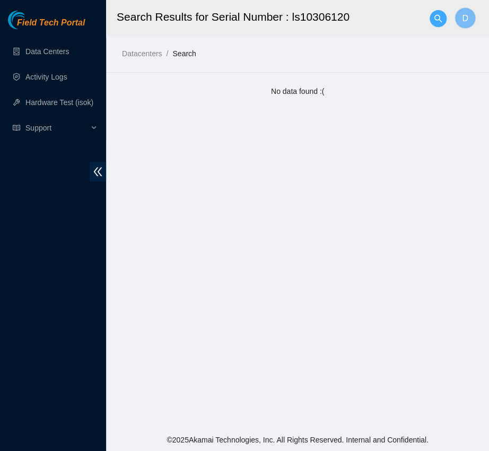
click at [434, 15] on icon "search" at bounding box center [438, 18] width 8 height 8
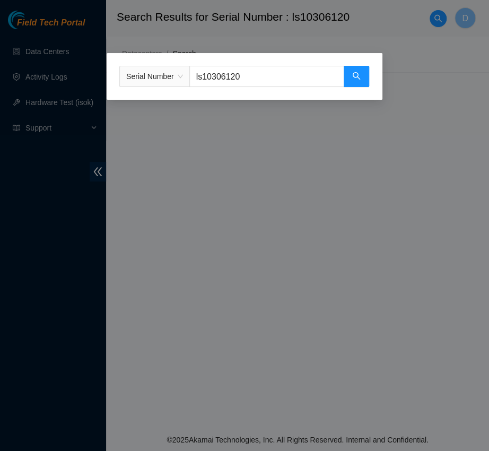
click at [265, 69] on input "ls10306120" at bounding box center [266, 76] width 155 height 21
type input "ls10415733"
click at [360, 68] on button "button" at bounding box center [356, 76] width 25 height 21
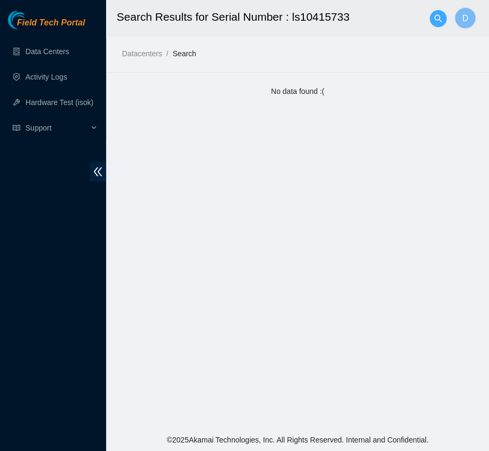
click at [444, 21] on span "search" at bounding box center [438, 18] width 16 height 8
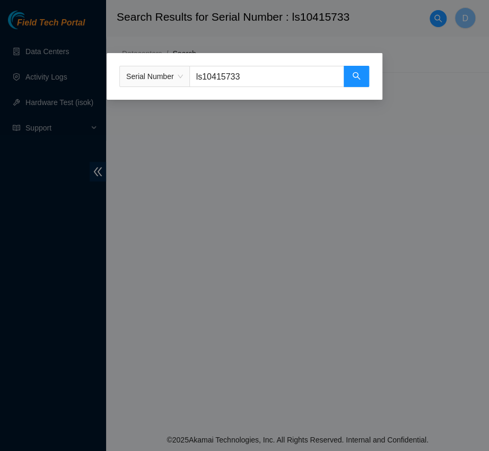
click at [248, 84] on input "ls10415733" at bounding box center [266, 76] width 155 height 21
type input "c2007390734"
click at [342, 83] on input "c2007390734" at bounding box center [266, 76] width 155 height 21
click at [347, 80] on button "button" at bounding box center [356, 76] width 25 height 21
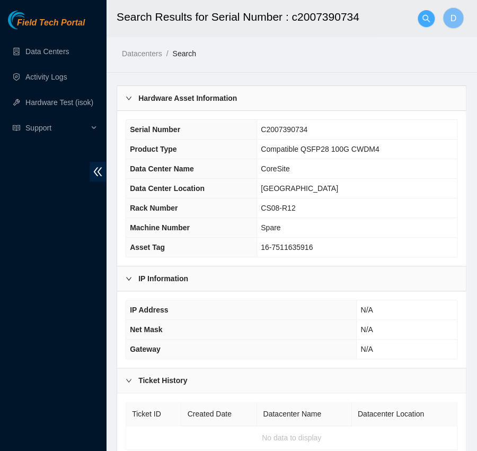
click at [426, 24] on button "button" at bounding box center [426, 18] width 17 height 17
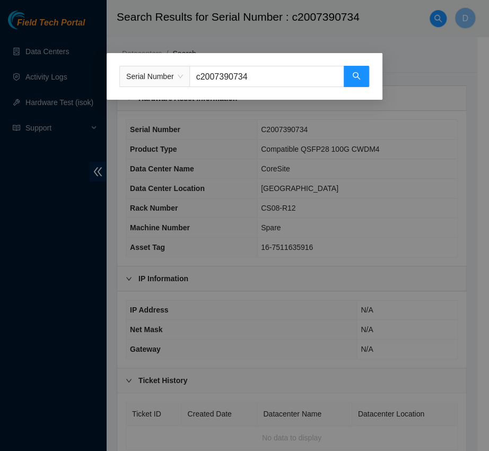
click at [291, 76] on input "c2007390734" at bounding box center [266, 76] width 155 height 21
type input "c2009346490"
click at [341, 86] on input "c2009346490" at bounding box center [266, 76] width 155 height 21
click at [354, 84] on button "button" at bounding box center [356, 76] width 25 height 21
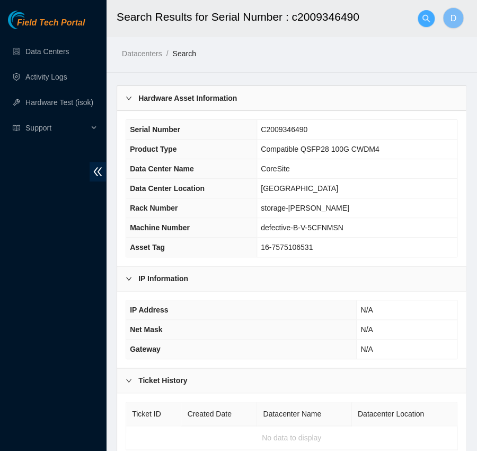
click at [424, 13] on button "button" at bounding box center [426, 18] width 17 height 17
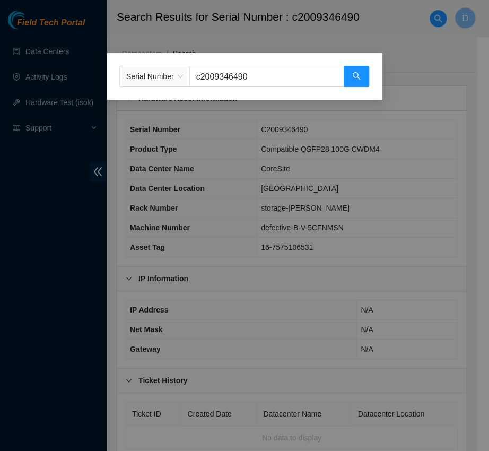
click at [294, 58] on div "Serial Number c2009346490" at bounding box center [245, 76] width 276 height 47
click at [278, 69] on input "c2009346490" at bounding box center [266, 76] width 155 height 21
type input "cls10287167"
click at [364, 81] on button "button" at bounding box center [356, 76] width 25 height 21
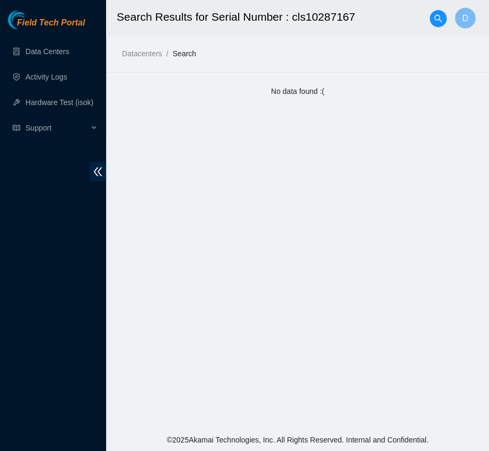
click at [444, 12] on div at bounding box center [437, 19] width 17 height 34
click at [442, 13] on button "button" at bounding box center [437, 18] width 17 height 17
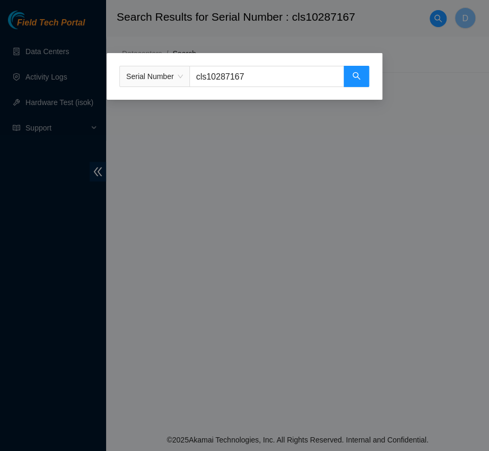
click at [264, 71] on input "cls10287167" at bounding box center [266, 76] width 155 height 21
type input "c20m13015"
click at [352, 84] on button "button" at bounding box center [356, 76] width 25 height 21
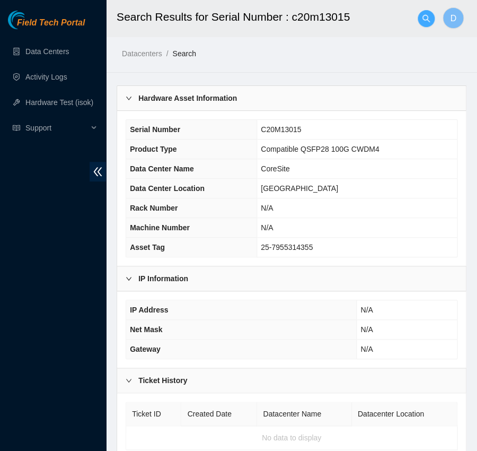
click at [422, 19] on icon "search" at bounding box center [425, 17] width 7 height 7
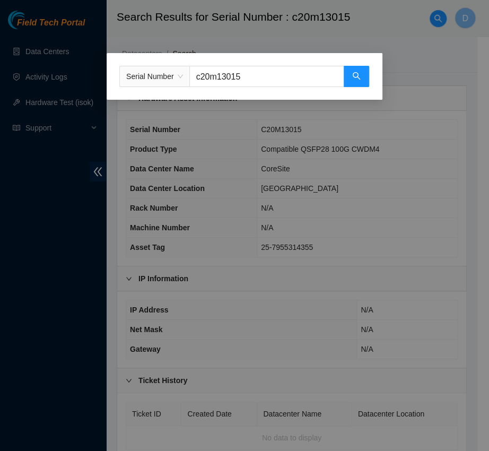
click at [228, 75] on input "c20m13015" at bounding box center [266, 76] width 155 height 21
type input "c2007391051"
click at [352, 77] on icon "search" at bounding box center [356, 76] width 8 height 8
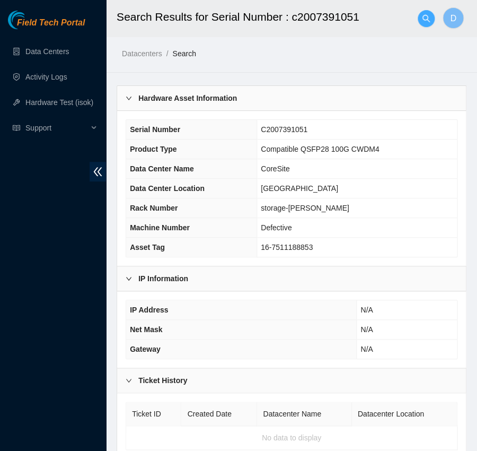
click at [427, 16] on icon "search" at bounding box center [425, 17] width 7 height 7
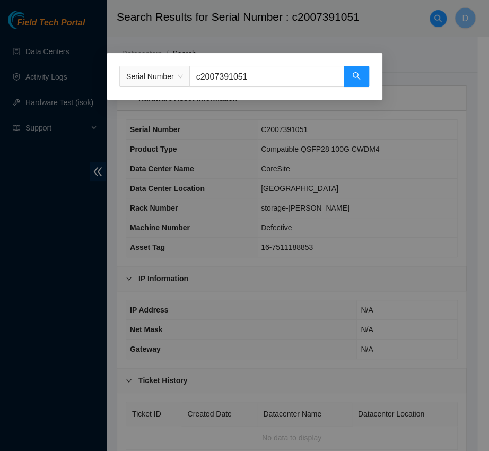
click at [261, 69] on input "c2007391051" at bounding box center [266, 76] width 155 height 21
type input "c2009346147"
click at [353, 82] on button "button" at bounding box center [356, 76] width 25 height 21
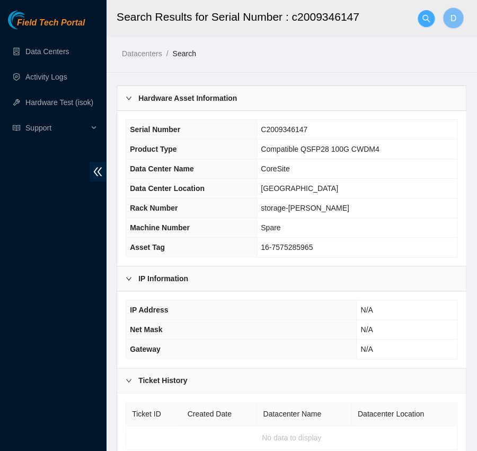
click at [426, 22] on icon "search" at bounding box center [426, 18] width 8 height 8
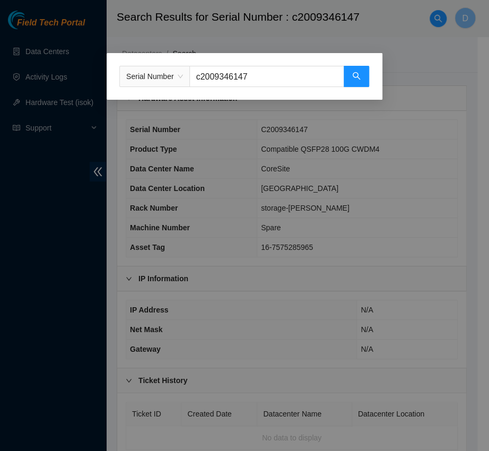
click at [300, 72] on input "c2009346147" at bounding box center [266, 76] width 155 height 21
type input "c2007389165"
click at [349, 82] on button "button" at bounding box center [356, 76] width 25 height 21
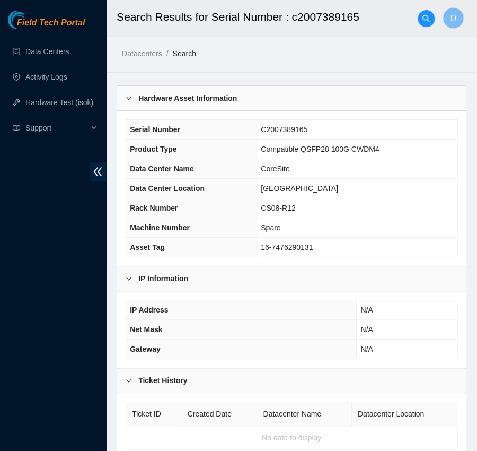
click at [424, 31] on div at bounding box center [426, 19] width 17 height 34
click at [421, 6] on div at bounding box center [426, 19] width 17 height 34
click at [421, 7] on div at bounding box center [426, 19] width 17 height 34
click at [422, 11] on button "button" at bounding box center [426, 18] width 17 height 17
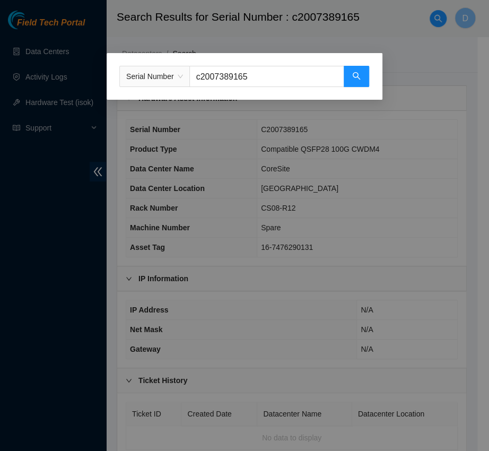
click at [276, 77] on input "c2007389165" at bounding box center [266, 76] width 155 height 21
type input "cls10287757"
click at [355, 77] on icon "search" at bounding box center [356, 75] width 7 height 7
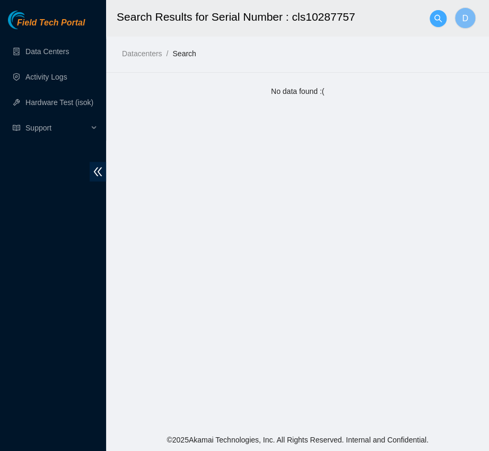
click at [435, 24] on button "button" at bounding box center [437, 18] width 17 height 17
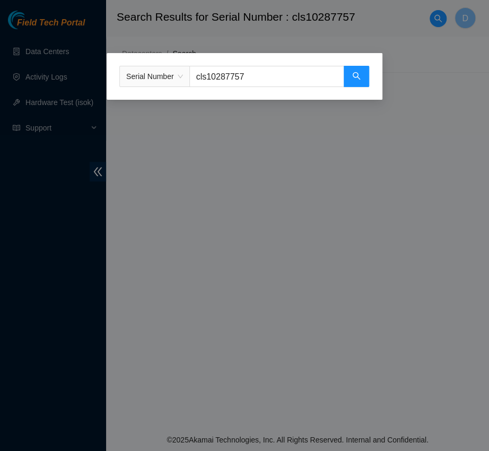
click at [278, 75] on input "cls10287757" at bounding box center [266, 76] width 155 height 21
type input "c2007391061"
click at [357, 74] on icon "search" at bounding box center [356, 76] width 8 height 8
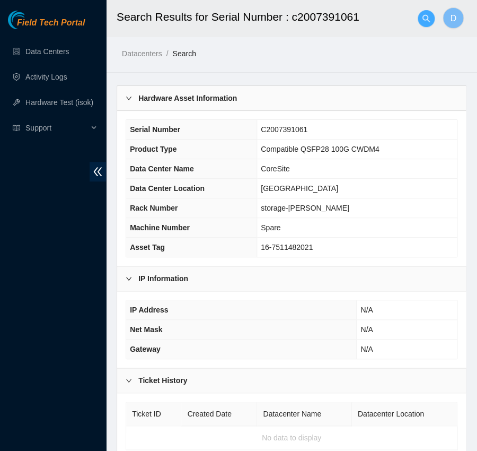
click at [427, 25] on button "button" at bounding box center [426, 18] width 17 height 17
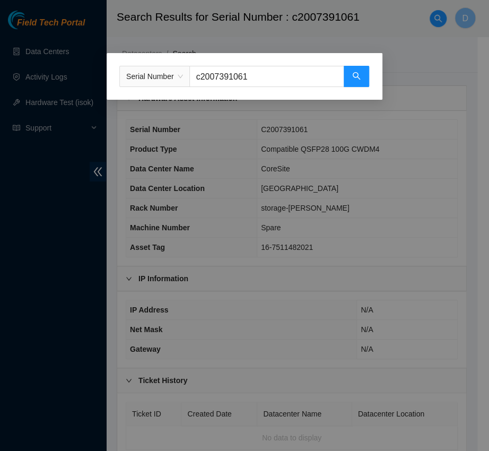
click at [289, 72] on input "c2007391061" at bounding box center [266, 76] width 155 height 21
type input "cls10287514"
click at [353, 80] on icon "search" at bounding box center [356, 76] width 8 height 8
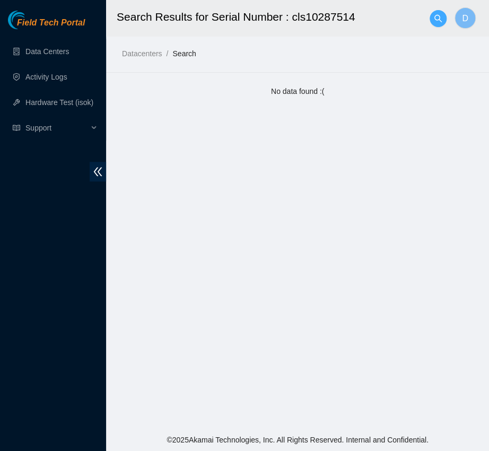
click at [440, 20] on icon "search" at bounding box center [438, 18] width 8 height 8
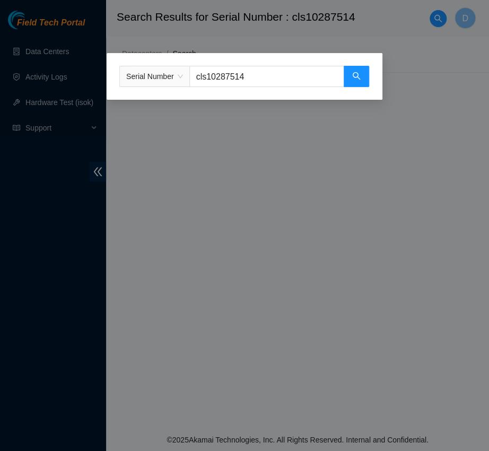
click at [293, 72] on input "cls10287514" at bounding box center [266, 76] width 155 height 21
type input "inlah6401124"
click at [357, 84] on button "button" at bounding box center [356, 76] width 25 height 21
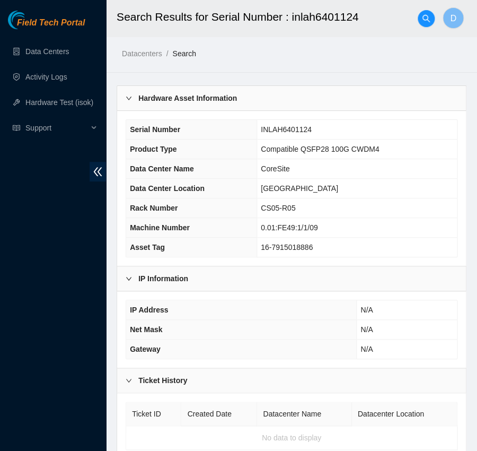
click at [422, 30] on div at bounding box center [426, 19] width 17 height 34
click at [428, 9] on div at bounding box center [426, 19] width 17 height 34
click at [428, 10] on button "button" at bounding box center [426, 18] width 17 height 17
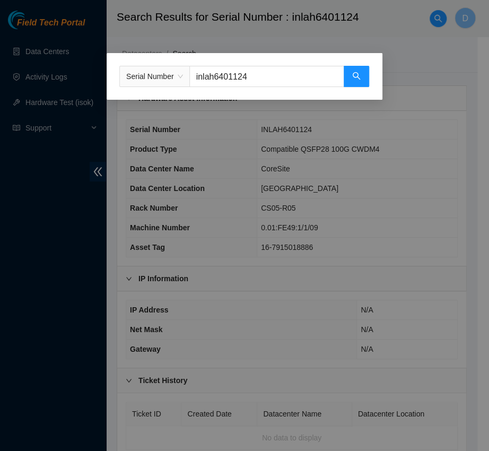
click at [246, 85] on input "inlah6401124" at bounding box center [266, 76] width 155 height 21
type input "fch2005741"
click at [360, 83] on button "button" at bounding box center [356, 76] width 25 height 21
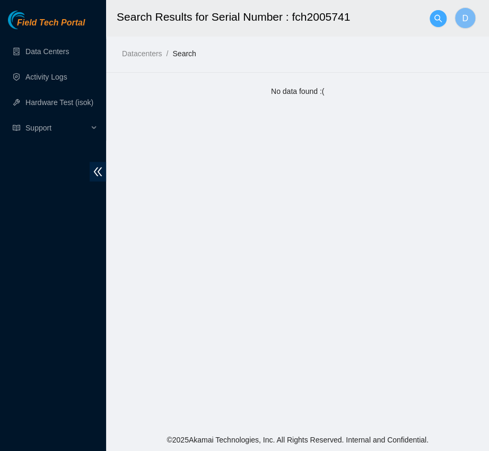
click at [437, 19] on icon "search" at bounding box center [438, 18] width 8 height 8
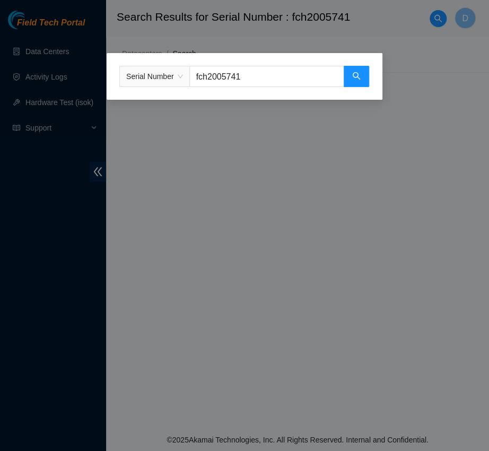
click at [252, 71] on input "fch2005741" at bounding box center [266, 76] width 155 height 21
type input "c20h08234"
click at [358, 76] on icon "search" at bounding box center [356, 76] width 8 height 8
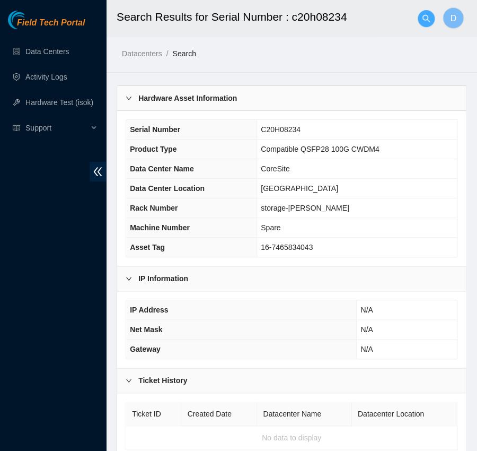
click at [427, 15] on icon "search" at bounding box center [426, 18] width 8 height 8
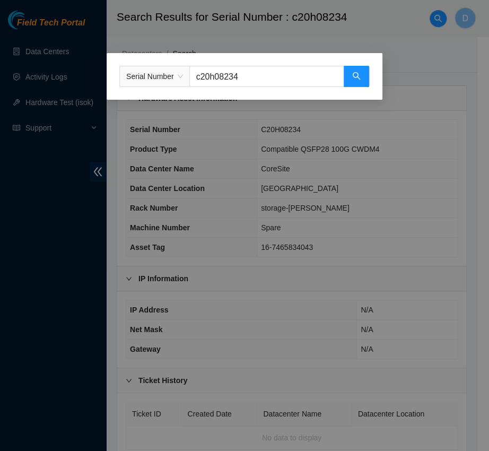
click at [269, 90] on div "Serial Number c20h08234" at bounding box center [245, 76] width 276 height 47
click at [275, 82] on input "c20h08234" at bounding box center [266, 76] width 155 height 21
type input "c2009346489"
click at [349, 80] on button "button" at bounding box center [356, 76] width 25 height 21
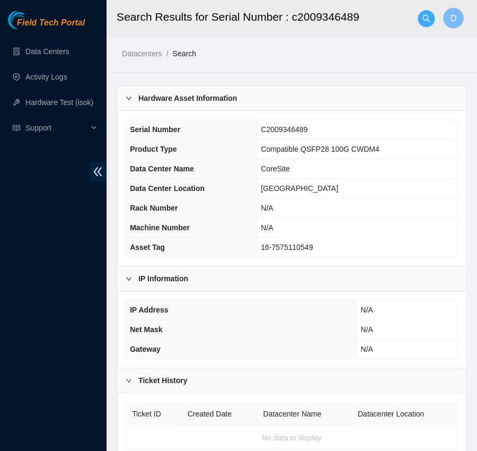
click at [424, 14] on icon "search" at bounding box center [426, 18] width 8 height 8
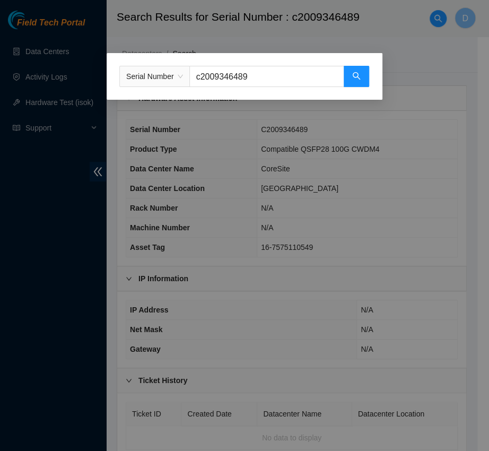
click at [241, 90] on div "Serial Number c2009346489" at bounding box center [245, 76] width 276 height 47
click at [240, 86] on input "c2009346489" at bounding box center [266, 76] width 155 height 21
type input "c20k08401"
click at [352, 79] on icon "search" at bounding box center [356, 76] width 8 height 8
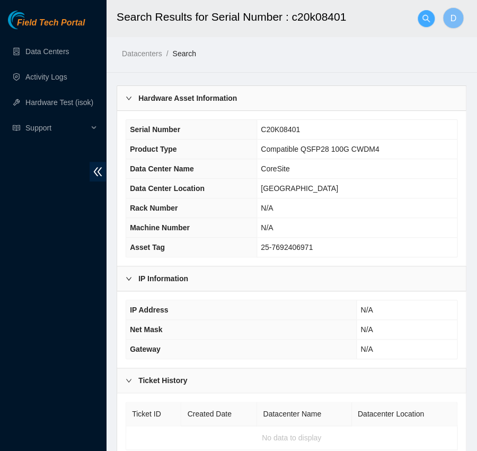
click at [427, 18] on icon "search" at bounding box center [425, 17] width 7 height 7
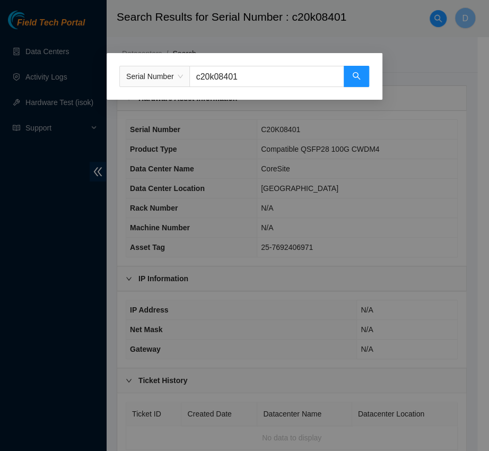
click at [301, 75] on input "c20k08401" at bounding box center [266, 76] width 155 height 21
type input "c20k08426"
click at [358, 76] on icon "search" at bounding box center [356, 76] width 8 height 8
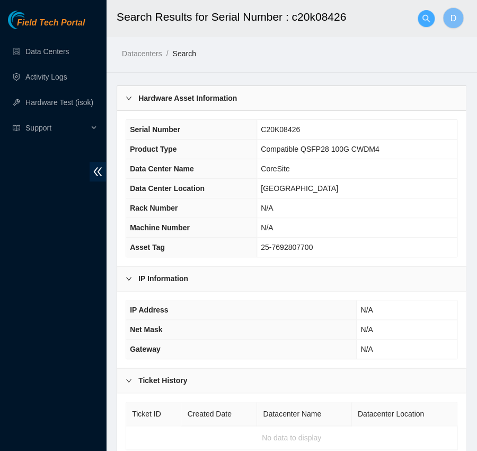
click at [429, 17] on icon "search" at bounding box center [426, 18] width 8 height 8
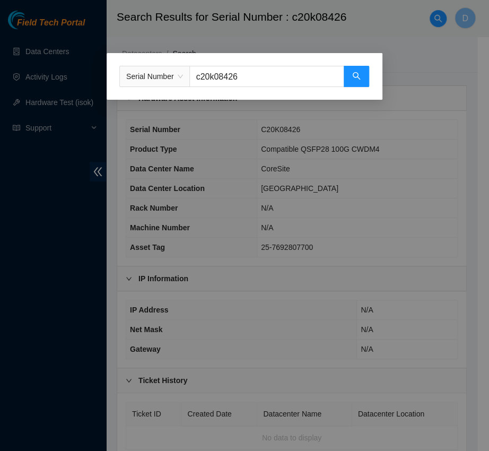
click at [294, 75] on input "c20k08426" at bounding box center [266, 76] width 155 height 21
type input "c2004275404"
click at [365, 81] on button "button" at bounding box center [356, 76] width 25 height 21
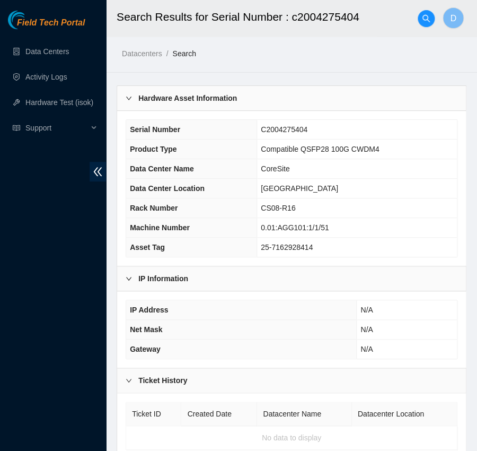
click at [425, 29] on div at bounding box center [426, 19] width 17 height 34
click at [422, 20] on icon "search" at bounding box center [426, 18] width 8 height 8
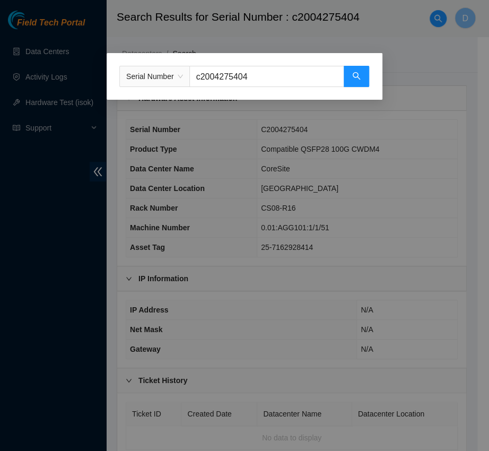
click at [306, 69] on input "c2004275404" at bounding box center [266, 76] width 155 height 21
type input "c2009347474"
click at [359, 85] on button "button" at bounding box center [356, 76] width 25 height 21
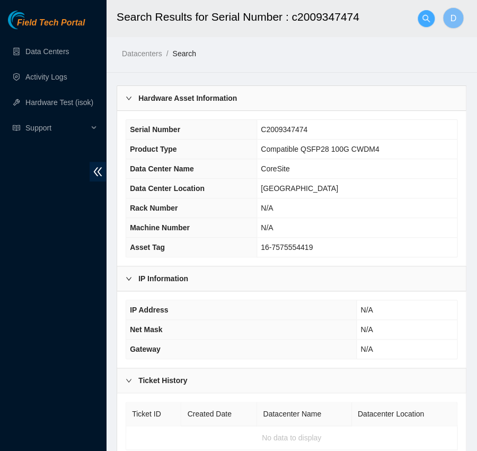
click at [419, 24] on button "button" at bounding box center [426, 18] width 17 height 17
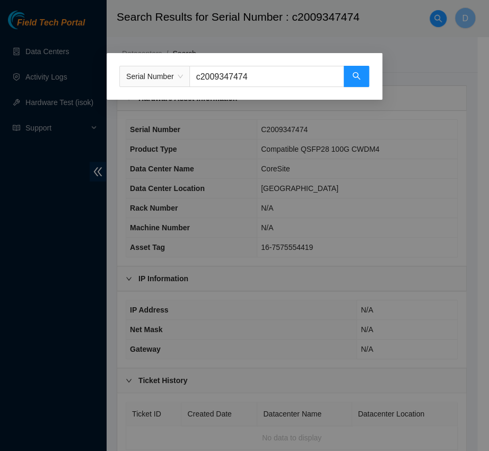
click at [274, 71] on input "c2009347474" at bounding box center [266, 76] width 155 height 21
type input "cls10287357"
click at [360, 72] on button "button" at bounding box center [356, 76] width 25 height 21
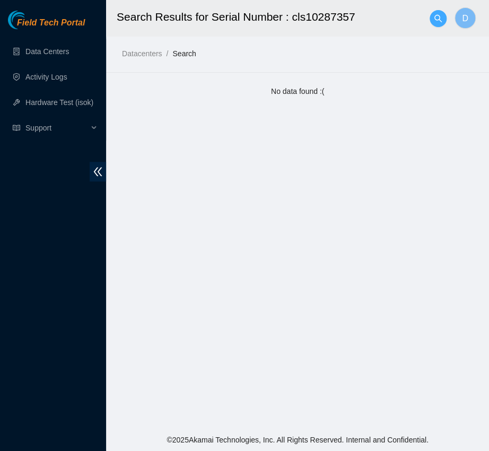
click at [437, 22] on icon "search" at bounding box center [438, 18] width 8 height 8
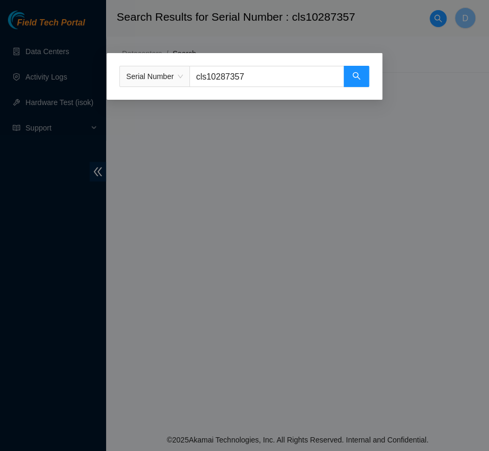
click at [271, 80] on input "cls10287357" at bounding box center [266, 76] width 155 height 21
type input "cls10287519"
click at [363, 79] on button "button" at bounding box center [356, 76] width 25 height 21
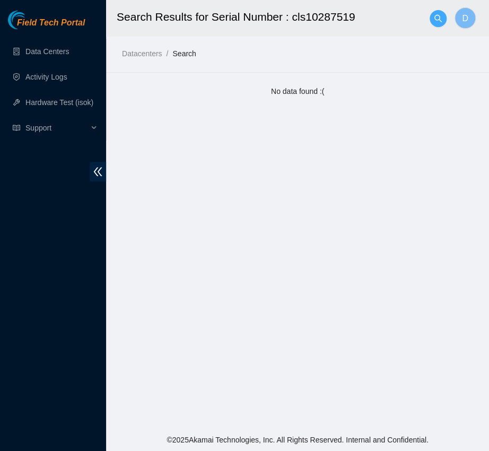
click at [445, 20] on span "search" at bounding box center [438, 18] width 16 height 8
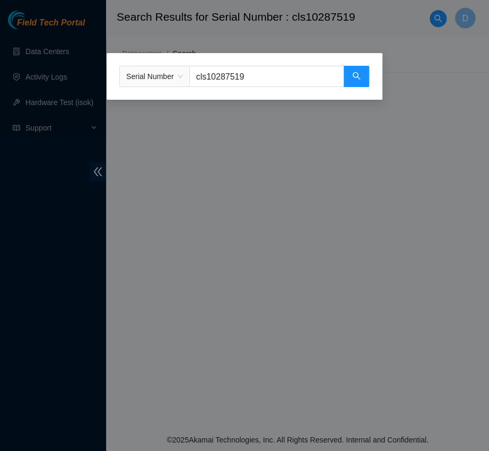
click at [267, 69] on input "cls10287519" at bounding box center [266, 76] width 155 height 21
type input "h9q2010938"
click at [354, 76] on icon "search" at bounding box center [356, 76] width 8 height 8
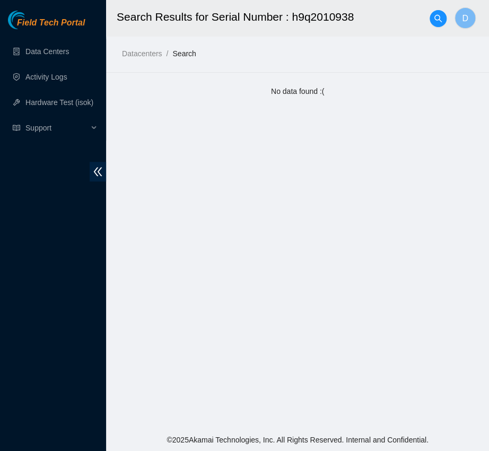
click at [428, 13] on h2 "Search Results for Serial Number : h9q2010938" at bounding box center [280, 17] width 327 height 34
click at [434, 16] on icon "search" at bounding box center [438, 18] width 8 height 8
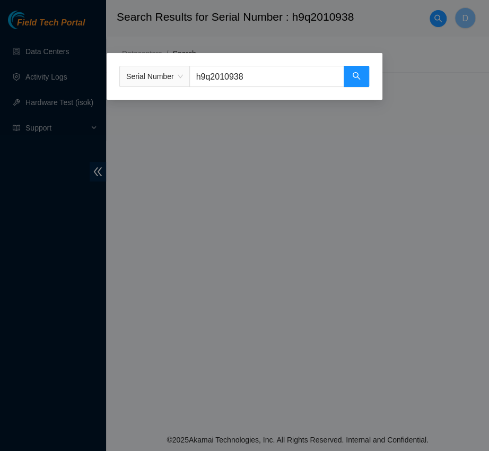
click at [269, 80] on input "h9q2010938" at bounding box center [266, 76] width 155 height 21
type input "ls10304970"
click at [345, 77] on button "button" at bounding box center [356, 76] width 25 height 21
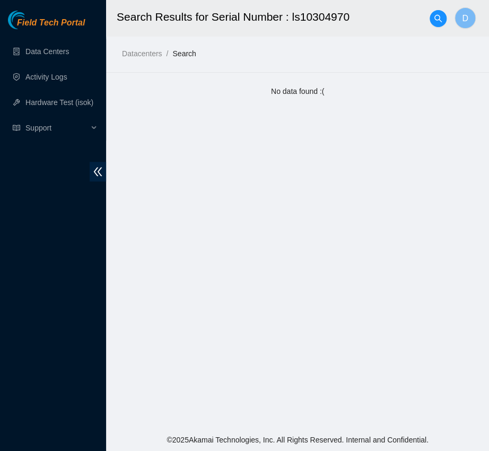
click at [428, 21] on h2 "Search Results for Serial Number : ls10304970" at bounding box center [280, 17] width 327 height 34
click at [432, 21] on span "search" at bounding box center [438, 18] width 16 height 8
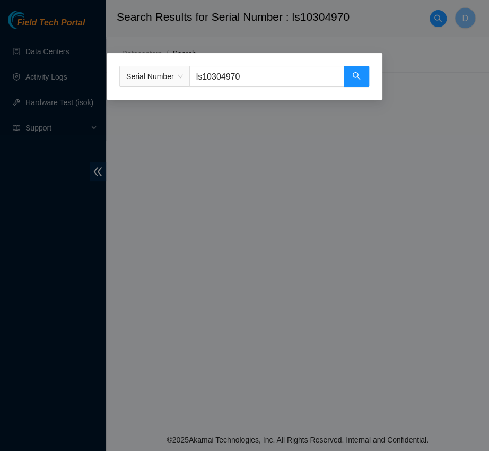
click at [266, 77] on input "ls10304970" at bounding box center [266, 76] width 155 height 21
type input "cls10286825"
click at [363, 76] on button "button" at bounding box center [356, 76] width 25 height 21
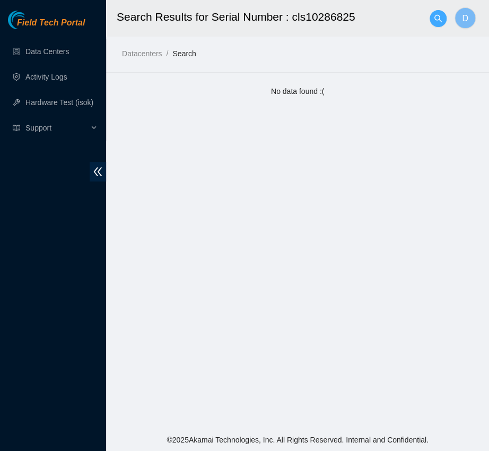
click at [438, 14] on icon "search" at bounding box center [438, 18] width 8 height 8
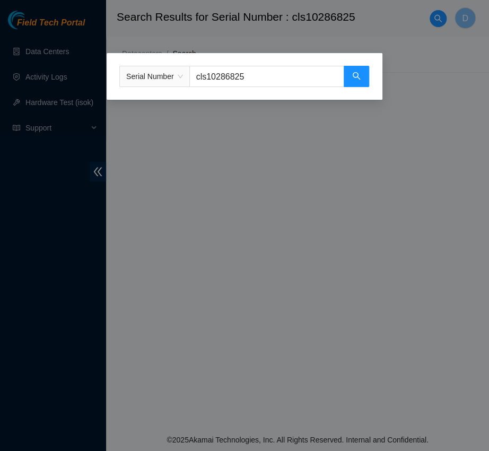
click at [305, 72] on input "cls10286825" at bounding box center [266, 76] width 155 height 21
type input "52114f21230"
click at [362, 73] on button "button" at bounding box center [356, 76] width 25 height 21
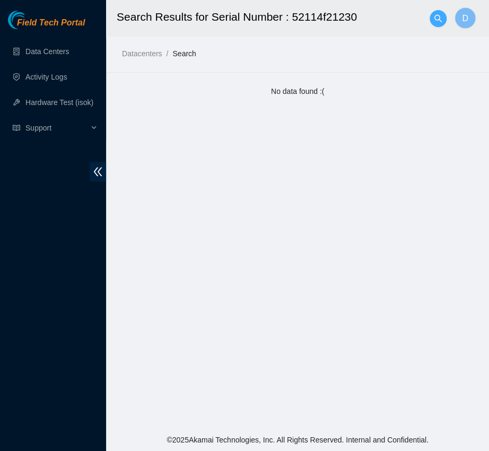
click at [435, 18] on icon "search" at bounding box center [438, 18] width 8 height 8
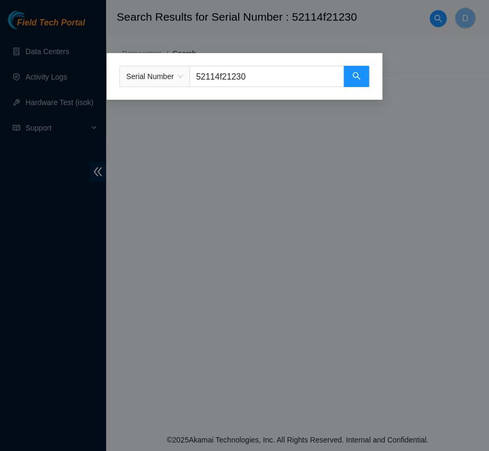
click at [254, 78] on input "52114f21230" at bounding box center [266, 76] width 155 height 21
type input "jc5t000382"
click at [349, 75] on button "button" at bounding box center [356, 76] width 25 height 21
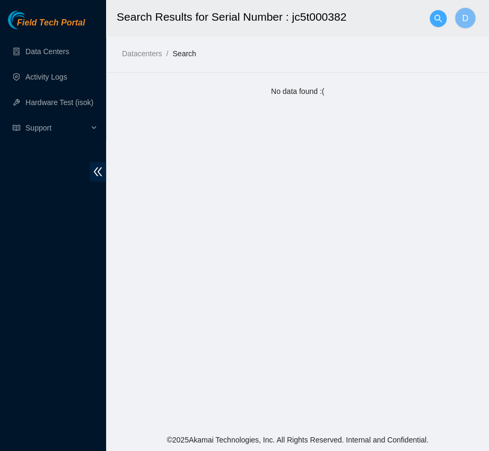
click at [437, 12] on button "button" at bounding box center [437, 18] width 17 height 17
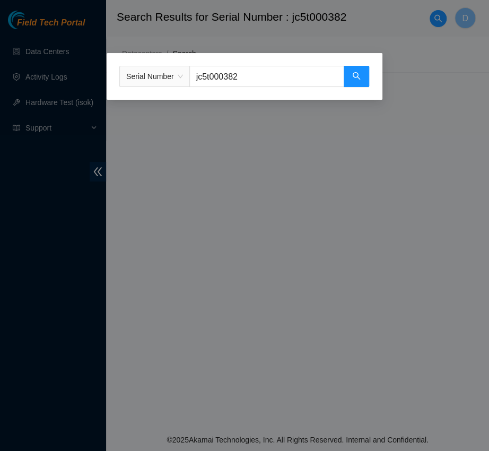
click at [296, 77] on input "jc5t000382" at bounding box center [266, 76] width 155 height 21
click at [347, 71] on button "button" at bounding box center [356, 76] width 25 height 21
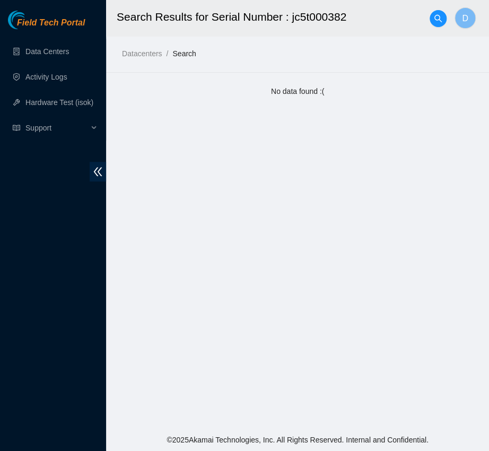
click at [425, 23] on h2 "Search Results for Serial Number : jc5t000382" at bounding box center [280, 17] width 327 height 34
click at [433, 13] on button "button" at bounding box center [437, 18] width 17 height 17
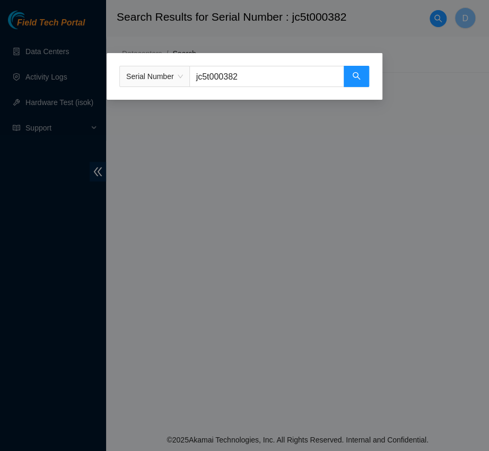
click at [276, 80] on input "jc5t000382" at bounding box center [266, 76] width 155 height 21
click at [313, 80] on input "text" at bounding box center [266, 76] width 155 height 21
type input "ls10305782"
click at [355, 77] on icon "search" at bounding box center [356, 75] width 7 height 7
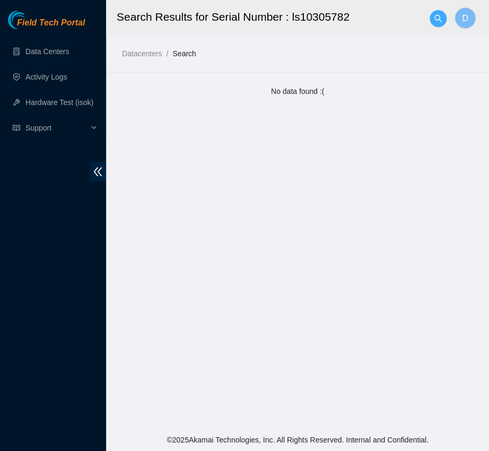
click at [434, 16] on icon "search" at bounding box center [437, 17] width 7 height 7
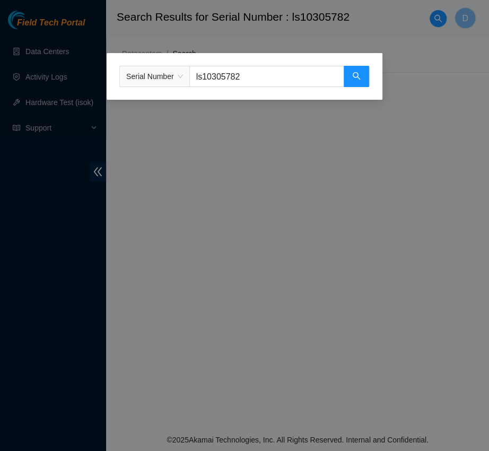
click at [292, 77] on input "ls10305782" at bounding box center [266, 76] width 155 height 21
type input "cls10286617"
click at [346, 81] on button "button" at bounding box center [356, 76] width 25 height 21
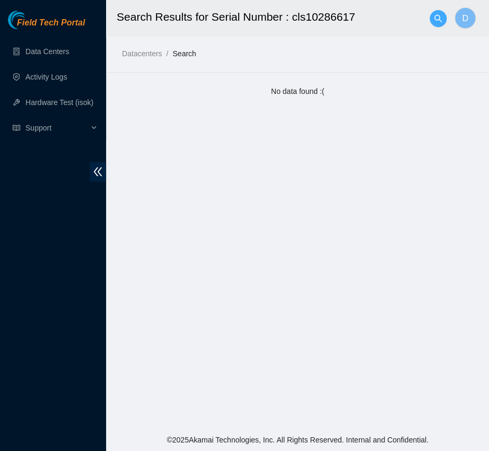
click at [440, 21] on icon "search" at bounding box center [437, 17] width 7 height 7
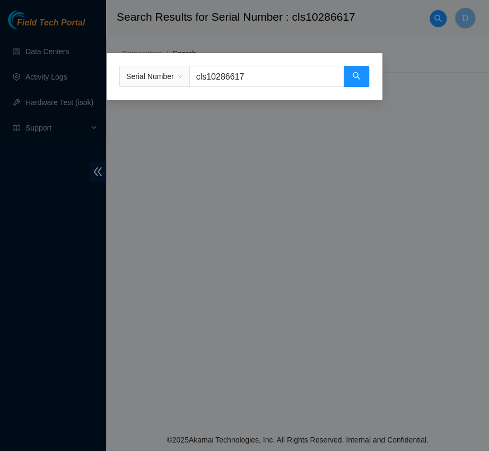
click at [275, 66] on input "cls10286617" at bounding box center [266, 76] width 155 height 21
type input "cls10287762"
click at [354, 78] on icon "search" at bounding box center [356, 76] width 8 height 8
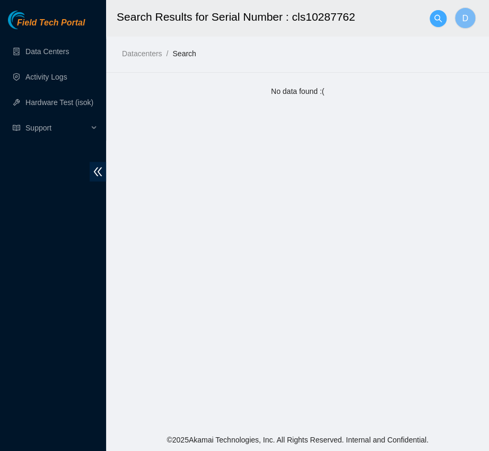
click at [441, 20] on icon "search" at bounding box center [438, 18] width 8 height 8
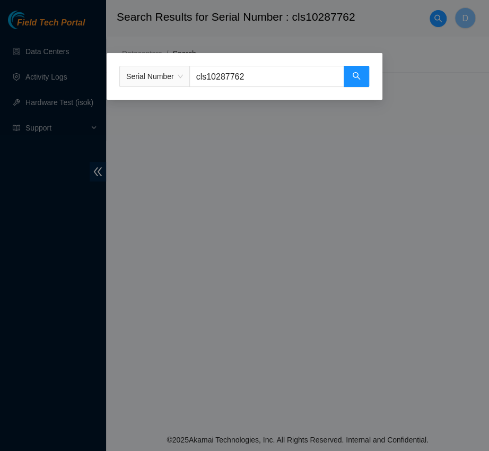
click at [267, 73] on input "cls10287762" at bounding box center [266, 76] width 155 height 21
type input "s1309080523"
click at [357, 74] on icon "search" at bounding box center [356, 75] width 7 height 7
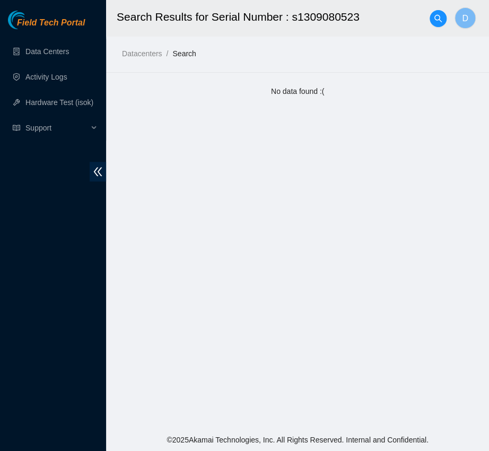
click at [435, 27] on div at bounding box center [437, 19] width 17 height 34
click at [436, 16] on icon "search" at bounding box center [438, 18] width 8 height 8
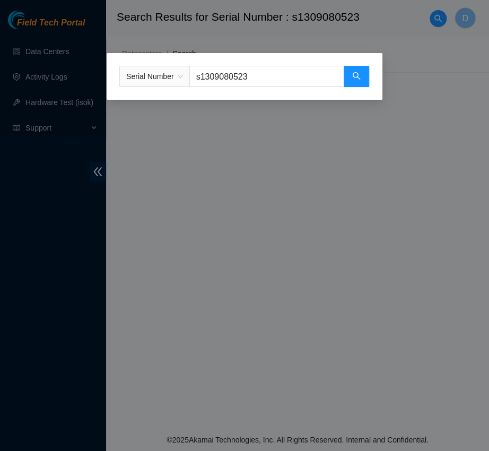
click at [268, 75] on input "s1309080523" at bounding box center [266, 76] width 155 height 21
type input "ls10305465"
click at [352, 80] on icon "search" at bounding box center [356, 76] width 8 height 8
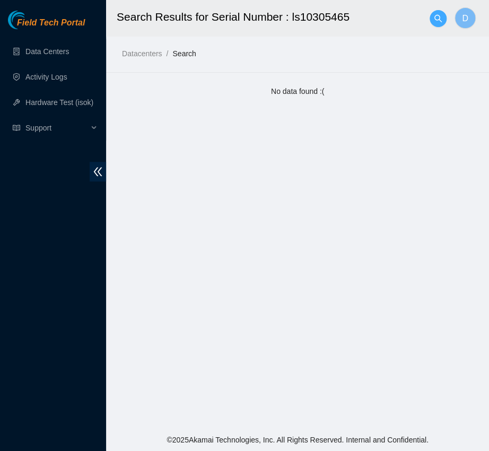
click at [433, 26] on button "button" at bounding box center [437, 18] width 17 height 17
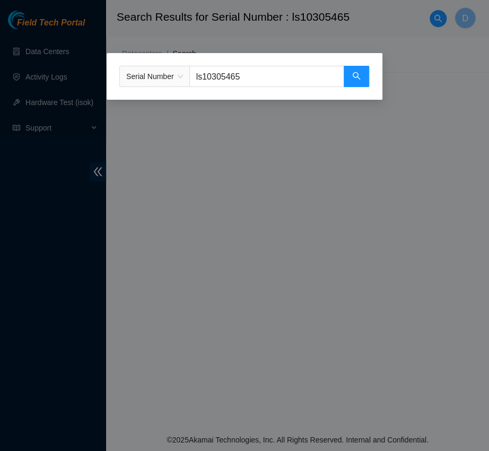
click at [291, 83] on input "ls10305465" at bounding box center [266, 76] width 155 height 21
type input "cls10287359"
click at [342, 84] on input "cls10287359" at bounding box center [266, 76] width 155 height 21
click at [353, 78] on icon "search" at bounding box center [356, 76] width 8 height 8
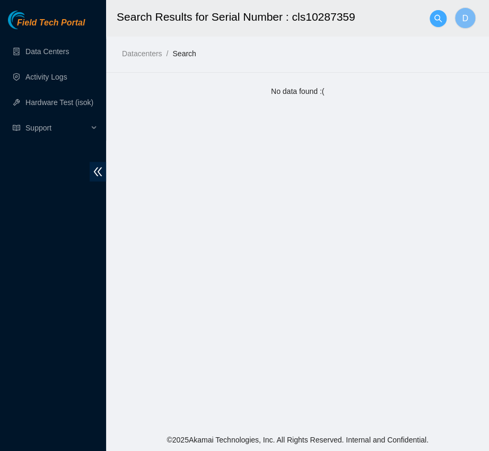
click at [432, 16] on span "search" at bounding box center [438, 18] width 16 height 8
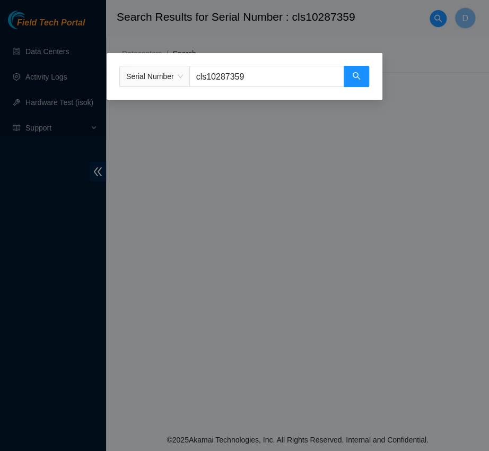
click at [279, 70] on input "cls10287359" at bounding box center [266, 76] width 155 height 21
type input "n152516j6745"
click at [356, 78] on icon "search" at bounding box center [356, 76] width 8 height 8
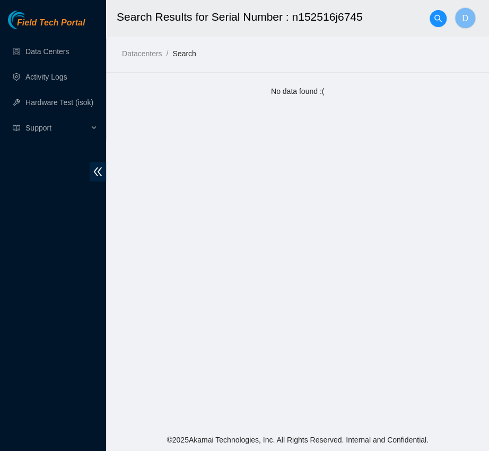
click at [434, 8] on div at bounding box center [437, 19] width 17 height 34
click at [435, 11] on button "button" at bounding box center [437, 18] width 17 height 17
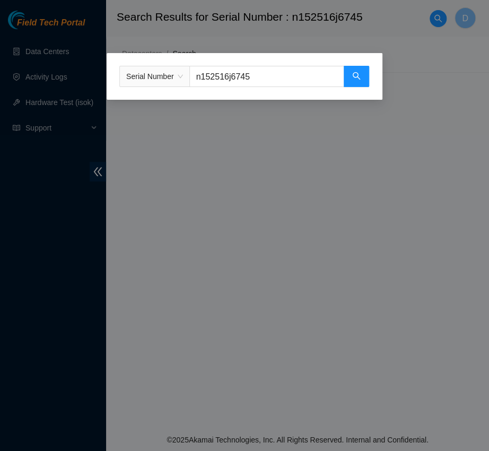
click at [270, 66] on input "n152516j6745" at bounding box center [266, 76] width 155 height 21
type input "ls10305727"
click at [348, 69] on button "button" at bounding box center [356, 76] width 25 height 21
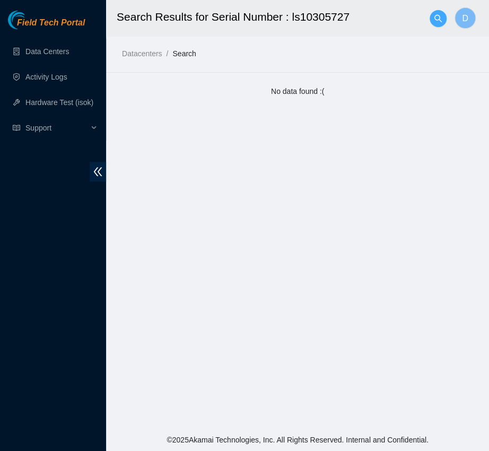
click at [434, 19] on icon "search" at bounding box center [437, 17] width 7 height 7
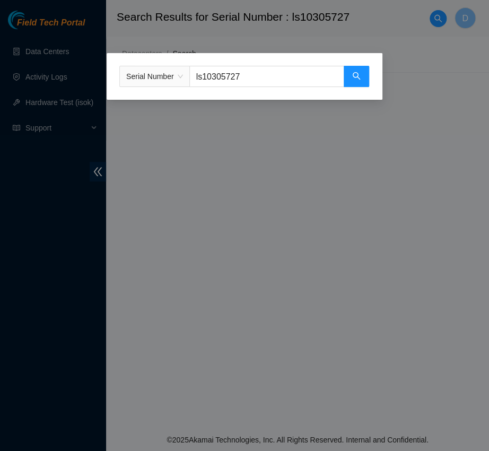
click at [282, 70] on input "ls10305727" at bounding box center [266, 76] width 155 height 21
type input "ls10305021"
click at [367, 67] on button "button" at bounding box center [356, 76] width 25 height 21
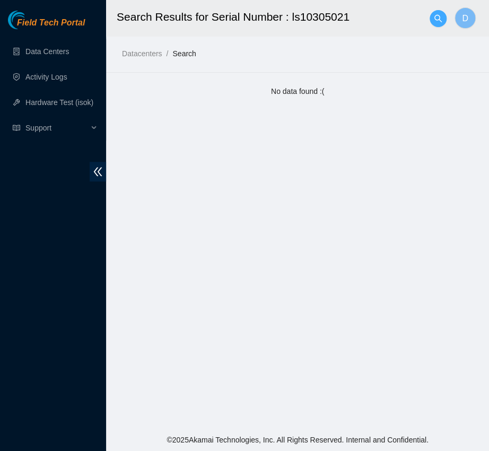
click at [432, 19] on span "search" at bounding box center [438, 18] width 16 height 8
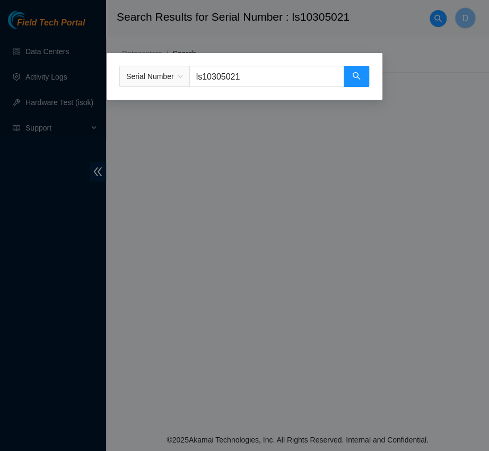
click at [274, 74] on input "ls10305021" at bounding box center [266, 76] width 155 height 21
type input "cls10288175"
click at [361, 75] on button "button" at bounding box center [356, 76] width 25 height 21
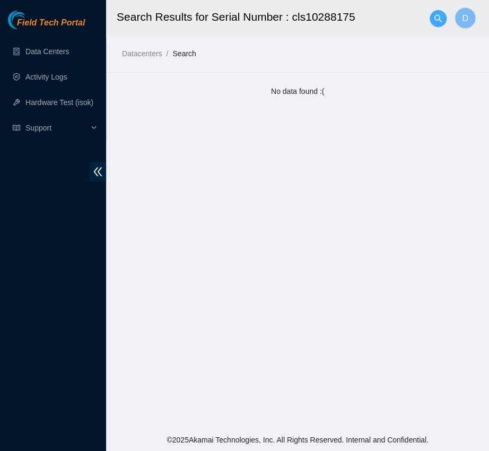
click at [441, 17] on icon "search" at bounding box center [438, 18] width 8 height 8
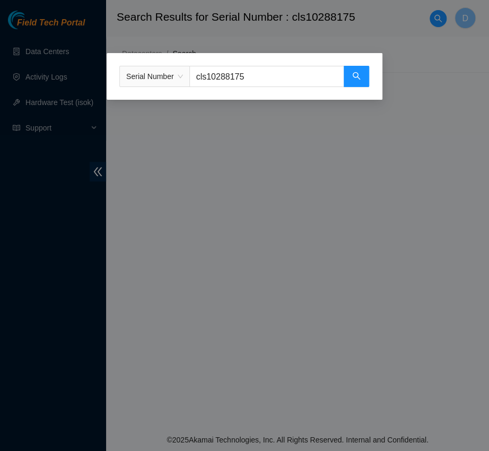
click at [297, 66] on input "cls10288175" at bounding box center [266, 76] width 155 height 21
type input "s1212170130"
click at [350, 67] on button "button" at bounding box center [356, 76] width 25 height 21
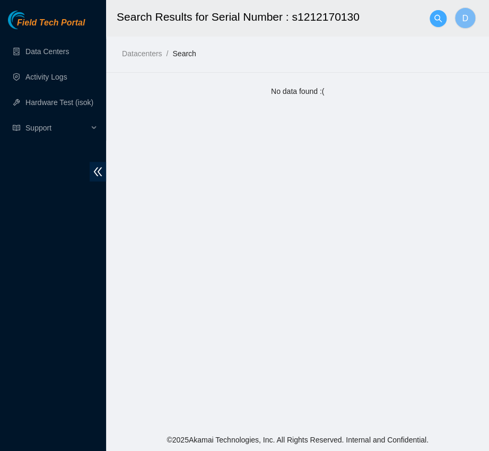
click at [432, 15] on span "search" at bounding box center [438, 18] width 16 height 8
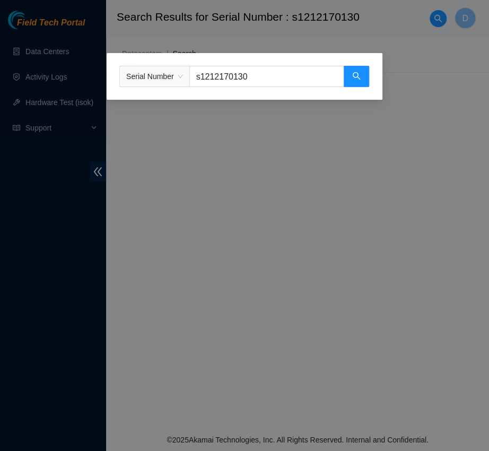
click at [276, 85] on input "s1212170130" at bounding box center [266, 76] width 155 height 21
type input "i6q2009927"
click at [360, 72] on button "button" at bounding box center [356, 76] width 25 height 21
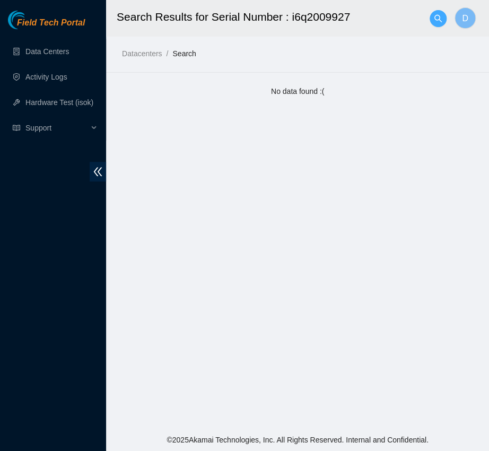
click at [443, 24] on button "button" at bounding box center [437, 18] width 17 height 17
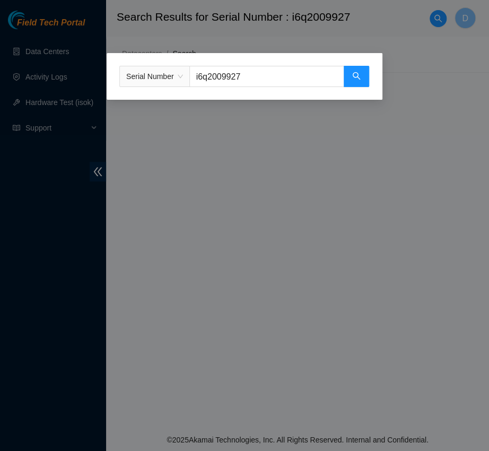
click at [337, 71] on input "i6q2009927" at bounding box center [266, 76] width 155 height 21
type input "s1212050844"
click at [365, 78] on button "button" at bounding box center [356, 76] width 25 height 21
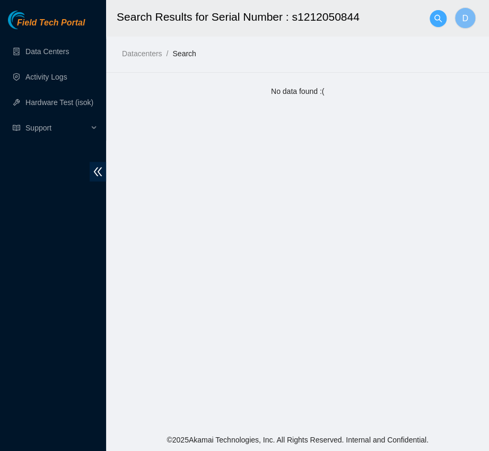
click at [434, 19] on icon "search" at bounding box center [438, 18] width 8 height 8
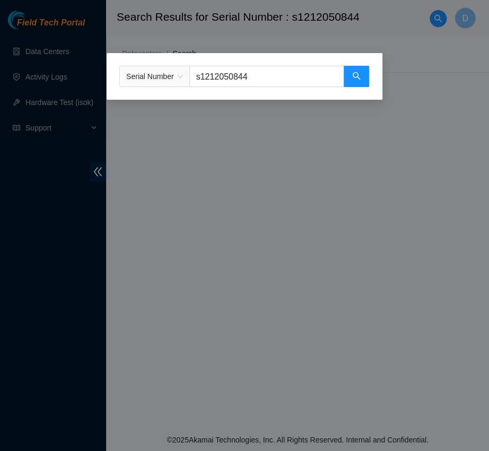
click at [306, 76] on input "s1212050844" at bounding box center [266, 76] width 155 height 21
type input "%s10305233"
click at [371, 75] on div "Serial Number %s10305233" at bounding box center [245, 76] width 276 height 47
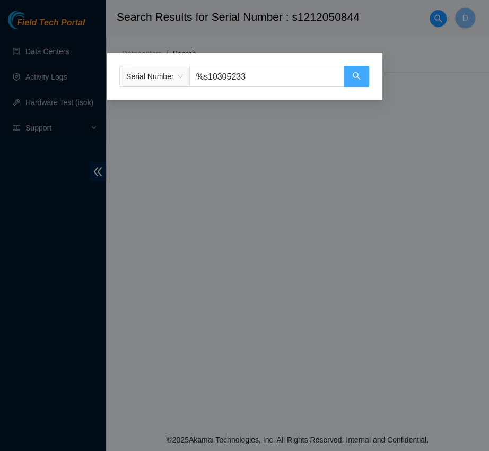
click at [360, 70] on button "button" at bounding box center [356, 76] width 25 height 21
